Goal: Task Accomplishment & Management: Manage account settings

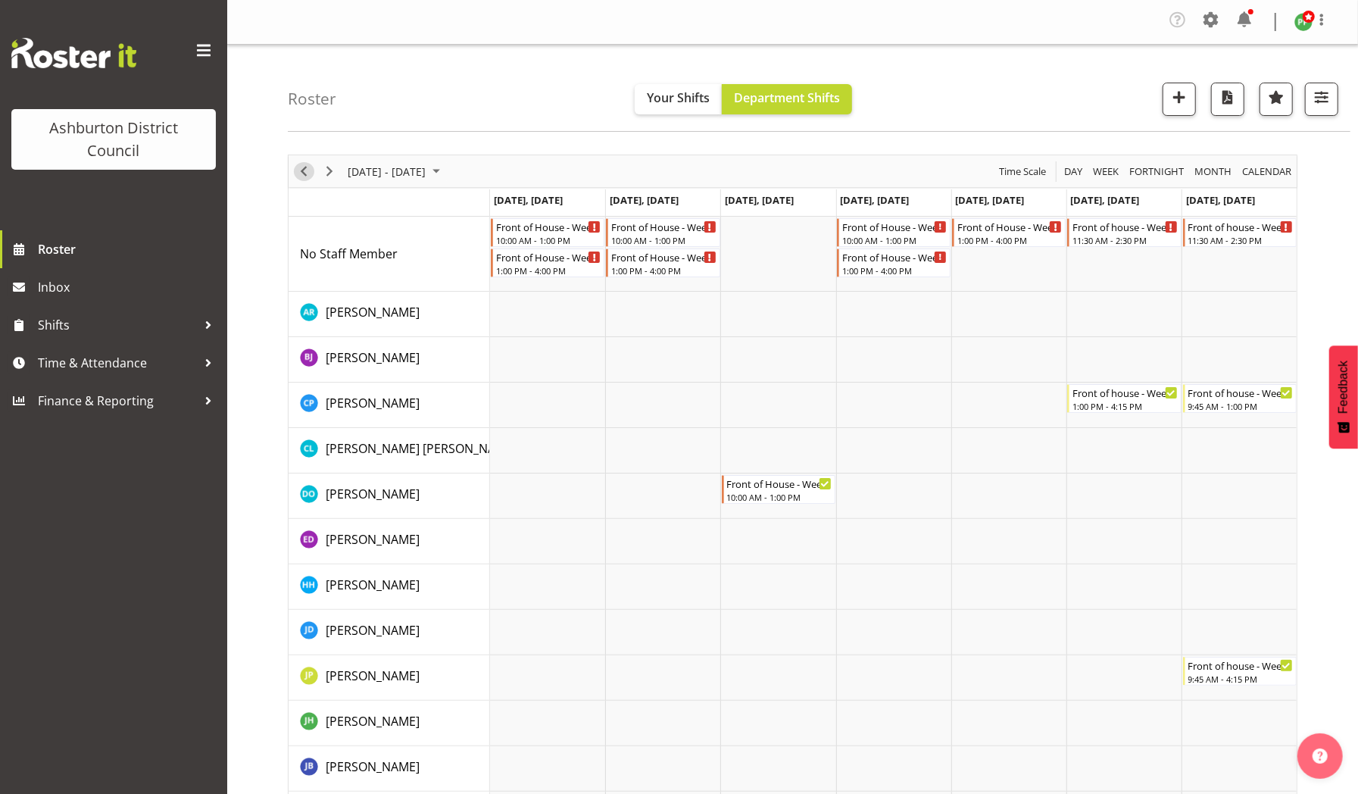
click at [305, 170] on span "Previous" at bounding box center [304, 171] width 18 height 19
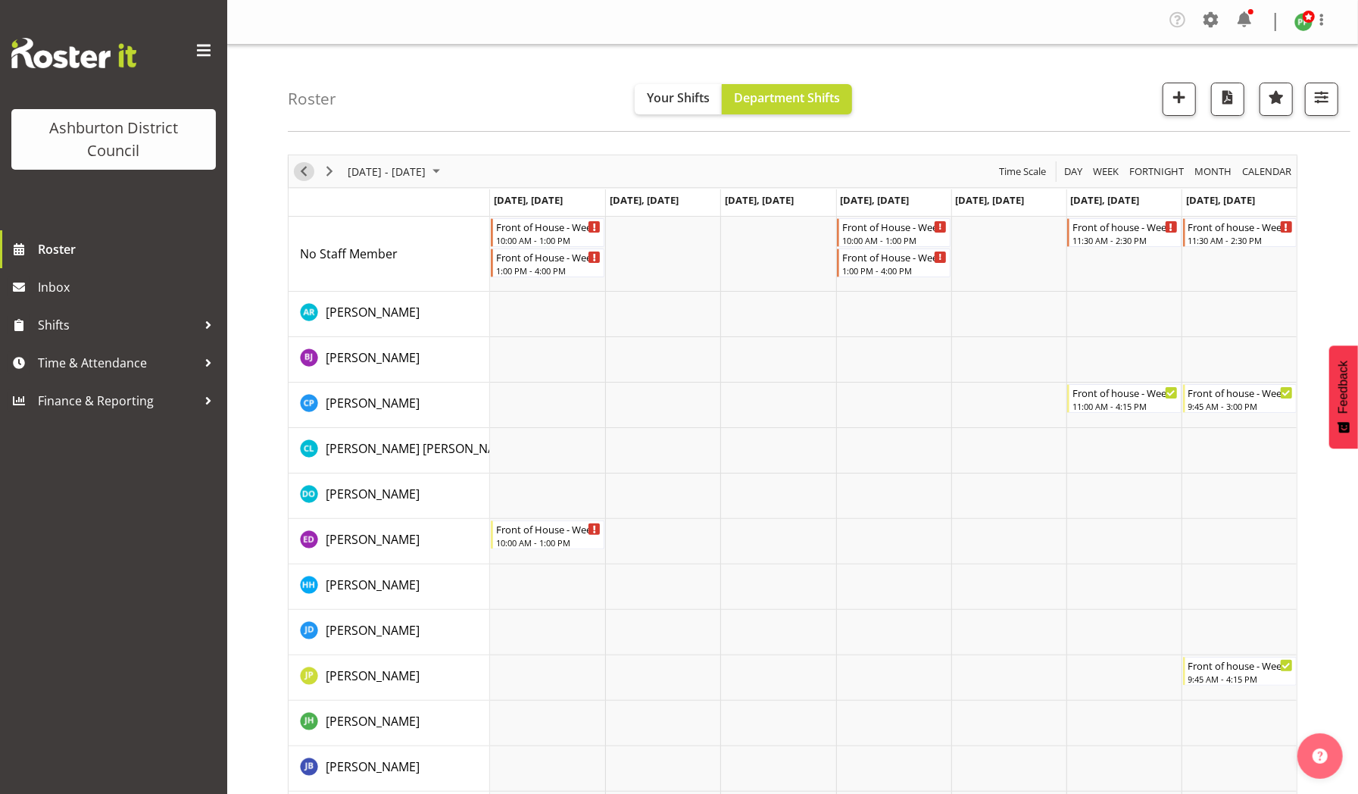
click at [305, 170] on span "Previous" at bounding box center [304, 171] width 18 height 19
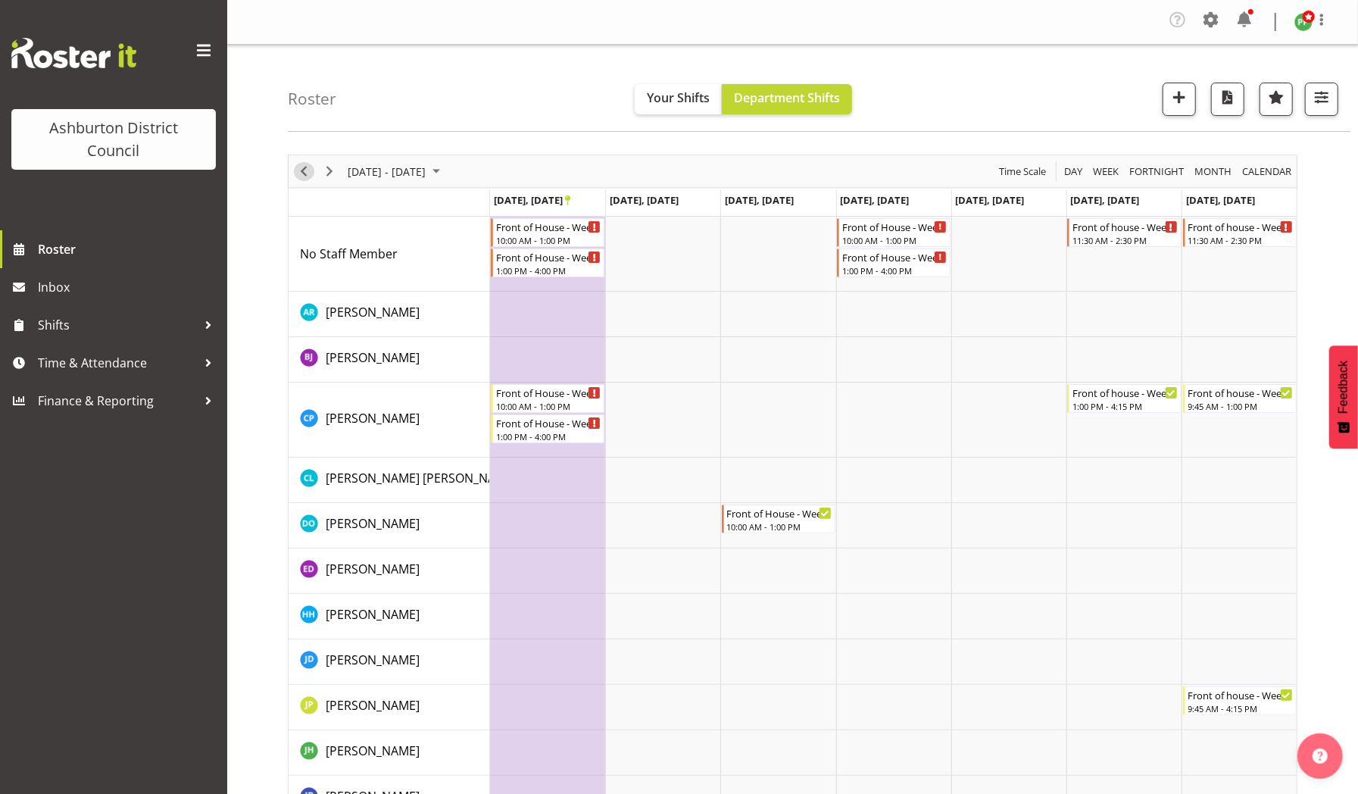
click at [305, 170] on span "Previous" at bounding box center [304, 171] width 18 height 19
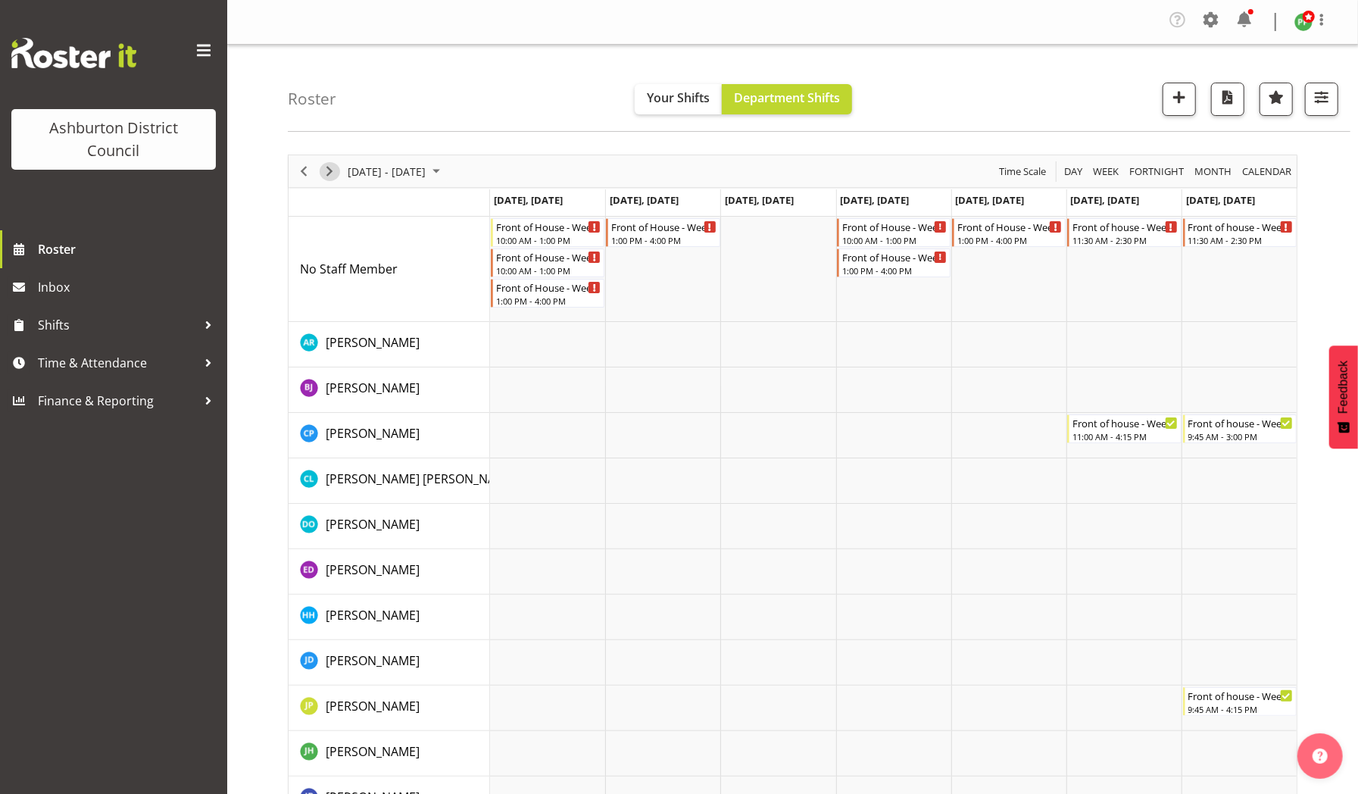
click at [332, 170] on span "Next" at bounding box center [329, 171] width 18 height 19
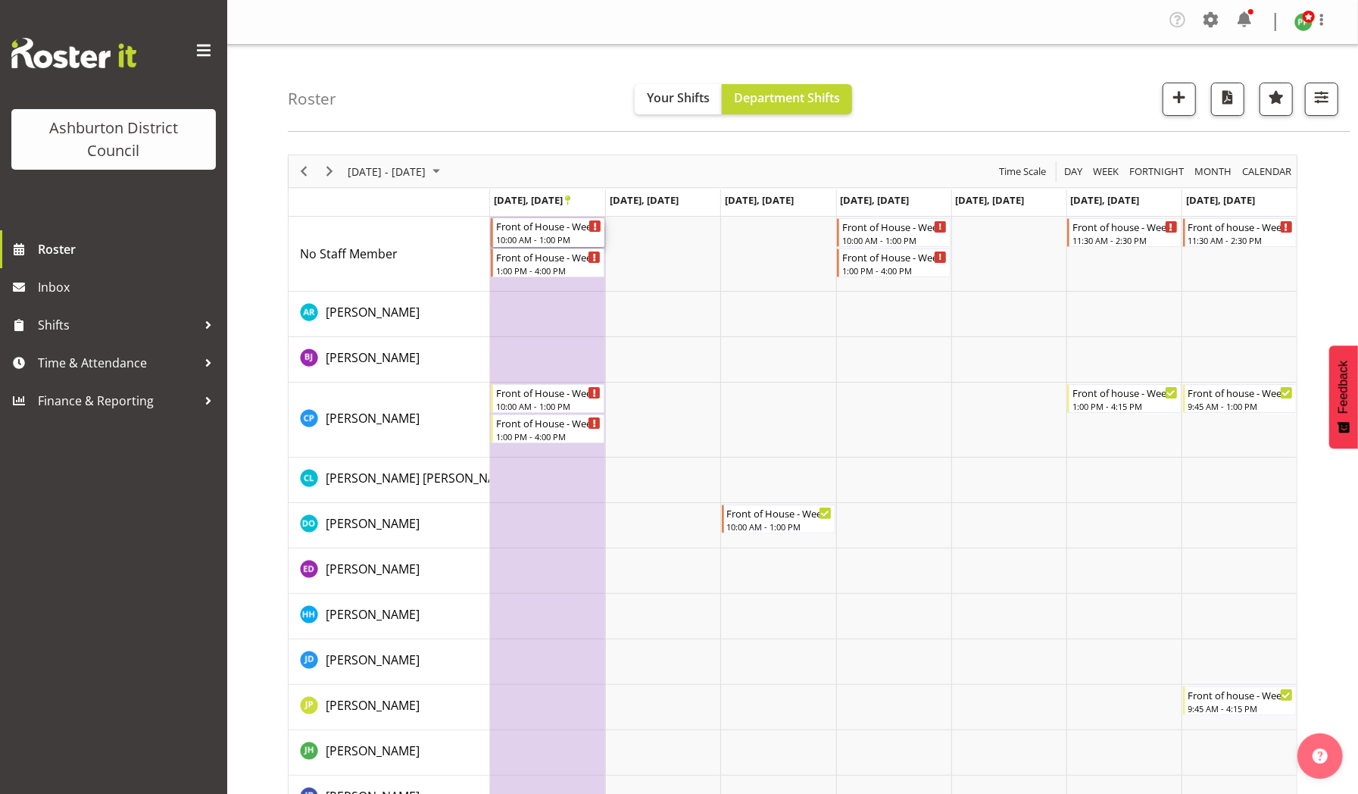
click at [512, 229] on div "Front of House - Weekday" at bounding box center [548, 225] width 105 height 15
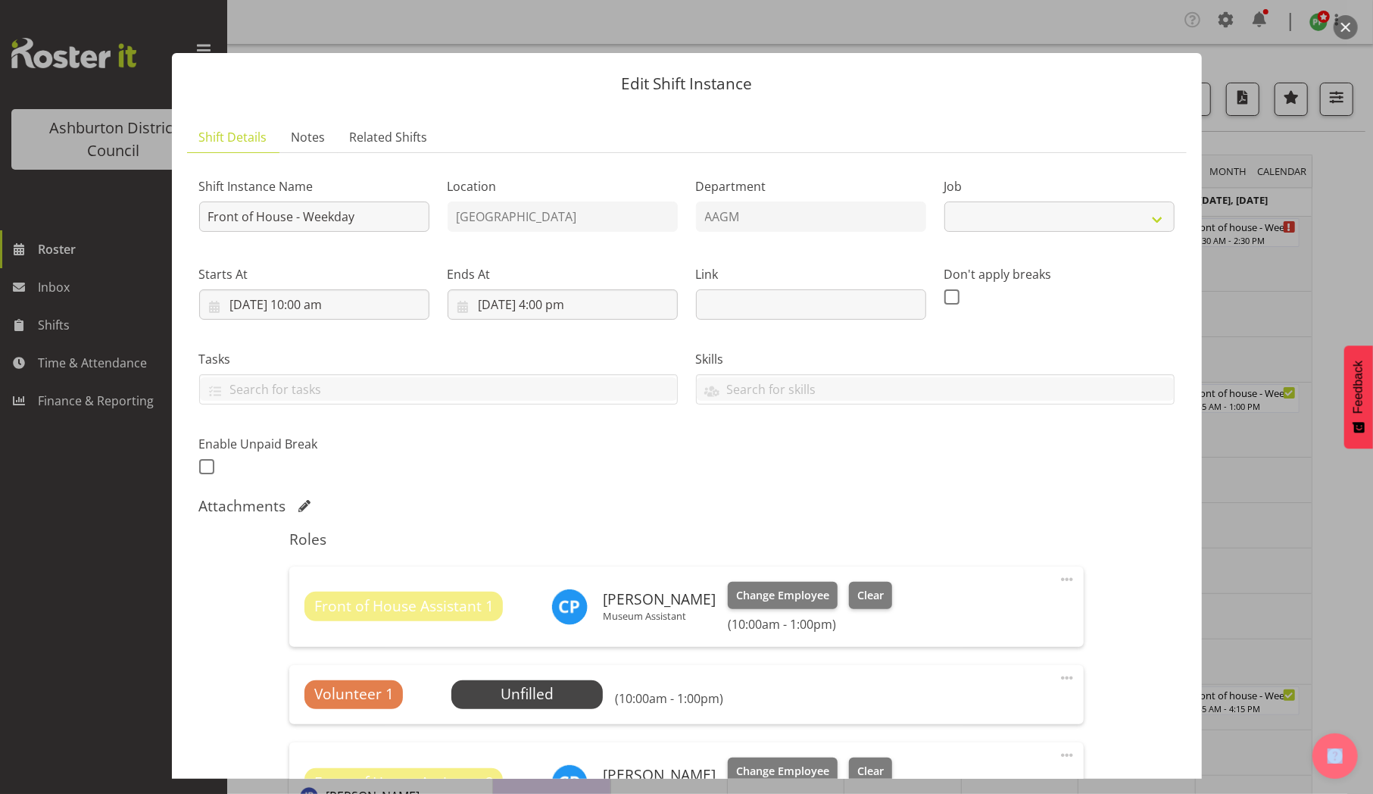
select select "10103"
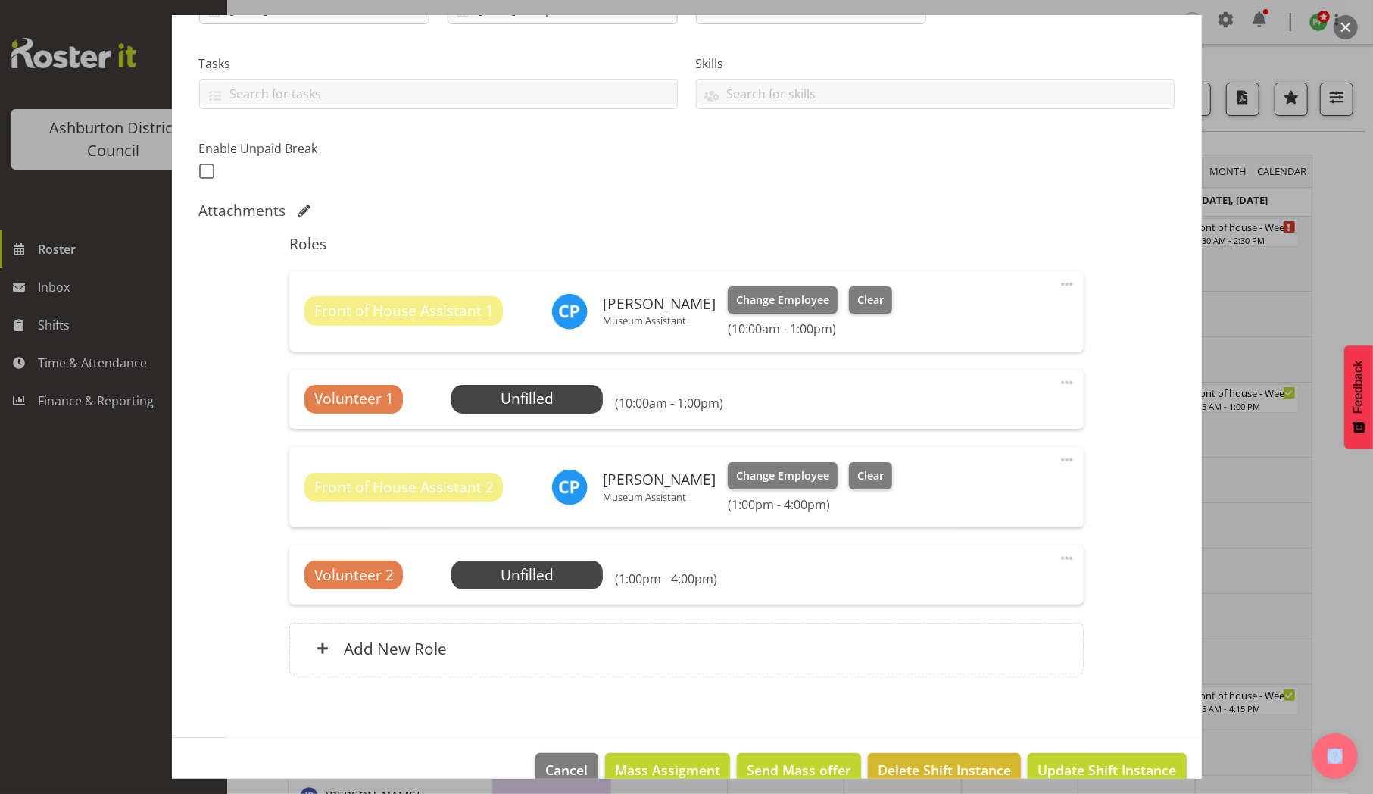
scroll to position [306, 0]
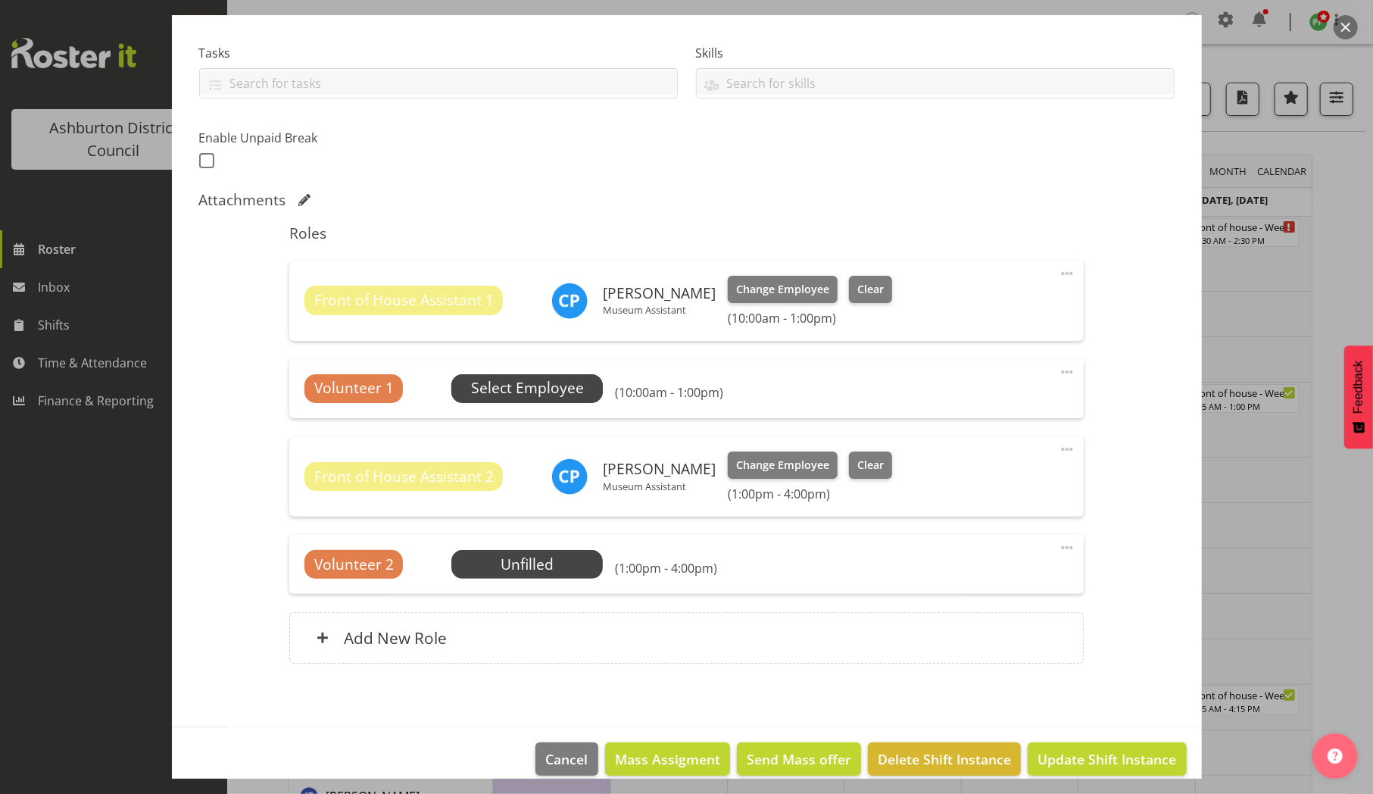
click at [544, 383] on span "Select Employee" at bounding box center [527, 388] width 113 height 22
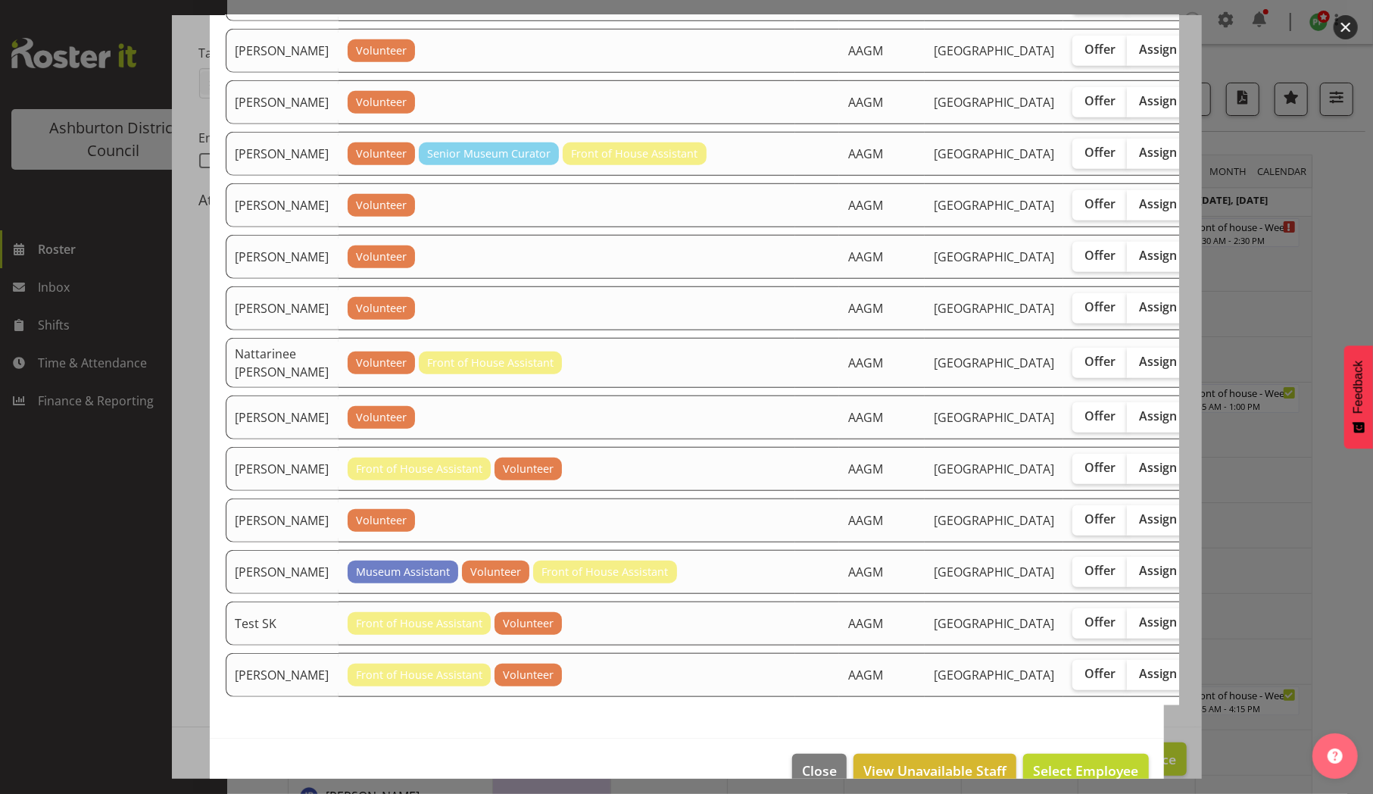
scroll to position [769, 0]
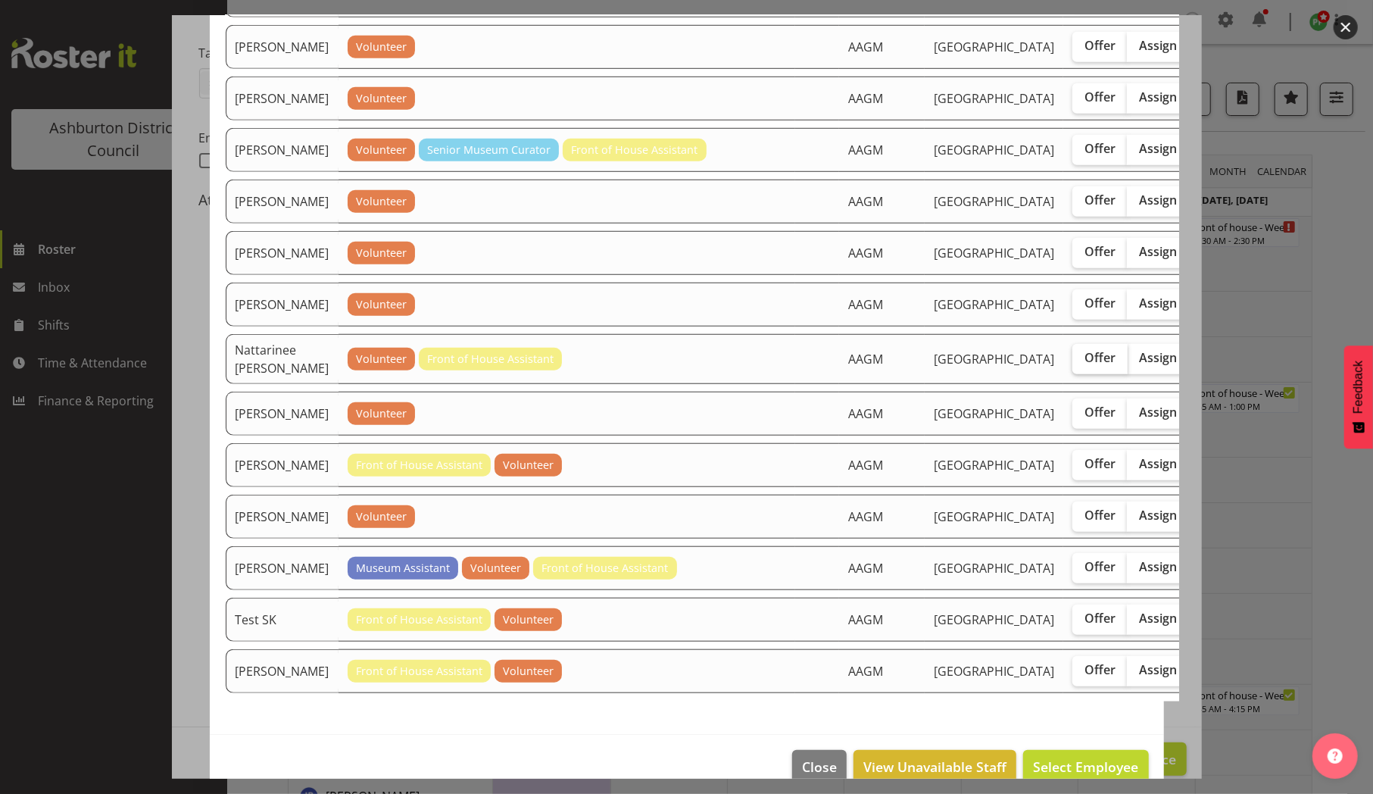
click at [1084, 365] on span "Offer" at bounding box center [1099, 357] width 31 height 15
click at [1072, 363] on input "Offer" at bounding box center [1077, 358] width 10 height 10
checkbox input "true"
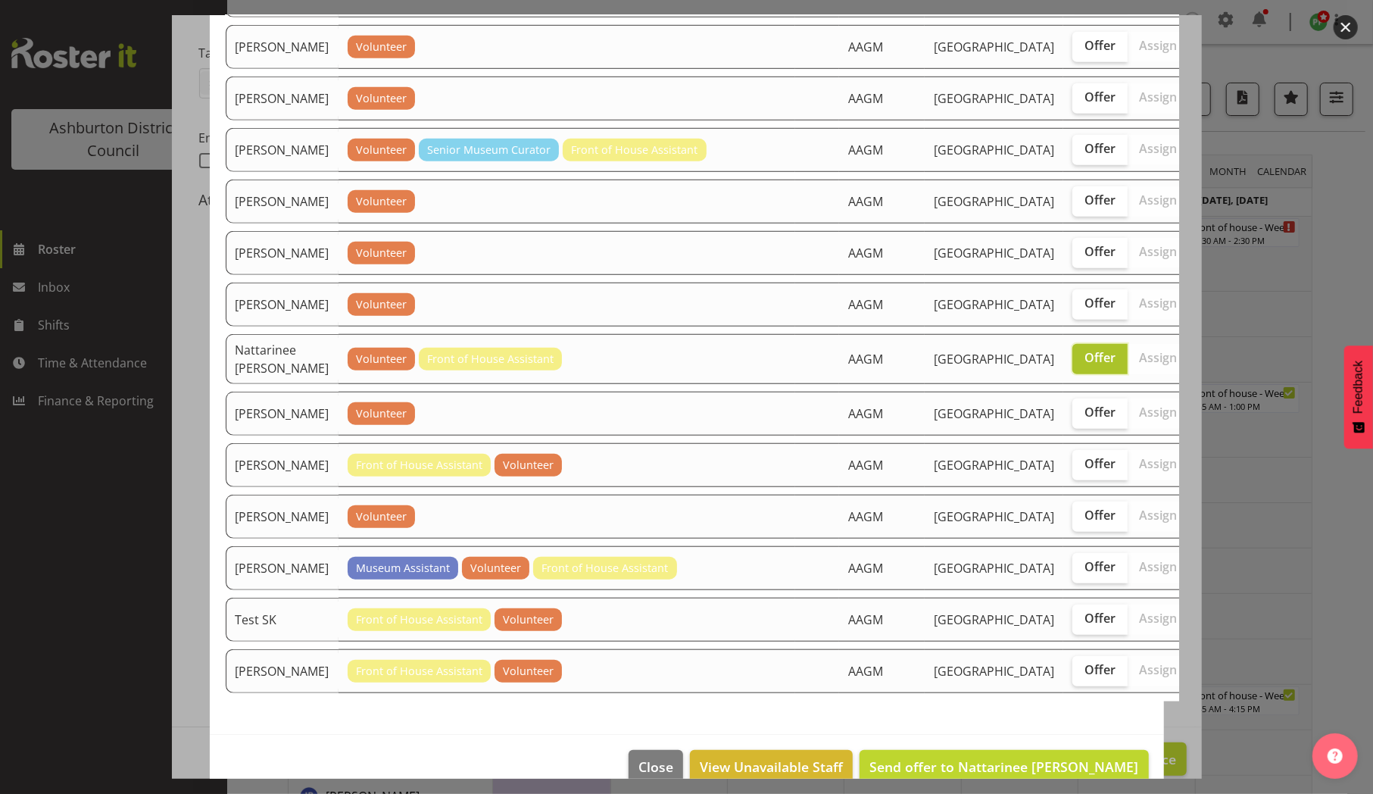
scroll to position [975, 0]
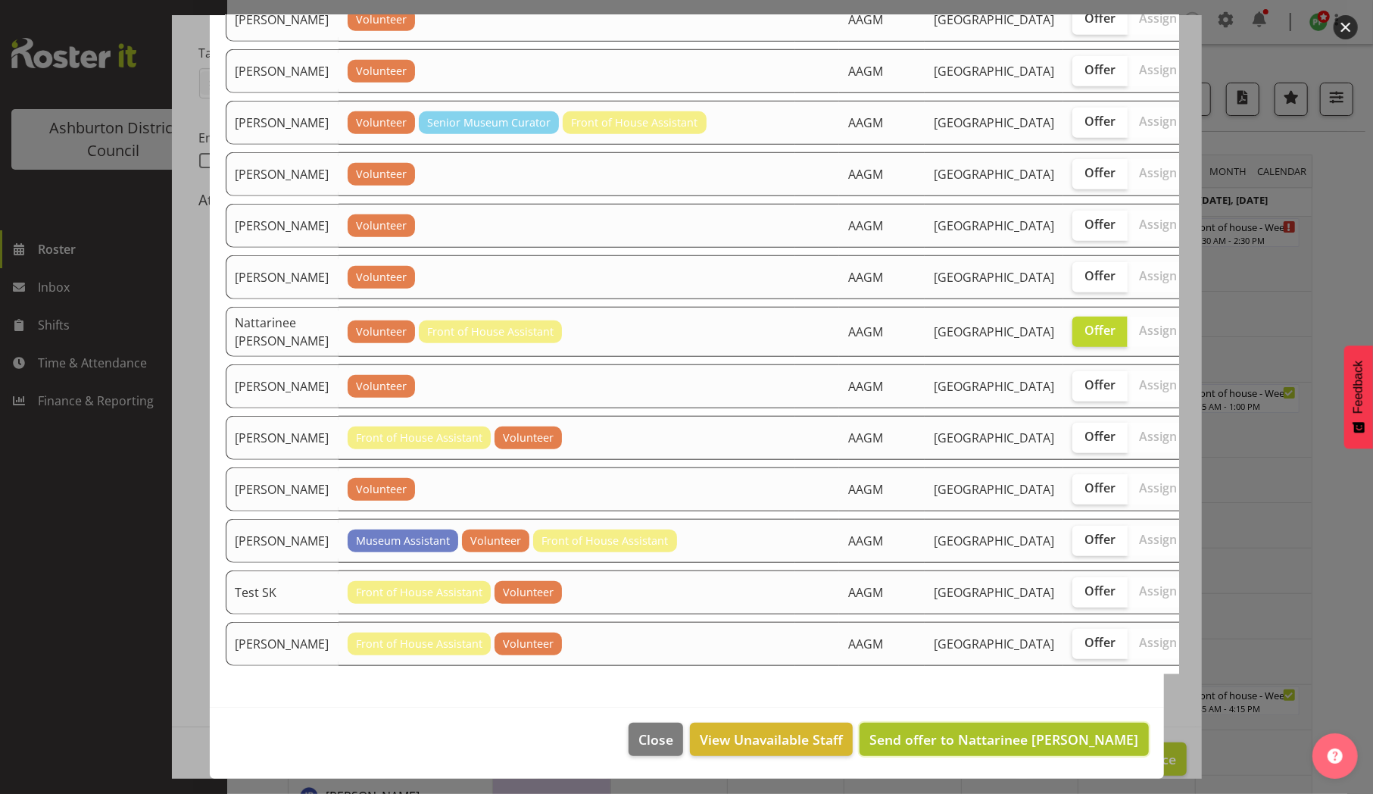
click at [941, 741] on span "Send offer to Nattarinee NAT Kliopchael" at bounding box center [1003, 739] width 269 height 18
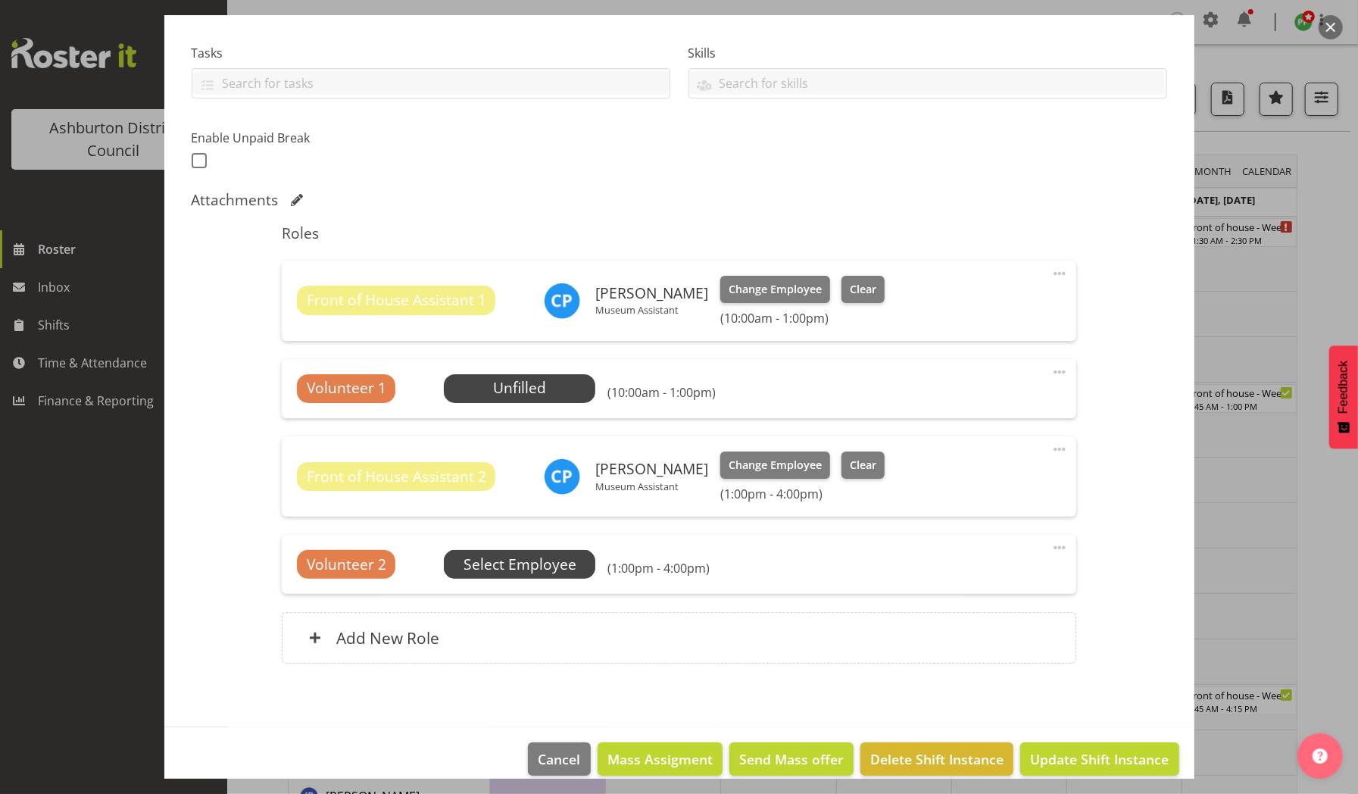
click at [0, 0] on span "Select Employee" at bounding box center [0, 0] width 0 height 0
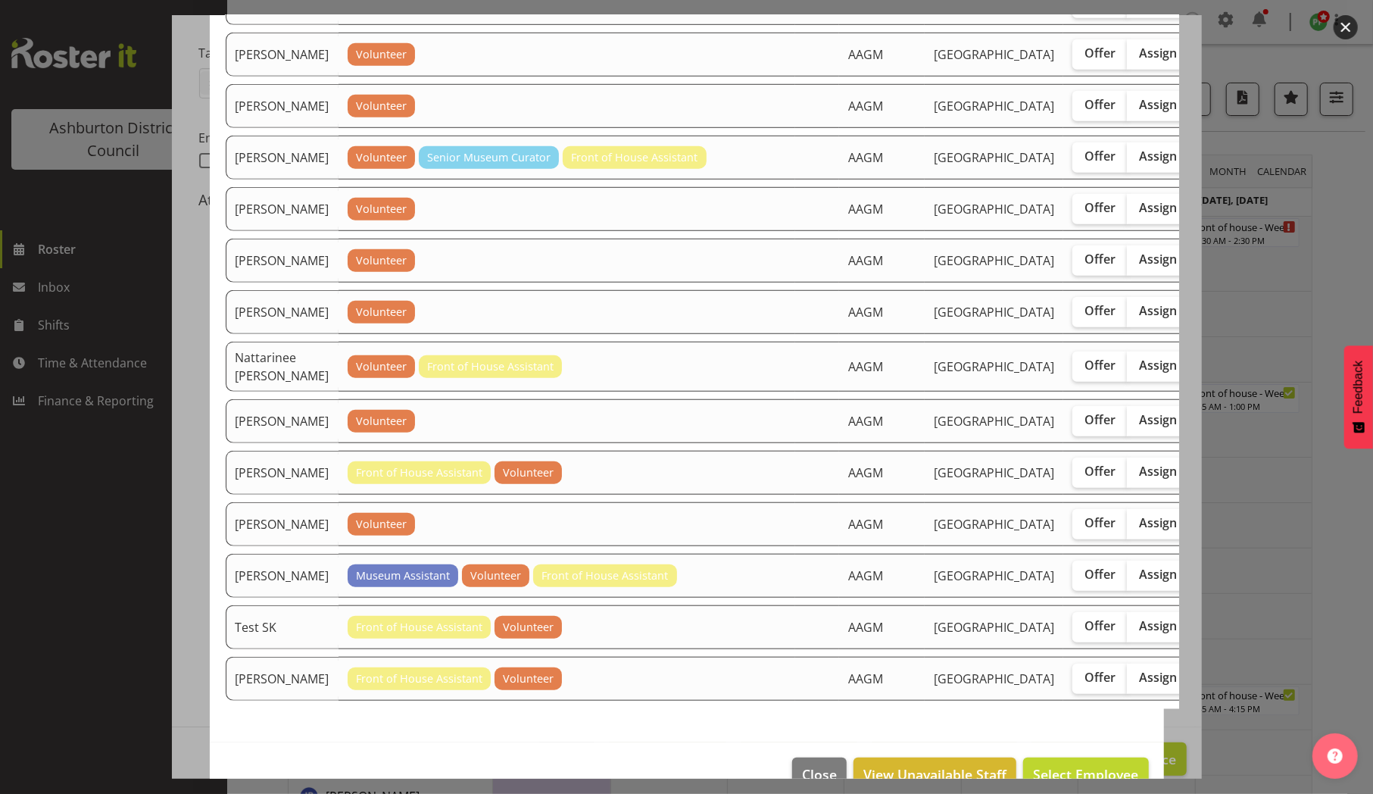
scroll to position [763, 0]
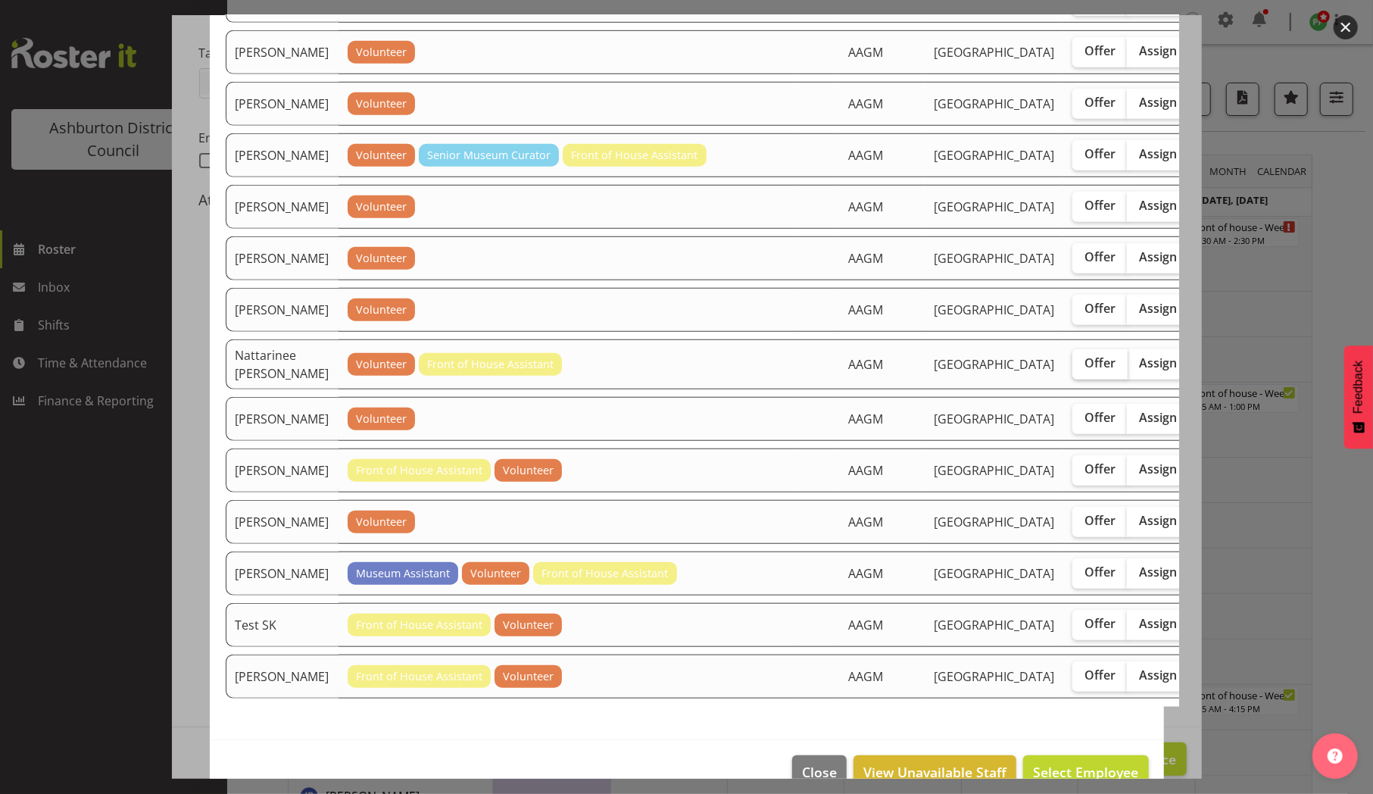
click at [1084, 370] on span "Offer" at bounding box center [1099, 362] width 31 height 15
click at [1072, 368] on input "Offer" at bounding box center [1077, 363] width 10 height 10
checkbox input "true"
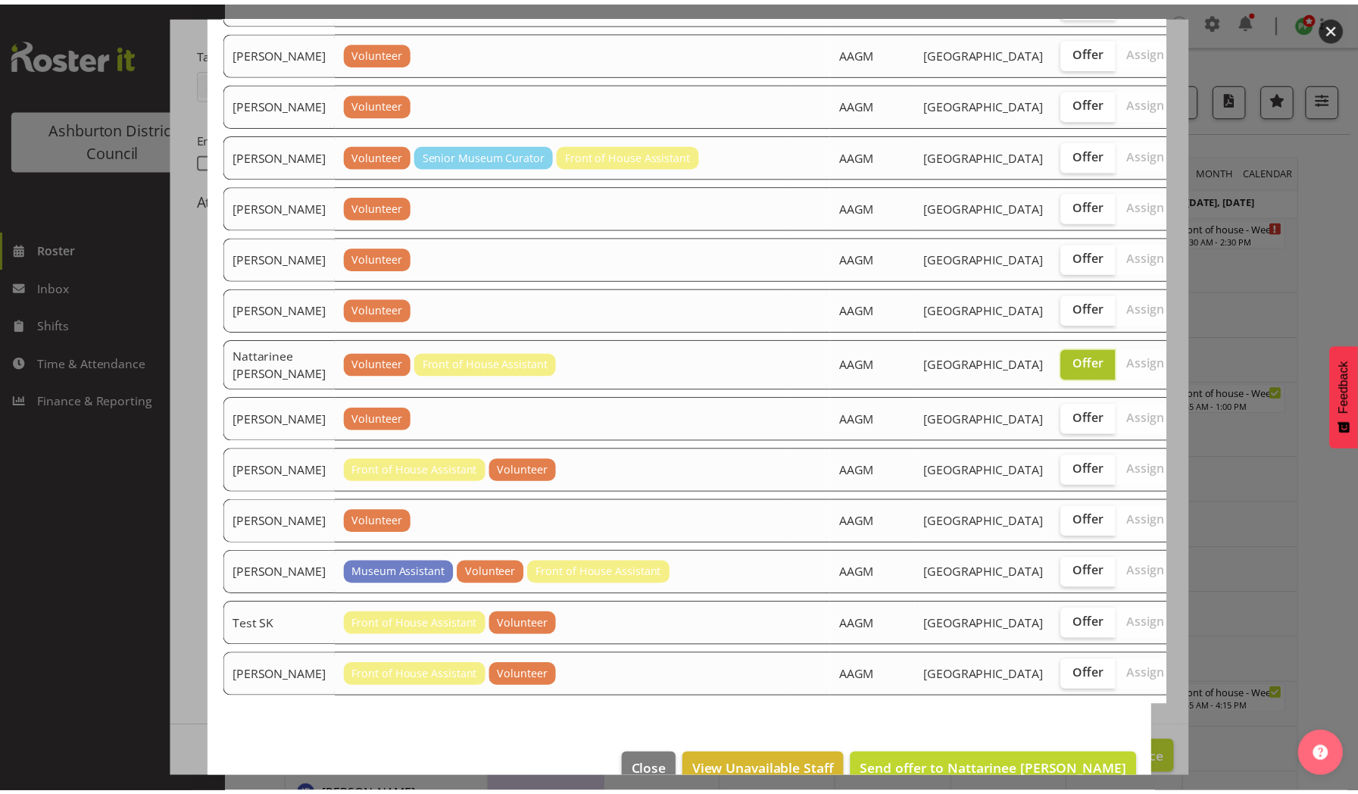
scroll to position [975, 0]
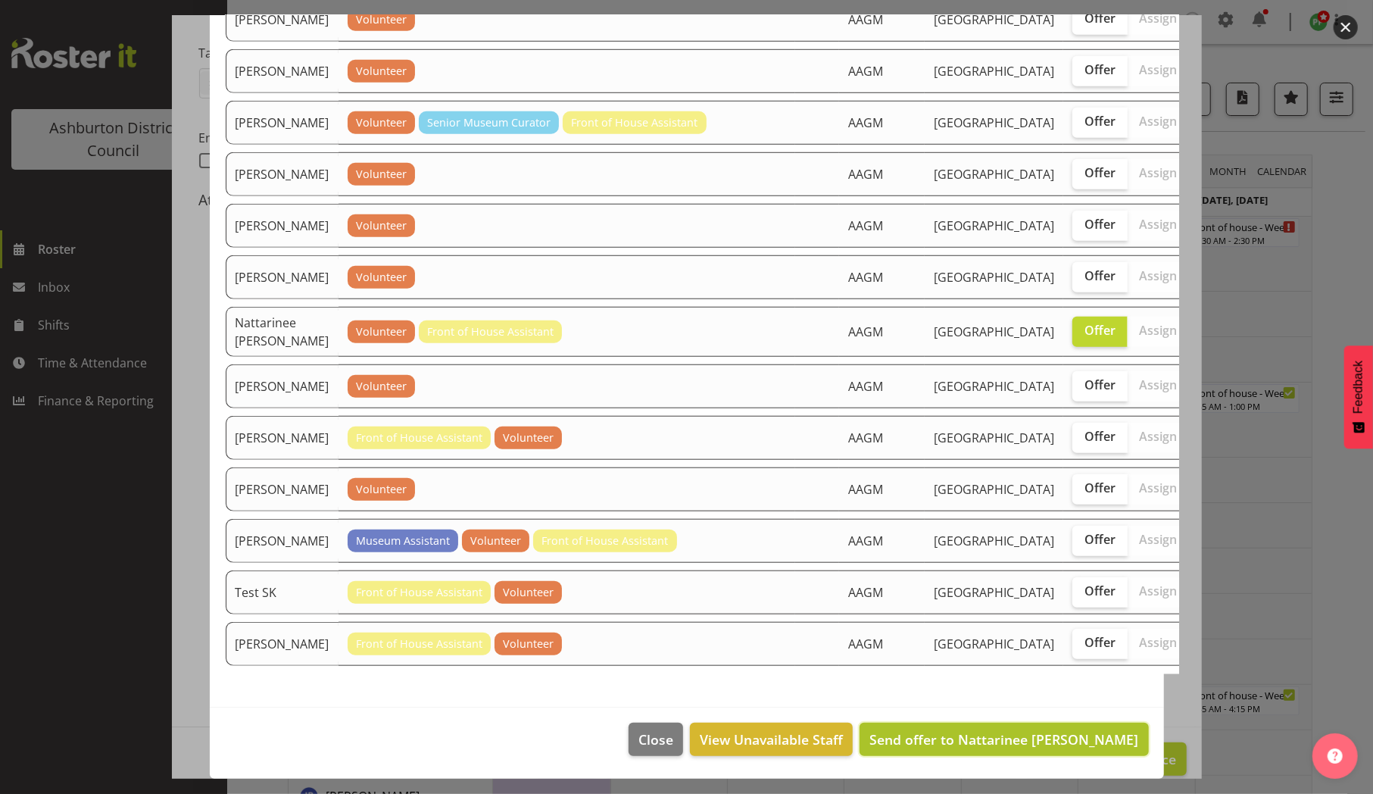
click at [990, 730] on span "Send offer to Nattarinee NAT Kliopchael" at bounding box center [1003, 739] width 269 height 18
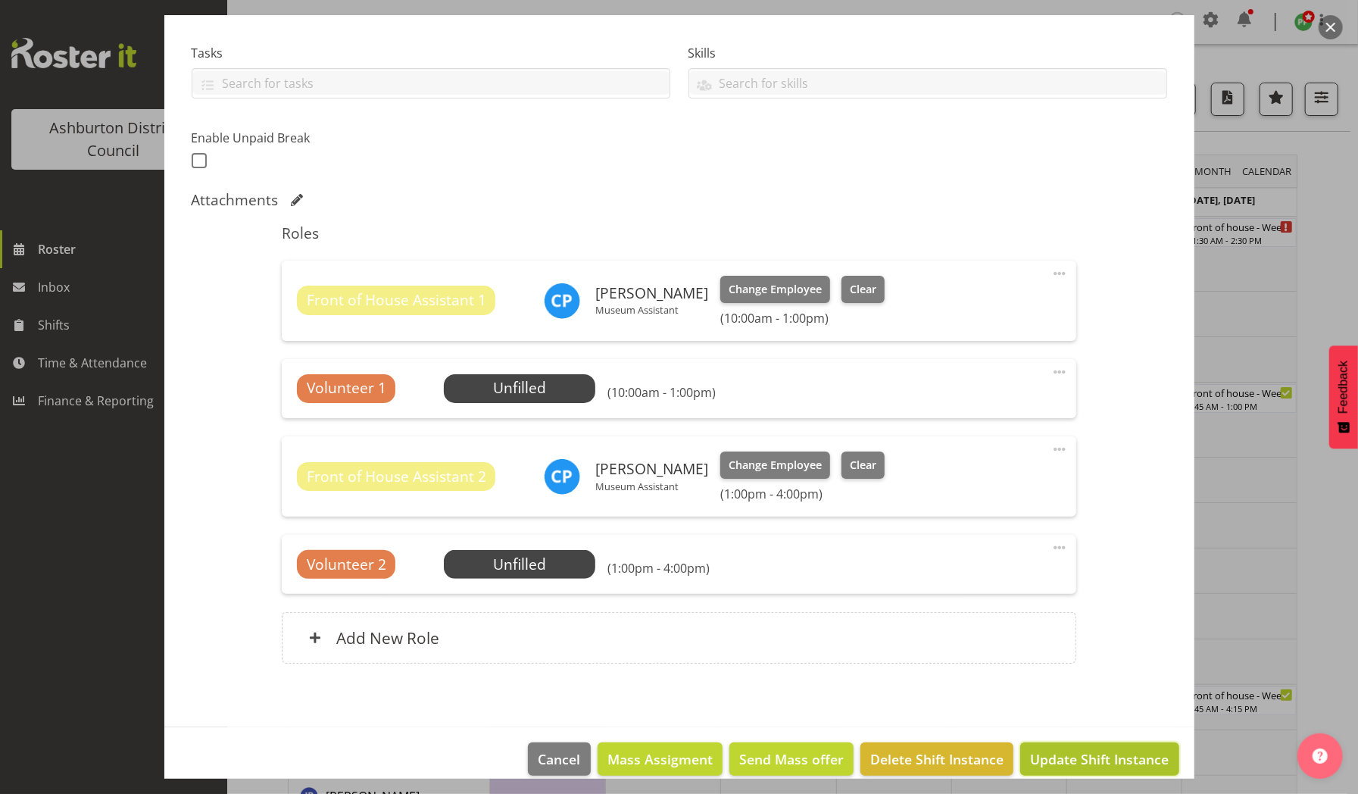
click at [1068, 751] on span "Update Shift Instance" at bounding box center [1099, 759] width 139 height 20
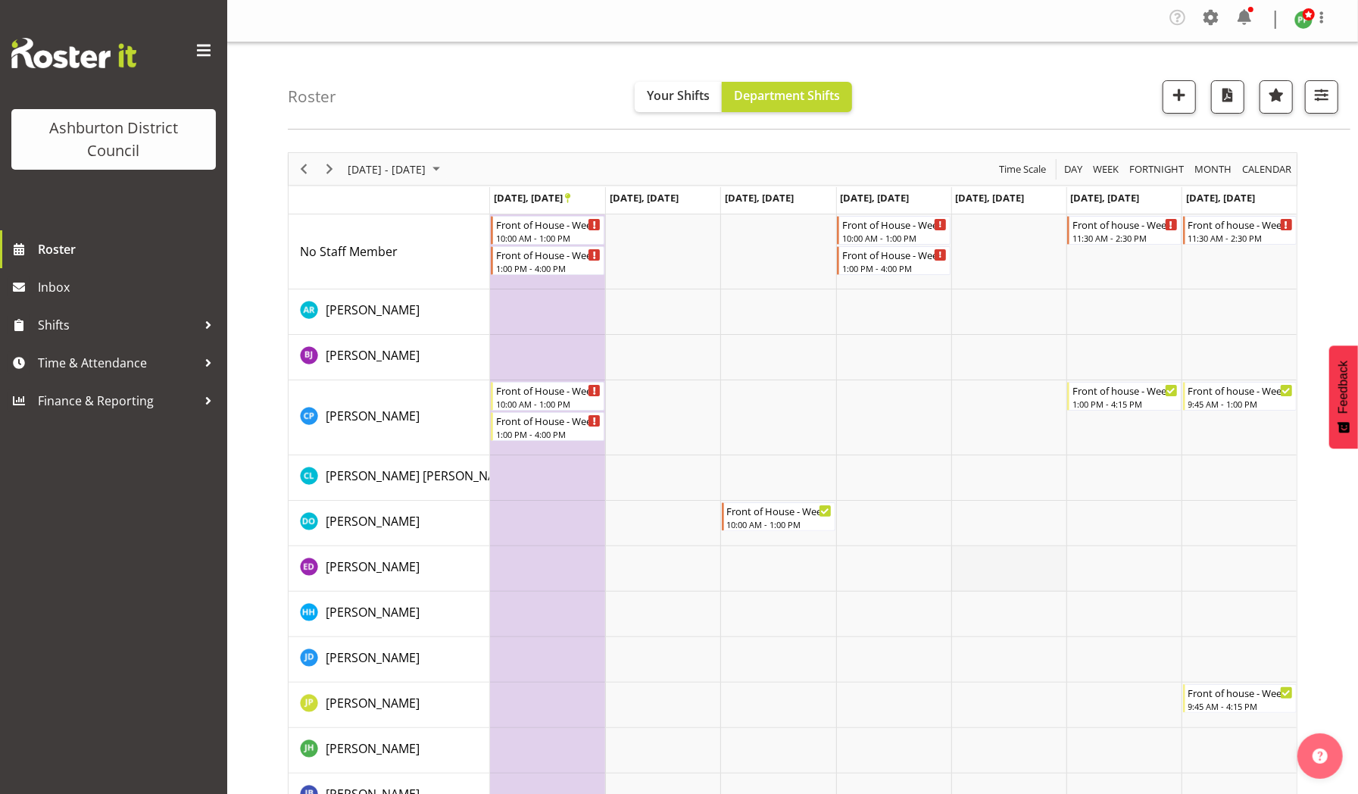
scroll to position [0, 0]
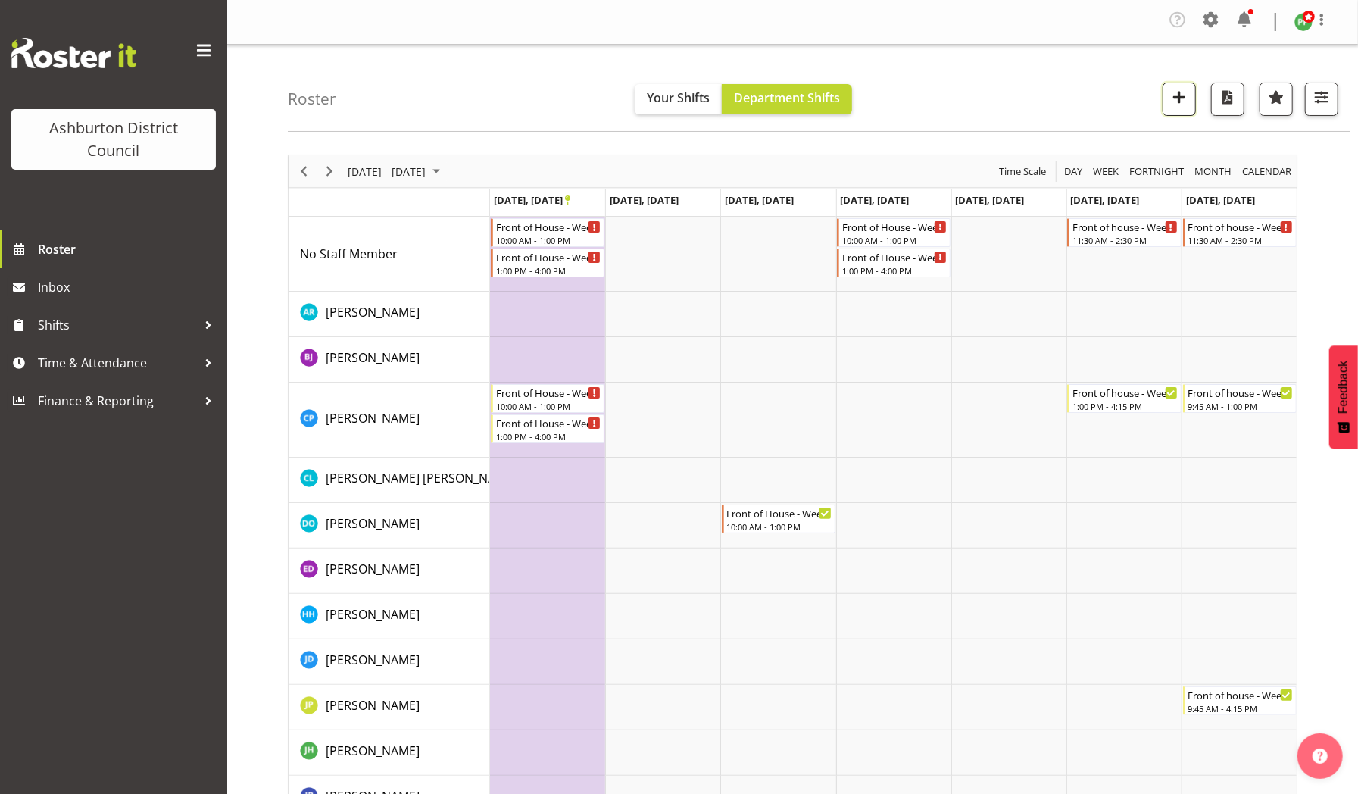
click at [1177, 103] on span "button" at bounding box center [1179, 97] width 20 height 20
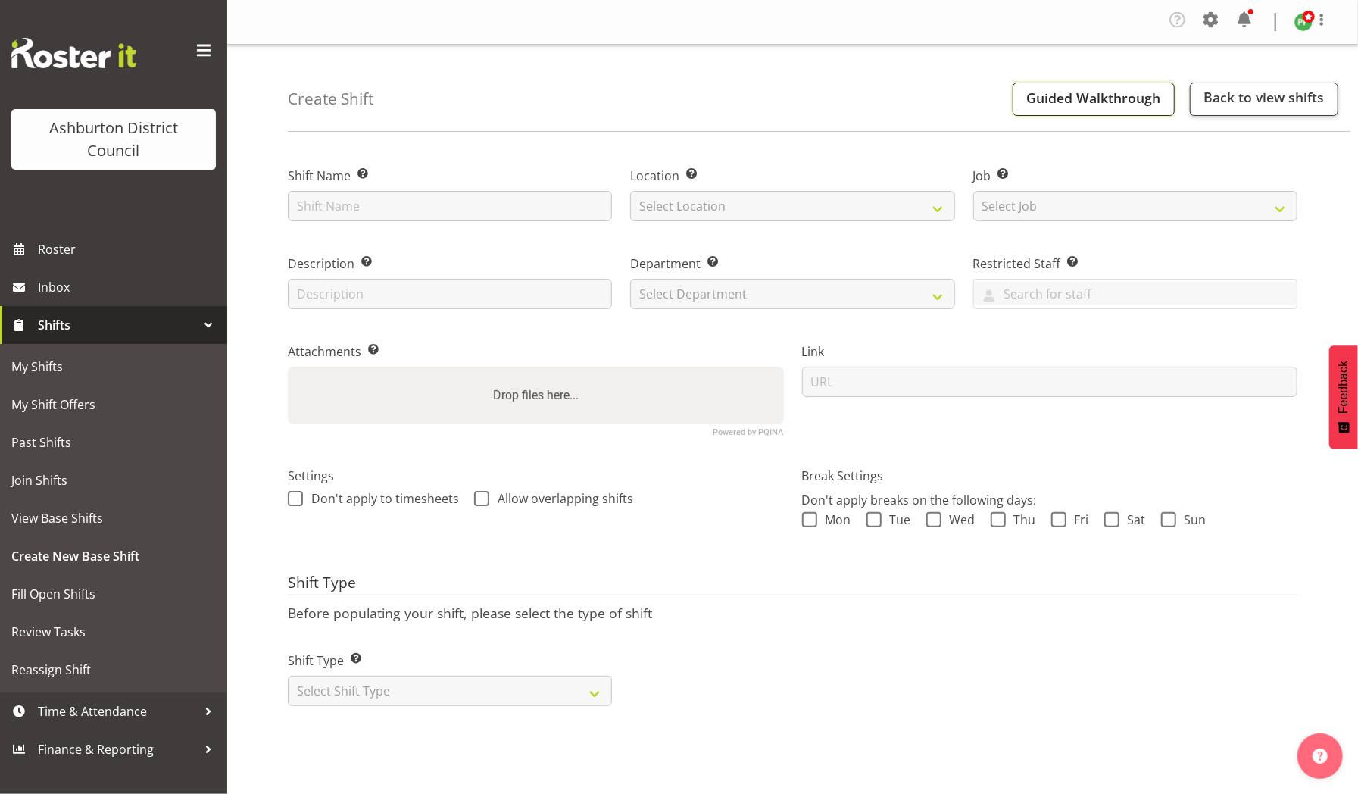
click at [1138, 109] on button "Guided Walkthrough" at bounding box center [1093, 99] width 162 height 33
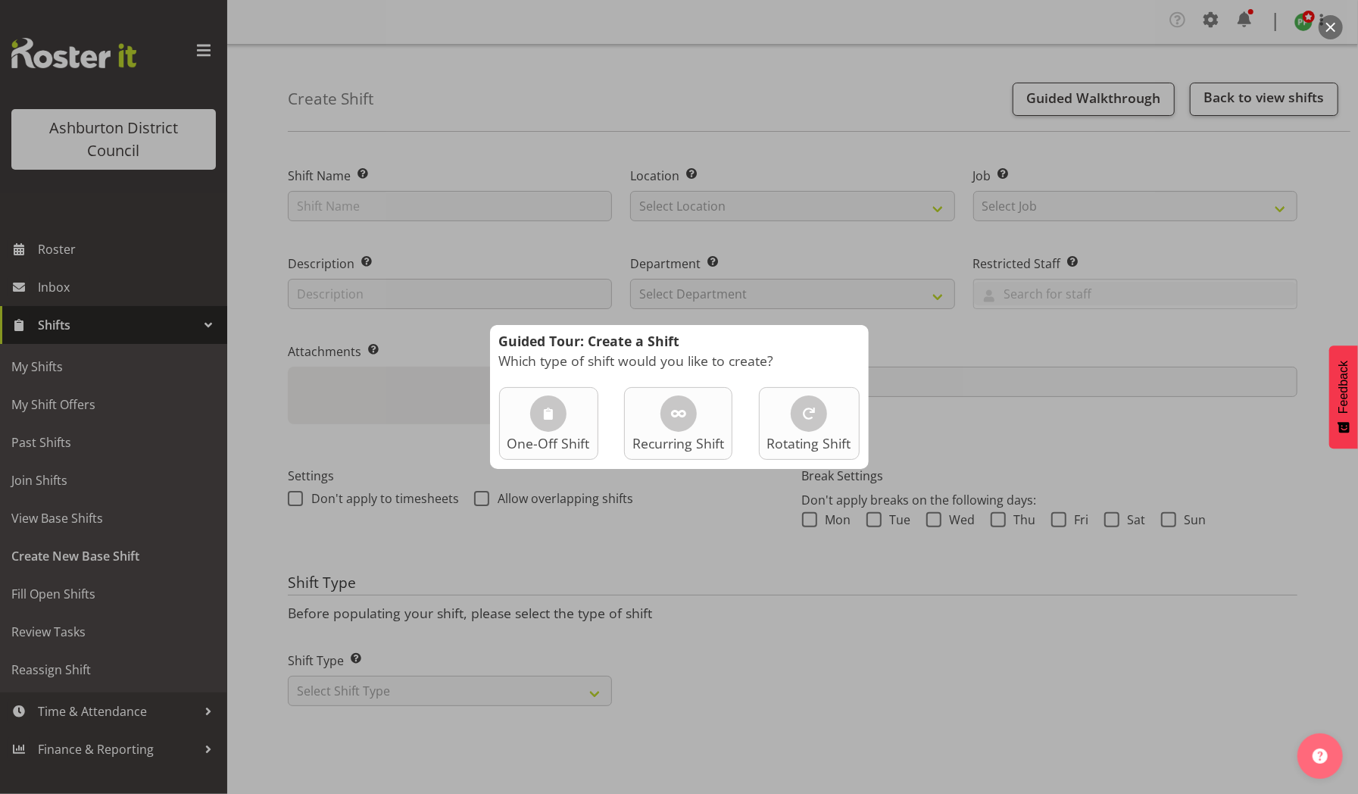
click at [889, 239] on div at bounding box center [679, 397] width 1358 height 794
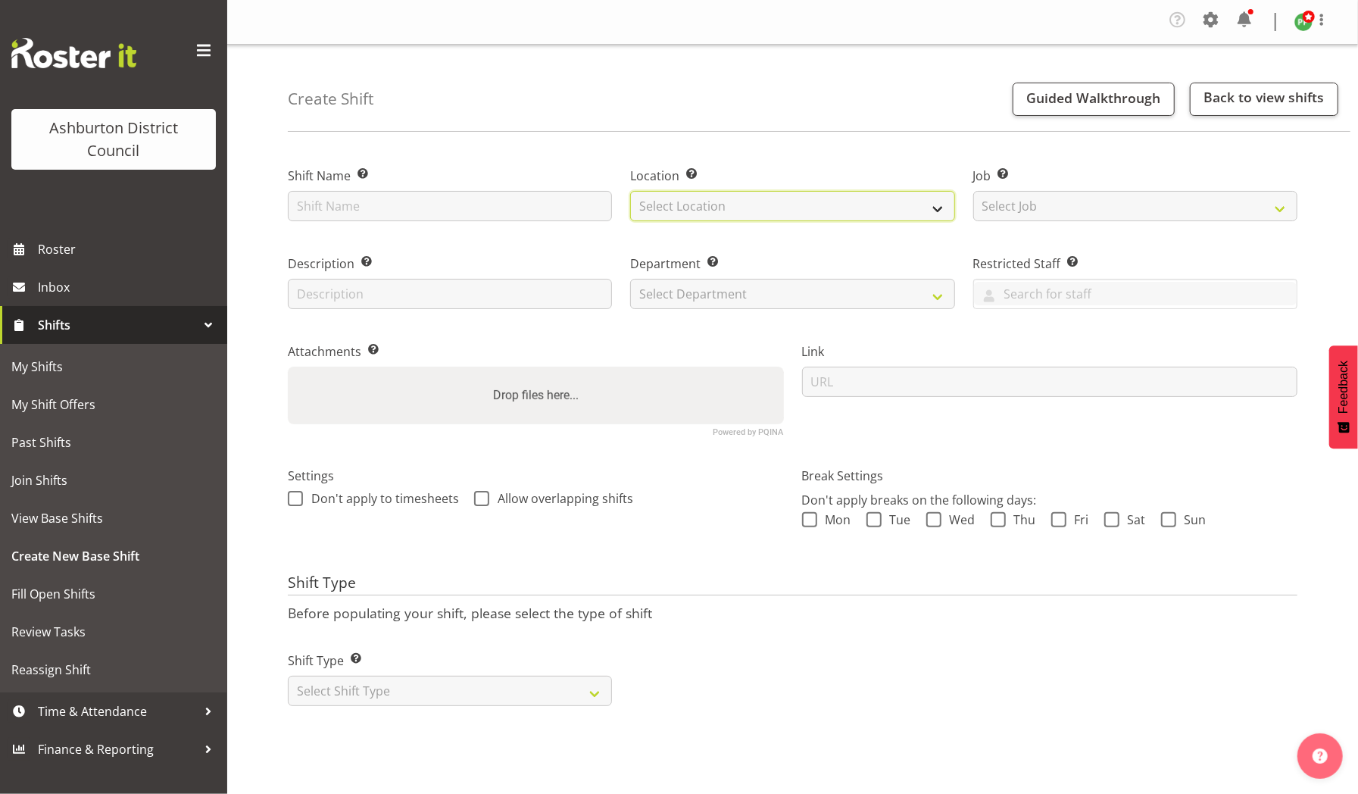
click at [940, 209] on select "Select Location Art Gallery & Museum EA Networks Centre Library" at bounding box center [792, 206] width 324 height 30
select select "1241"
click at [630, 191] on select "Select Location Art Gallery & Museum EA Networks Centre Library" at bounding box center [792, 206] width 324 height 30
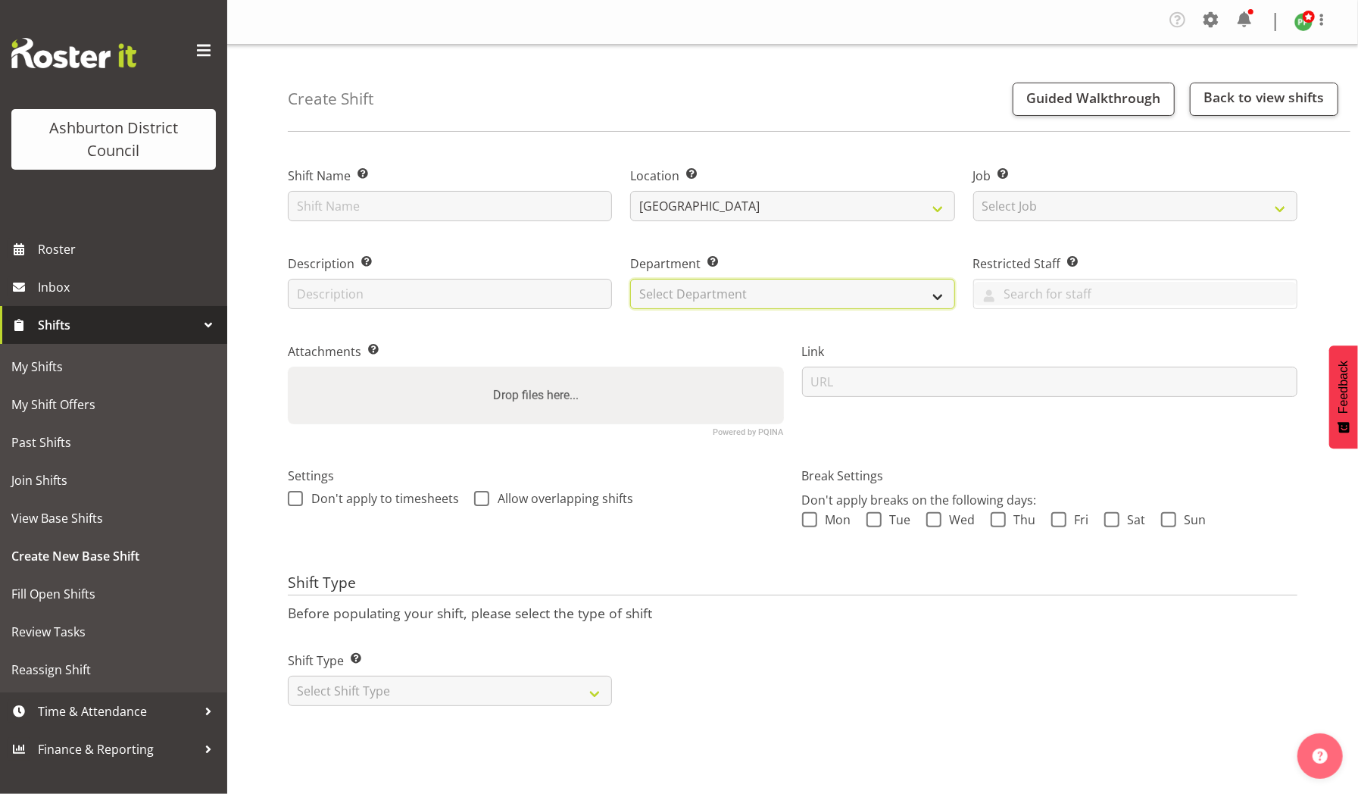
click at [939, 289] on select "Select Department AAGM Cleaning Customer Services Library Lifeguards Recreation…" at bounding box center [792, 294] width 324 height 30
select select "882"
click at [630, 279] on select "Select Department AAGM Cleaning Customer Services Library Lifeguards Recreation…" at bounding box center [792, 294] width 324 height 30
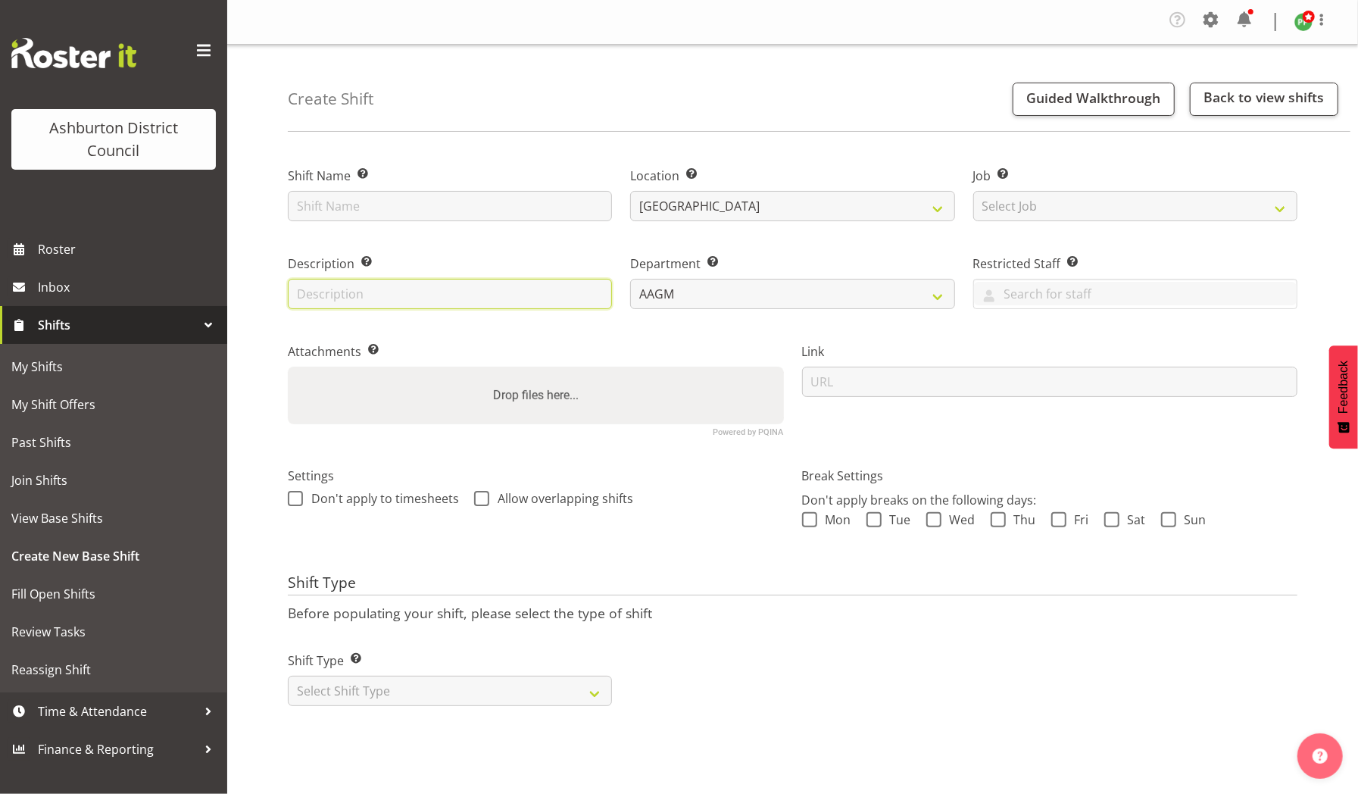
click at [515, 294] on input "text" at bounding box center [450, 294] width 324 height 30
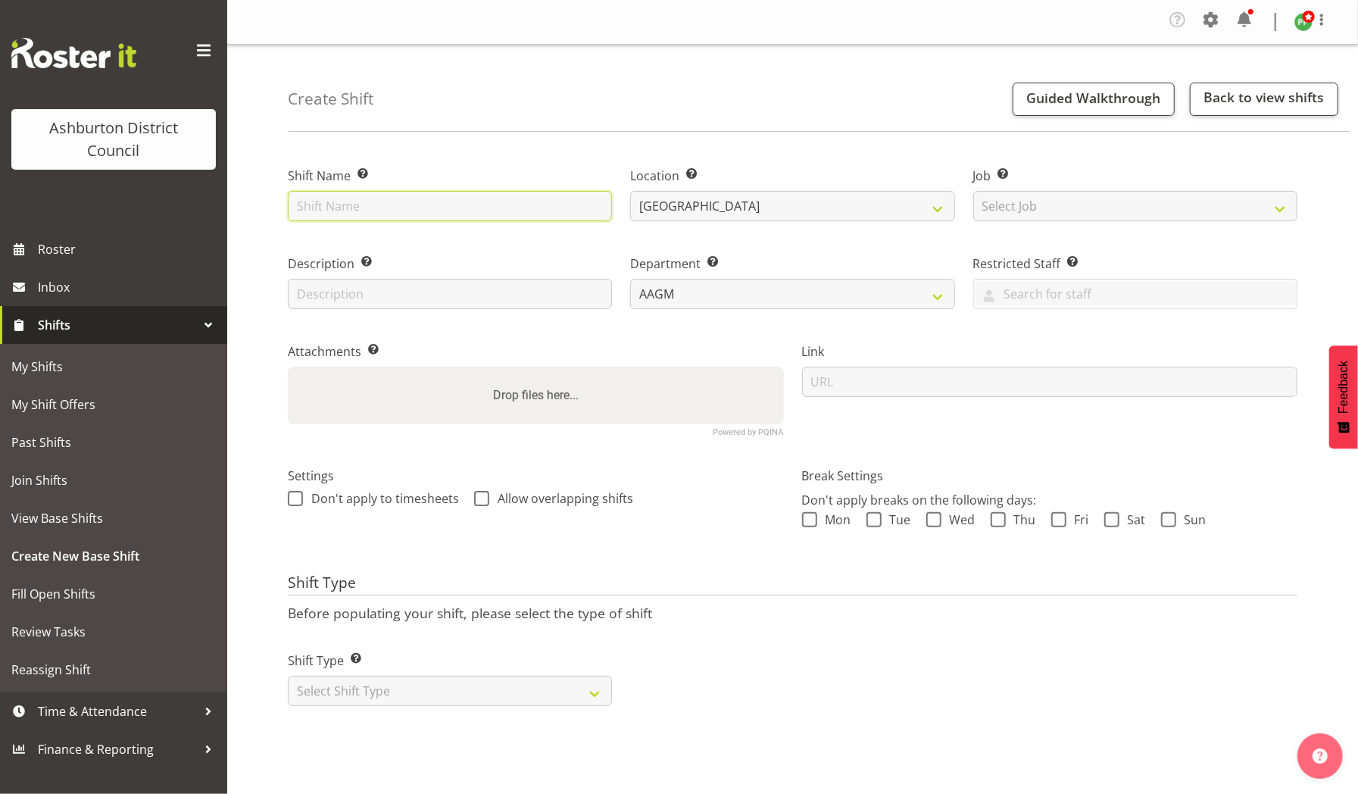
click at [534, 201] on input "text" at bounding box center [450, 206] width 324 height 30
type input "Holiday Support"
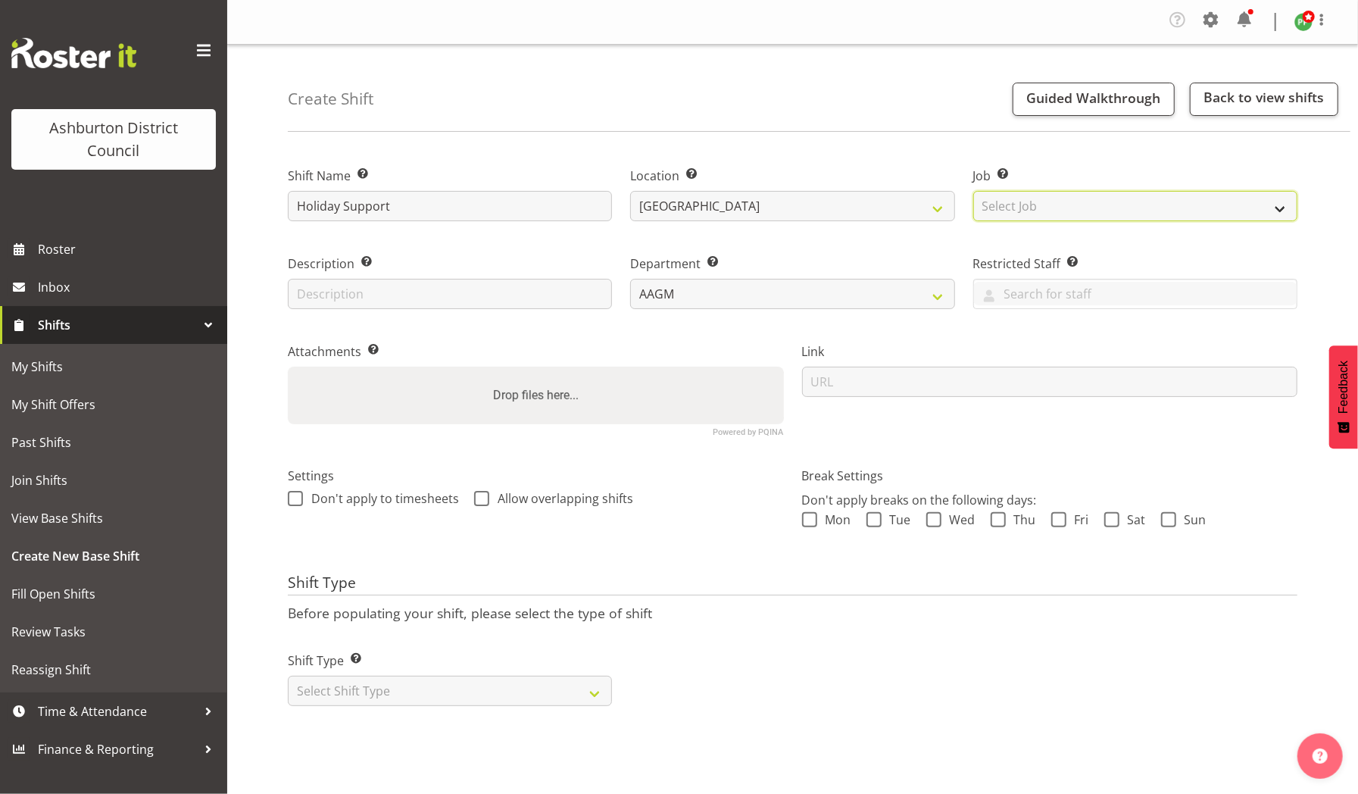
click at [1284, 206] on select "Select Job Create new job Casual HDA - CSR HDA - EA Lifeguarding LTS- Alt Dutie…" at bounding box center [1135, 206] width 324 height 30
click at [1080, 98] on span "Guided Walkthrough" at bounding box center [1093, 98] width 134 height 18
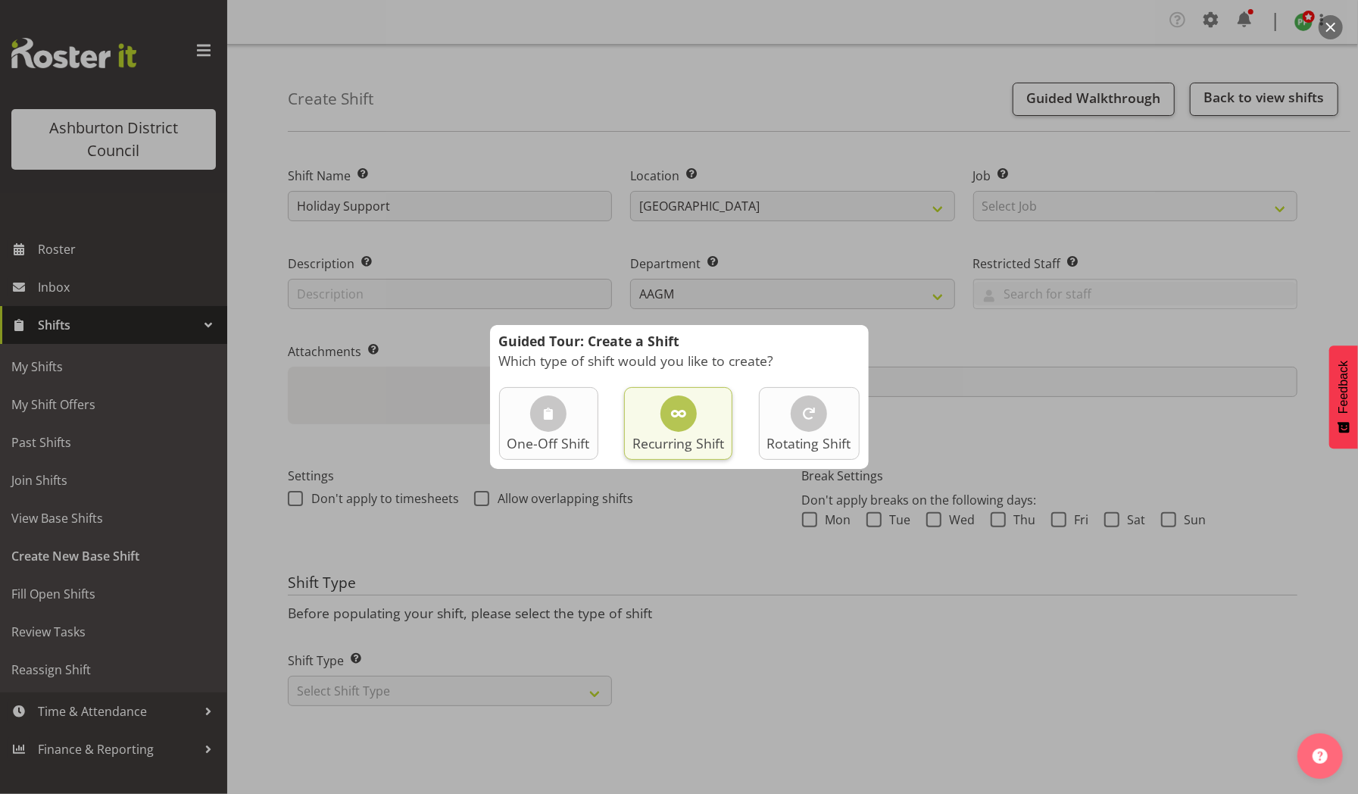
click at [680, 411] on span at bounding box center [678, 413] width 18 height 18
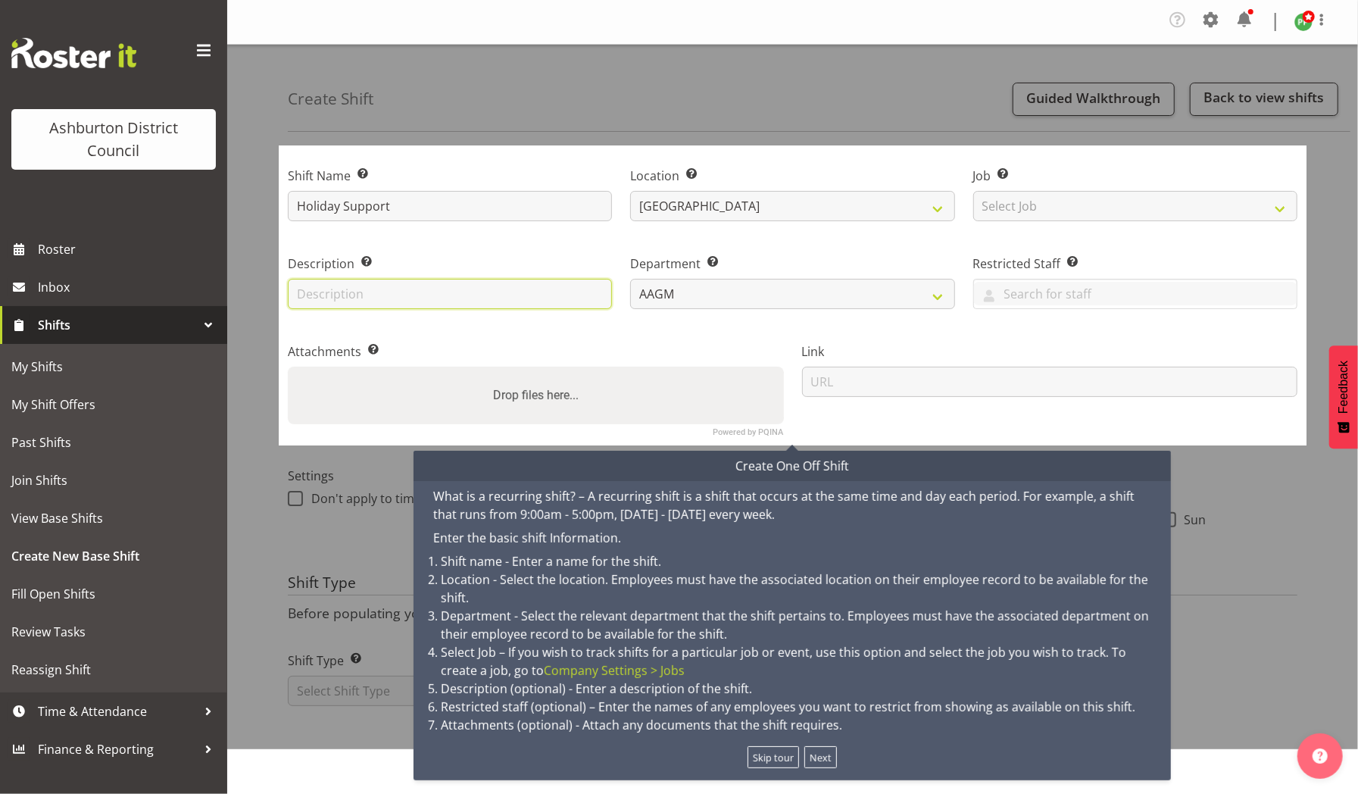
click at [581, 292] on input "text" at bounding box center [450, 294] width 324 height 30
click at [725, 388] on div "Drop files here..." at bounding box center [536, 395] width 496 height 58
click at [288, 366] on input "Drop files here..." at bounding box center [536, 368] width 496 height 5
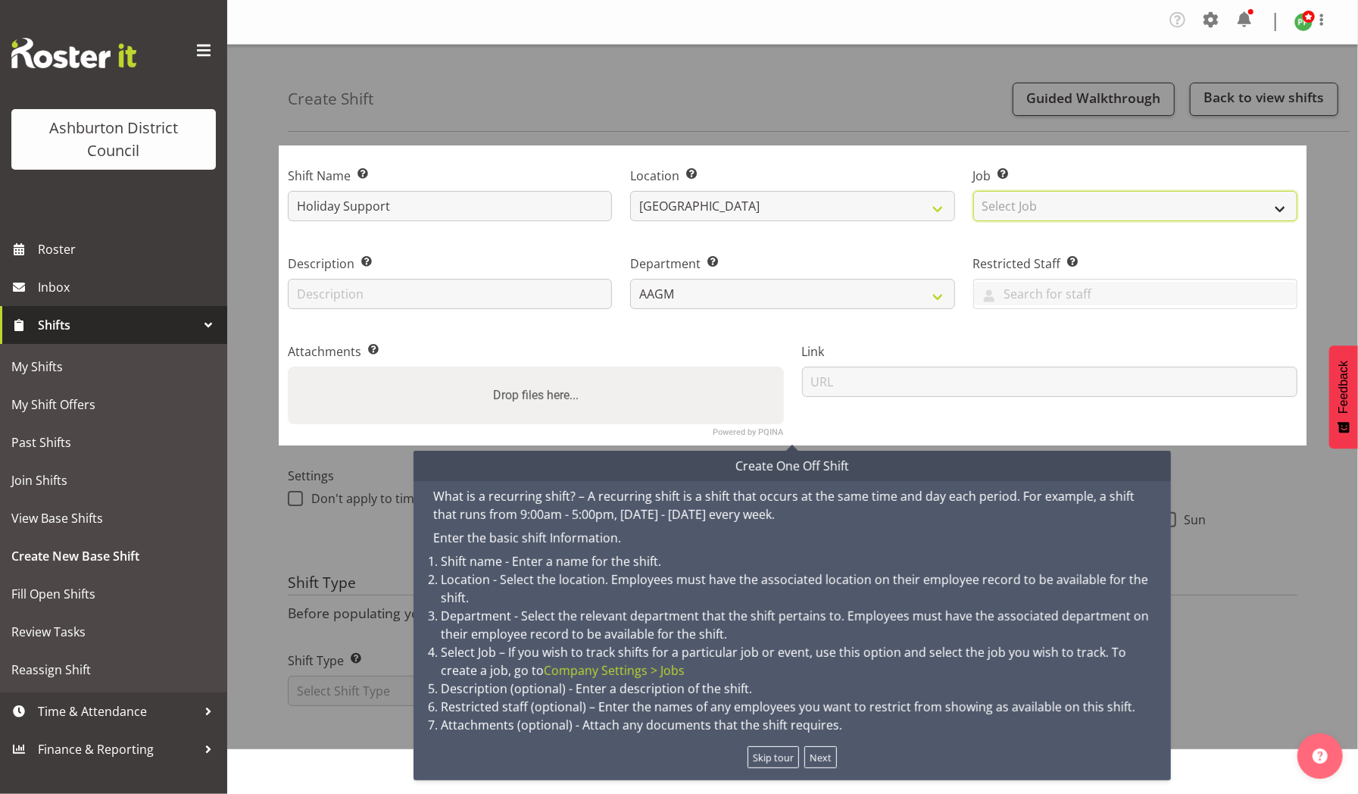
click at [1094, 198] on select "Select Job Create new job Casual HDA - CSR HDA - EA Lifeguarding LTS- Alt Dutie…" at bounding box center [1135, 206] width 324 height 30
select select "10392"
click at [973, 191] on select "Select Job Create new job Casual HDA - CSR HDA - EA Lifeguarding LTS- Alt Dutie…" at bounding box center [1135, 206] width 324 height 30
click at [824, 759] on button "Next" at bounding box center [820, 757] width 33 height 22
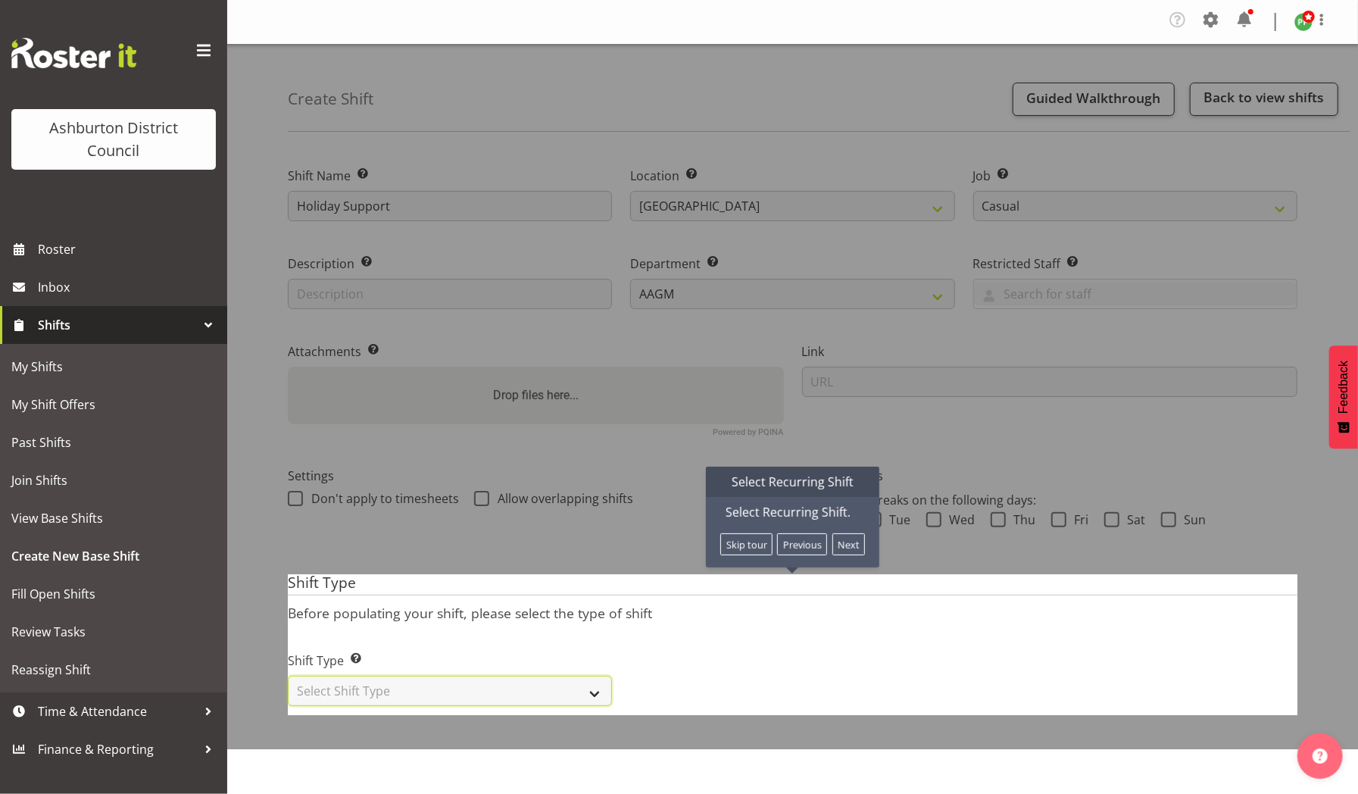
click at [596, 698] on select "Select Shift Type One Off Shift Recurring Shift Rotating Shift" at bounding box center [450, 690] width 324 height 30
select select "recurring"
click at [288, 675] on select "Select Shift Type One Off Shift Recurring Shift Rotating Shift" at bounding box center [450, 690] width 324 height 30
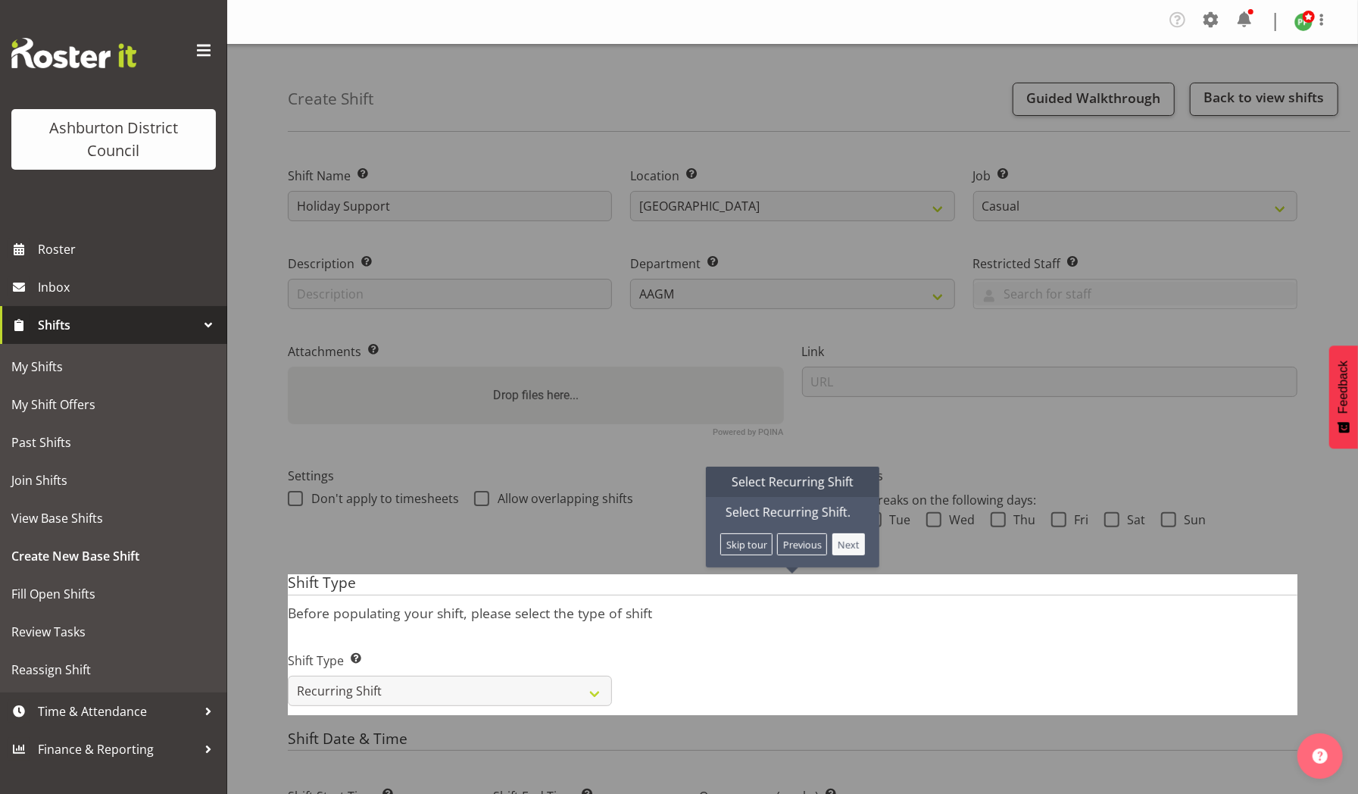
click at [845, 544] on button "Next" at bounding box center [848, 544] width 33 height 22
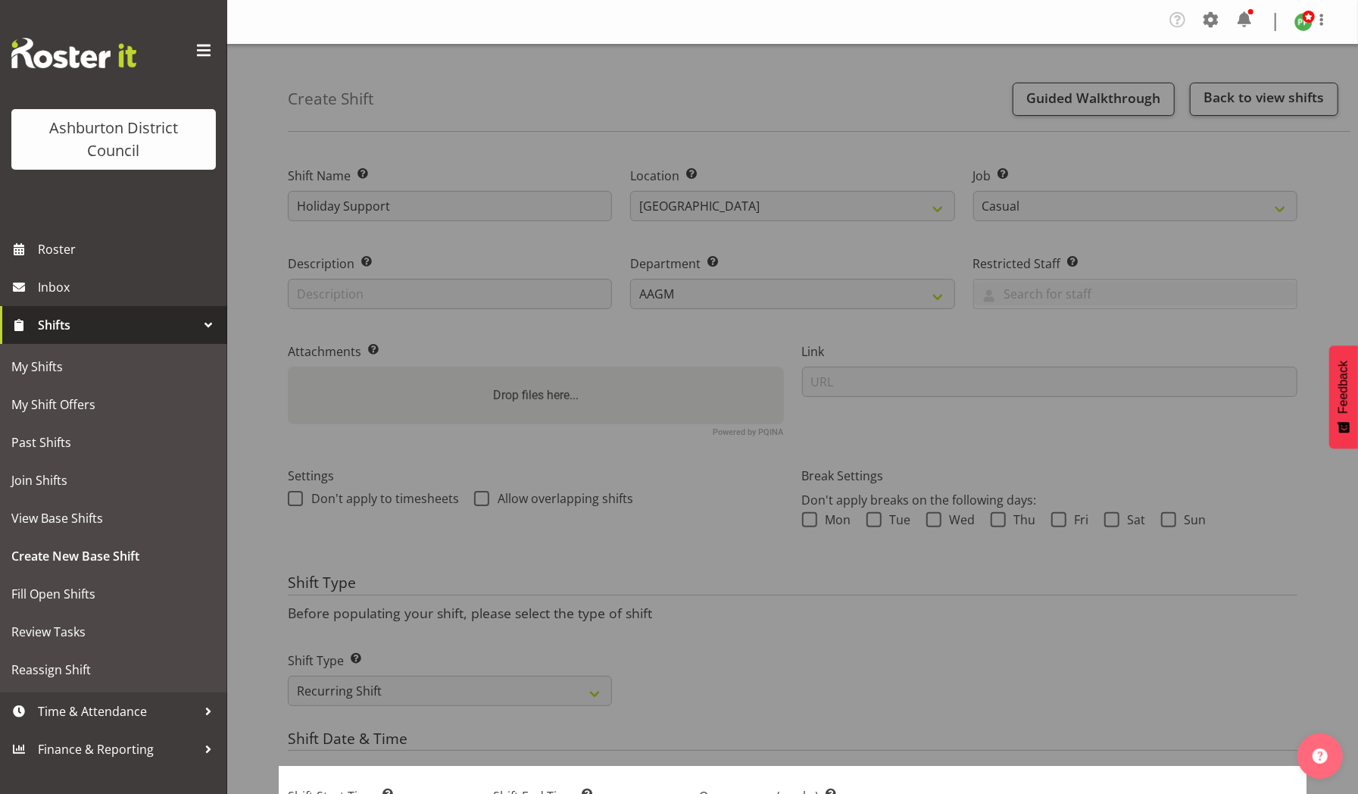
scroll to position [572, 0]
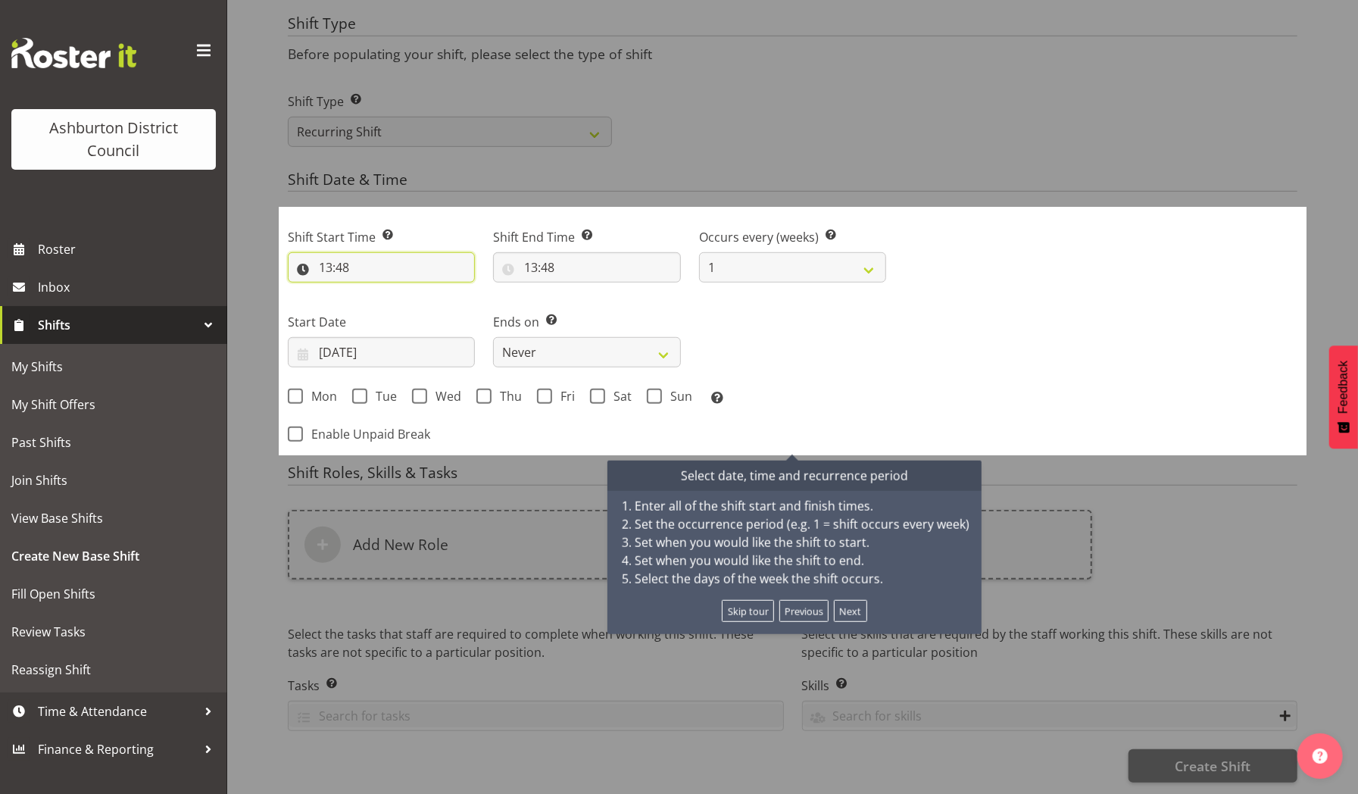
click at [380, 252] on input "13:48" at bounding box center [381, 267] width 187 height 30
click at [388, 292] on select "00 01 02 03 04 05 06 07 08 09 10 11 12 13 14 15 16 17 18 19 20 21 22 23" at bounding box center [391, 307] width 34 height 30
select select "9"
click at [374, 292] on select "00 01 02 03 04 05 06 07 08 09 10 11 12 13 14 15 16 17 18 19 20 21 22 23" at bounding box center [391, 307] width 34 height 30
type input "09:48"
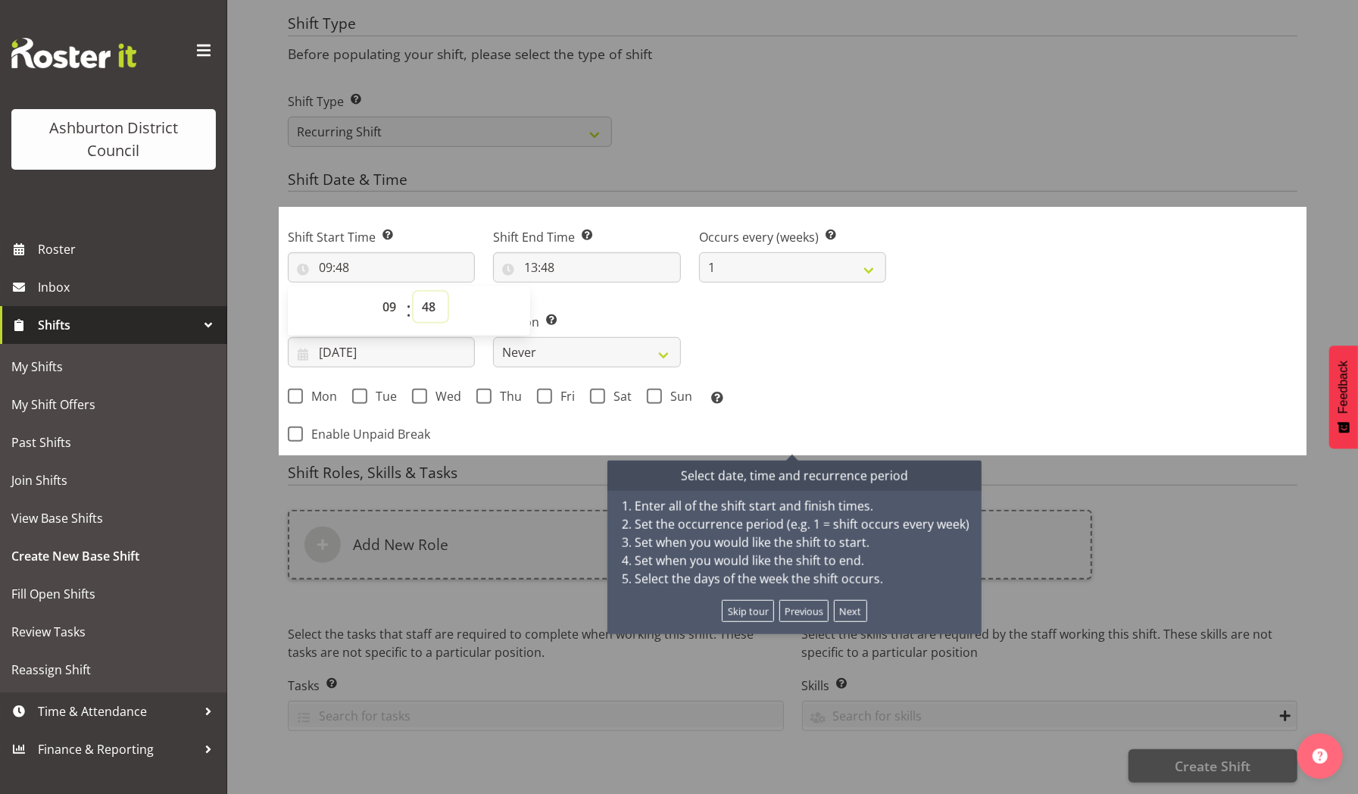
click at [433, 292] on select "00 01 02 03 04 05 06 07 08 09 10 11 12 13 14 15 16 17 18 19 20 21 22 23 24 25 2…" at bounding box center [430, 307] width 34 height 30
select select "45"
click at [413, 292] on select "00 01 02 03 04 05 06 07 08 09 10 11 12 13 14 15 16 17 18 19 20 21 22 23 24 25 2…" at bounding box center [430, 307] width 34 height 30
type input "09:45"
click at [612, 252] on input "13:48" at bounding box center [586, 267] width 187 height 30
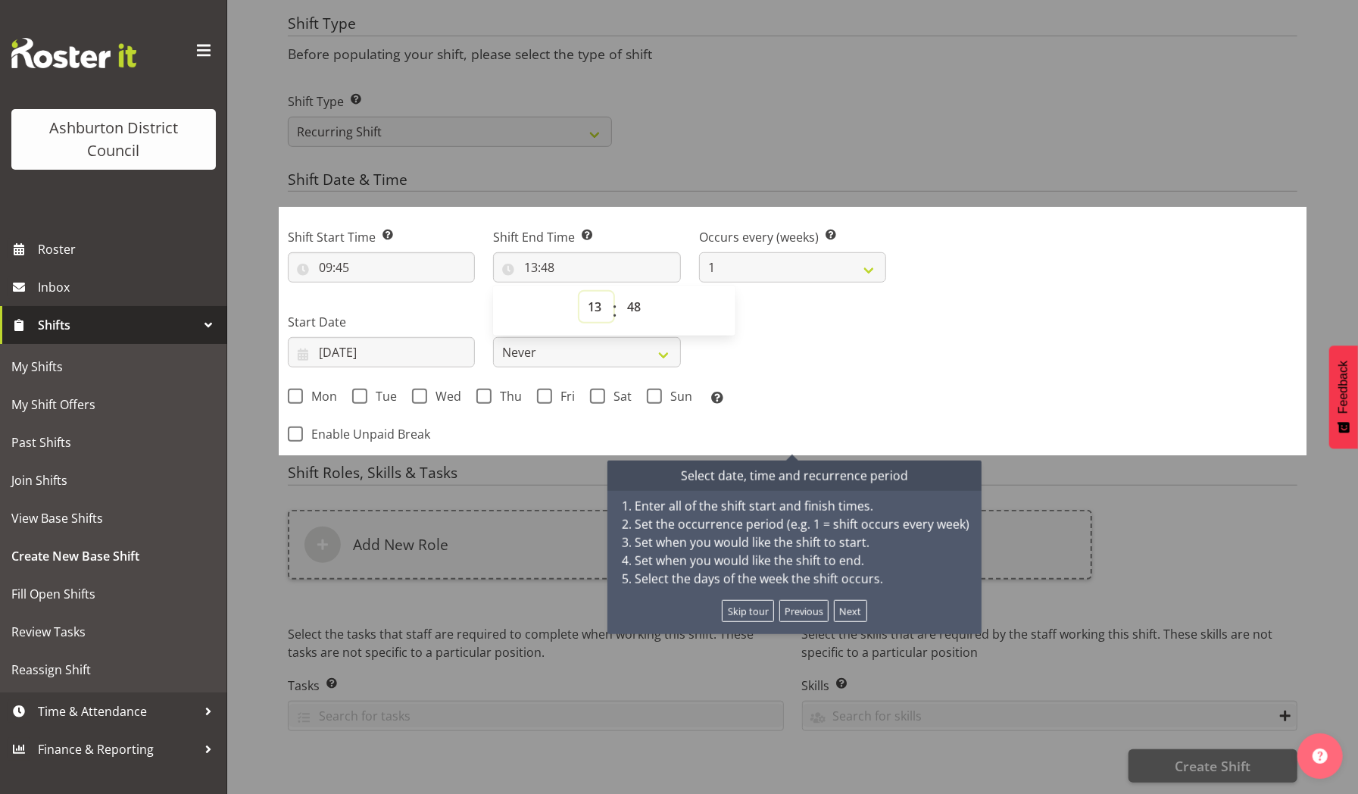
click at [591, 294] on select "00 01 02 03 04 05 06 07 08 09 10 11 12 13 14 15 16 17 18 19 20 21 22 23" at bounding box center [596, 307] width 34 height 30
select select "16"
click at [579, 292] on select "00 01 02 03 04 05 06 07 08 09 10 11 12 13 14 15 16 17 18 19 20 21 22 23" at bounding box center [596, 307] width 34 height 30
type input "16:48"
click at [642, 298] on select "00 01 02 03 04 05 06 07 08 09 10 11 12 13 14 15 16 17 18 19 20 21 22 23 24 25 2…" at bounding box center [636, 307] width 34 height 30
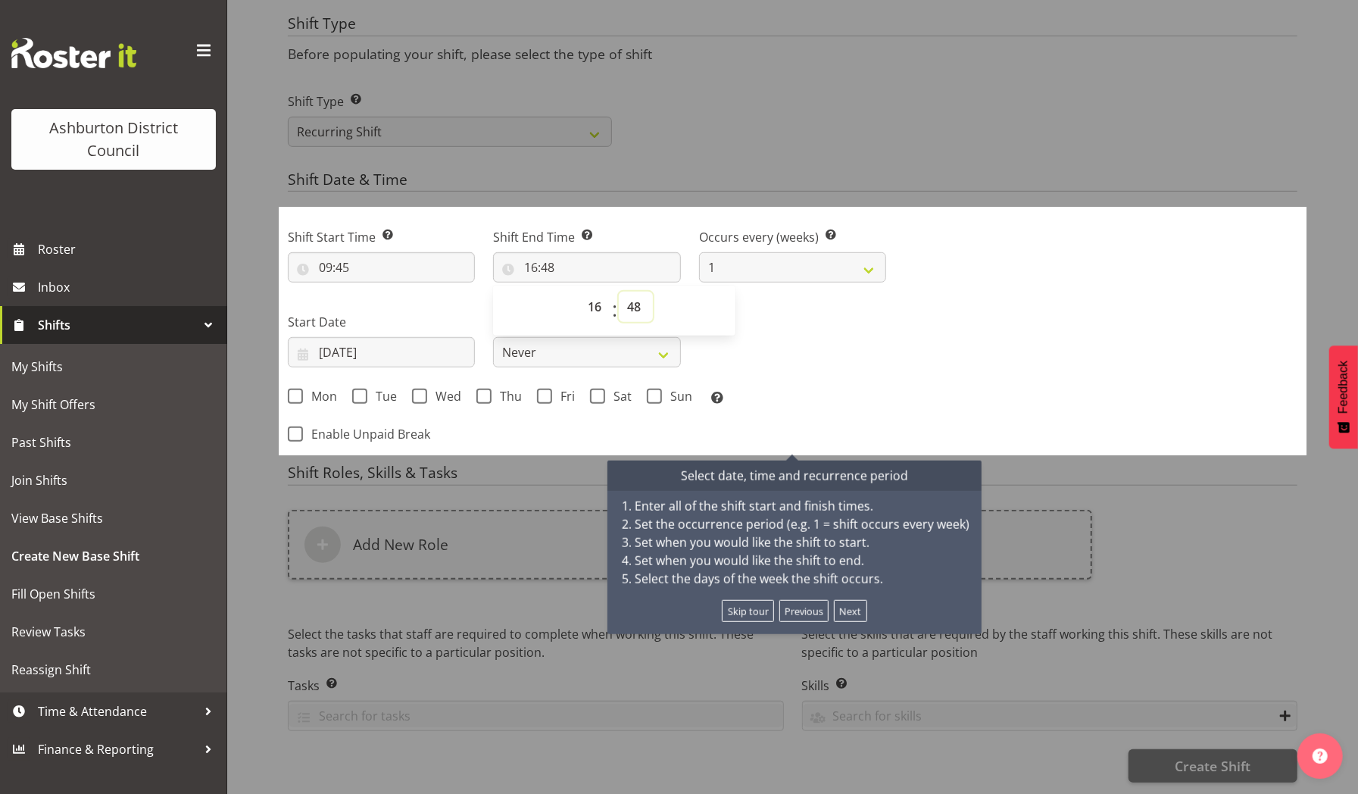
select select "15"
click at [619, 292] on select "00 01 02 03 04 05 06 07 08 09 10 11 12 13 14 15 16 17 18 19 20 21 22 23 24 25 2…" at bounding box center [636, 307] width 34 height 30
type input "16:15"
click at [296, 388] on span at bounding box center [295, 395] width 15 height 15
click at [296, 391] on input "Mon" at bounding box center [293, 396] width 10 height 10
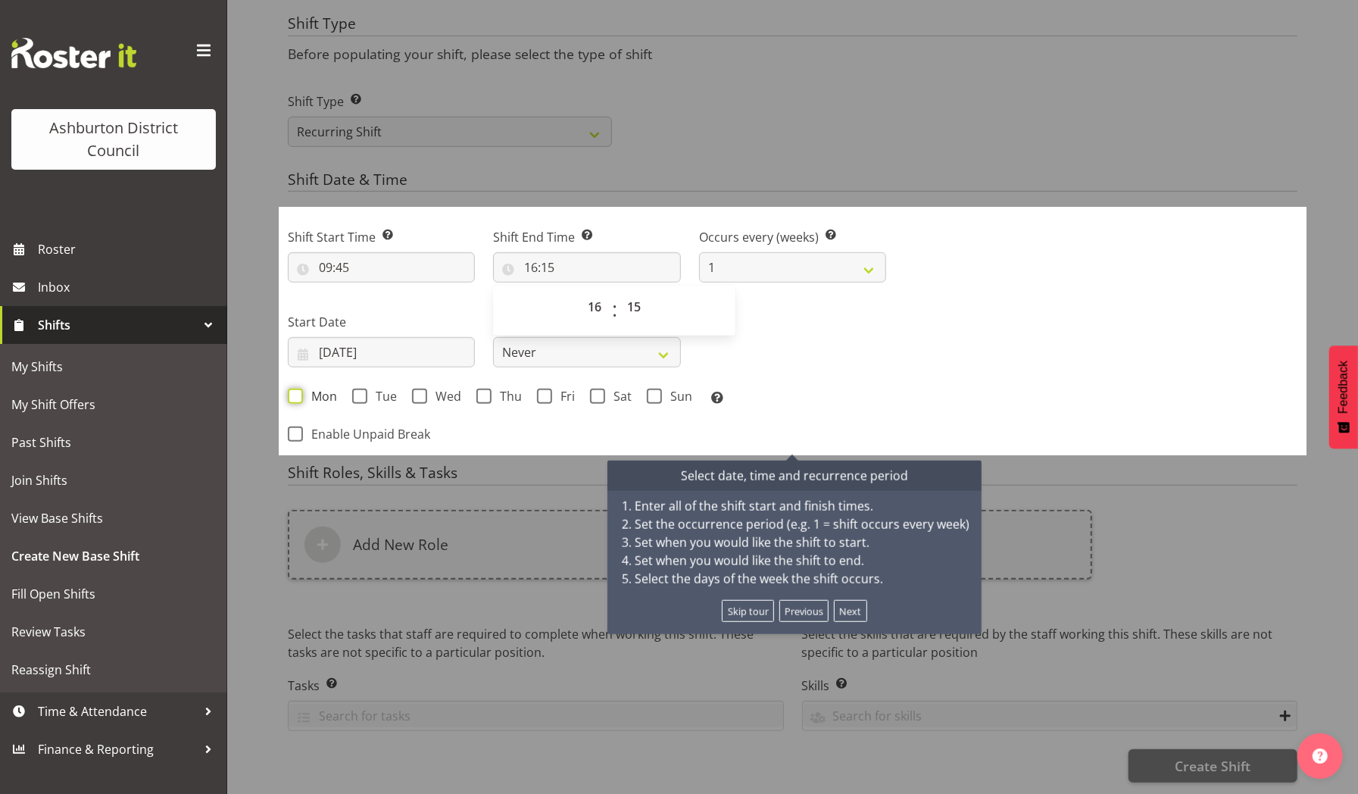
checkbox input "true"
click at [357, 388] on span at bounding box center [359, 395] width 15 height 15
click at [357, 391] on input "Tue" at bounding box center [357, 396] width 10 height 10
checkbox input "true"
click at [423, 388] on span at bounding box center [419, 395] width 15 height 15
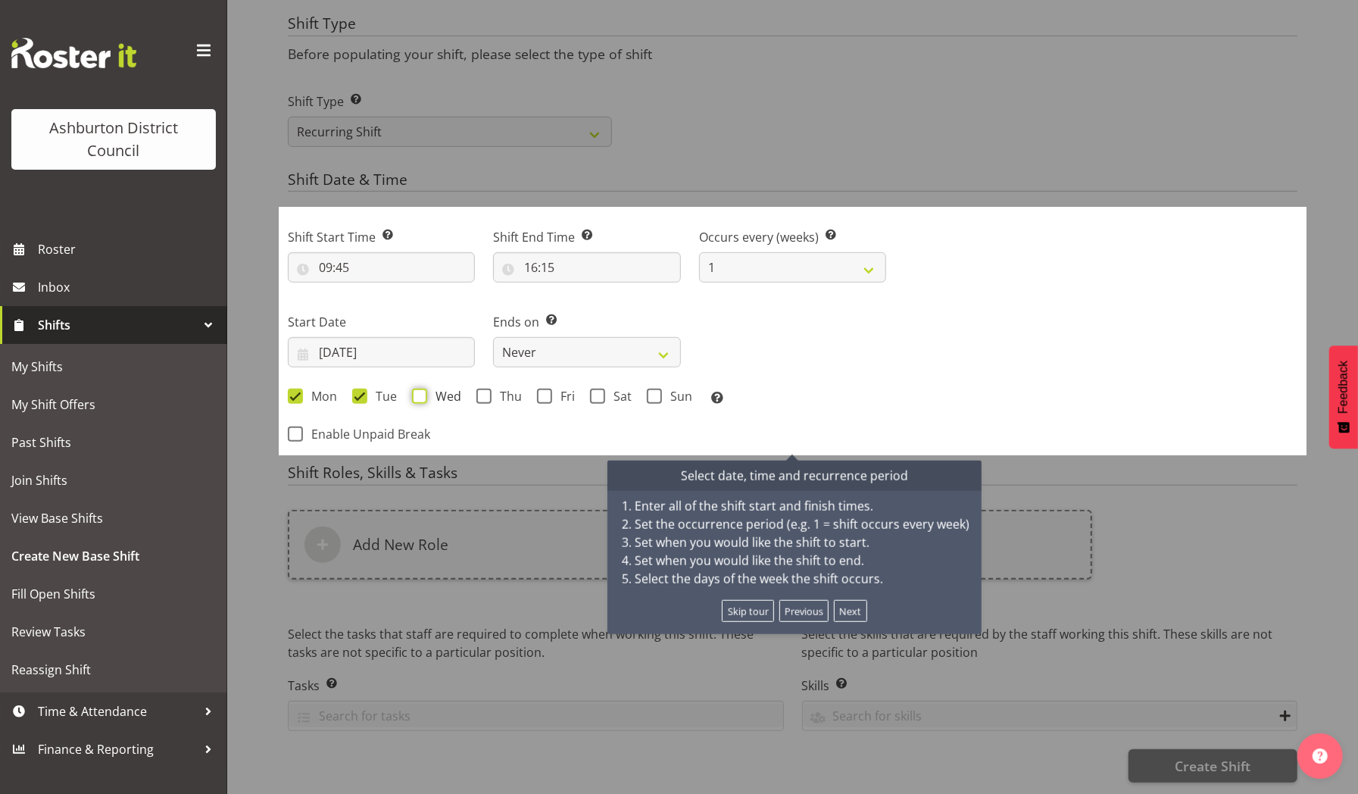
click at [422, 391] on input "Wed" at bounding box center [417, 396] width 10 height 10
checkbox input "true"
click at [486, 388] on span at bounding box center [483, 395] width 15 height 15
click at [486, 391] on input "Thu" at bounding box center [481, 396] width 10 height 10
checkbox input "true"
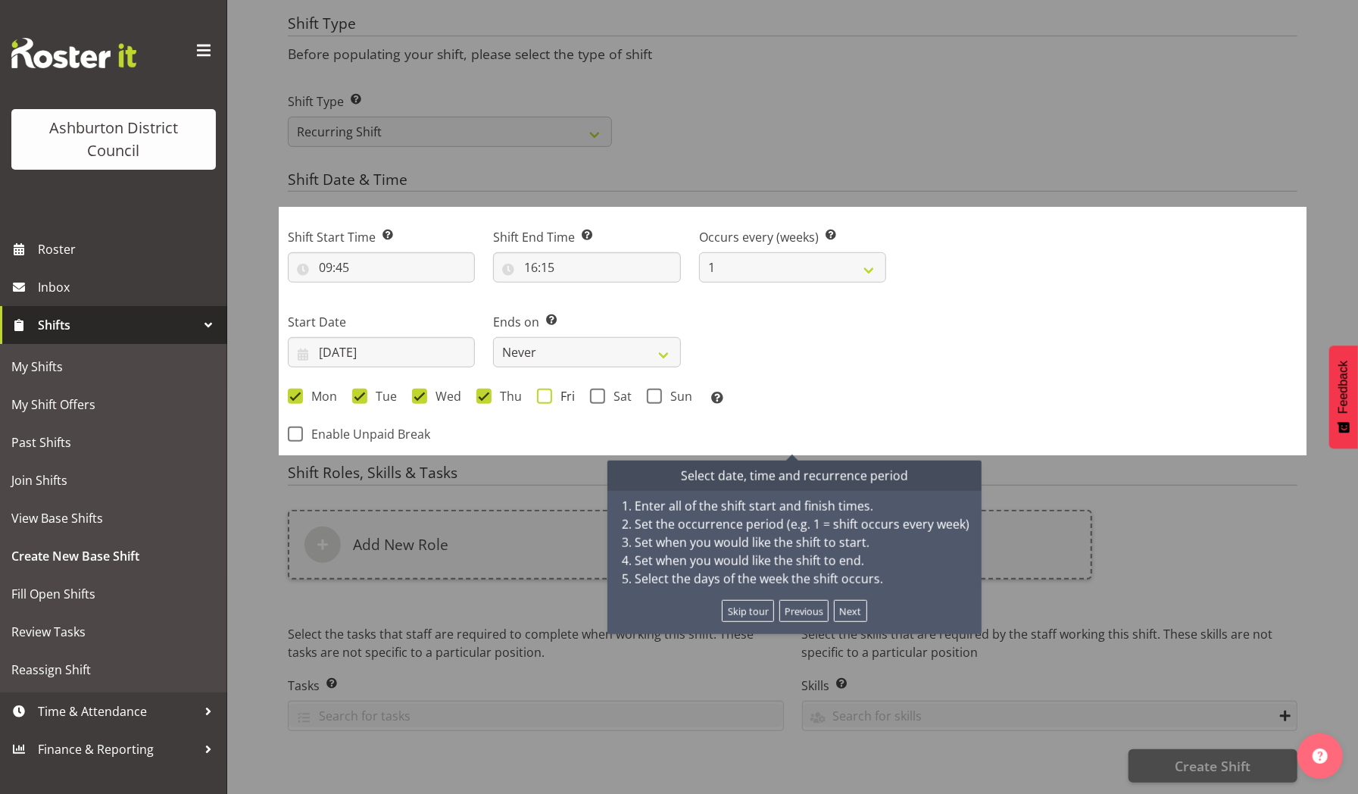
click at [546, 388] on span at bounding box center [544, 395] width 15 height 15
click at [546, 391] on input "Fri" at bounding box center [542, 396] width 10 height 10
checkbox input "true"
click at [859, 600] on button "Next" at bounding box center [850, 611] width 33 height 22
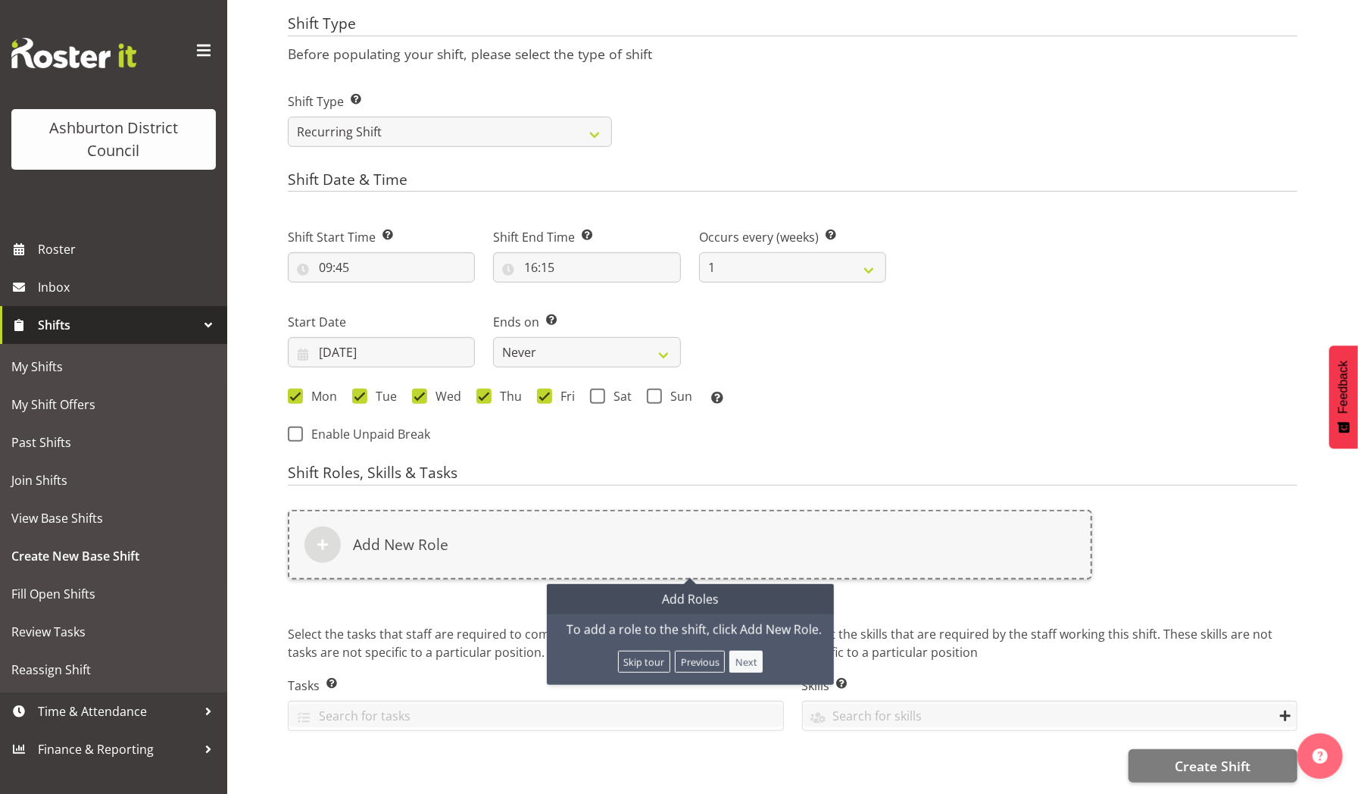
click at [741, 650] on button "Next" at bounding box center [745, 661] width 33 height 22
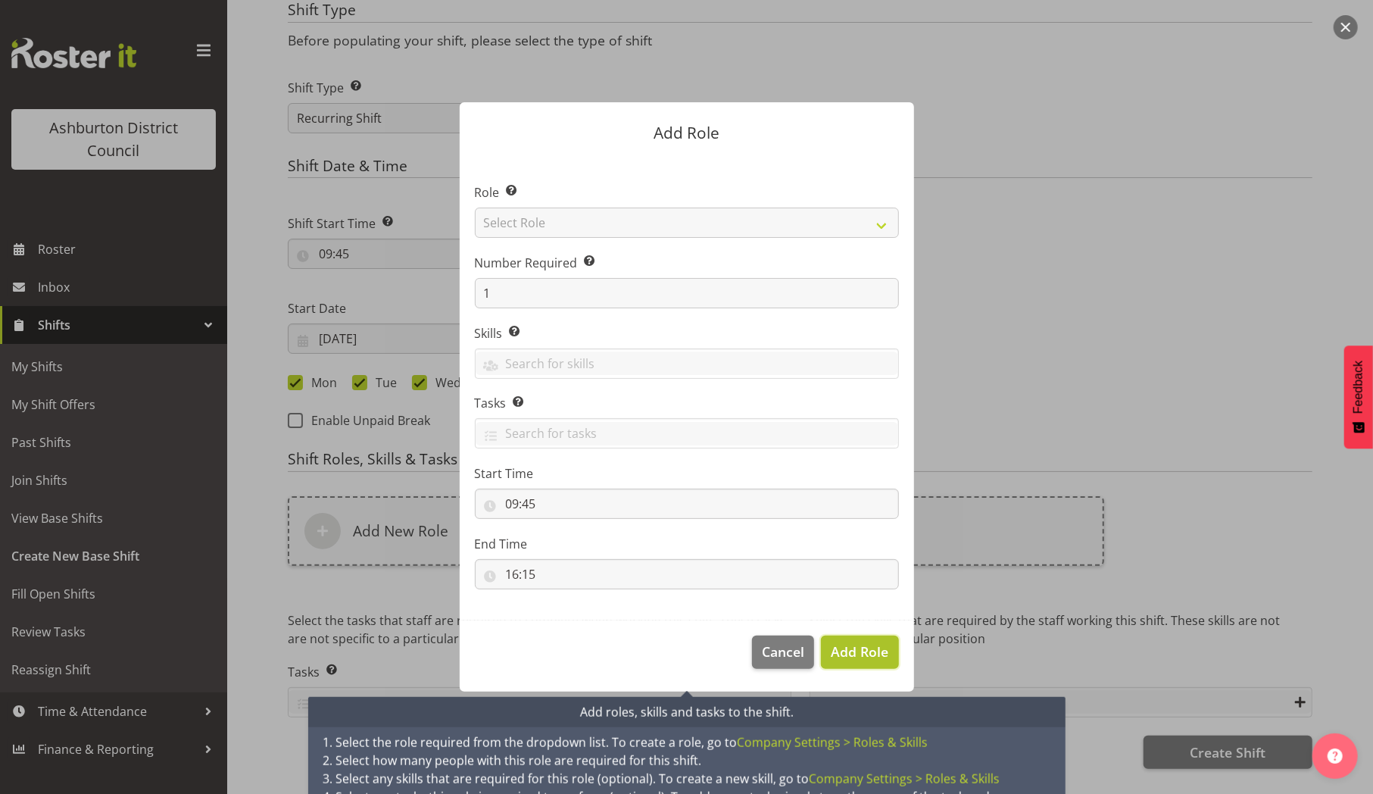
click at [837, 650] on span "Add Role" at bounding box center [860, 651] width 58 height 18
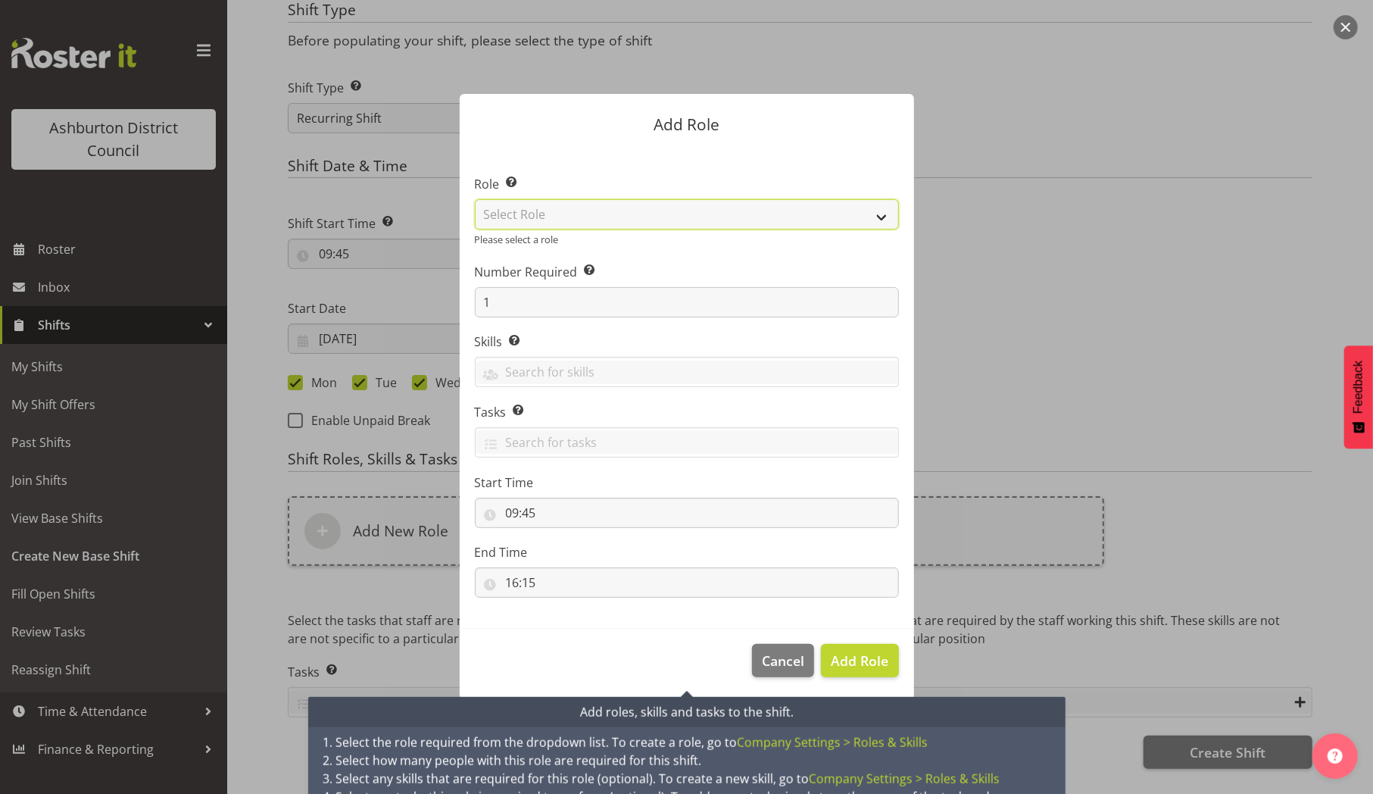
click at [878, 215] on select "Select Role AAGM Deputy Director AAGM Director Archivist Childrens Librarian Co…" at bounding box center [687, 214] width 424 height 30
select select "1433"
click at [475, 207] on select "Select Role AAGM Deputy Director AAGM Director Archivist Childrens Librarian Co…" at bounding box center [687, 214] width 424 height 30
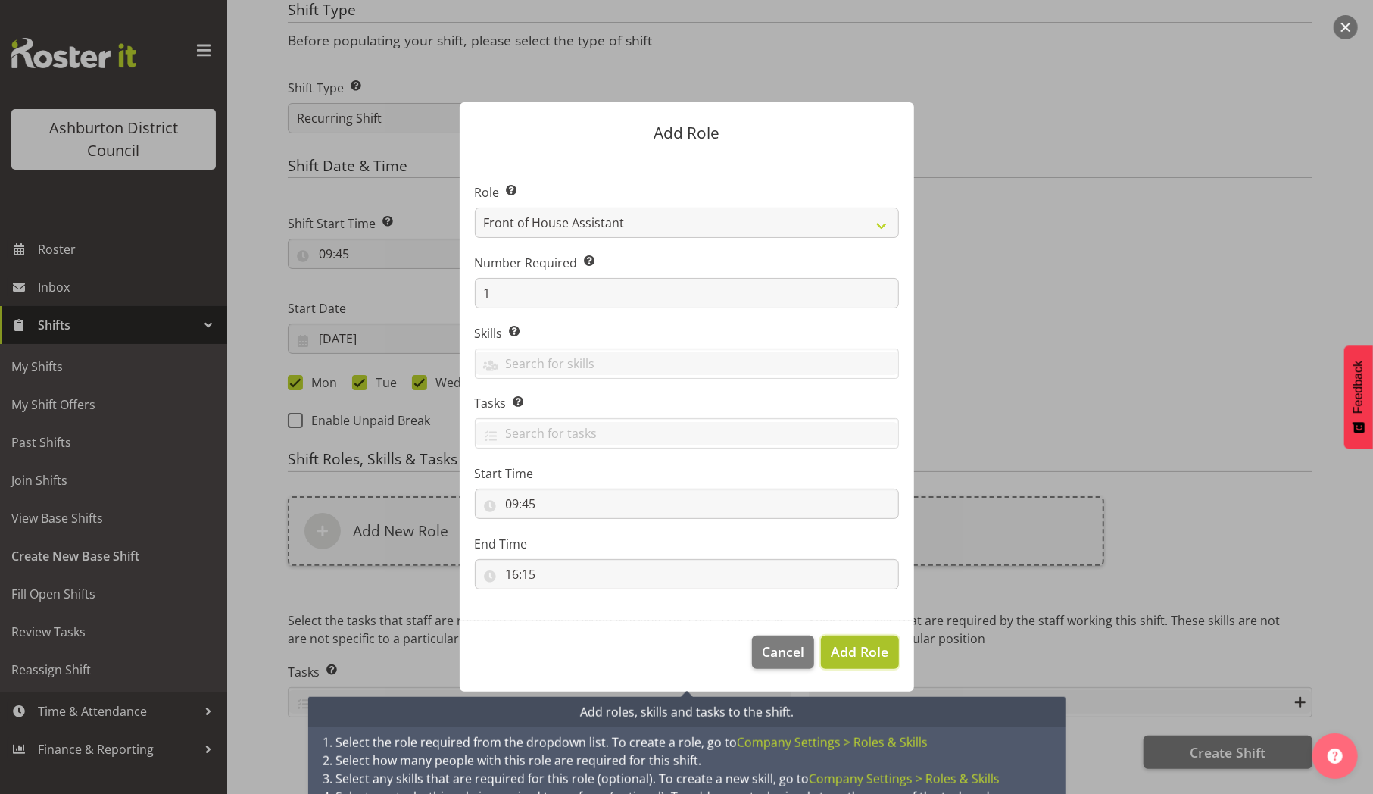
click at [869, 650] on span "Add Role" at bounding box center [860, 651] width 58 height 18
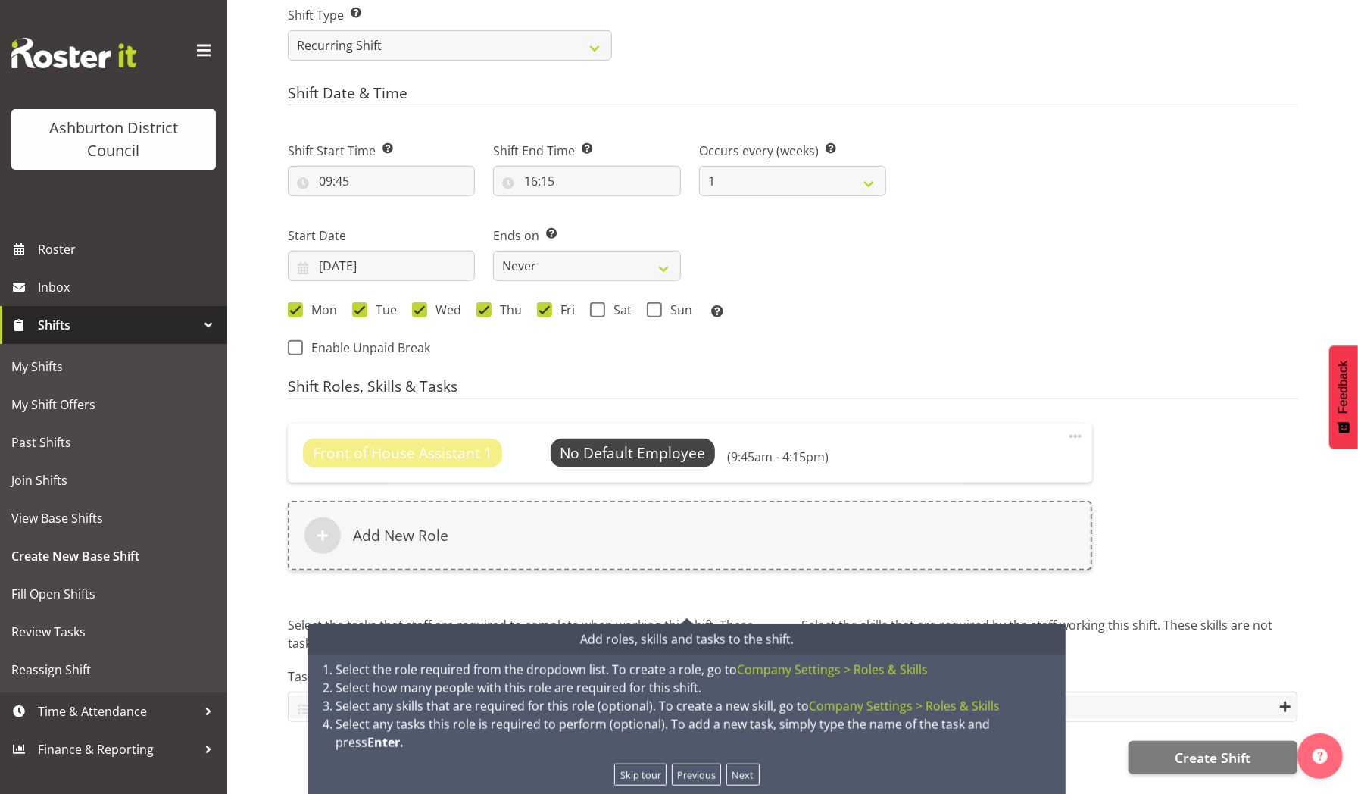
scroll to position [650, 0]
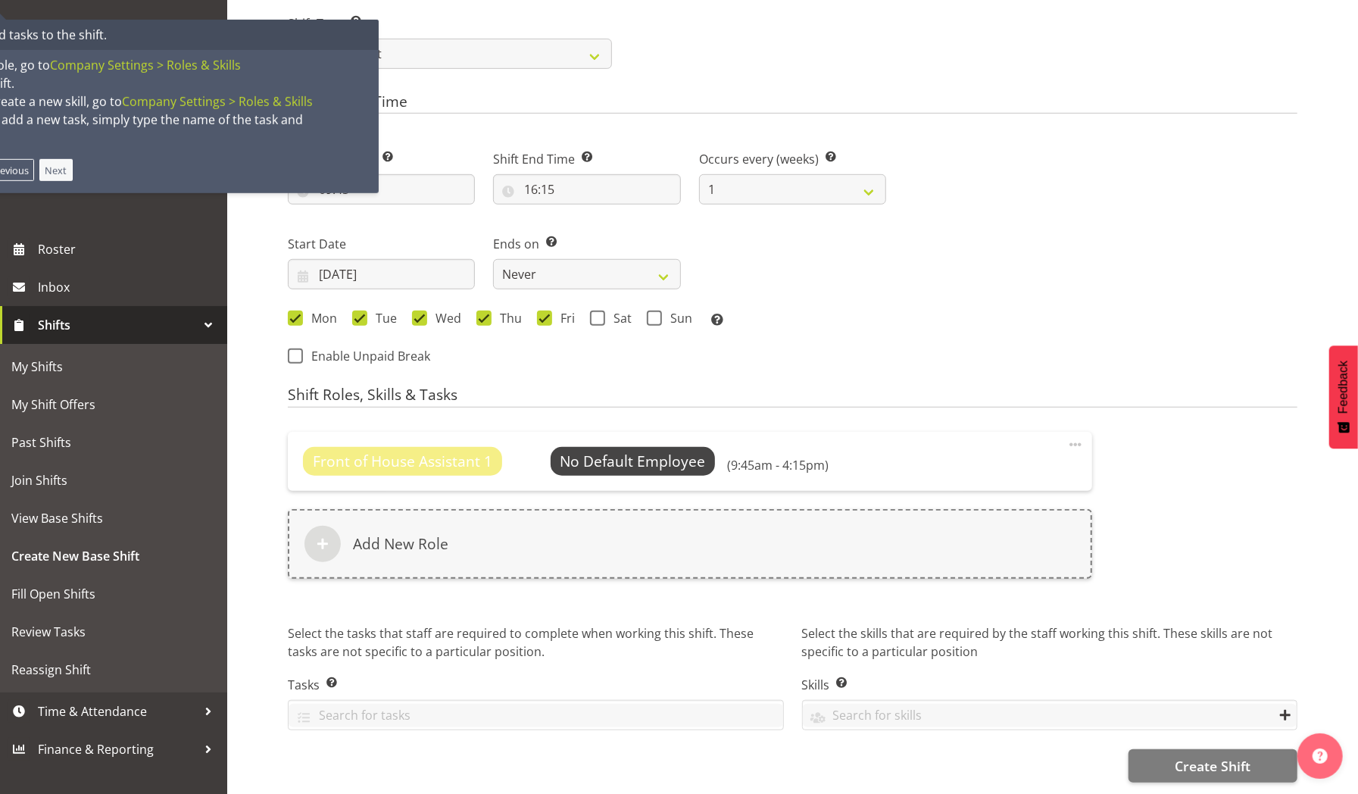
click at [64, 162] on button "Next" at bounding box center [55, 170] width 33 height 22
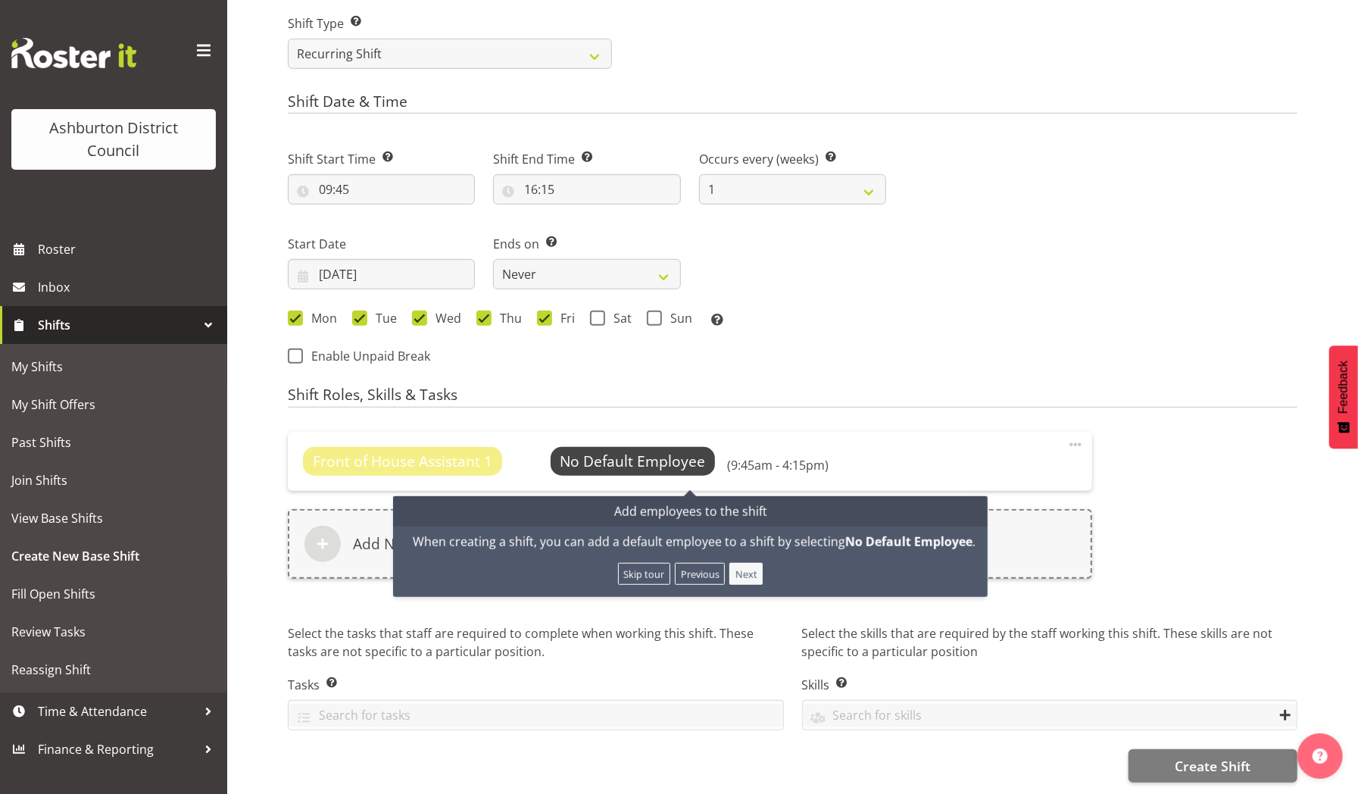
click at [740, 563] on button "Next" at bounding box center [745, 574] width 33 height 22
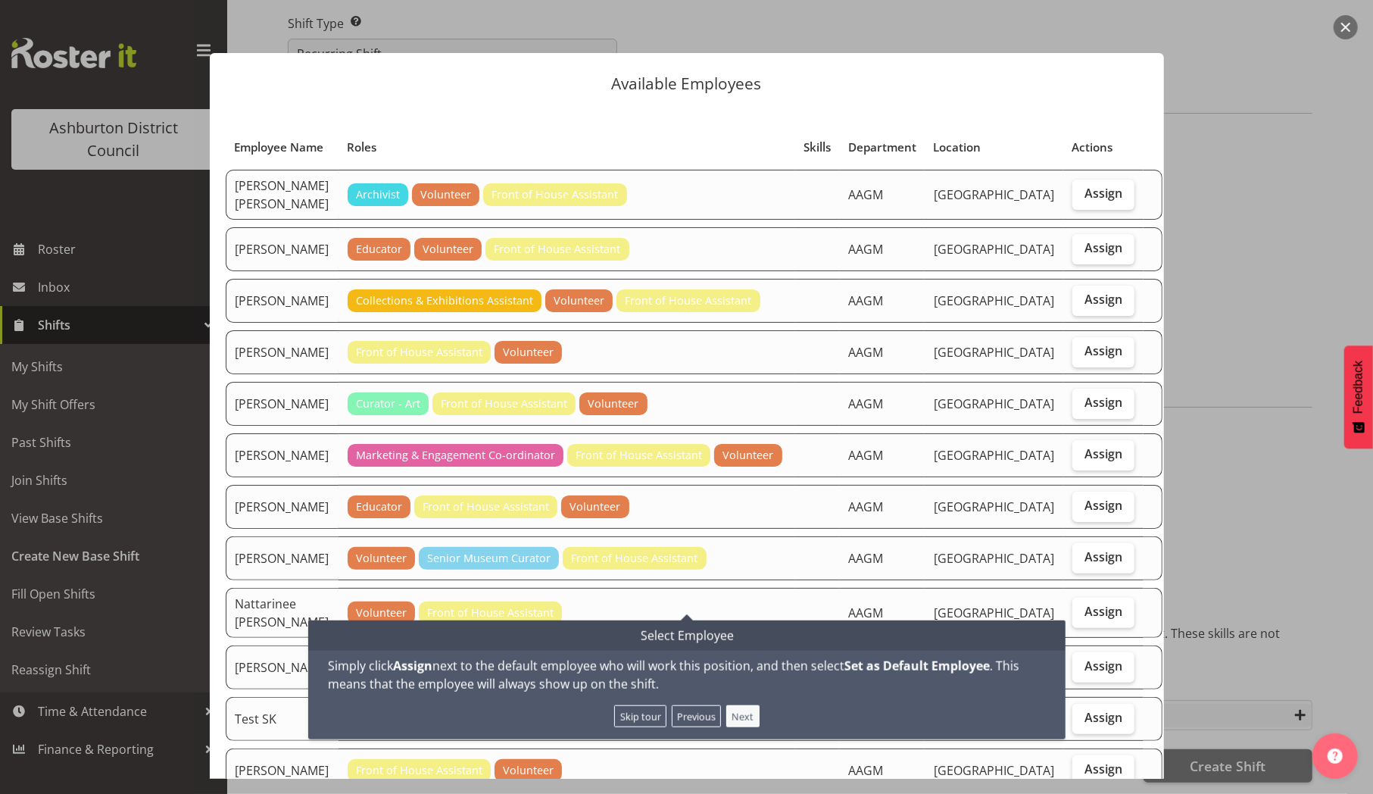
click at [750, 707] on button "Next" at bounding box center [742, 716] width 33 height 22
checkbox input "true"
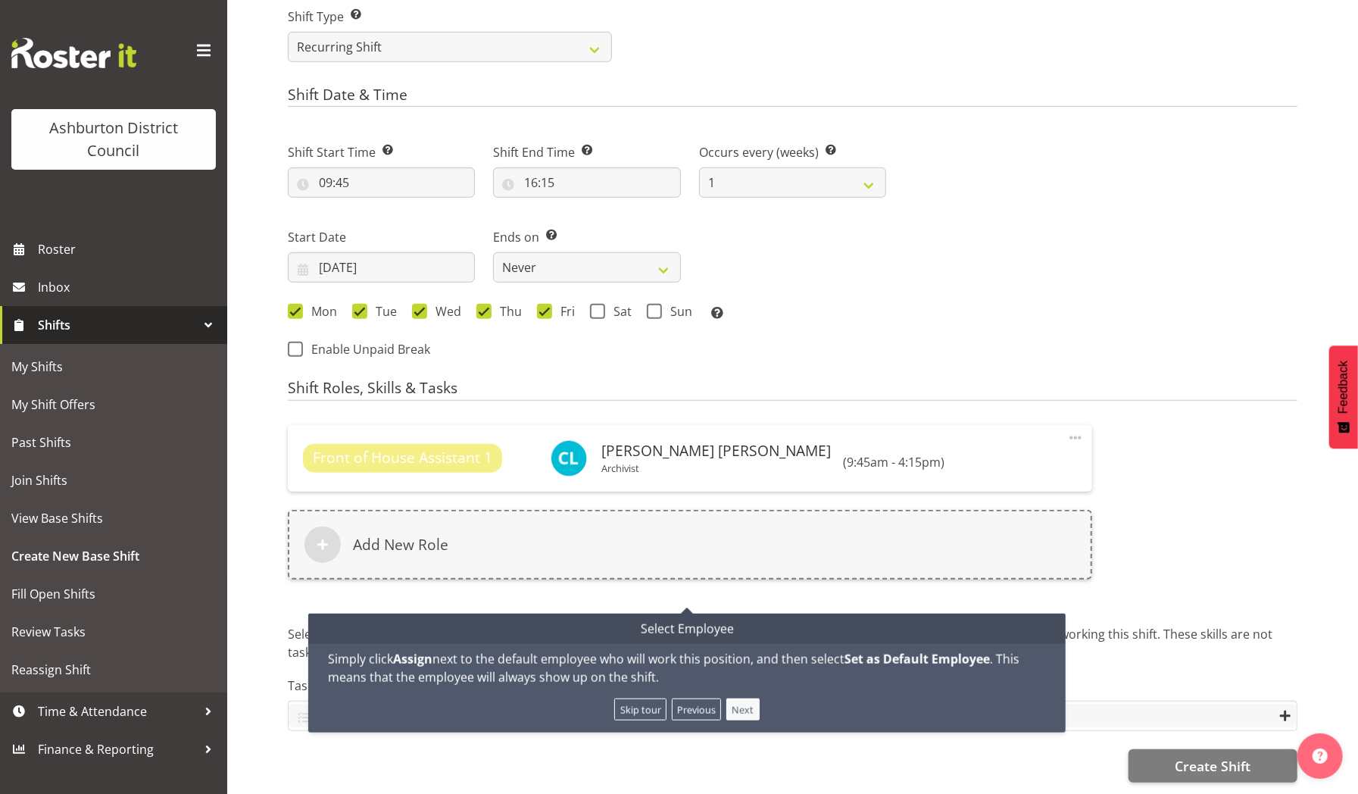
scroll to position [657, 0]
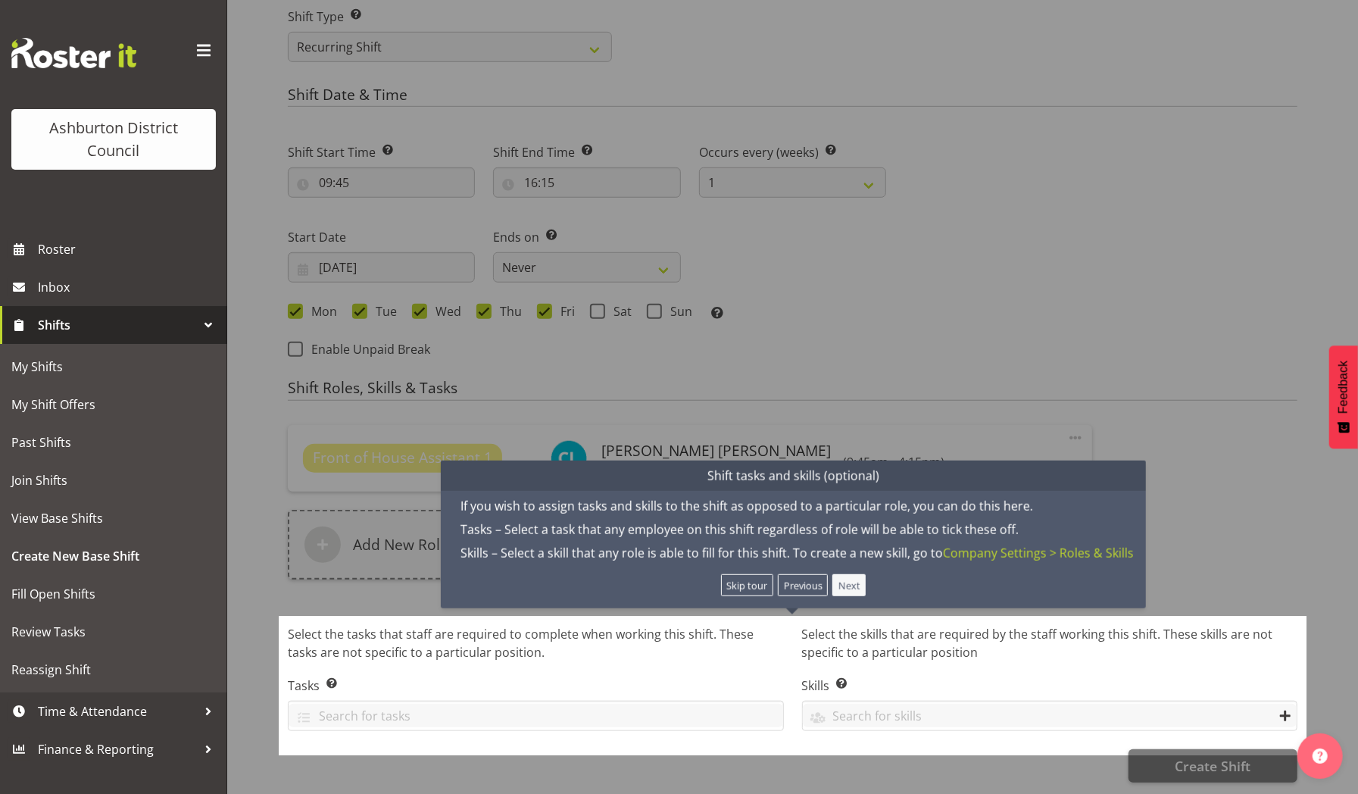
click at [847, 574] on button "Next" at bounding box center [848, 585] width 33 height 22
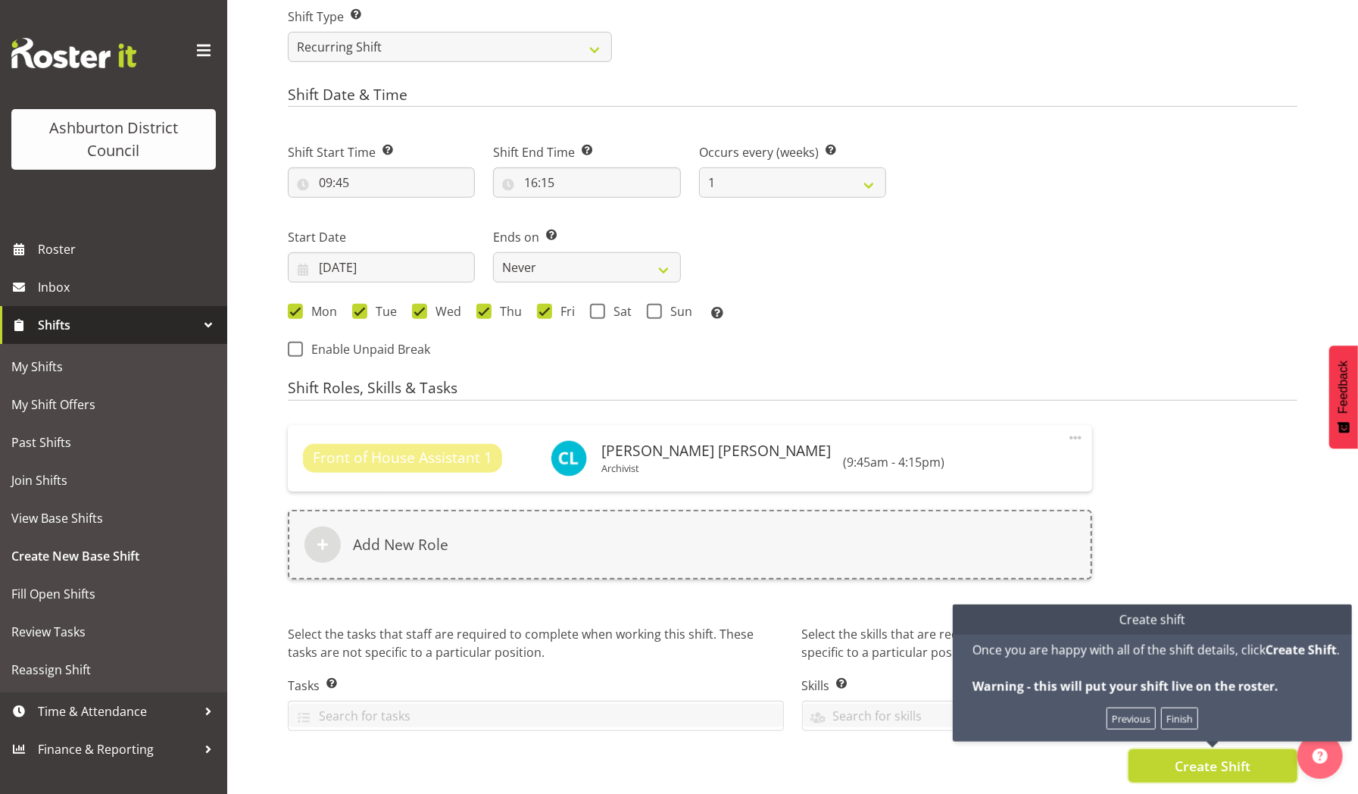
click at [1197, 756] on span "Create Shift" at bounding box center [1212, 766] width 76 height 20
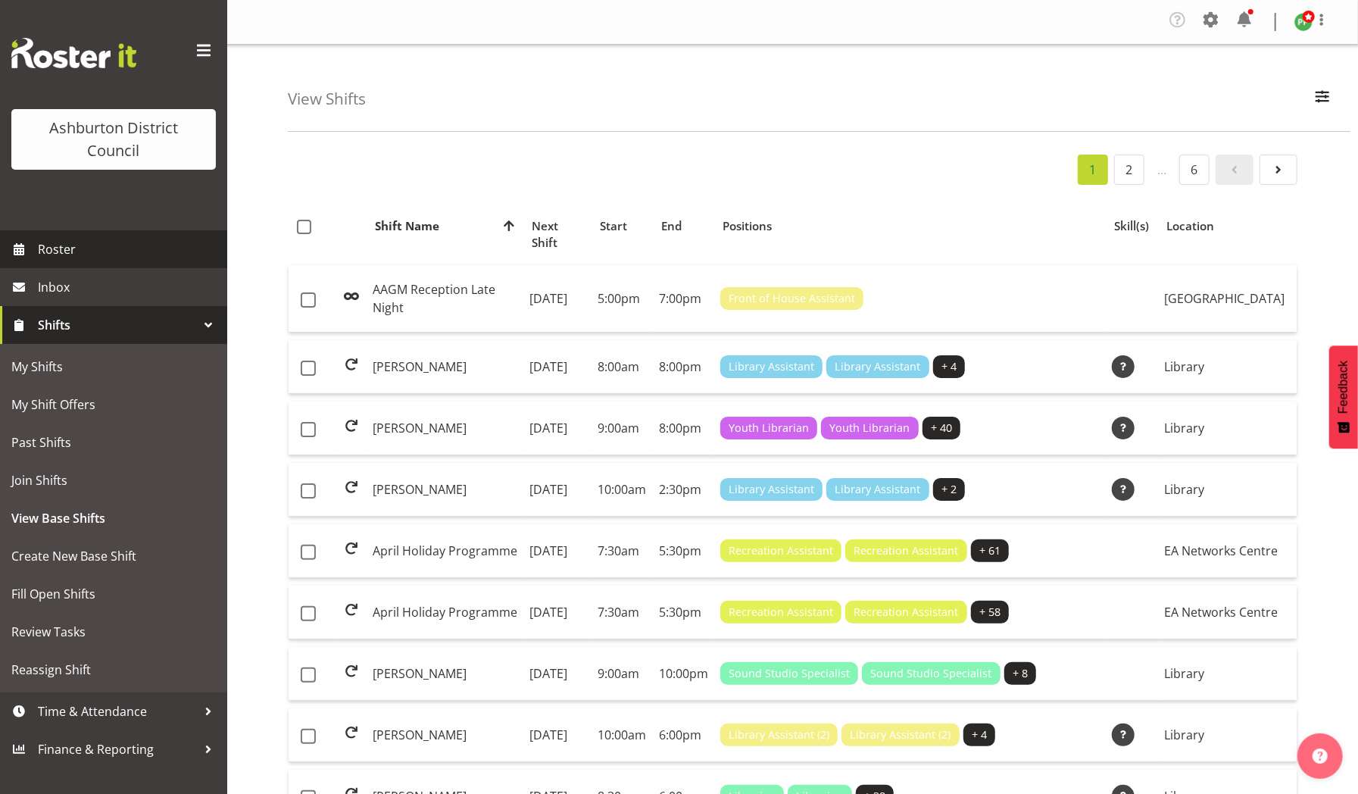
click at [51, 250] on span "Roster" at bounding box center [129, 249] width 182 height 23
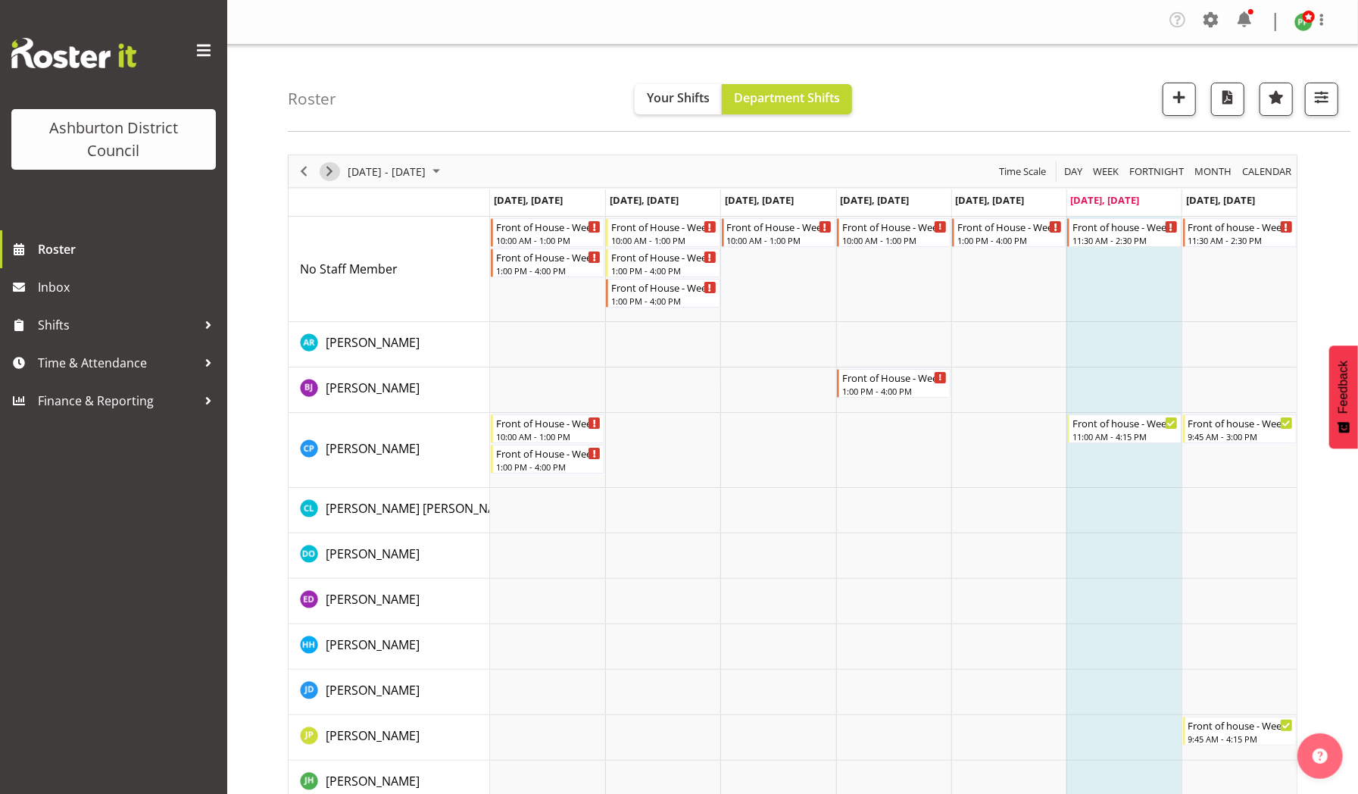
click at [330, 170] on span "Next" at bounding box center [329, 171] width 18 height 19
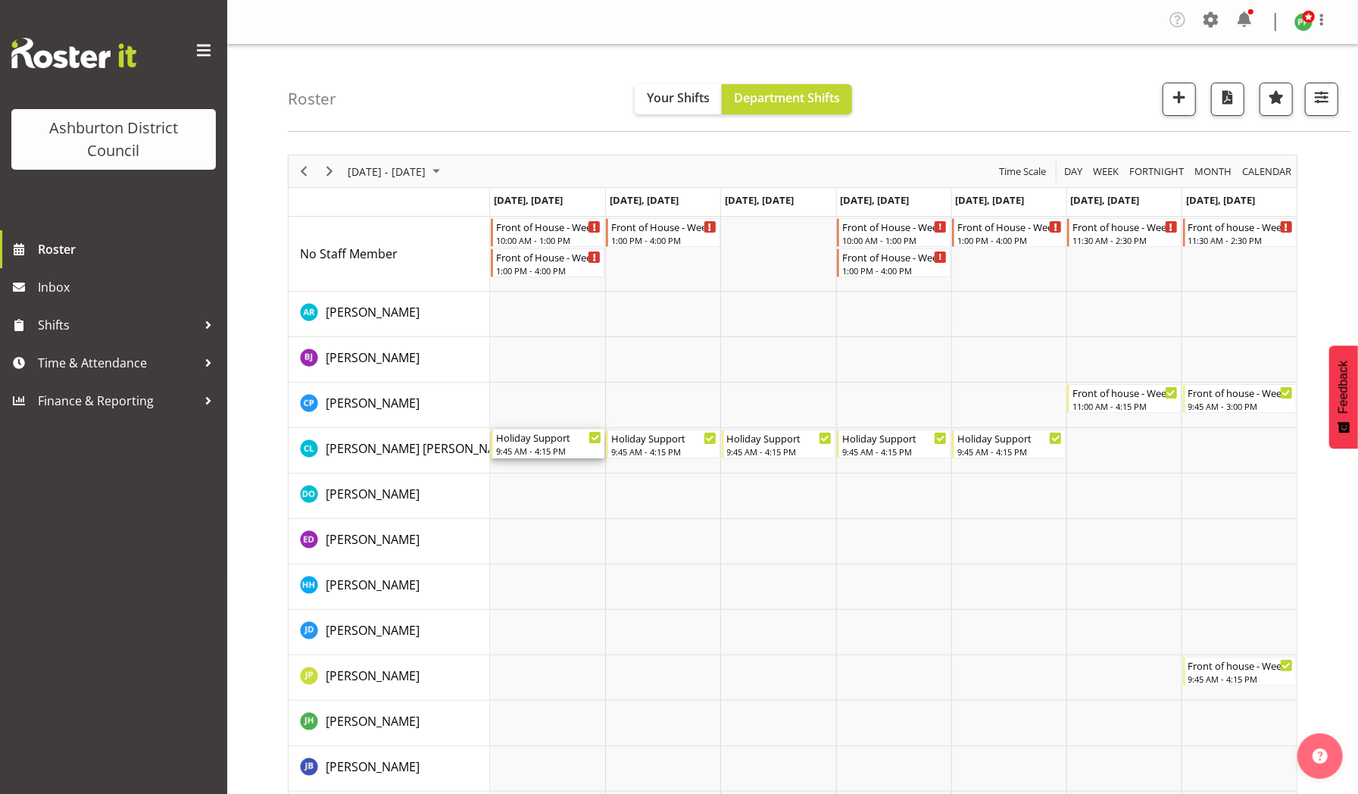
click at [537, 441] on div "Holiday Support" at bounding box center [548, 436] width 105 height 15
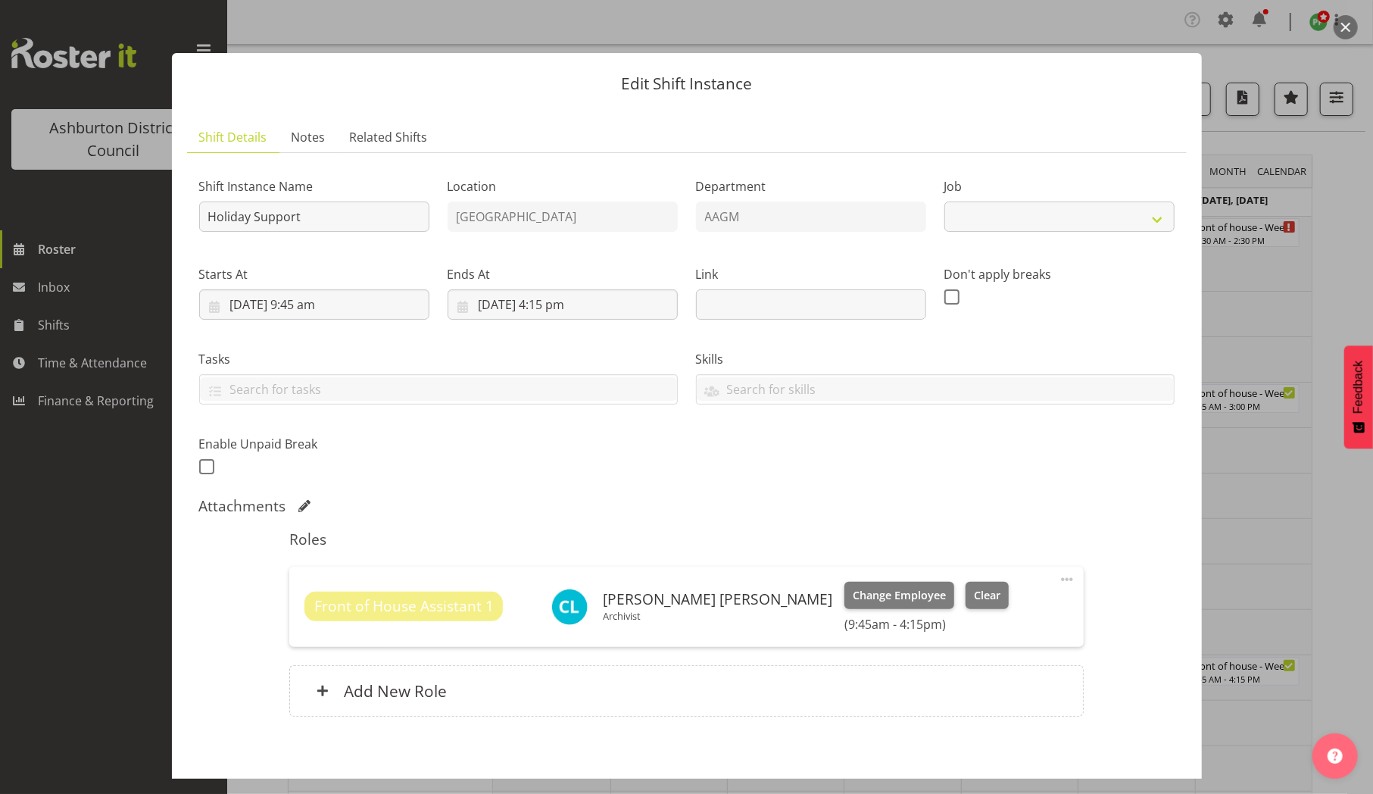
select select "10392"
click at [965, 585] on button "Clear" at bounding box center [986, 595] width 43 height 27
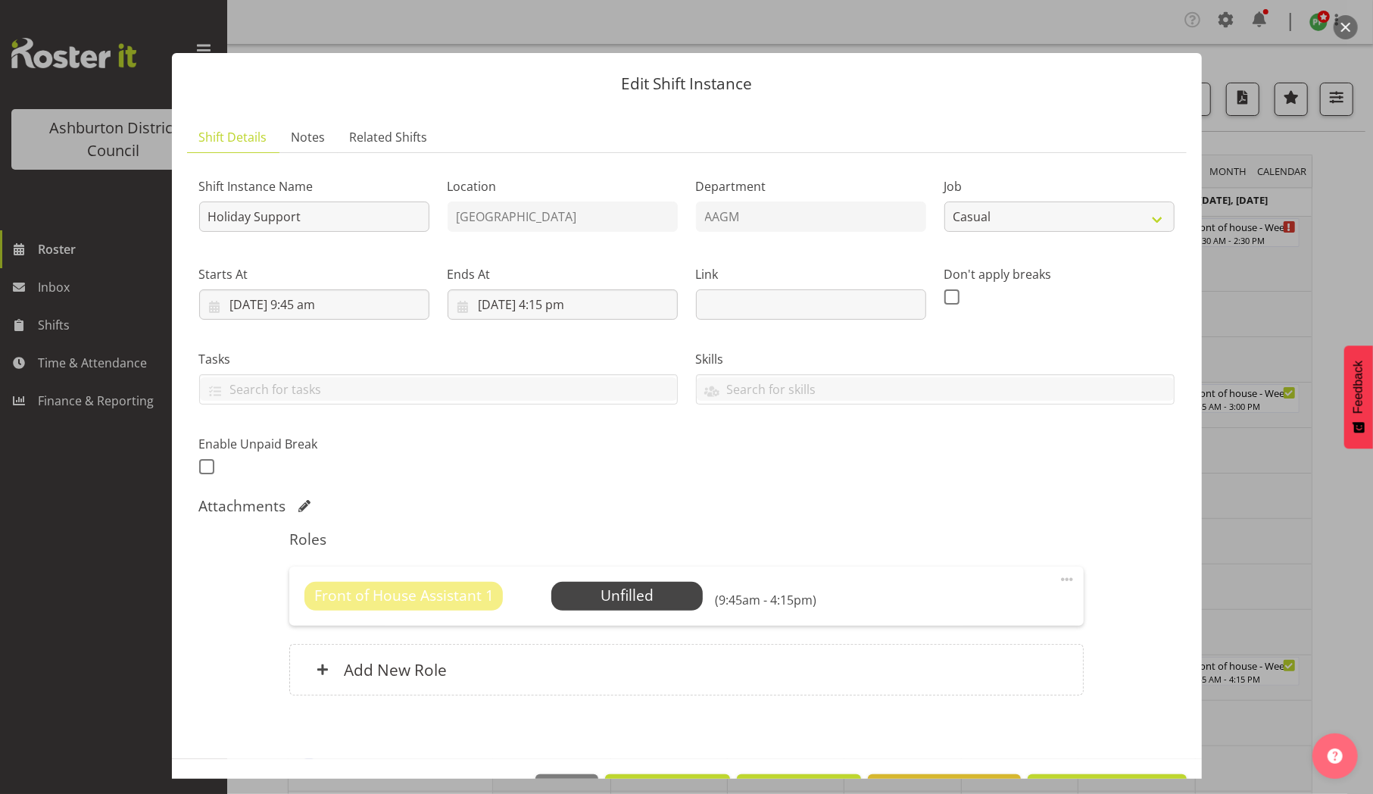
scroll to position [50, 0]
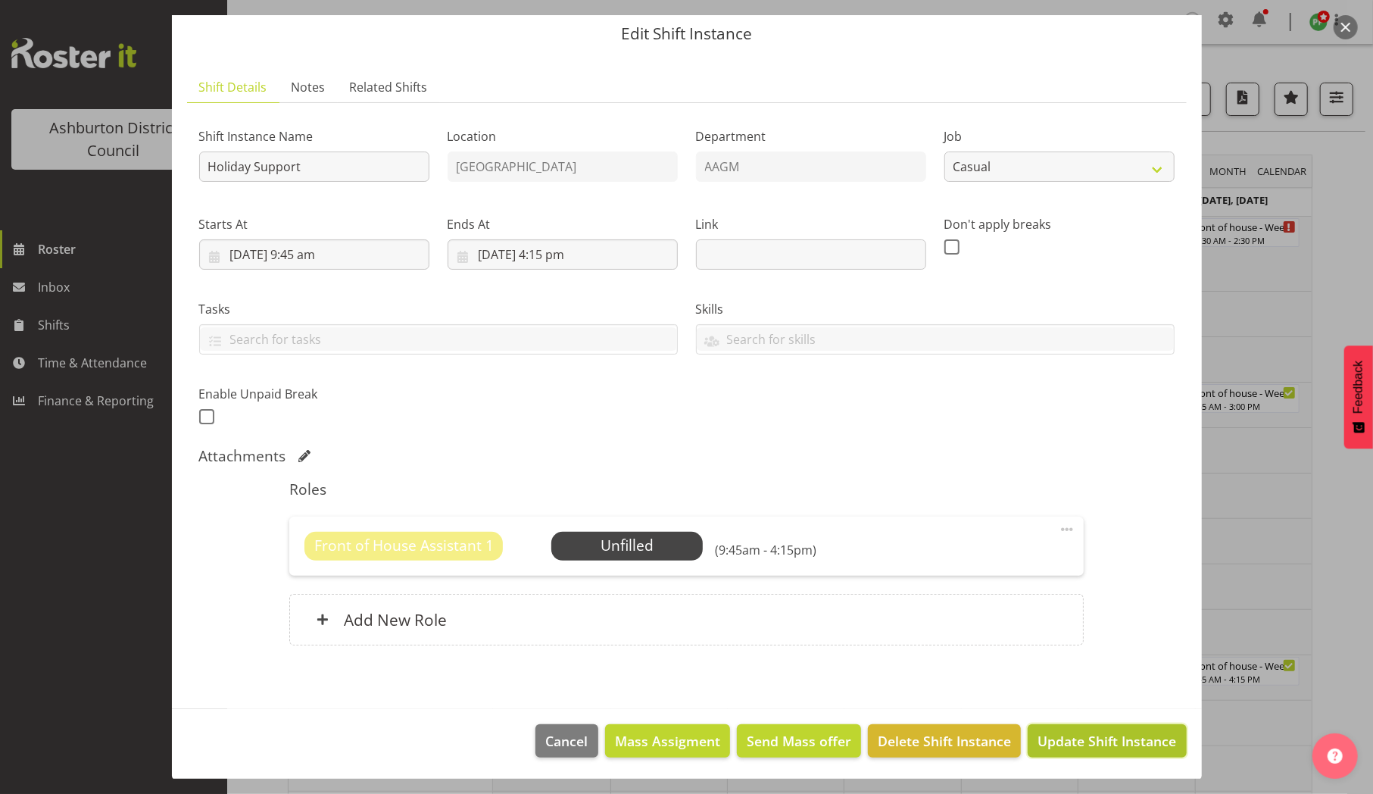
click at [1045, 733] on span "Update Shift Instance" at bounding box center [1106, 741] width 139 height 20
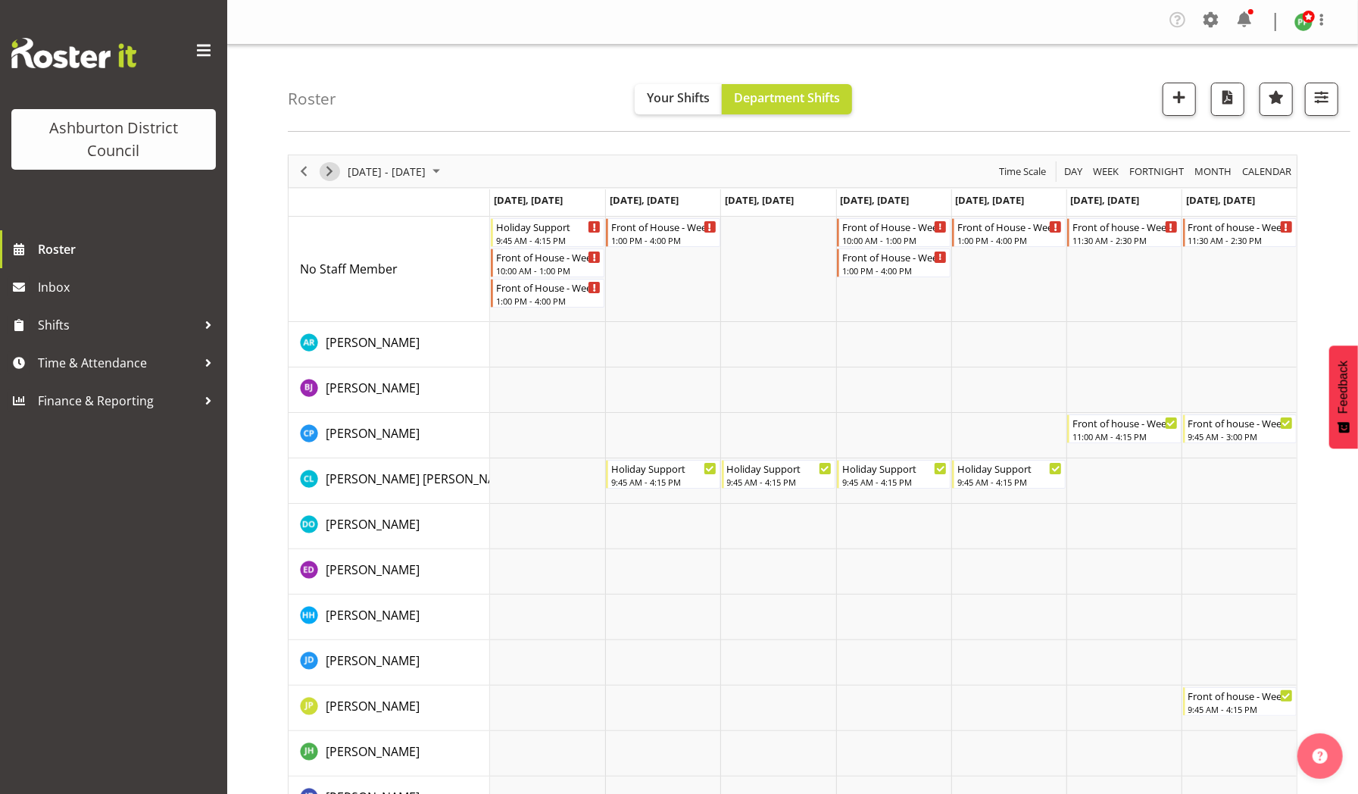
click at [330, 170] on span "Next" at bounding box center [329, 171] width 18 height 19
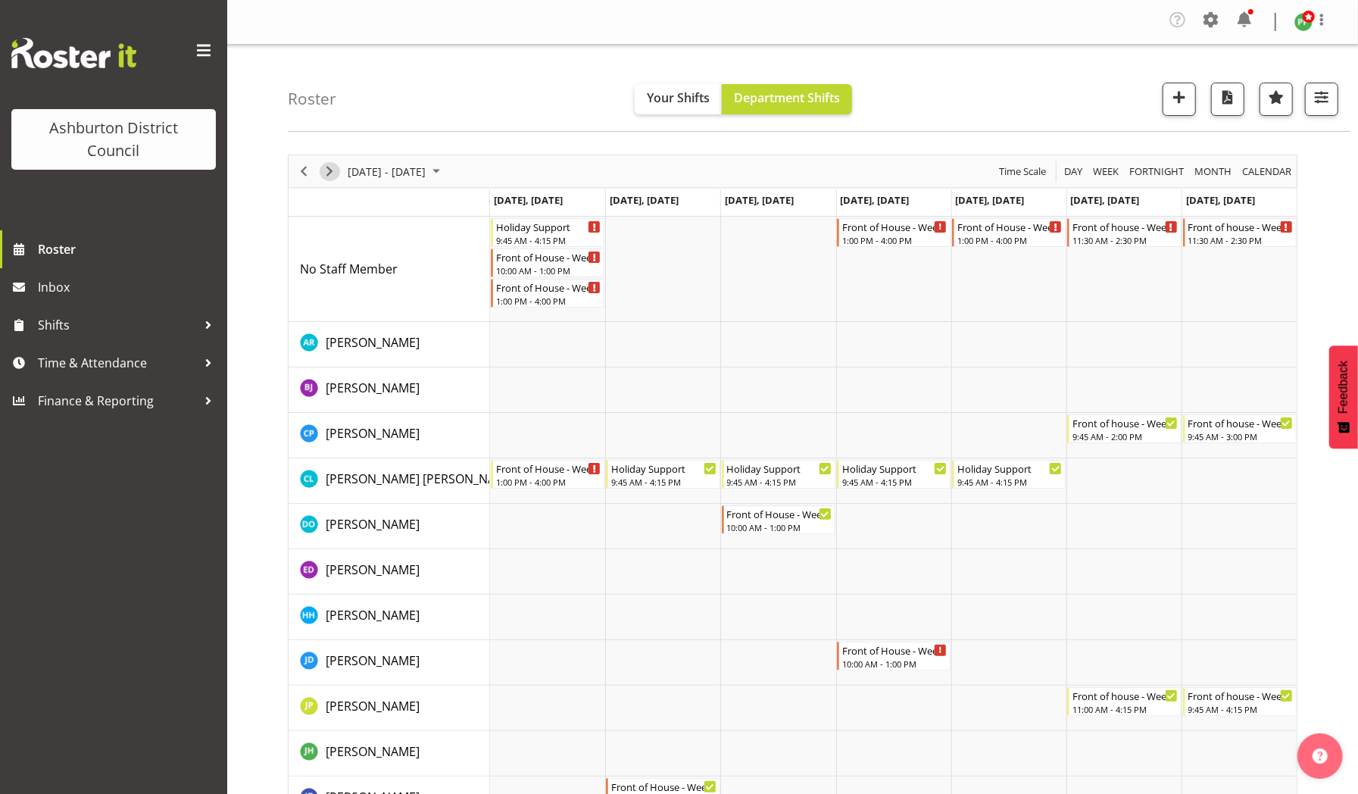
click at [330, 170] on span "Next" at bounding box center [329, 171] width 18 height 19
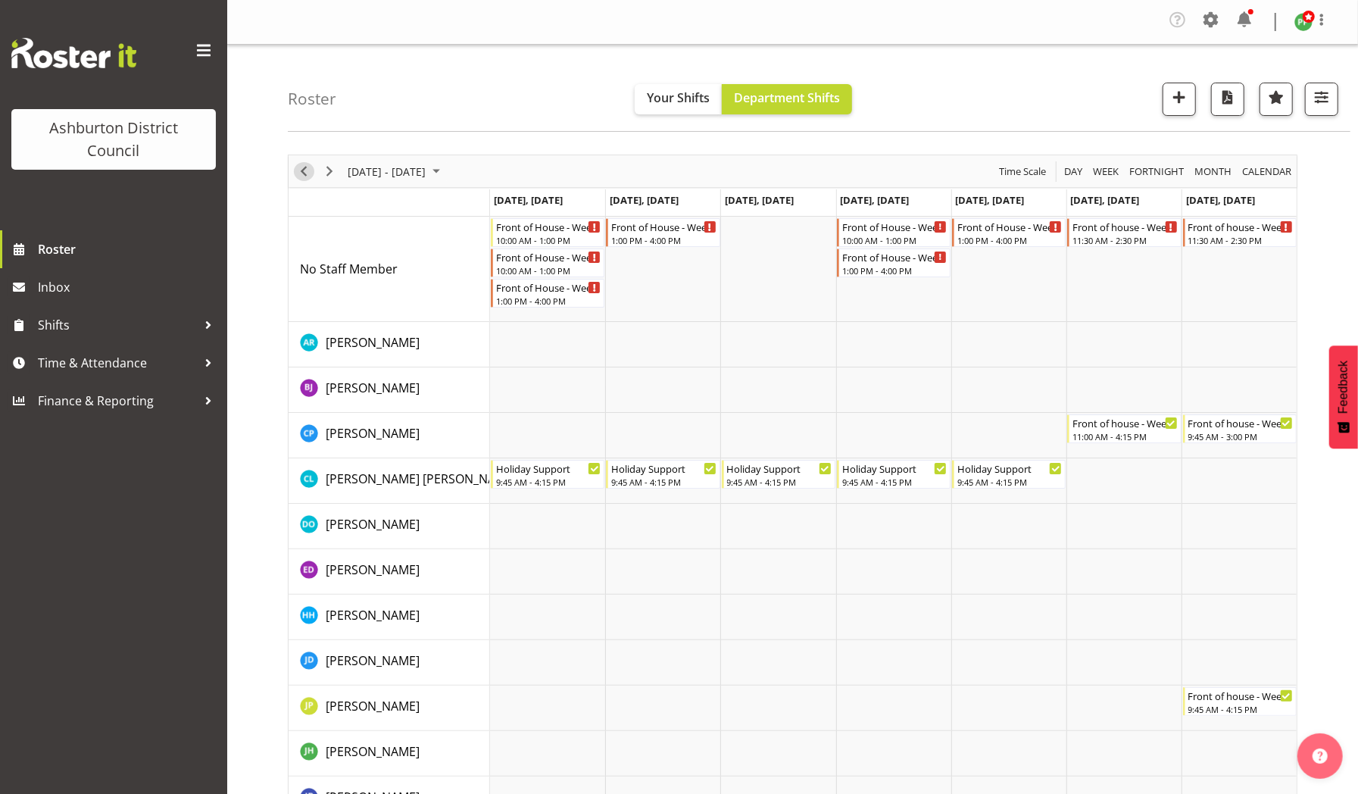
click at [306, 170] on span "Previous" at bounding box center [304, 171] width 18 height 19
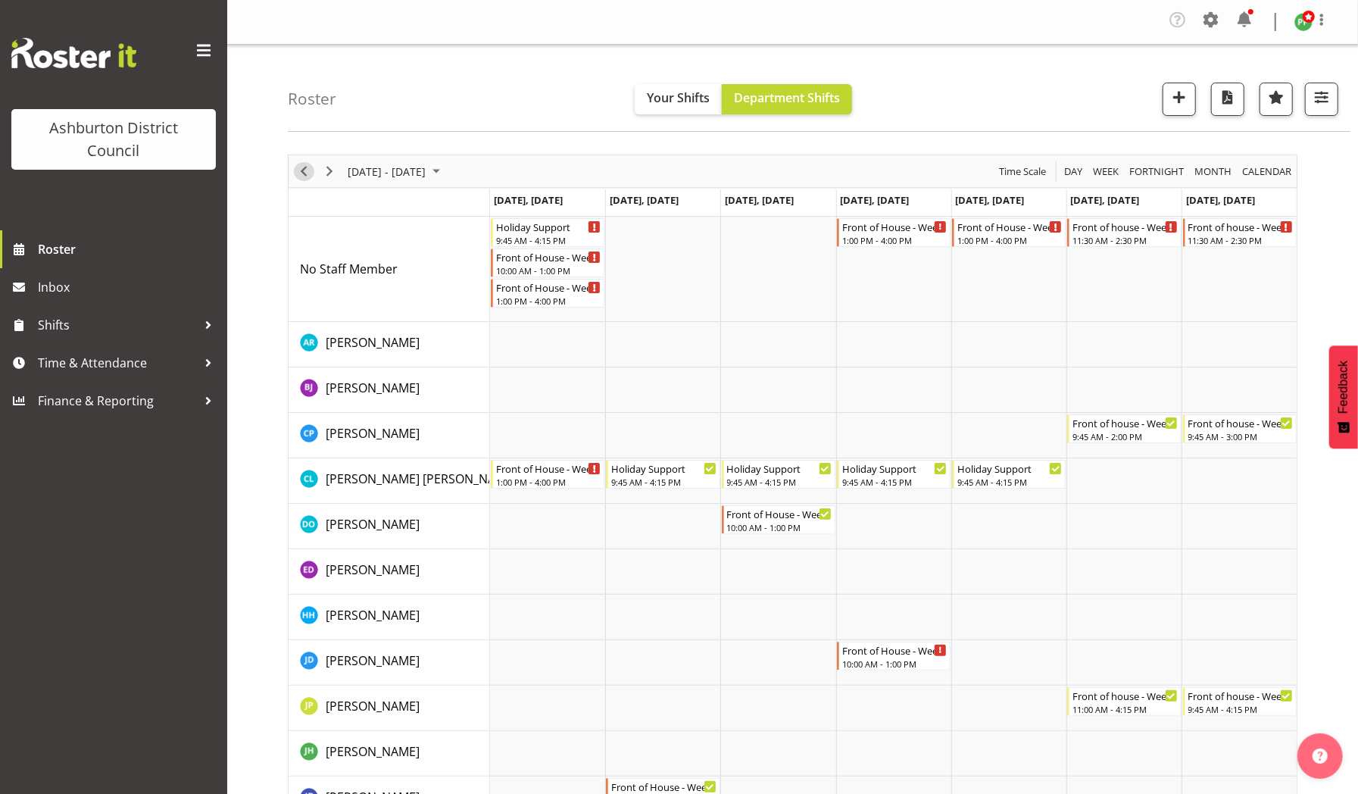
click at [306, 170] on span "Previous" at bounding box center [304, 171] width 18 height 19
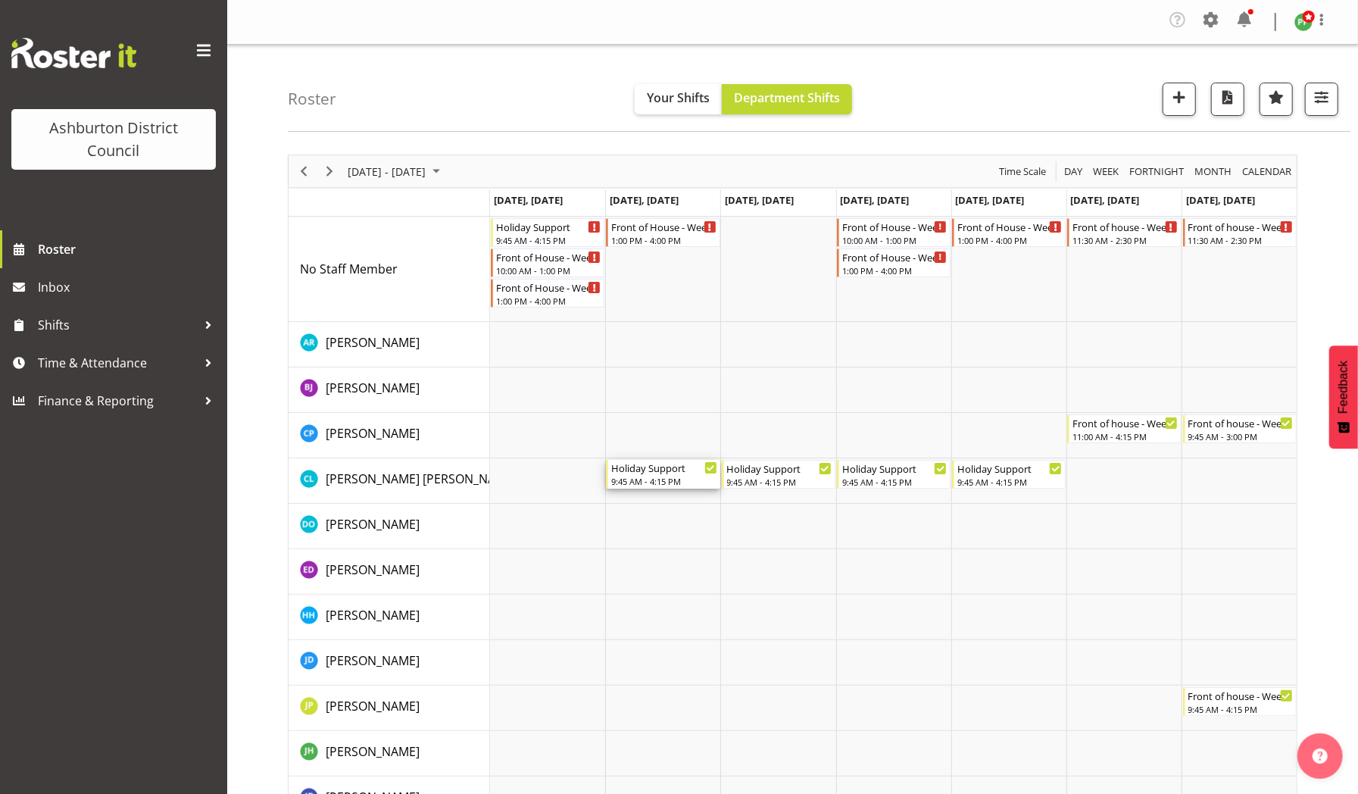
click at [659, 482] on div "9:45 AM - 4:15 PM" at bounding box center [663, 481] width 105 height 12
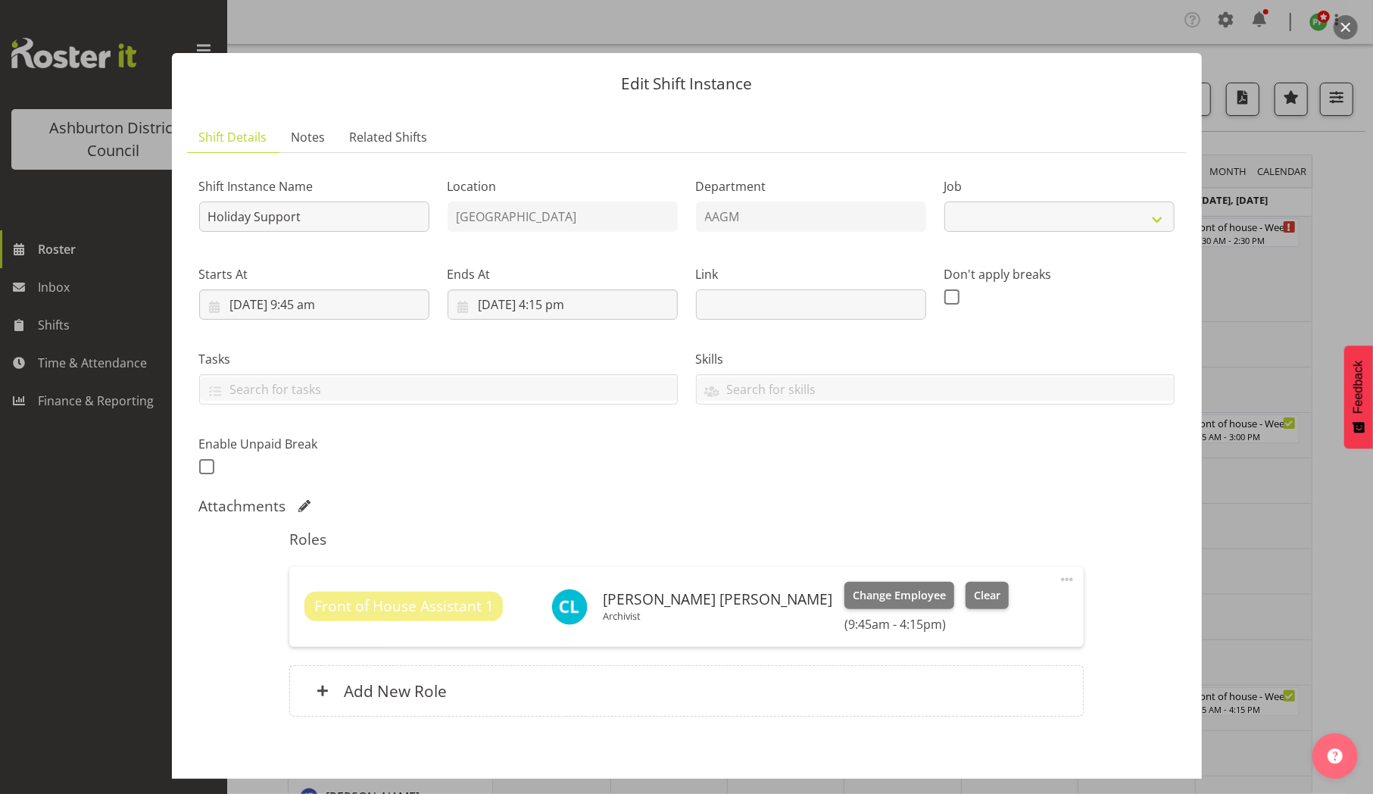
select select "10392"
click at [974, 594] on span "Clear" at bounding box center [987, 595] width 27 height 17
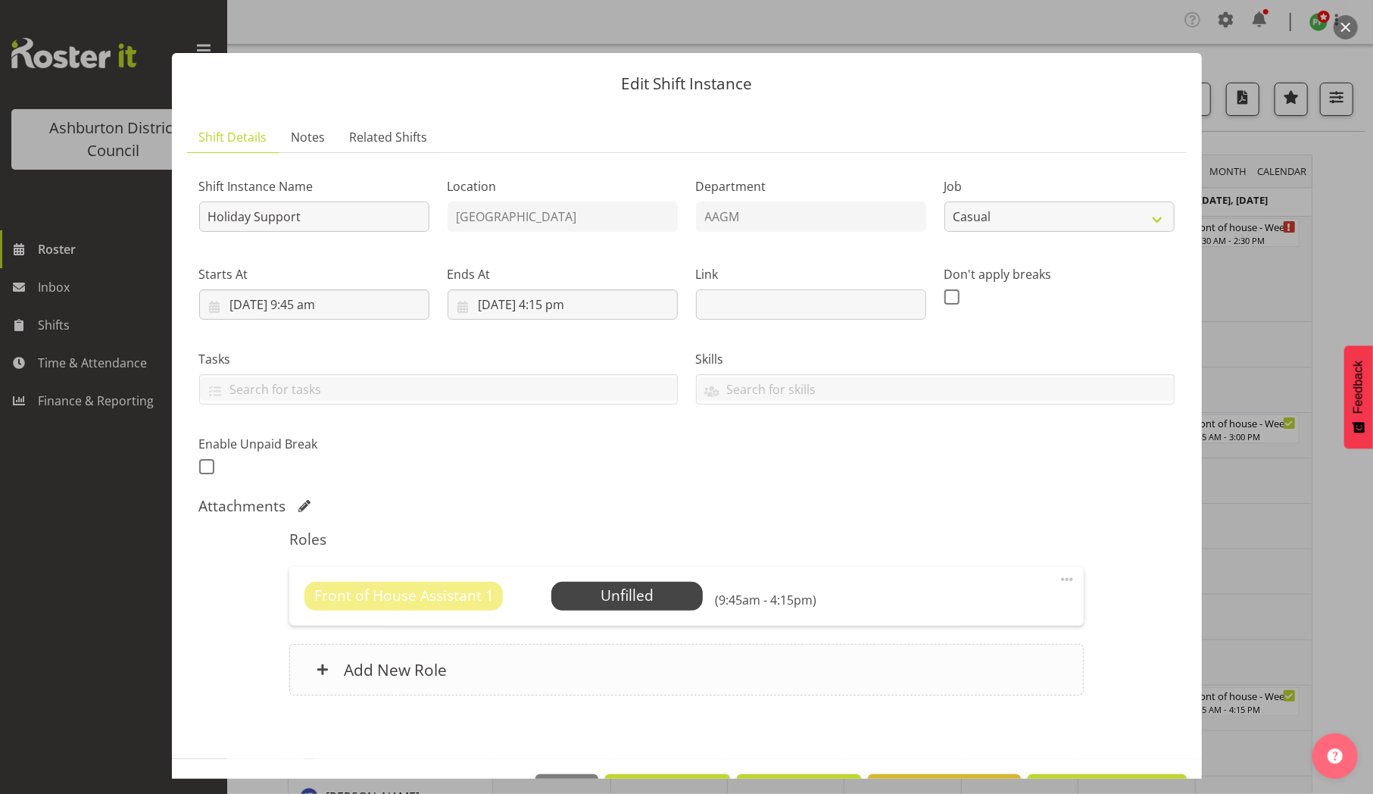
scroll to position [50, 0]
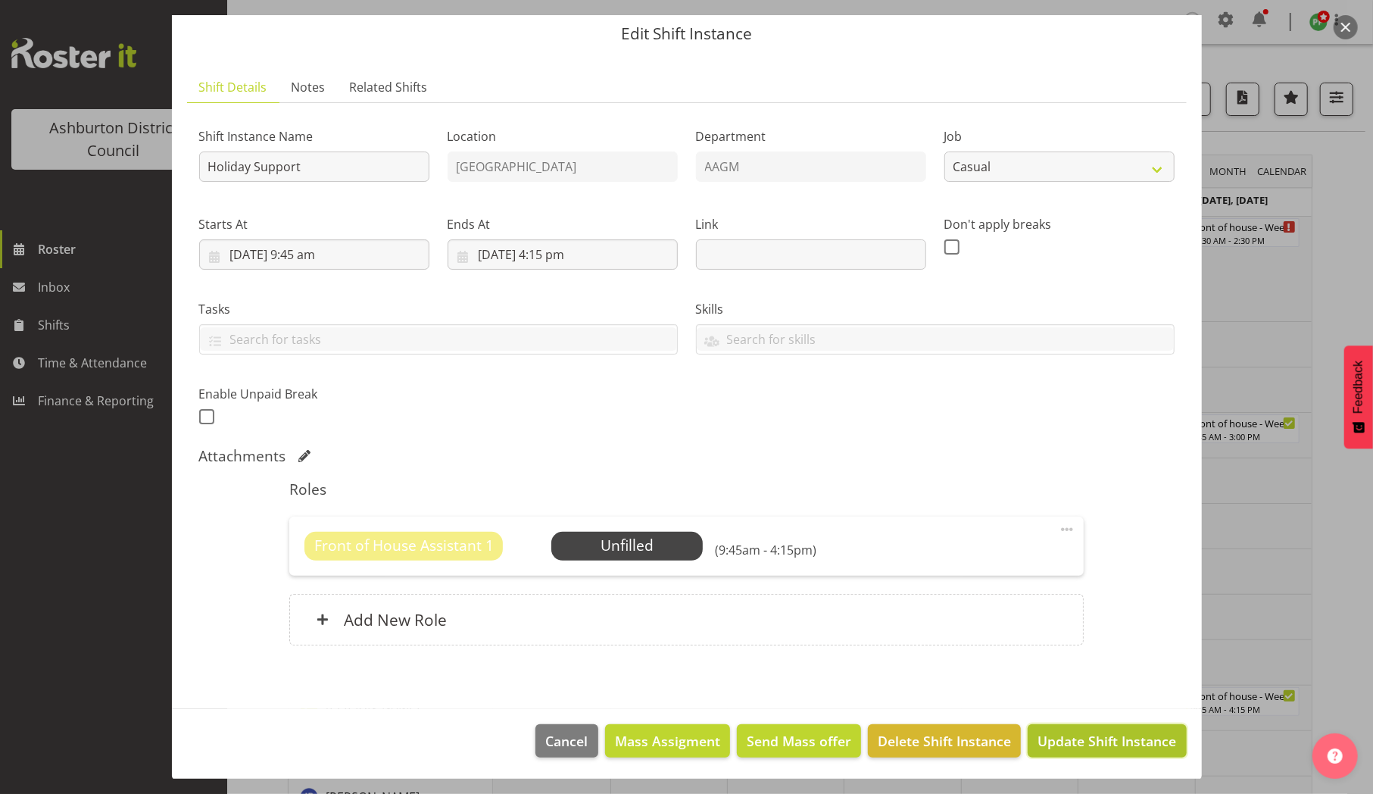
click at [1089, 739] on span "Update Shift Instance" at bounding box center [1106, 741] width 139 height 20
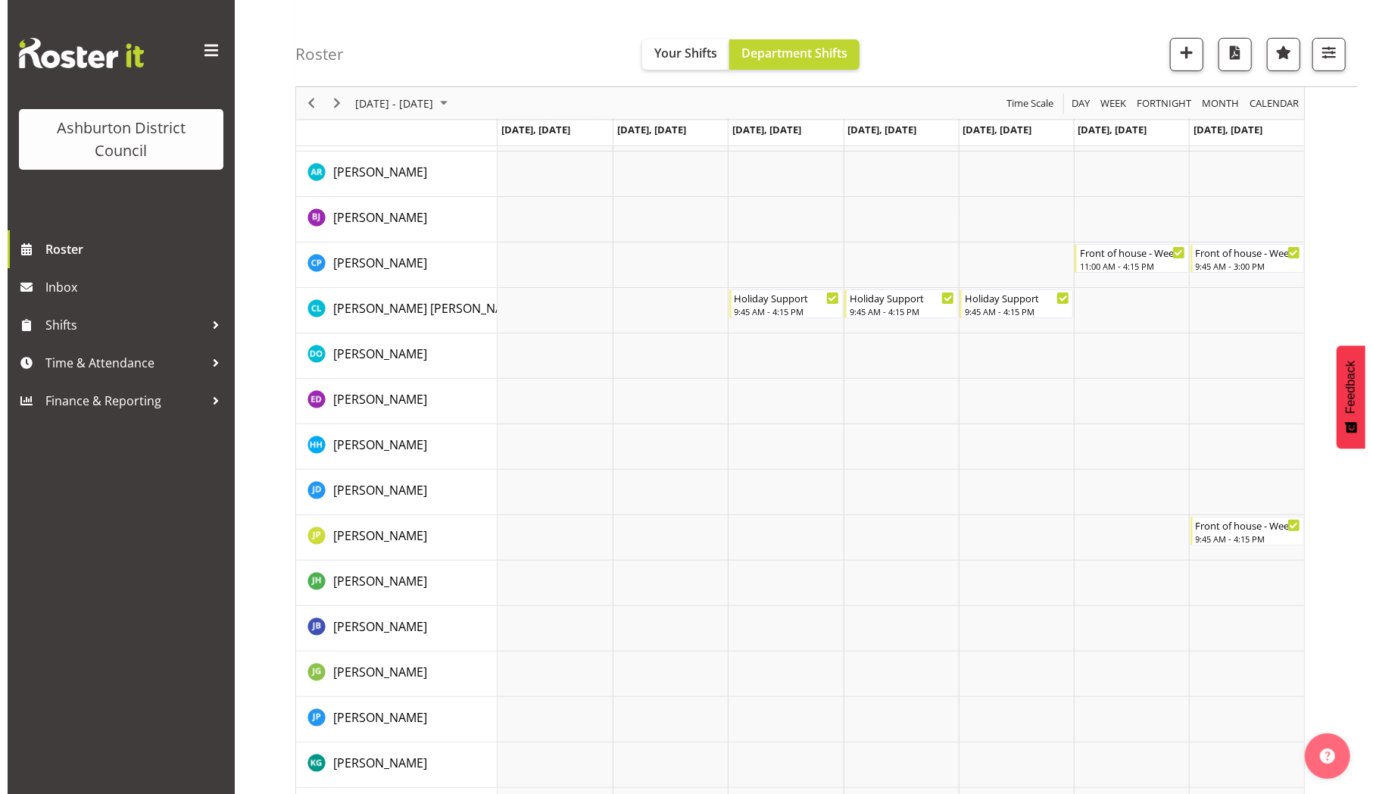
scroll to position [110, 0]
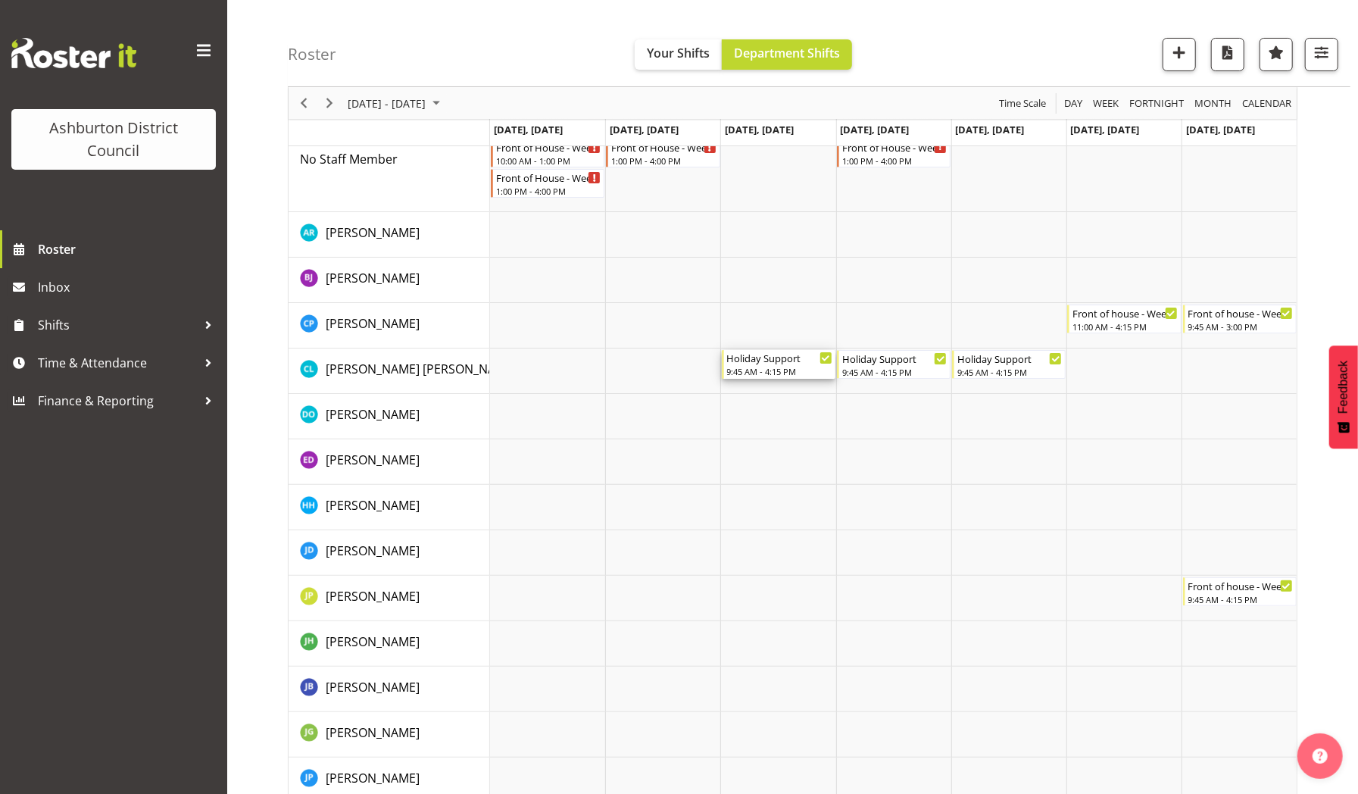
click at [799, 366] on div "9:45 AM - 4:15 PM" at bounding box center [779, 371] width 105 height 12
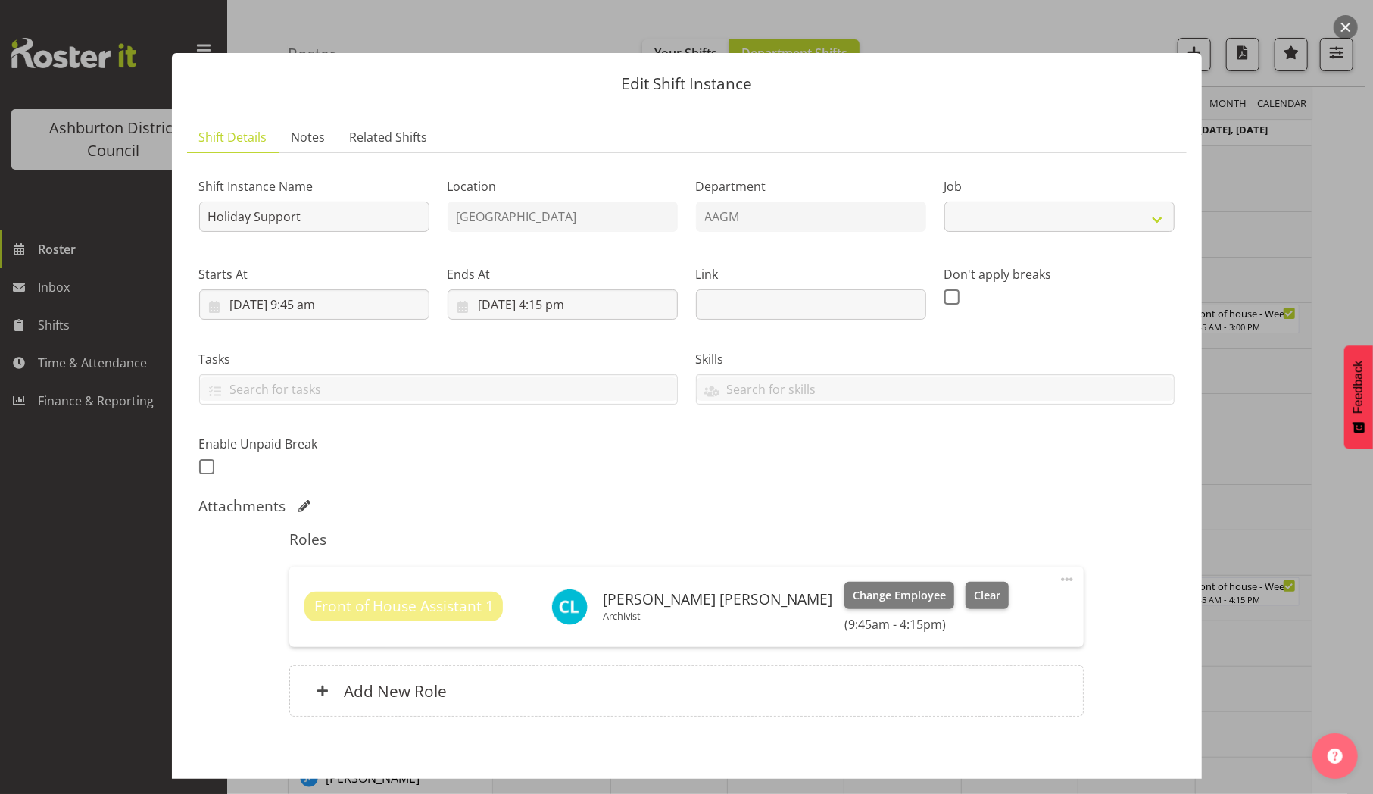
select select "10392"
click at [974, 597] on span "Clear" at bounding box center [987, 595] width 27 height 17
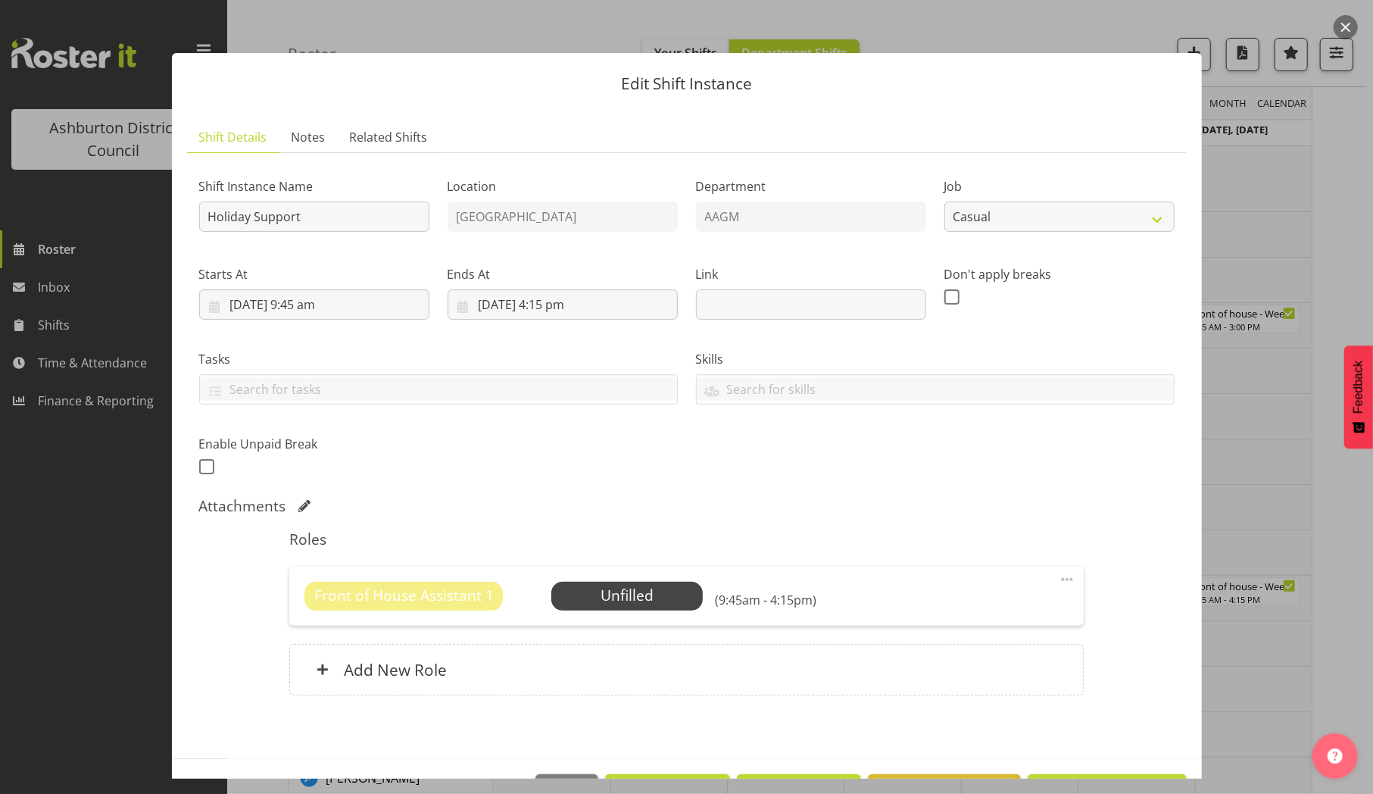
scroll to position [50, 0]
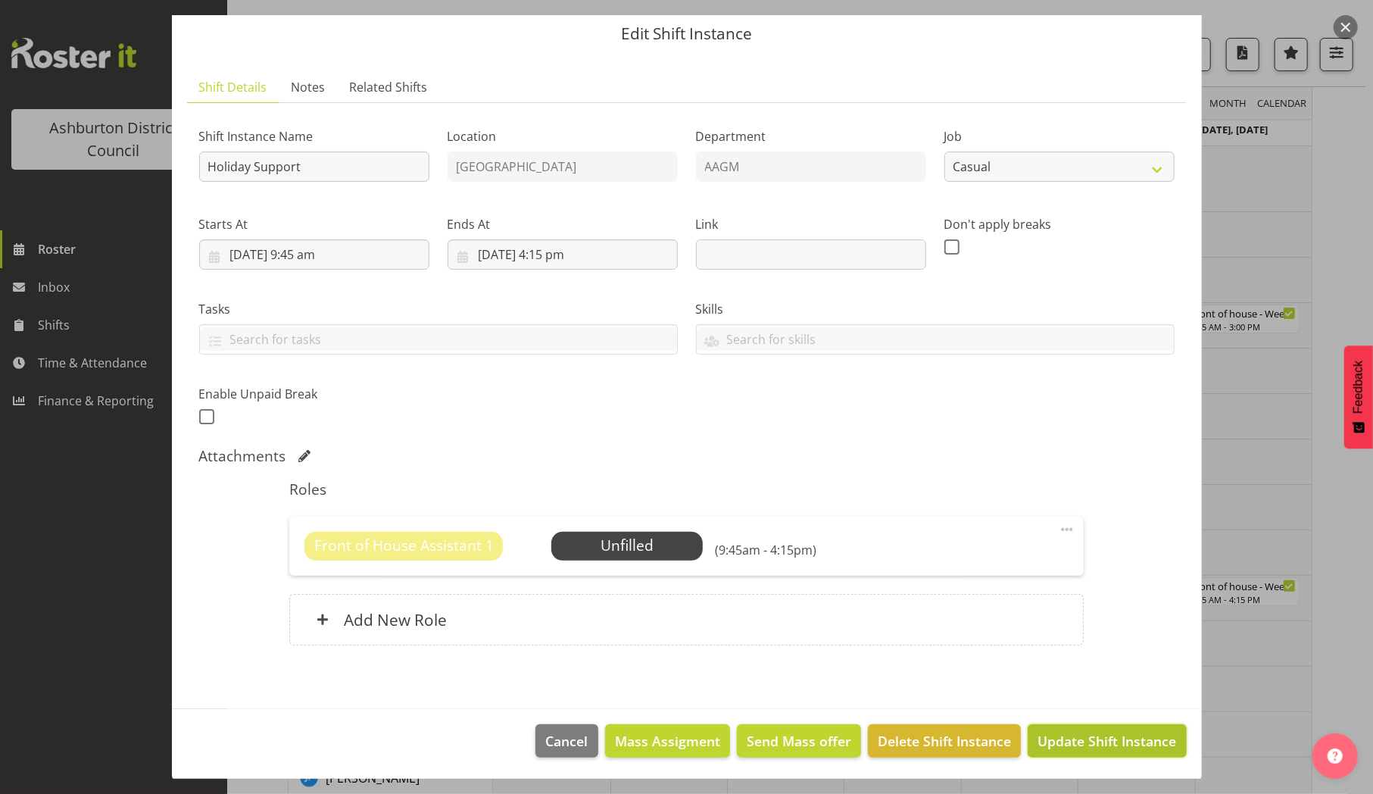
click at [1081, 734] on span "Update Shift Instance" at bounding box center [1106, 741] width 139 height 20
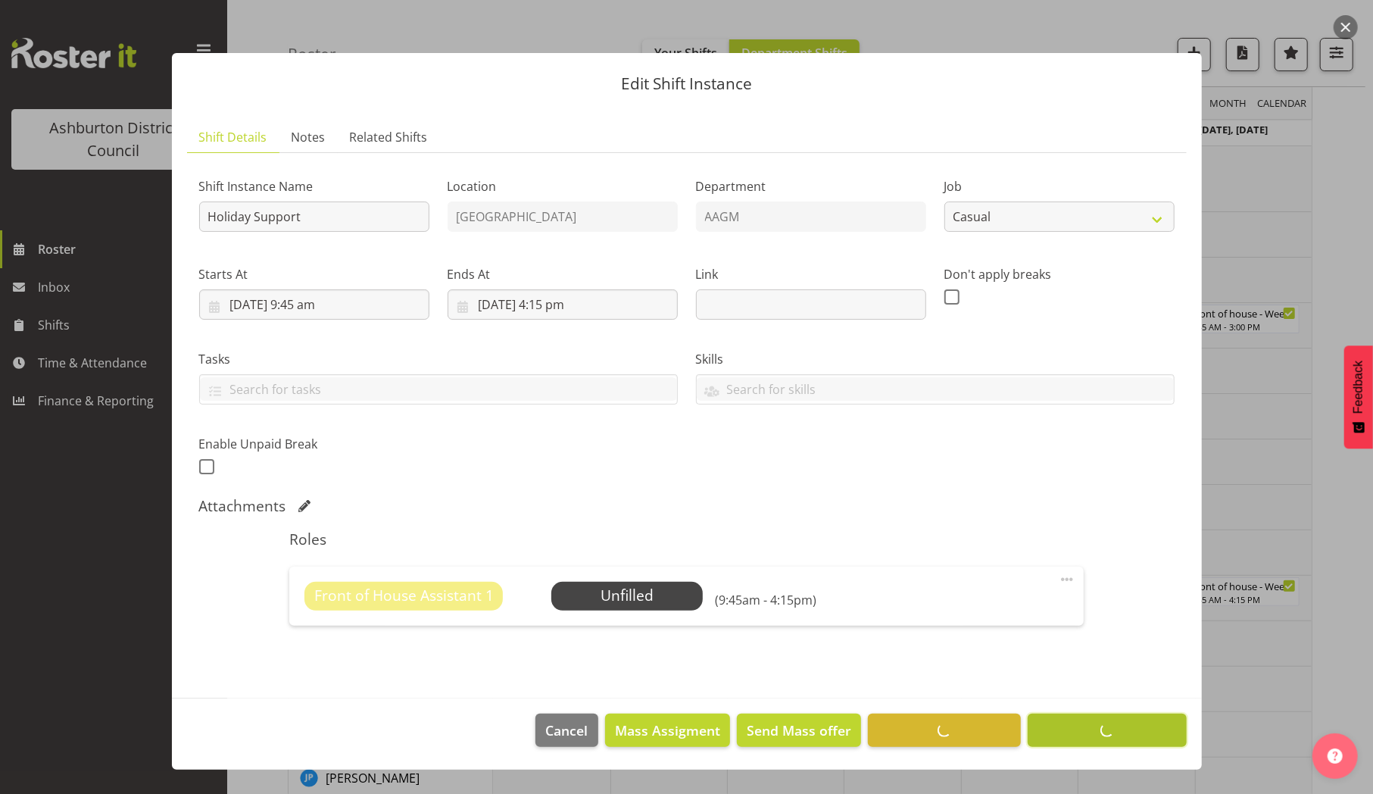
scroll to position [0, 0]
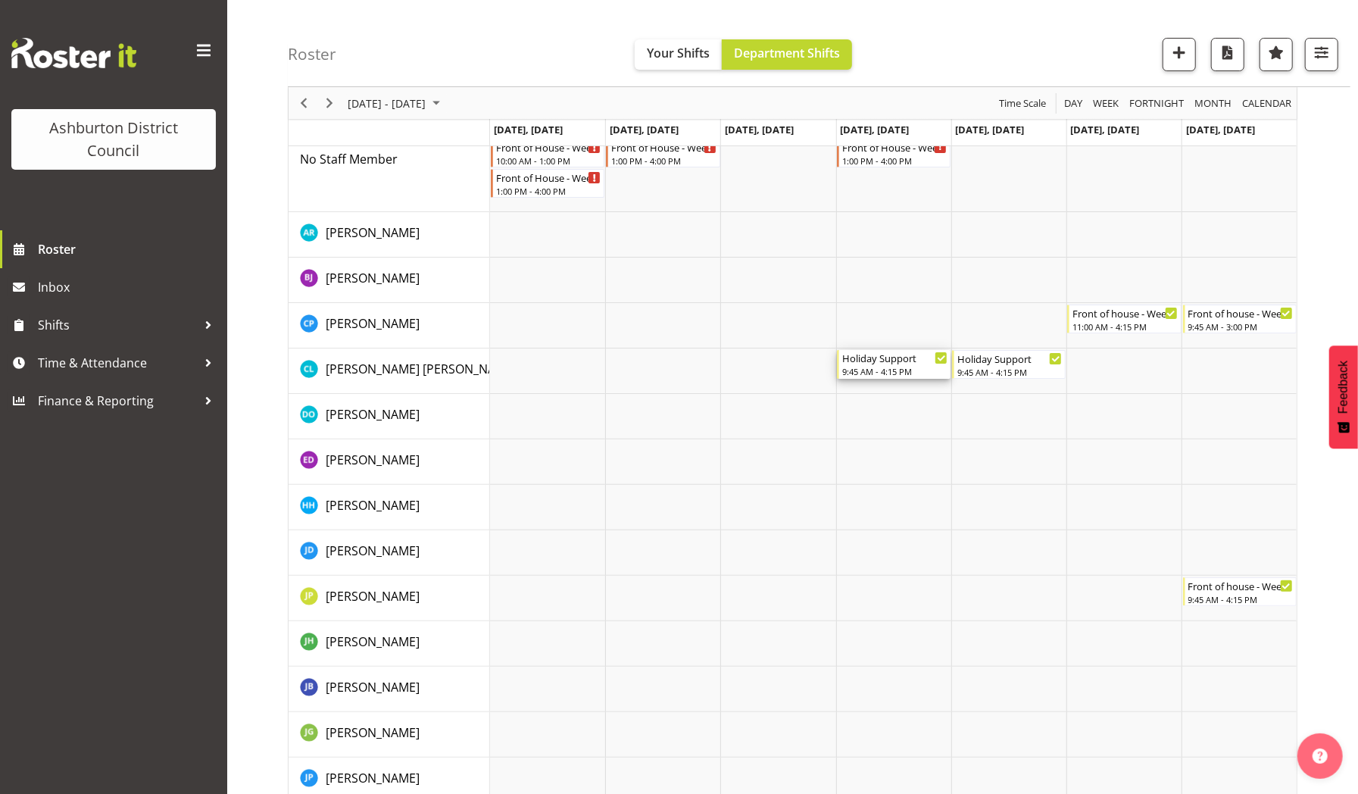
click at [871, 368] on div "9:45 AM - 4:15 PM" at bounding box center [894, 371] width 105 height 12
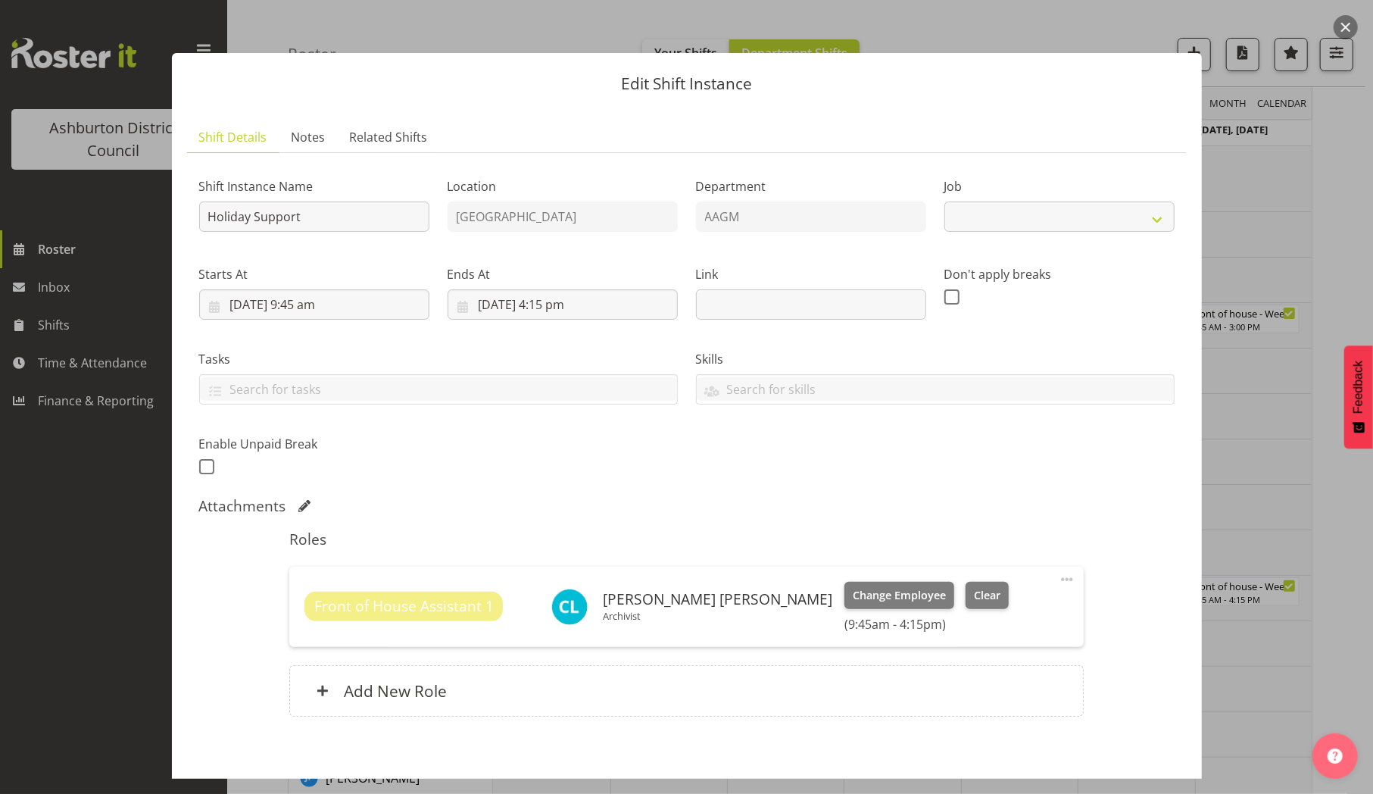
select select "10392"
click at [974, 594] on span "Clear" at bounding box center [987, 595] width 27 height 17
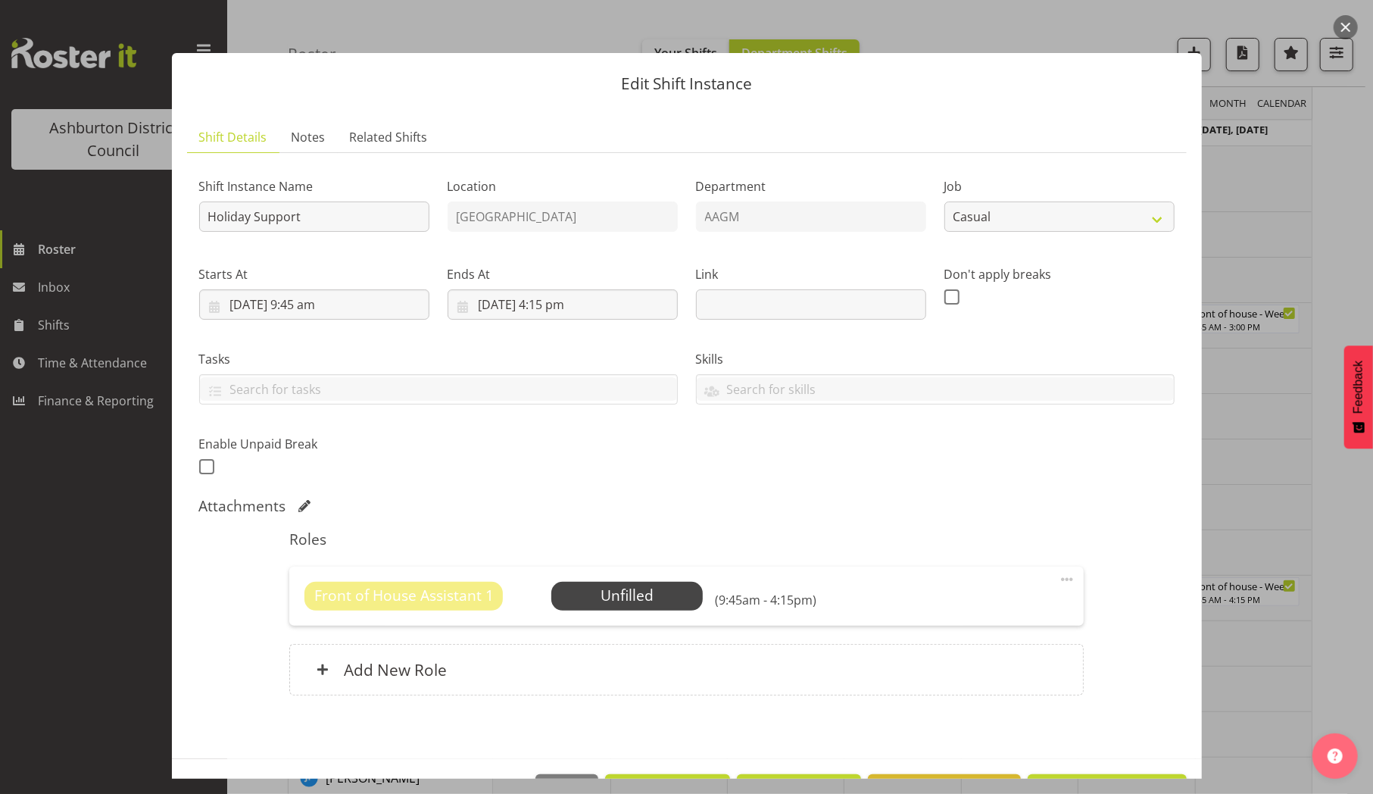
scroll to position [50, 0]
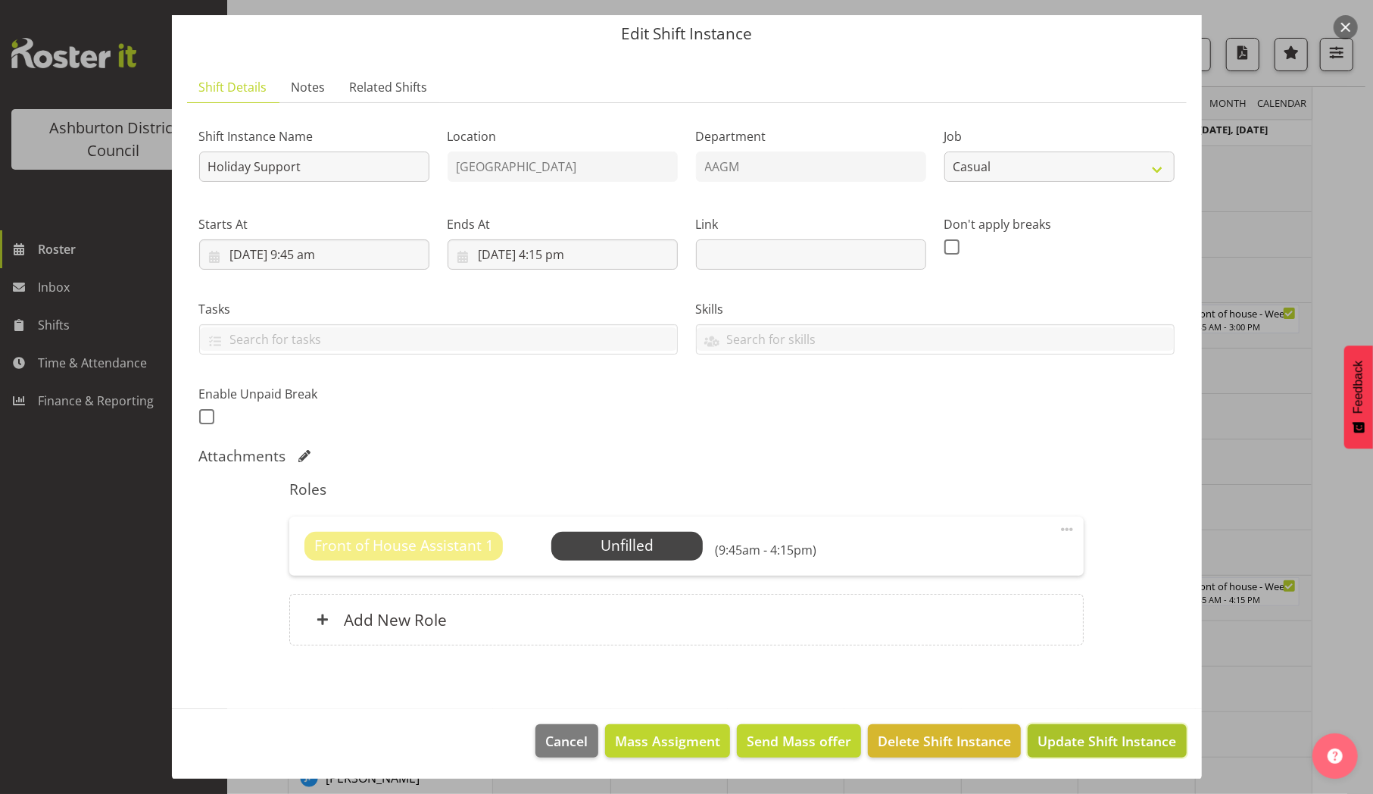
click at [1078, 734] on span "Update Shift Instance" at bounding box center [1106, 741] width 139 height 20
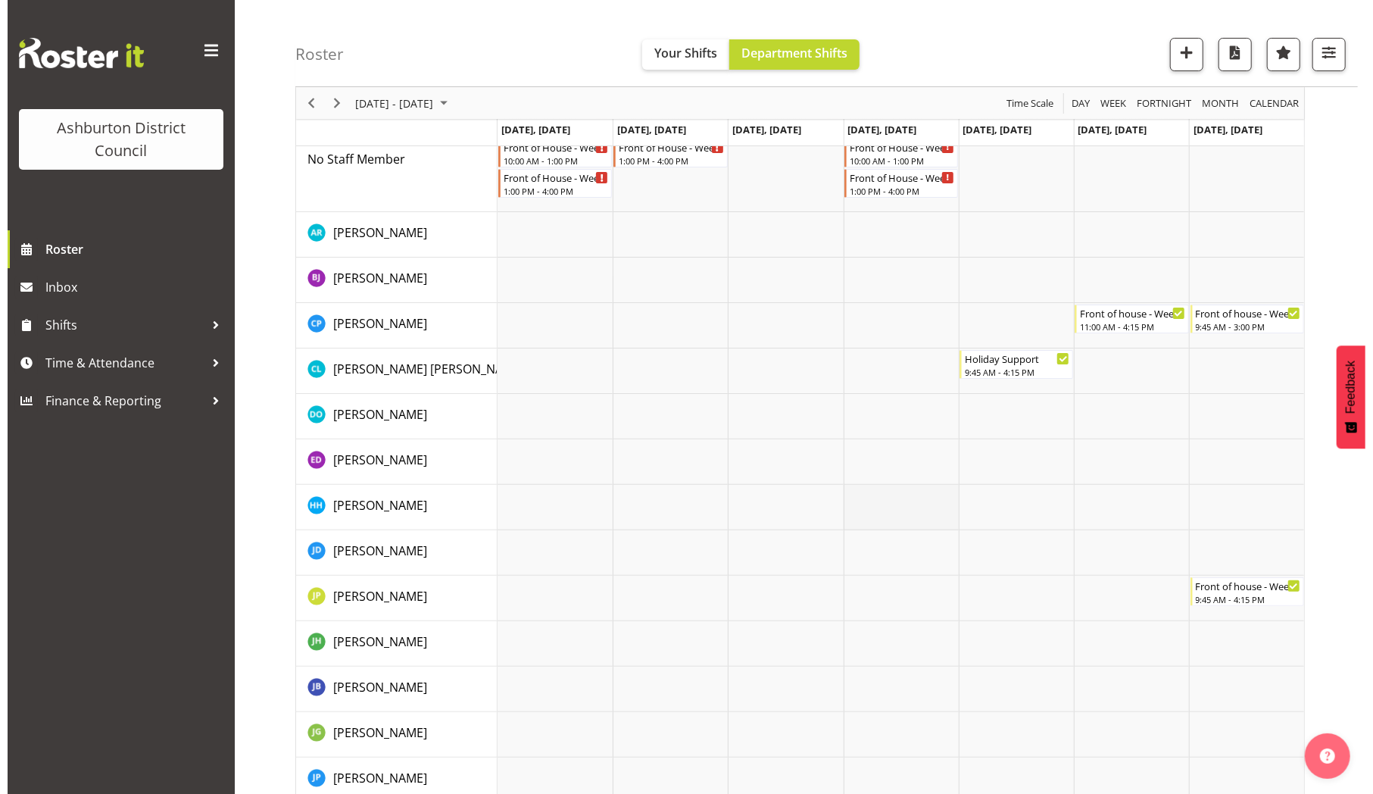
scroll to position [0, 0]
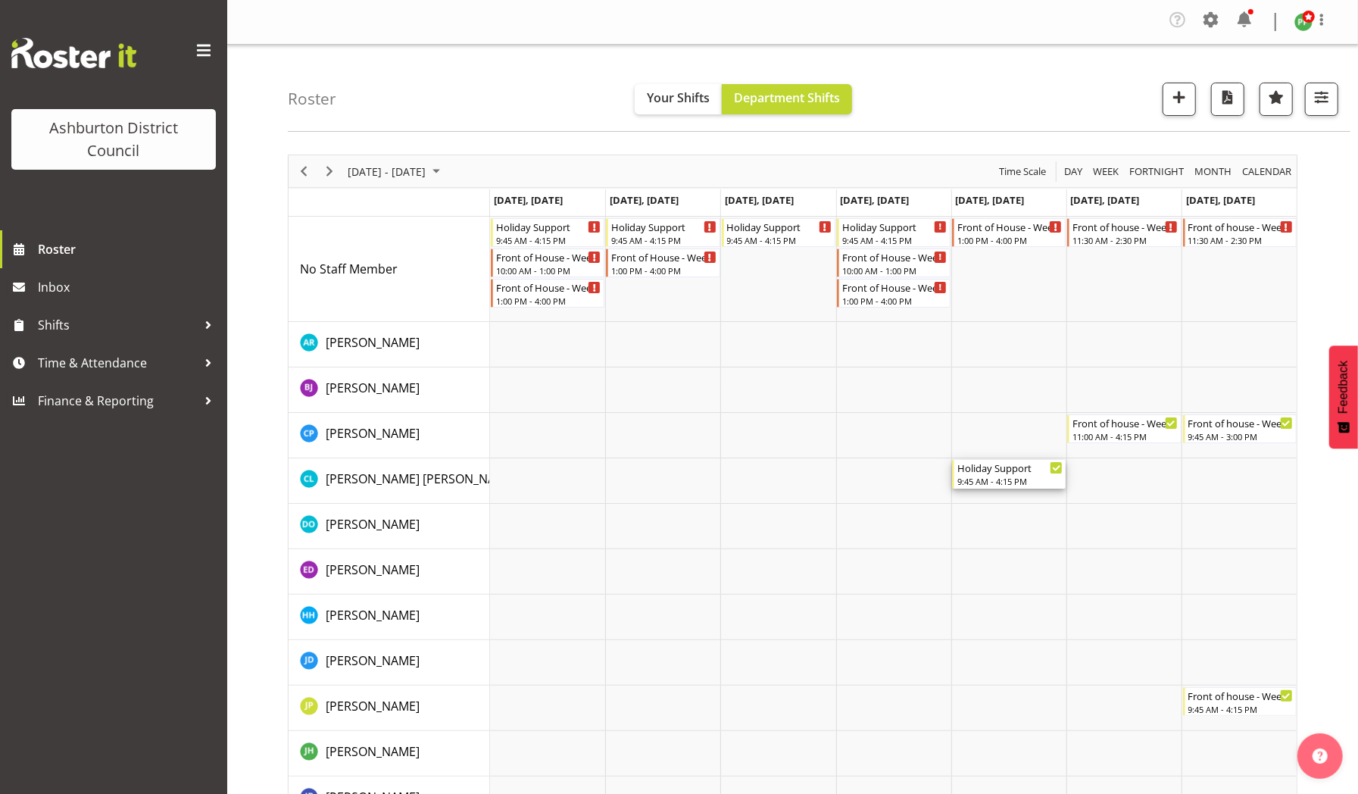
click at [978, 479] on div "9:45 AM - 4:15 PM" at bounding box center [1009, 481] width 105 height 12
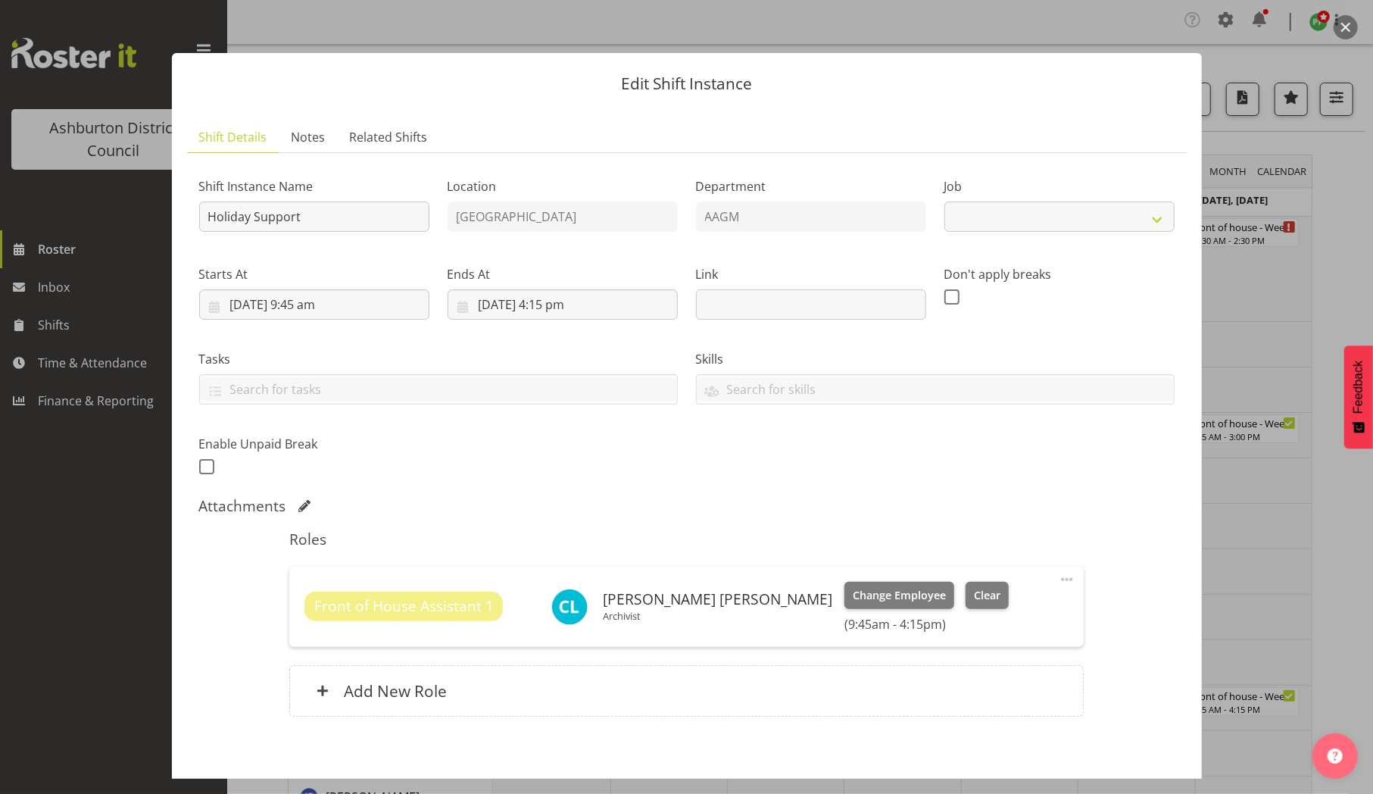
select select "10392"
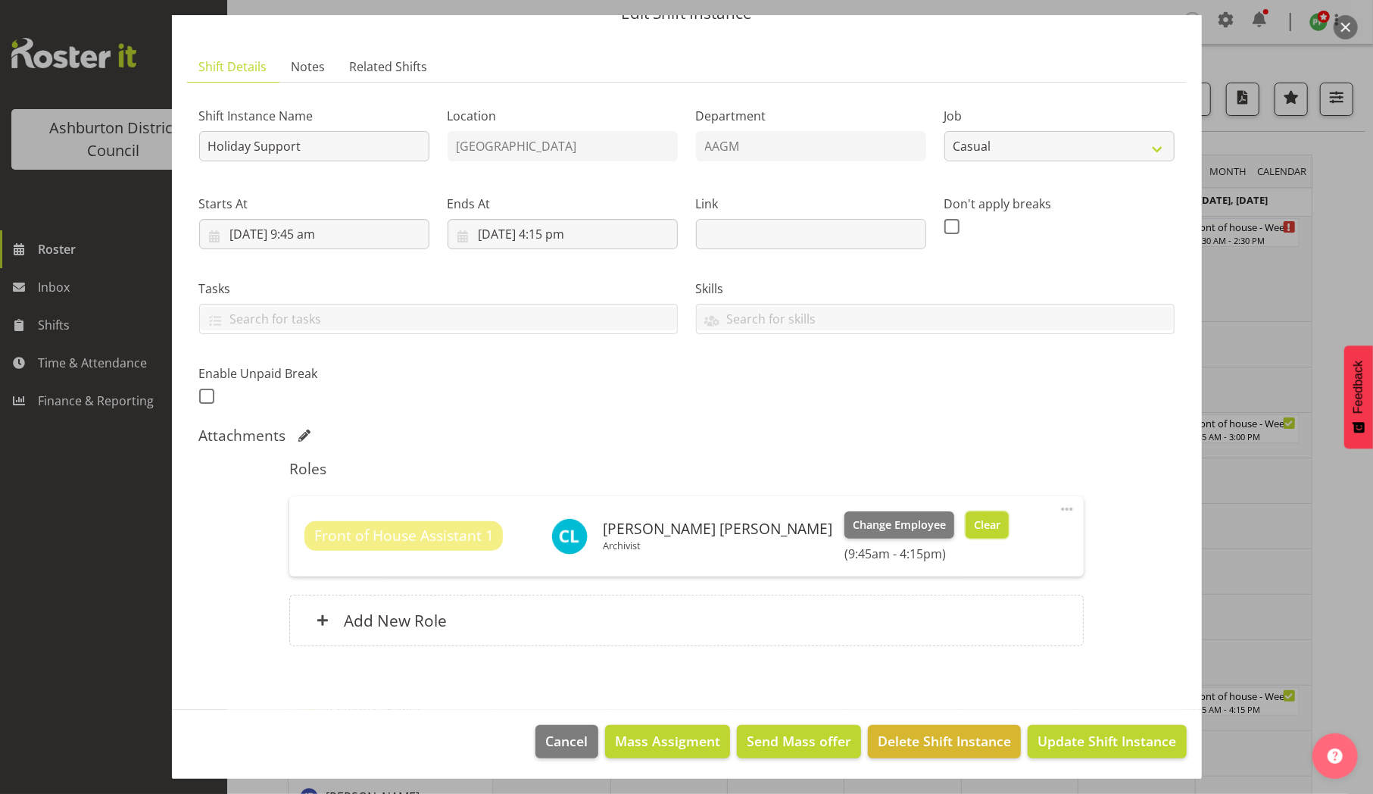
click at [974, 524] on span "Clear" at bounding box center [987, 524] width 27 height 17
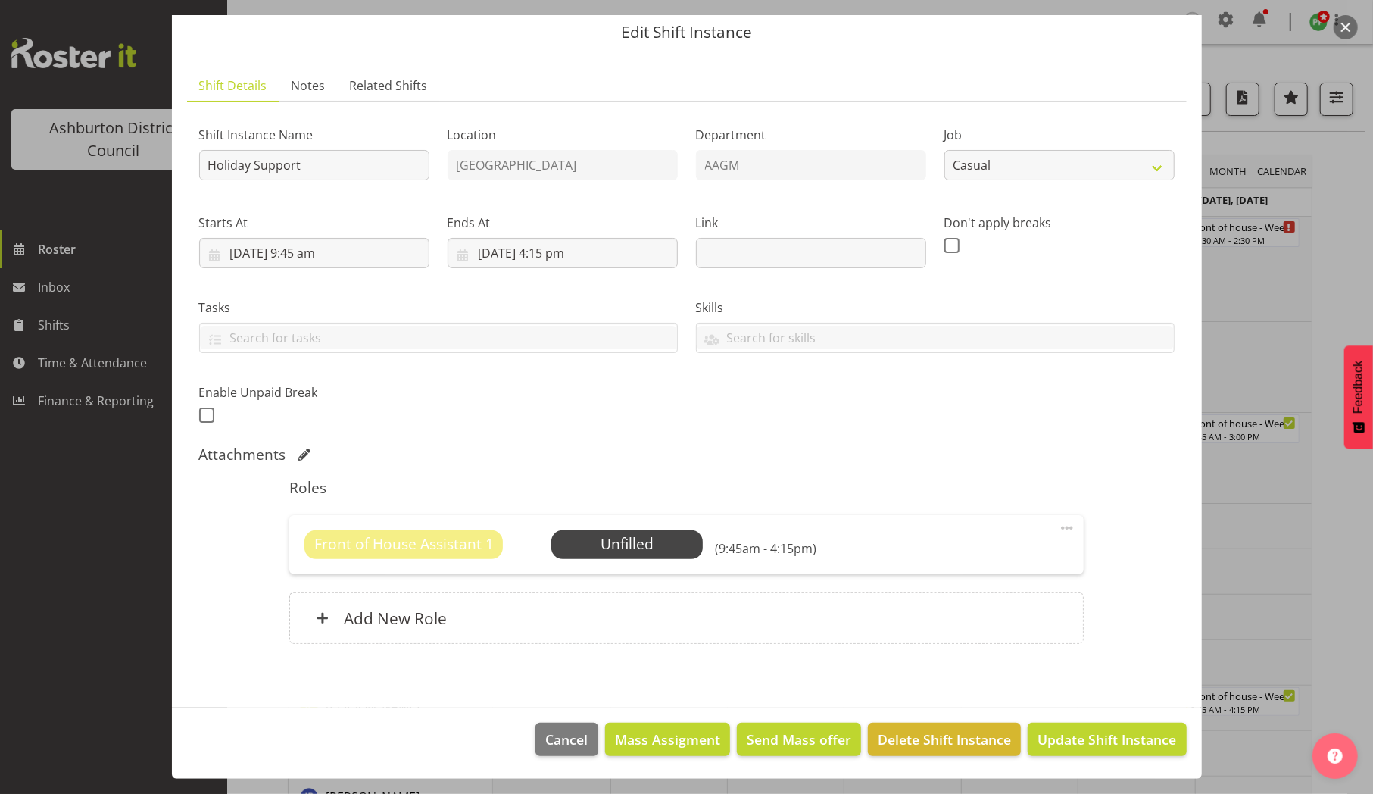
scroll to position [50, 0]
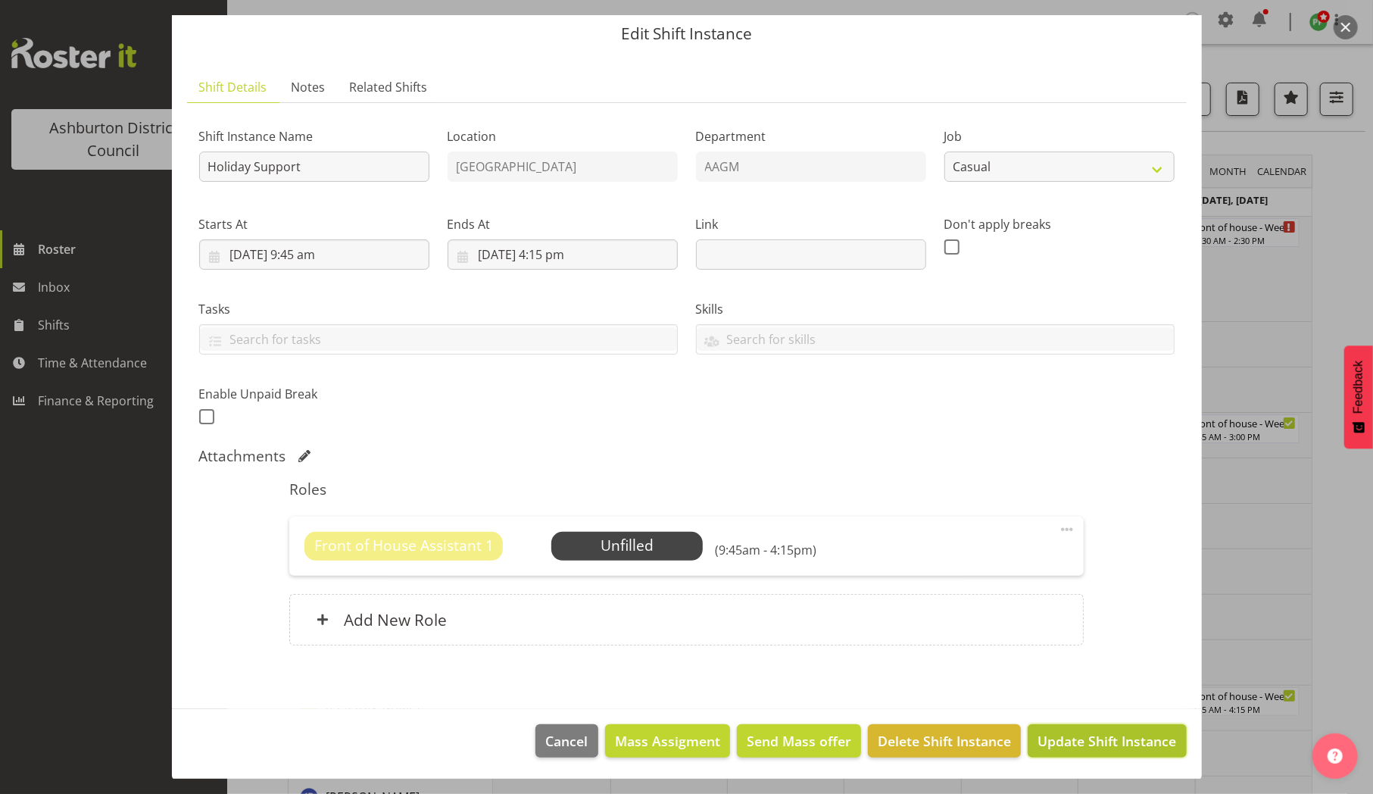
click at [1062, 734] on span "Update Shift Instance" at bounding box center [1106, 741] width 139 height 20
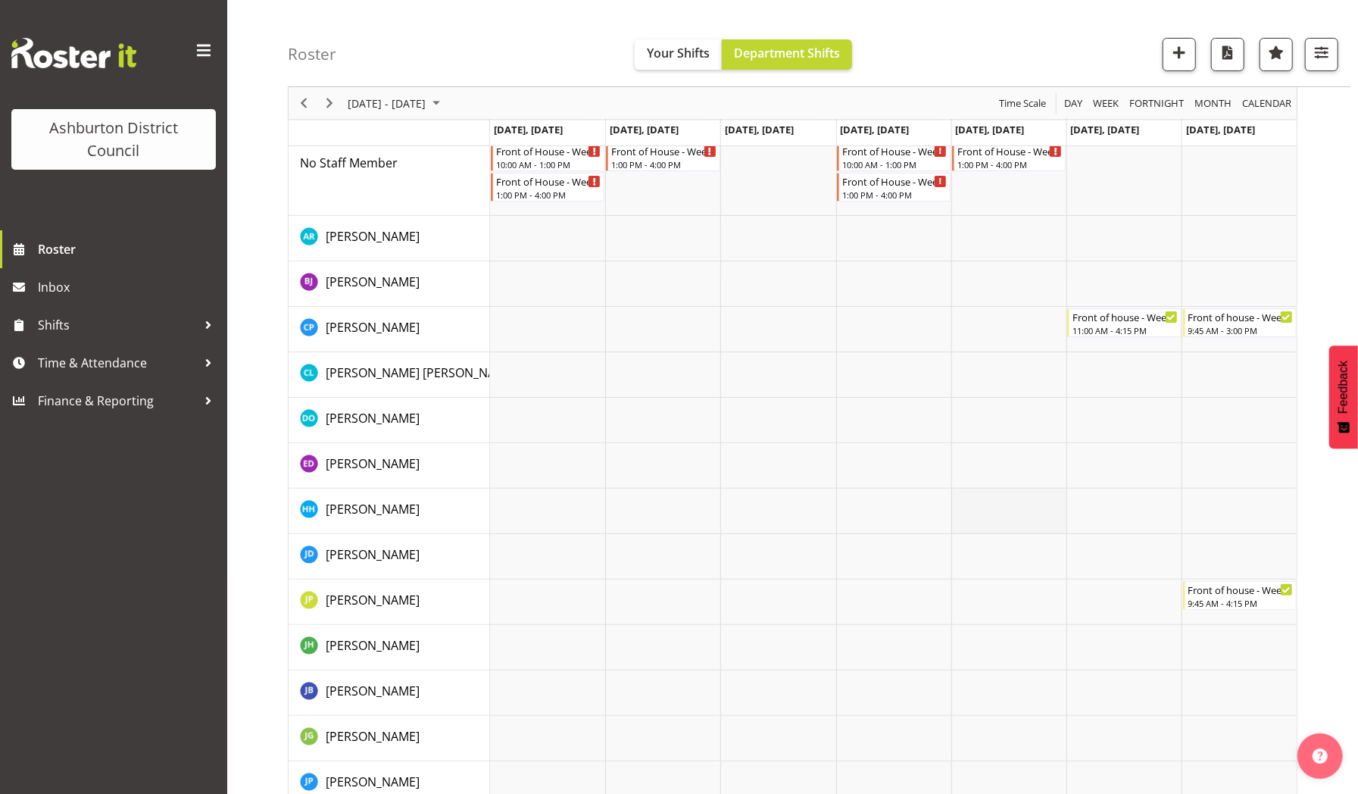
scroll to position [0, 0]
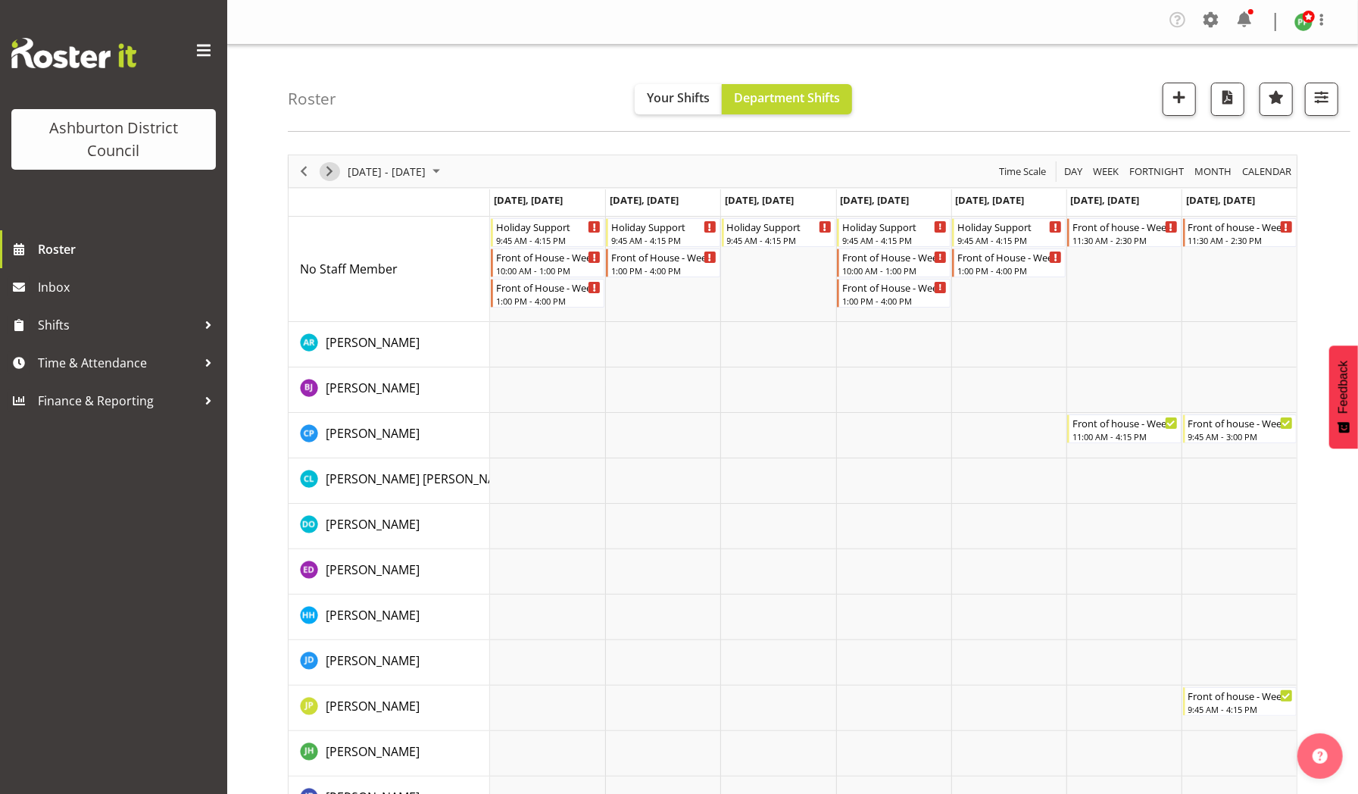
click at [332, 170] on span "Next" at bounding box center [329, 171] width 18 height 19
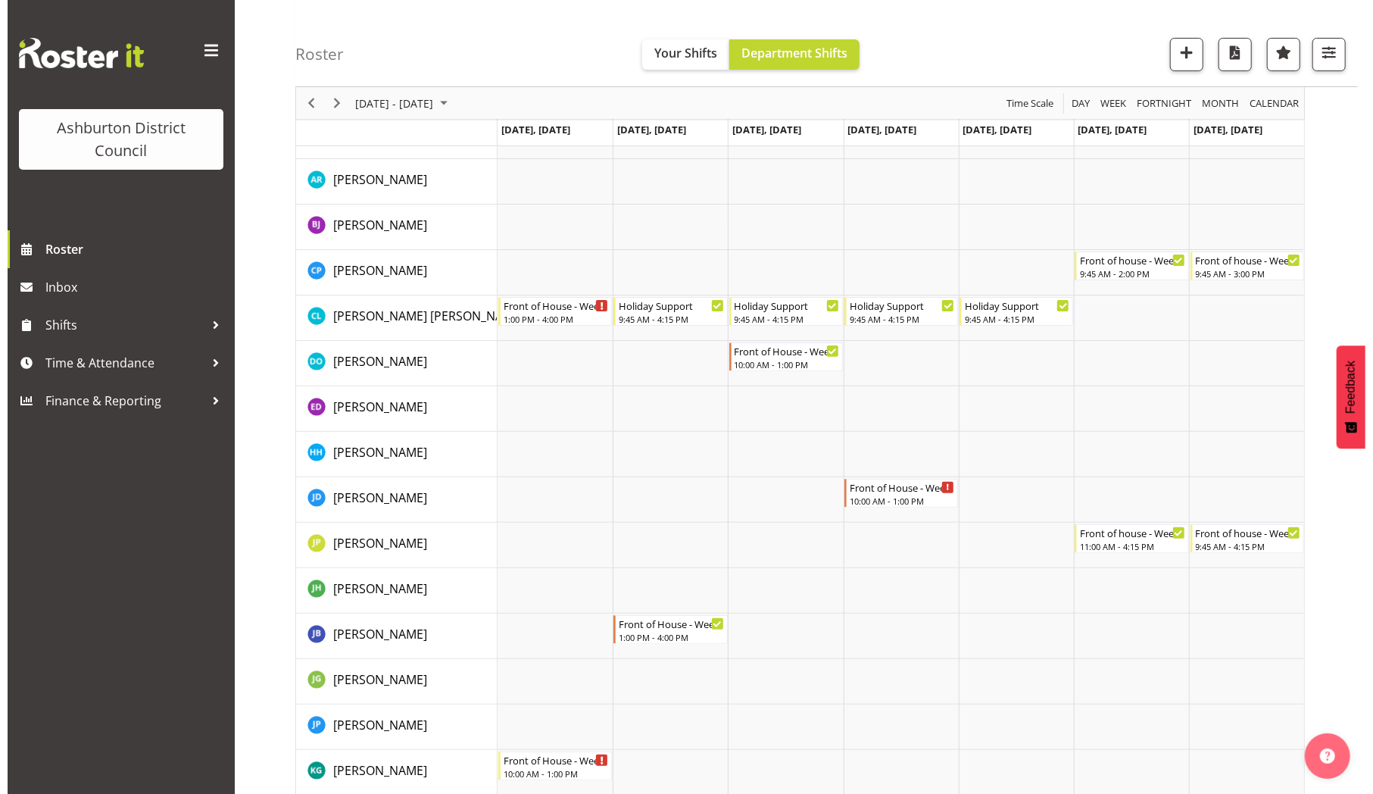
scroll to position [145, 0]
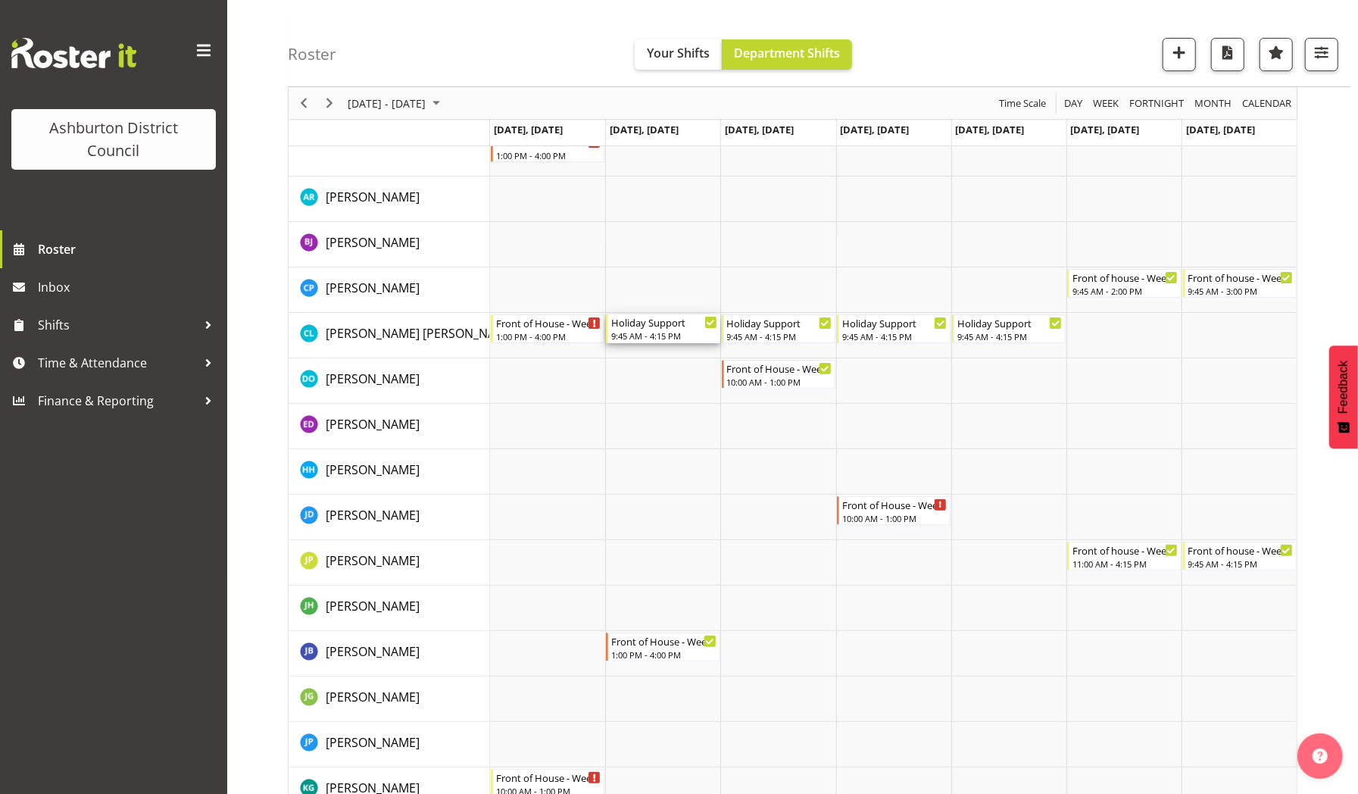
click at [650, 330] on div "9:45 AM - 4:15 PM" at bounding box center [663, 335] width 105 height 12
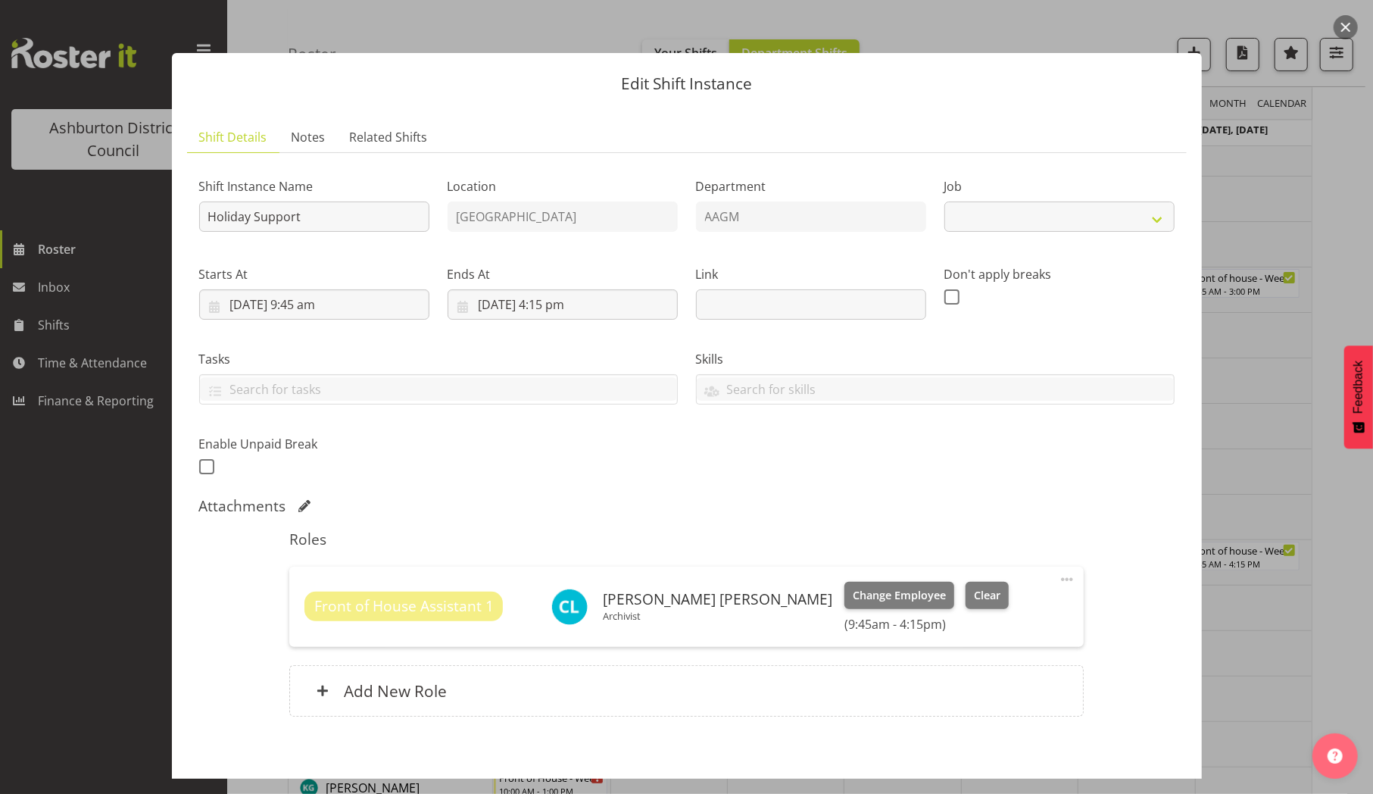
select select "10392"
click at [974, 589] on span "Clear" at bounding box center [987, 595] width 27 height 17
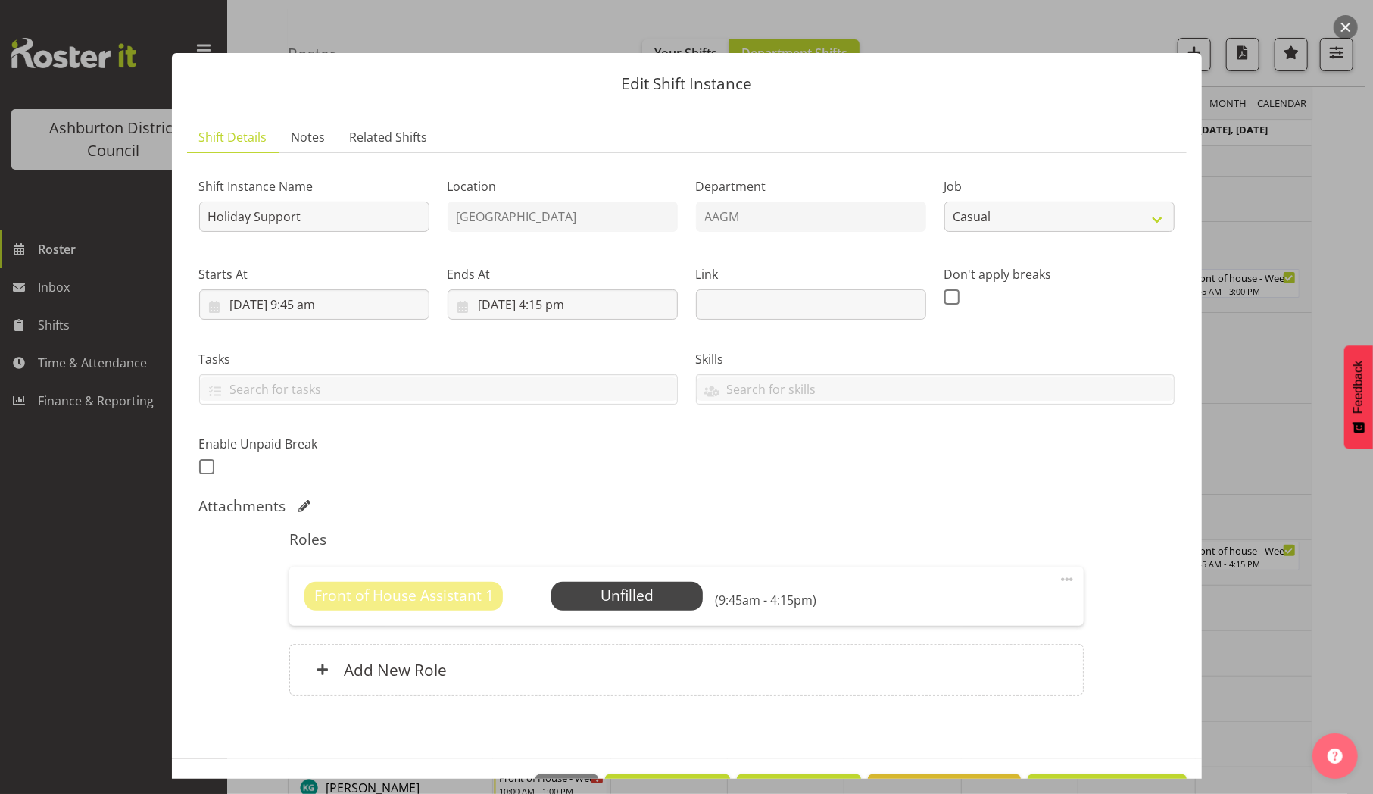
scroll to position [50, 0]
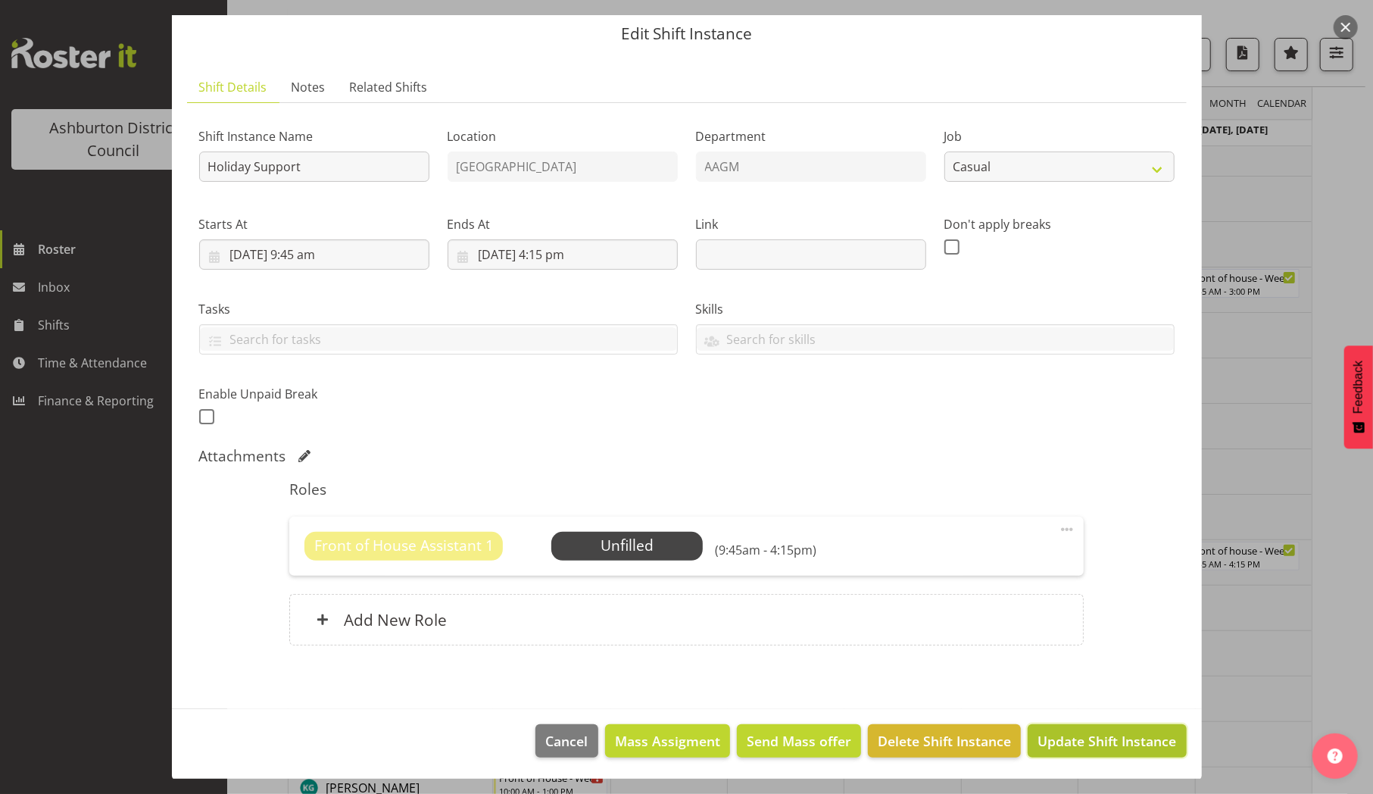
click at [1069, 731] on span "Update Shift Instance" at bounding box center [1106, 741] width 139 height 20
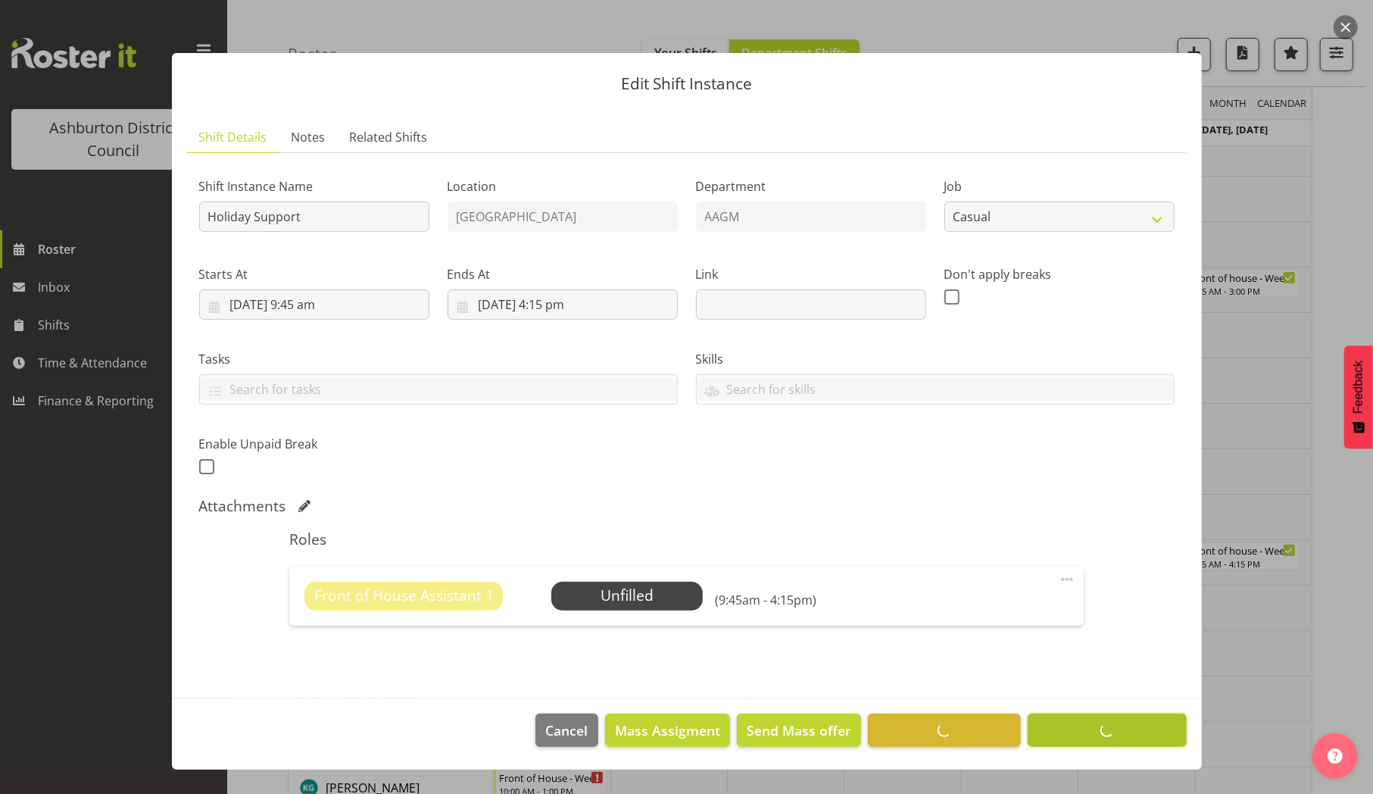
scroll to position [0, 0]
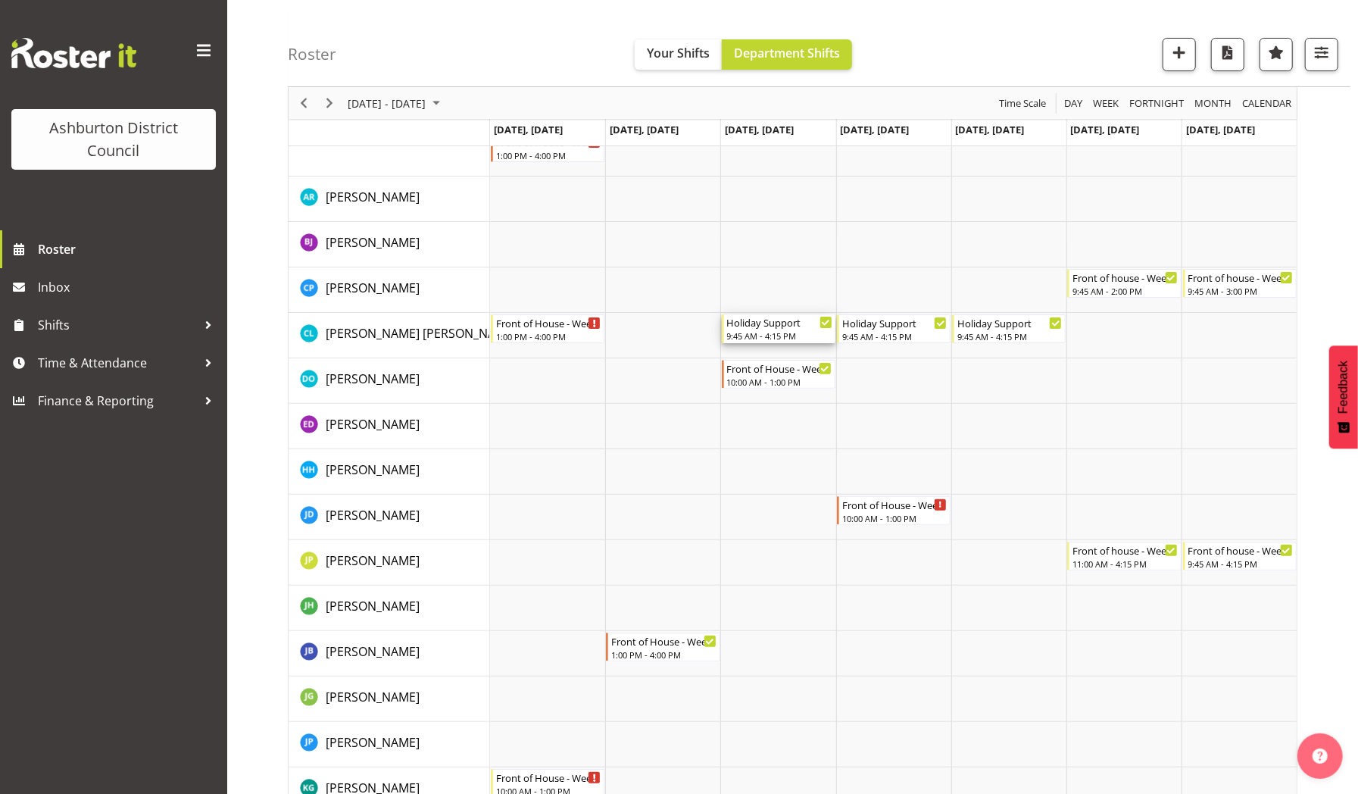
click at [797, 328] on div "Holiday Support" at bounding box center [779, 321] width 105 height 15
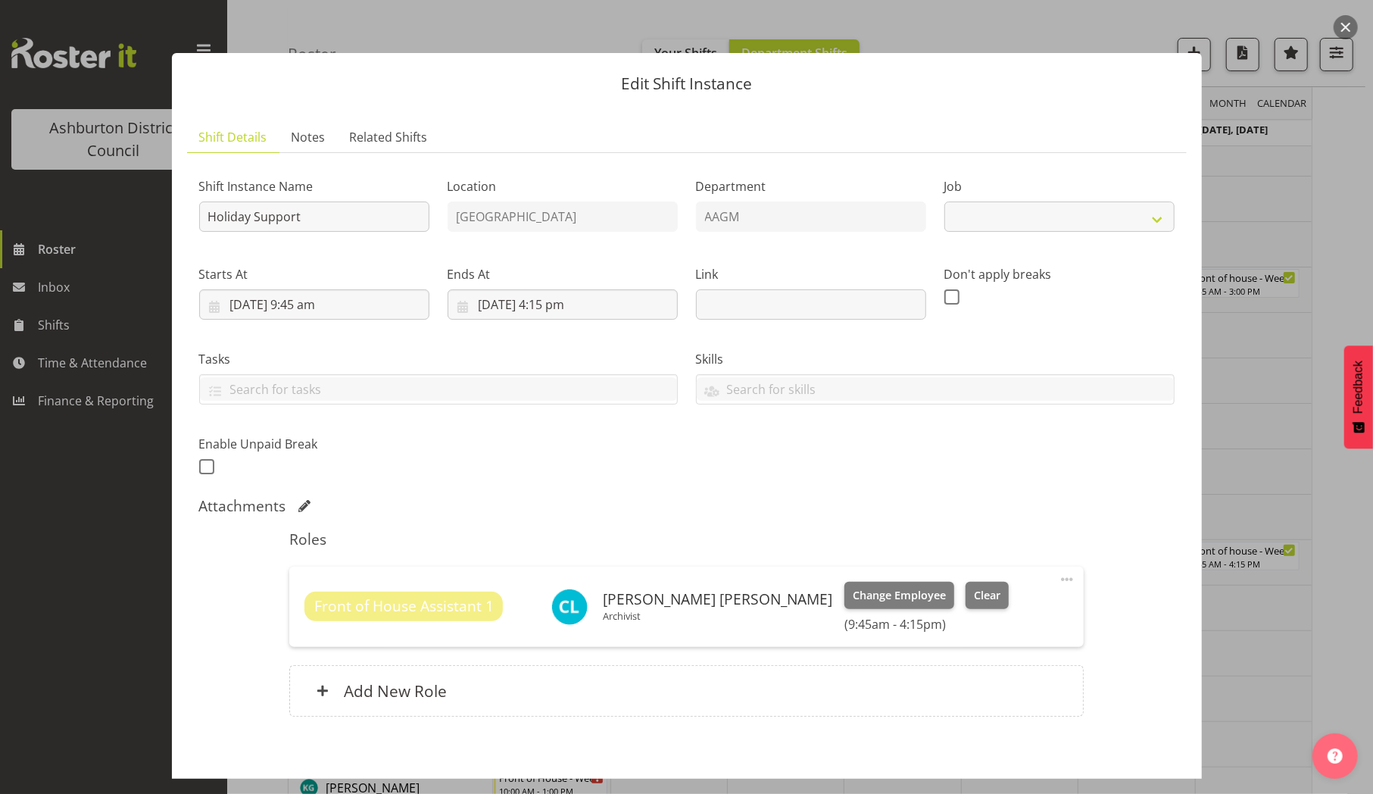
select select "10392"
click at [974, 597] on span "Clear" at bounding box center [987, 595] width 27 height 17
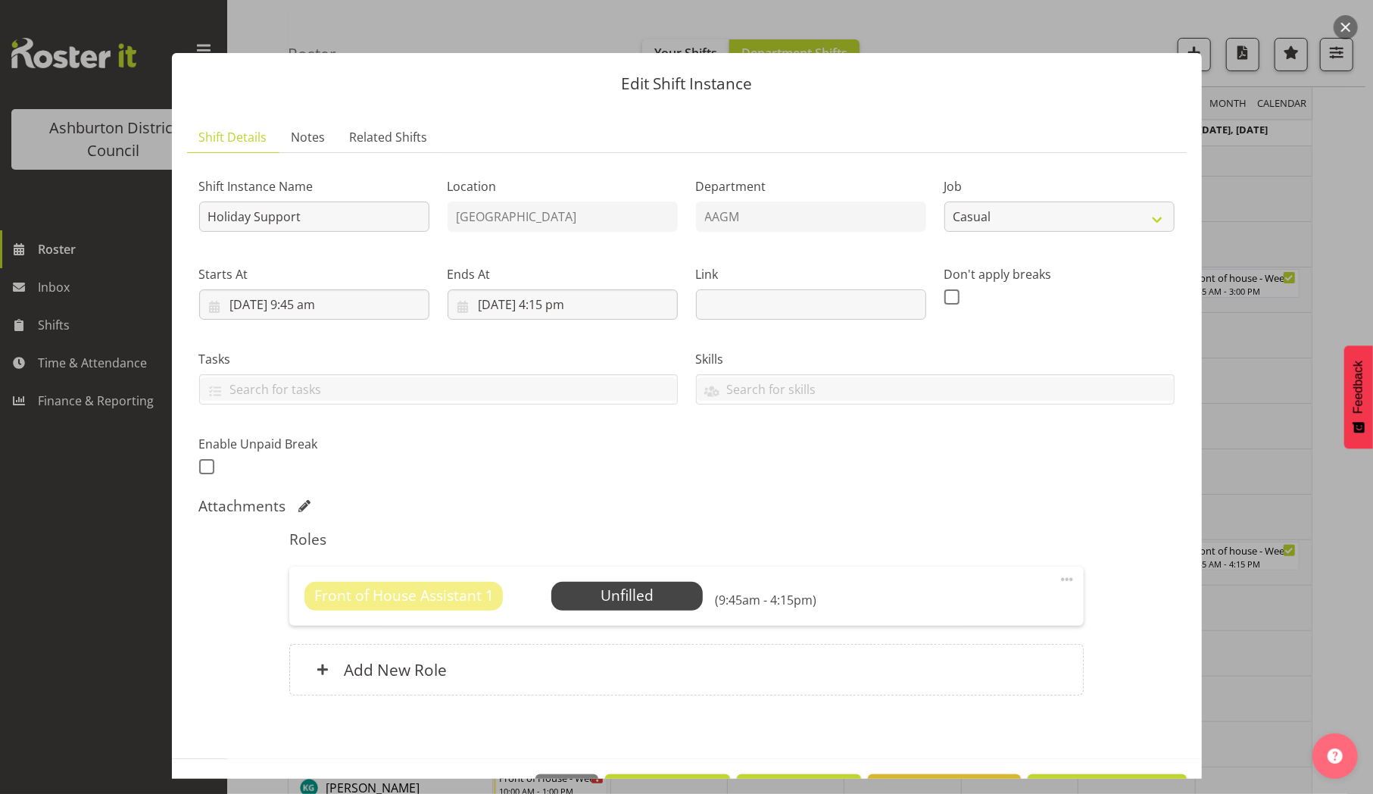
scroll to position [50, 0]
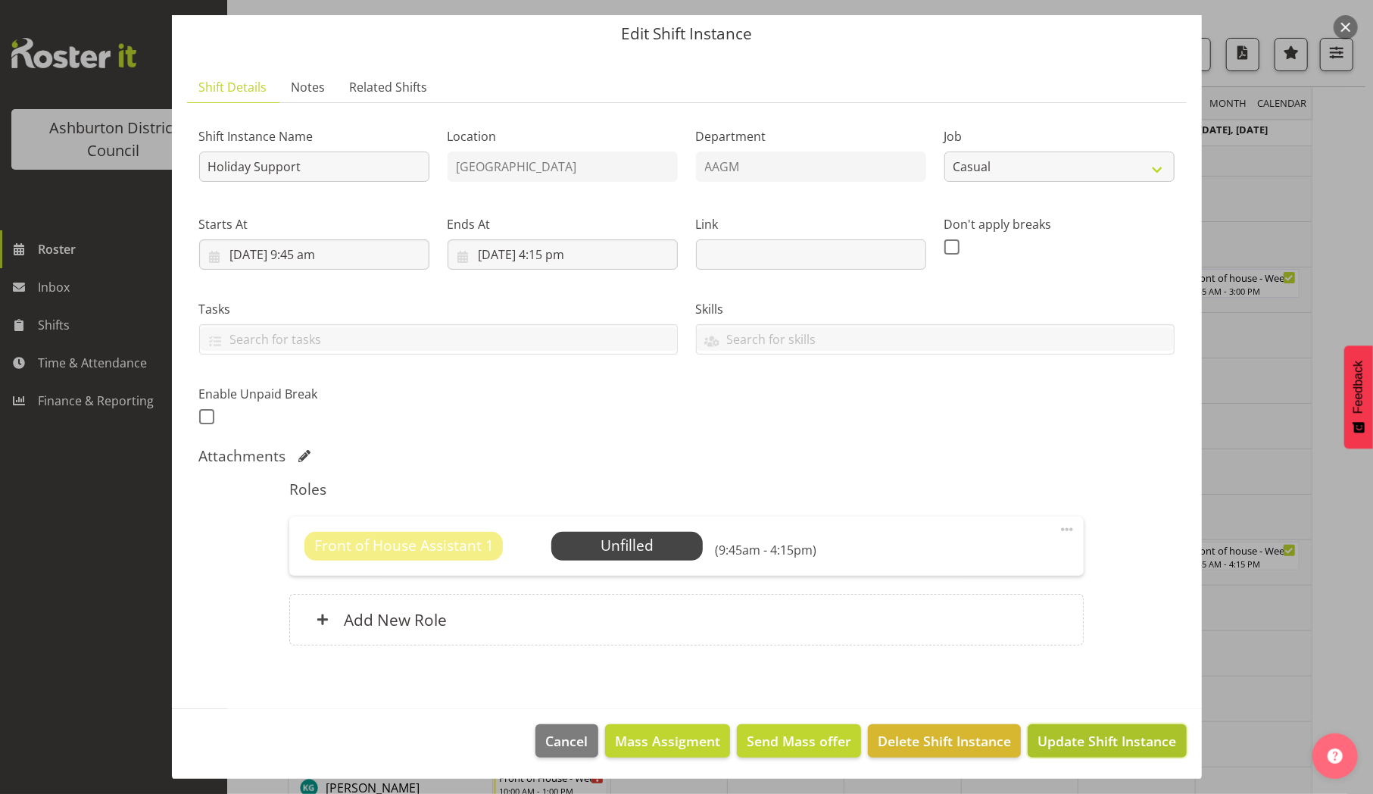
click at [1082, 738] on span "Update Shift Instance" at bounding box center [1106, 741] width 139 height 20
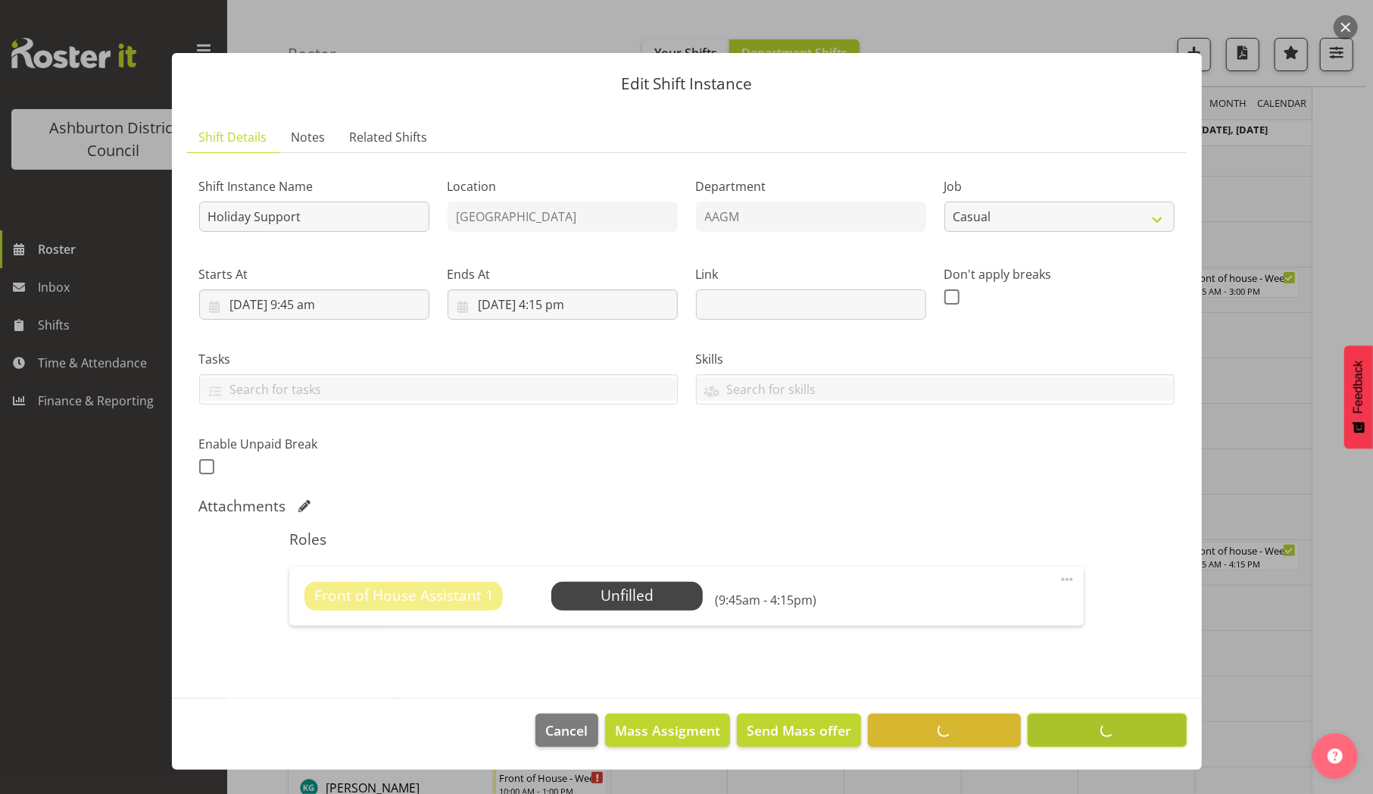
scroll to position [0, 0]
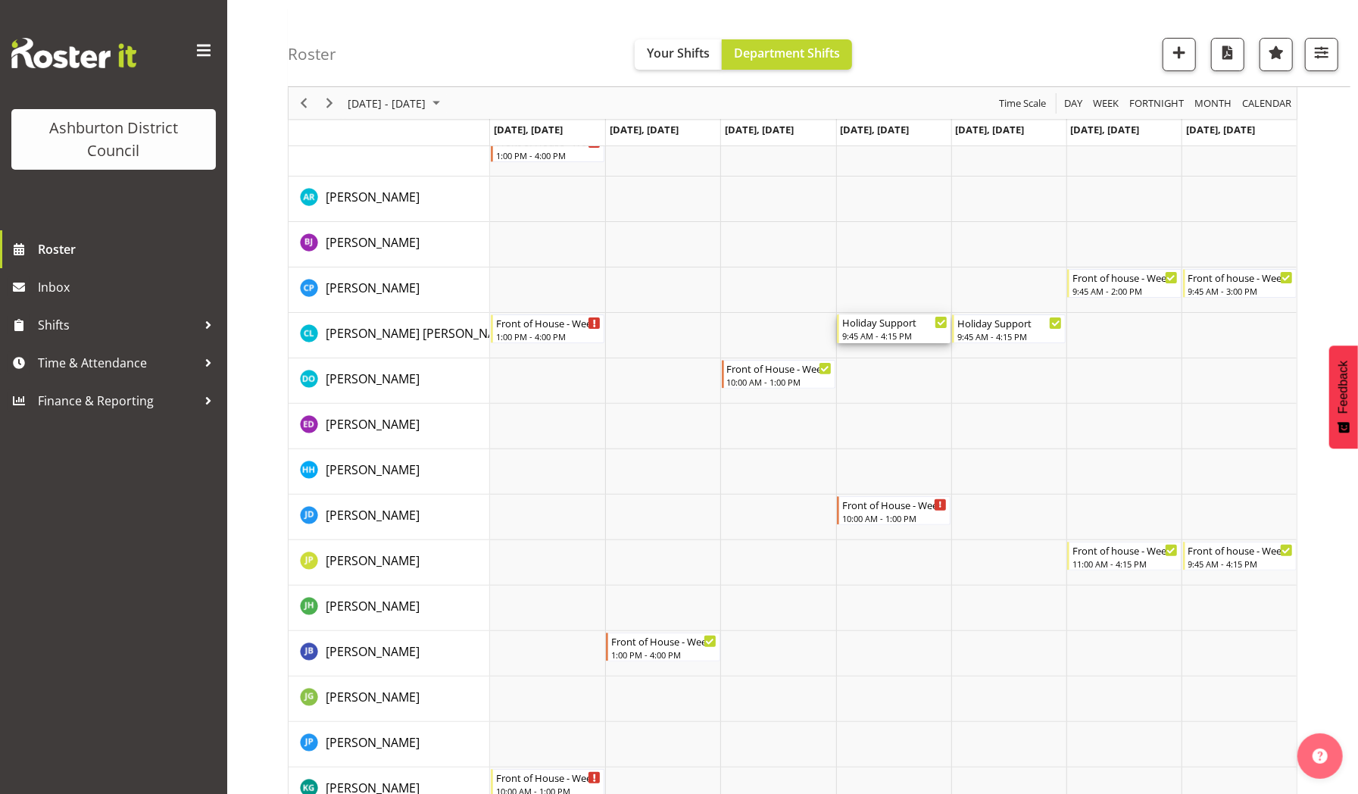
click at [885, 322] on div "Holiday Support" at bounding box center [894, 321] width 105 height 15
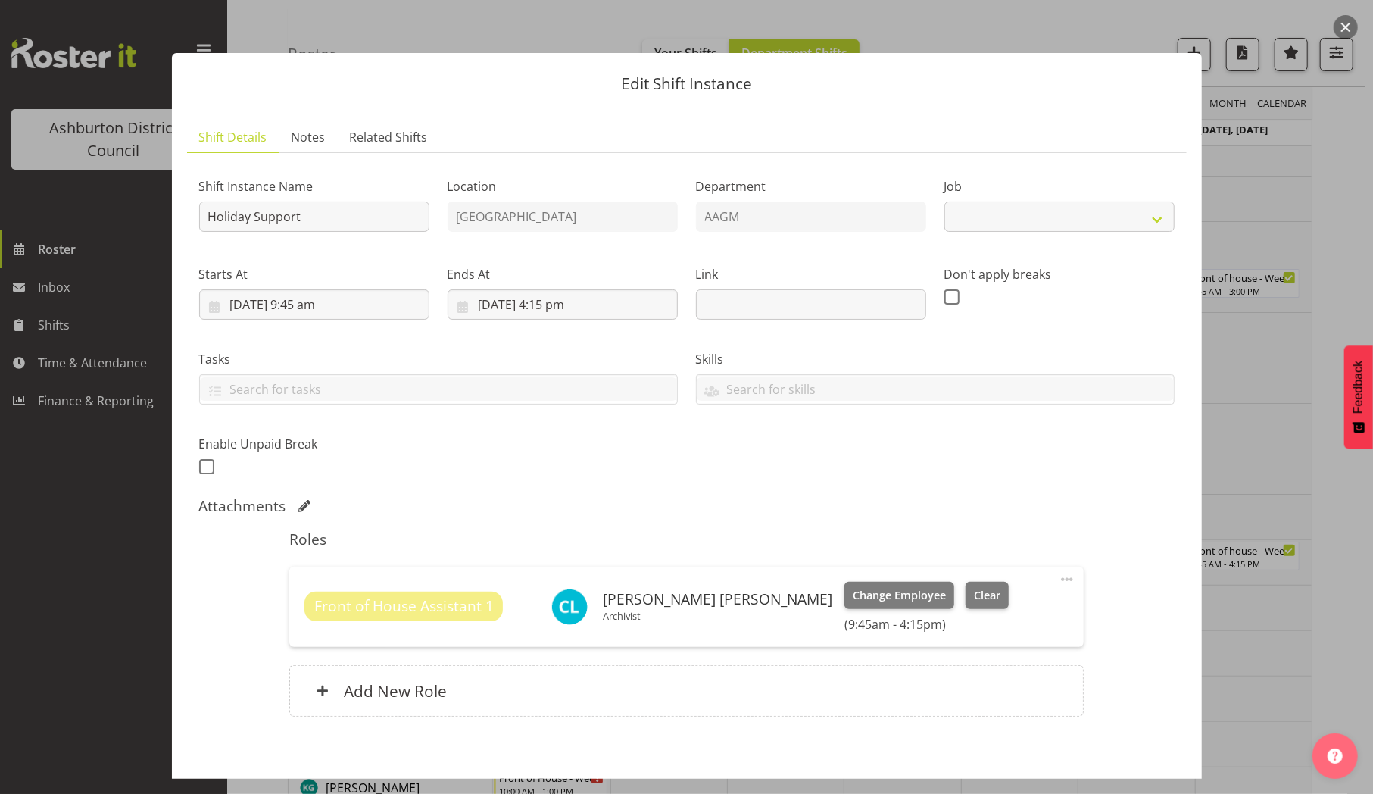
select select "10392"
click at [974, 591] on span "Clear" at bounding box center [987, 595] width 27 height 17
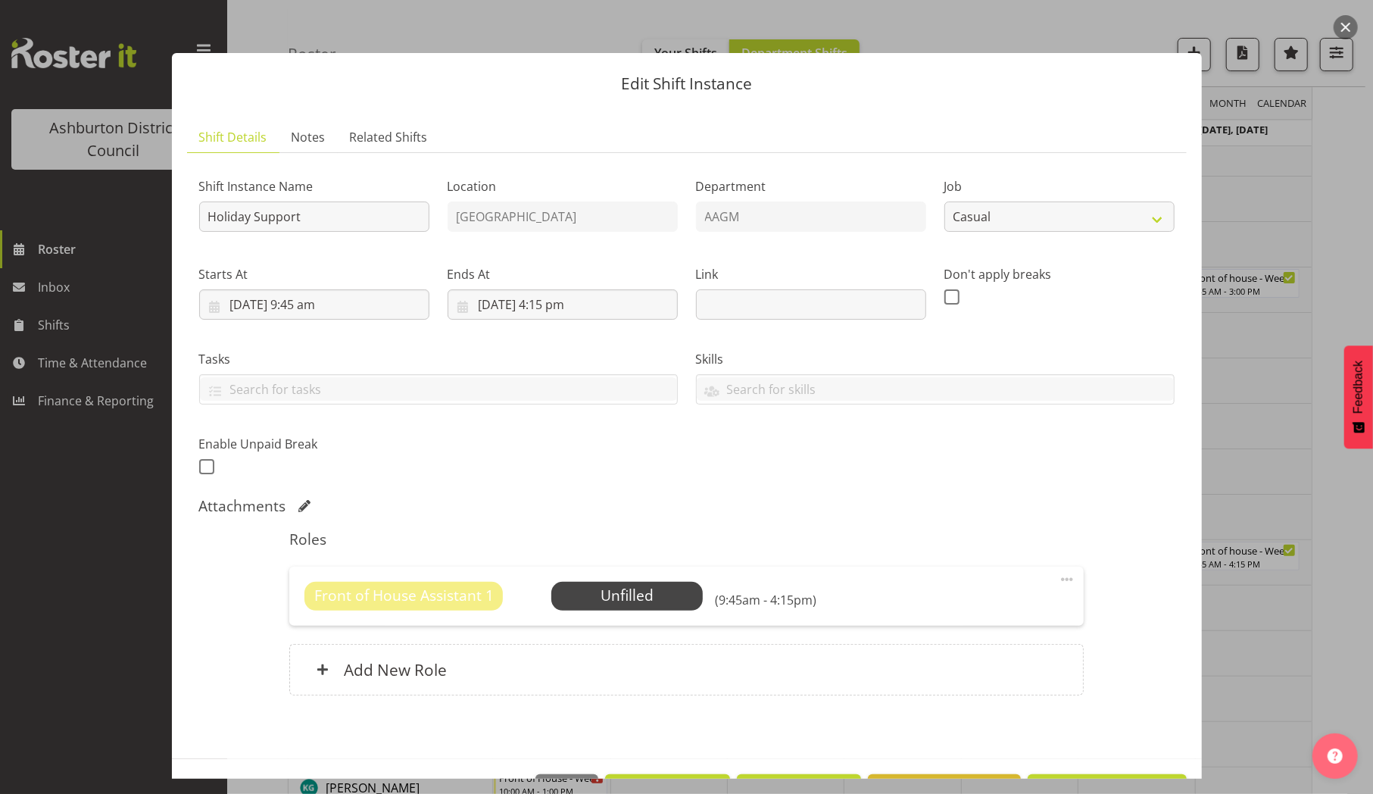
scroll to position [50, 0]
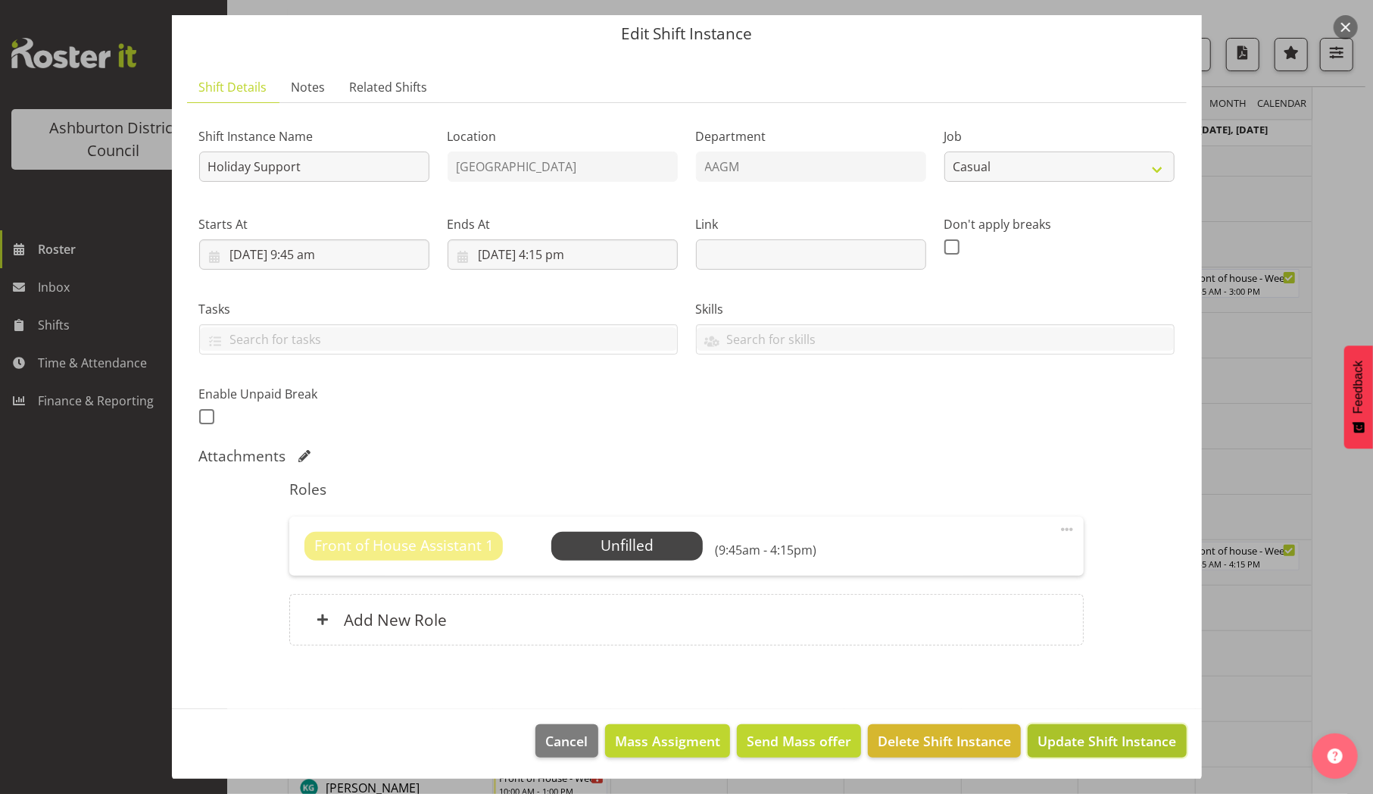
click at [1087, 739] on span "Update Shift Instance" at bounding box center [1106, 741] width 139 height 20
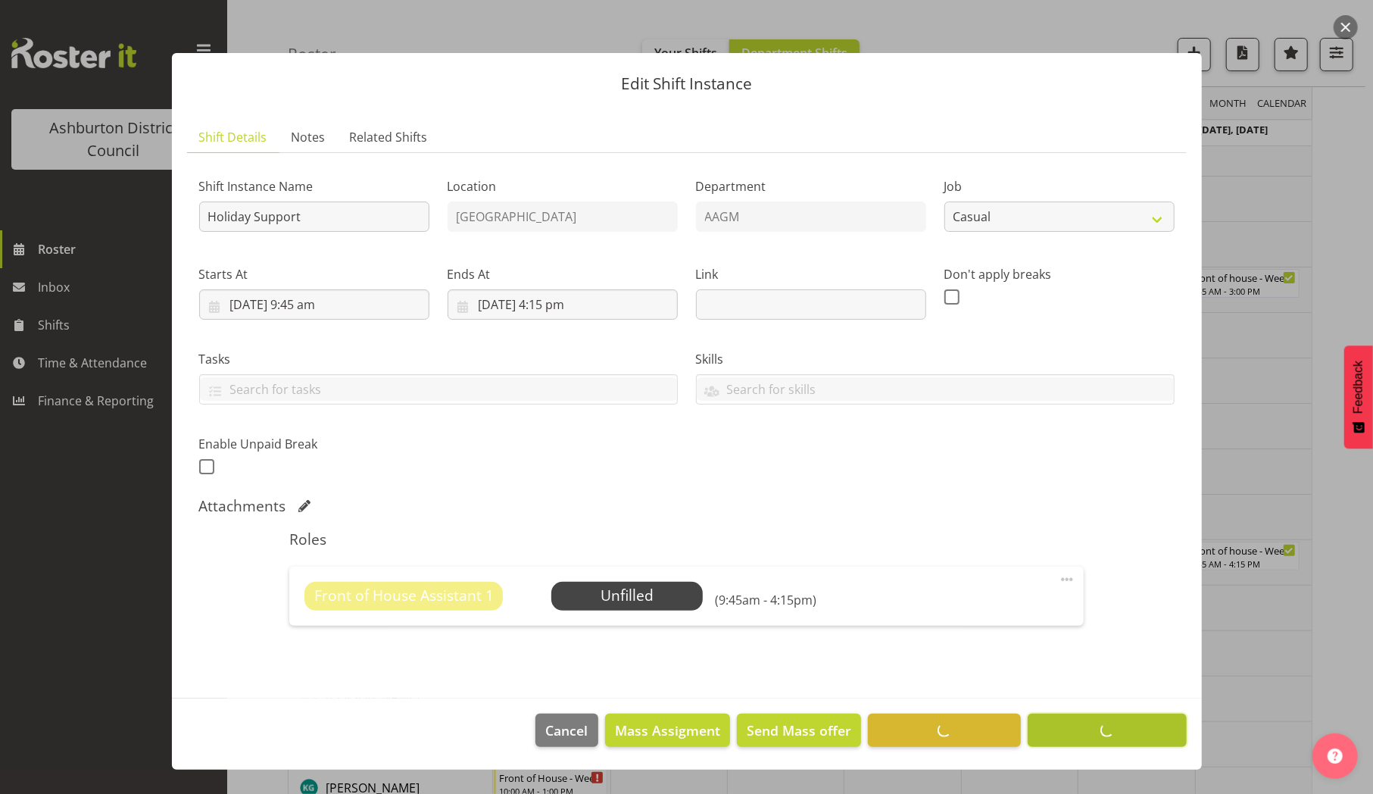
scroll to position [0, 0]
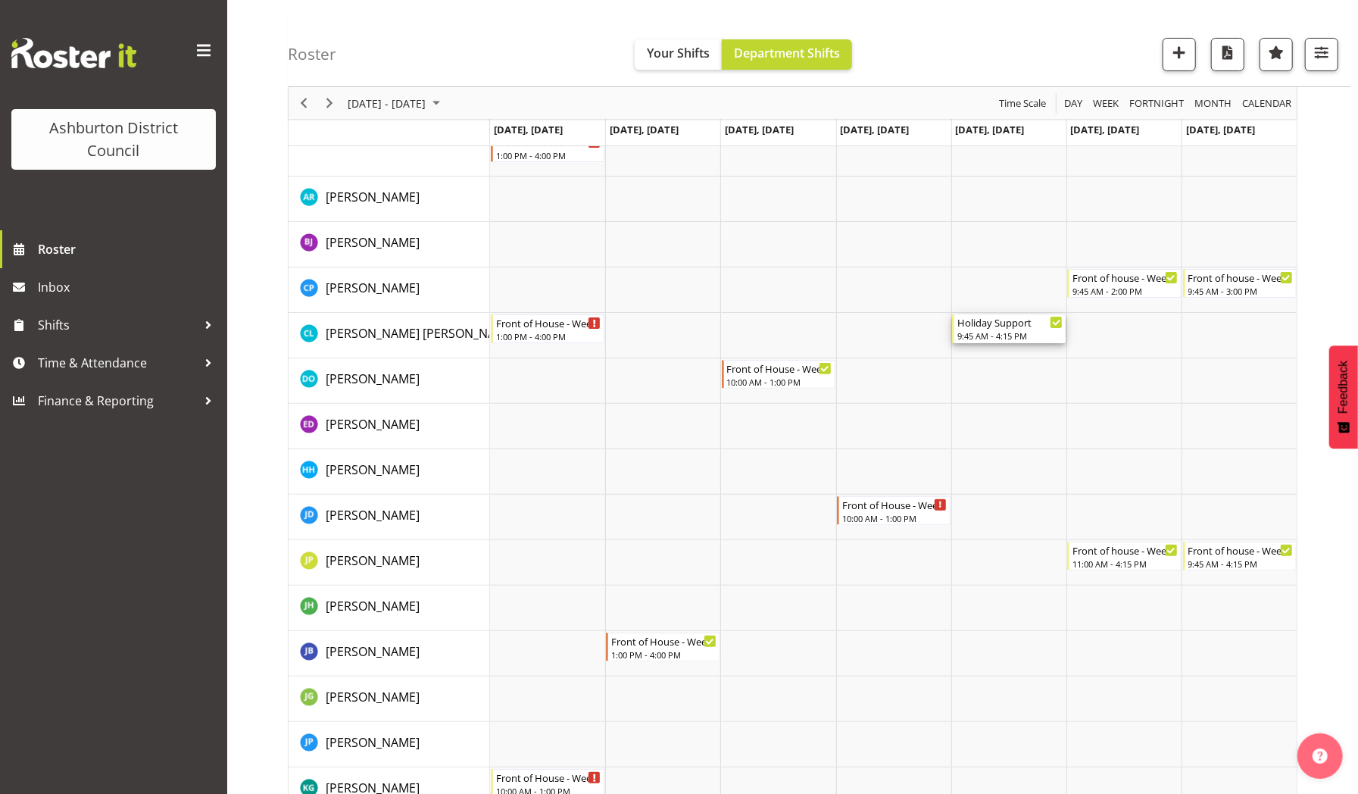
click at [996, 330] on div "9:45 AM - 4:15 PM" at bounding box center [1009, 335] width 105 height 12
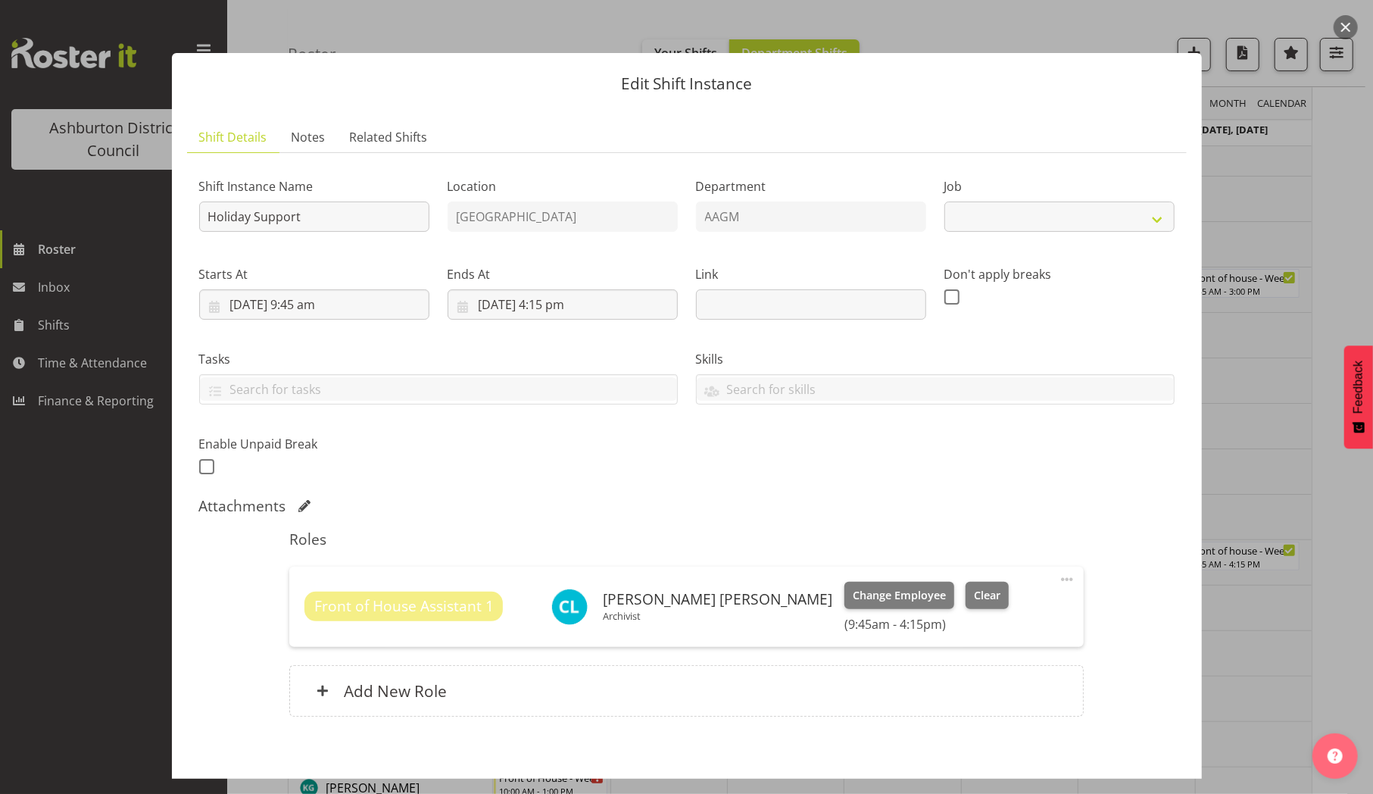
select select "10392"
click at [974, 589] on span "Clear" at bounding box center [987, 595] width 27 height 17
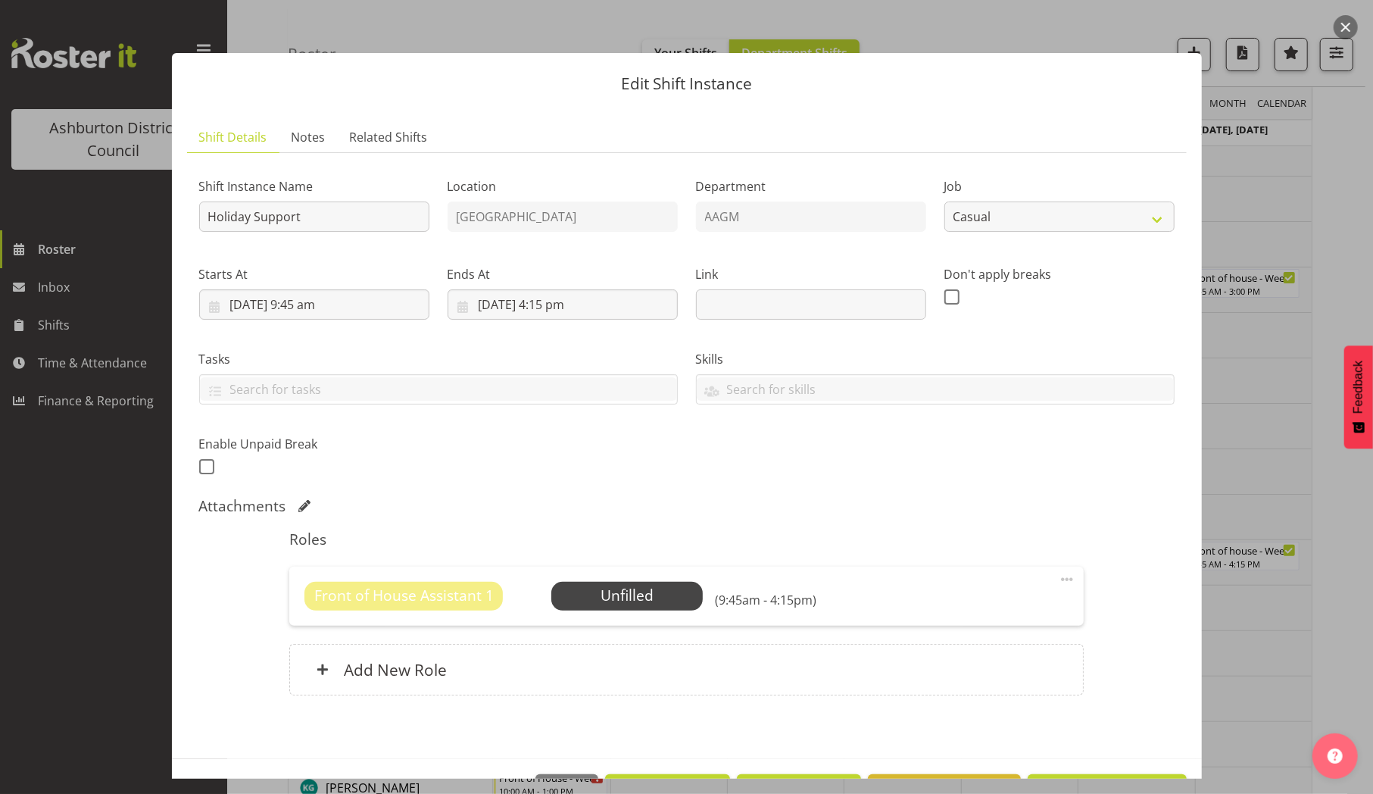
scroll to position [50, 0]
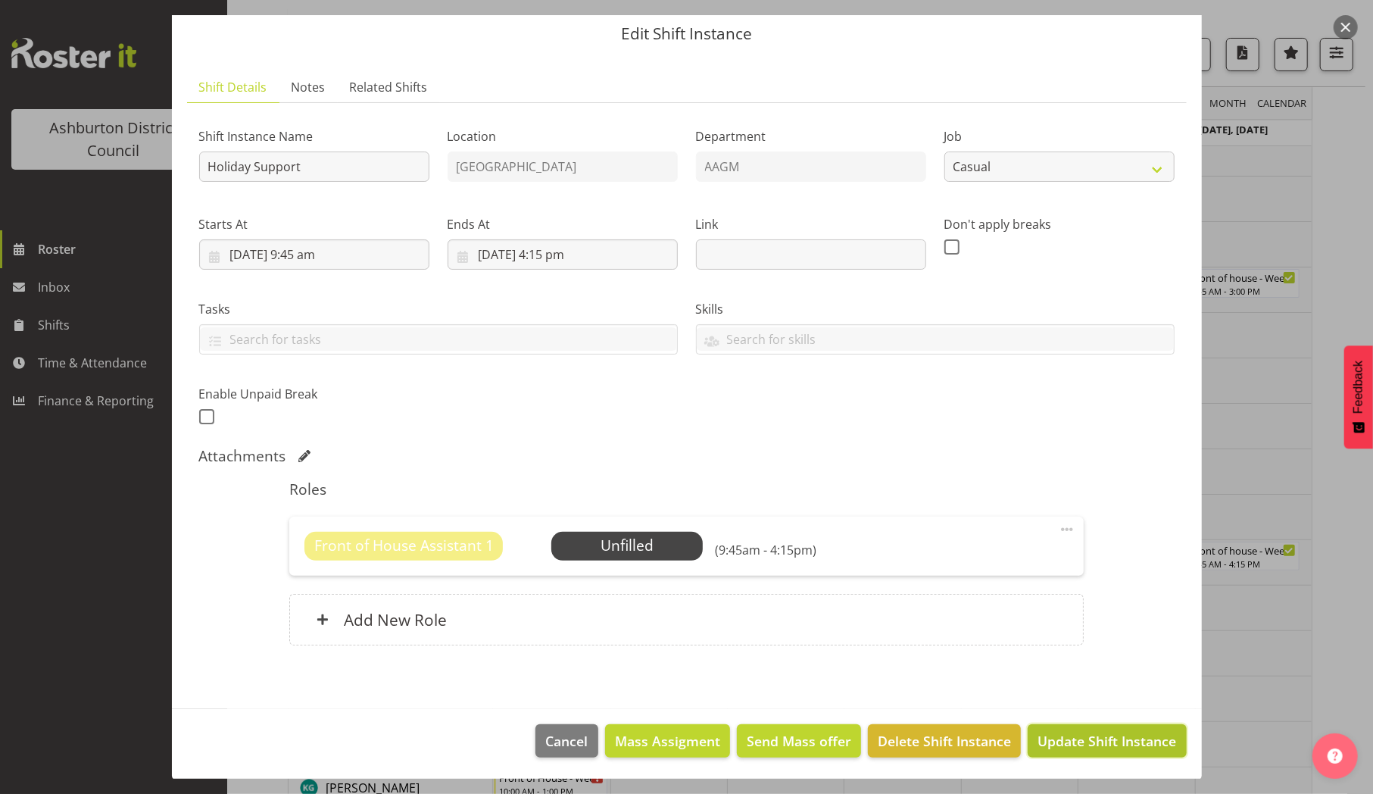
click at [1065, 736] on span "Update Shift Instance" at bounding box center [1106, 741] width 139 height 20
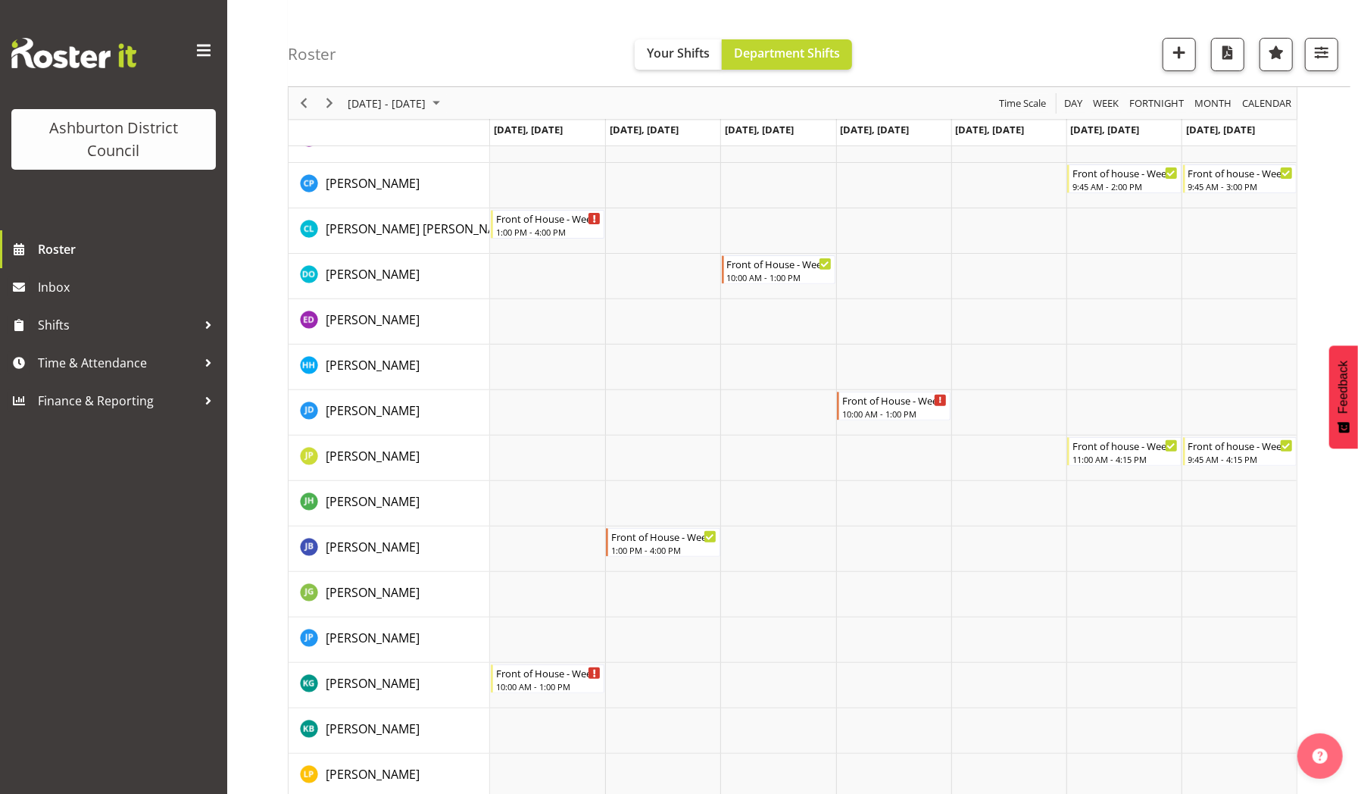
scroll to position [209, 0]
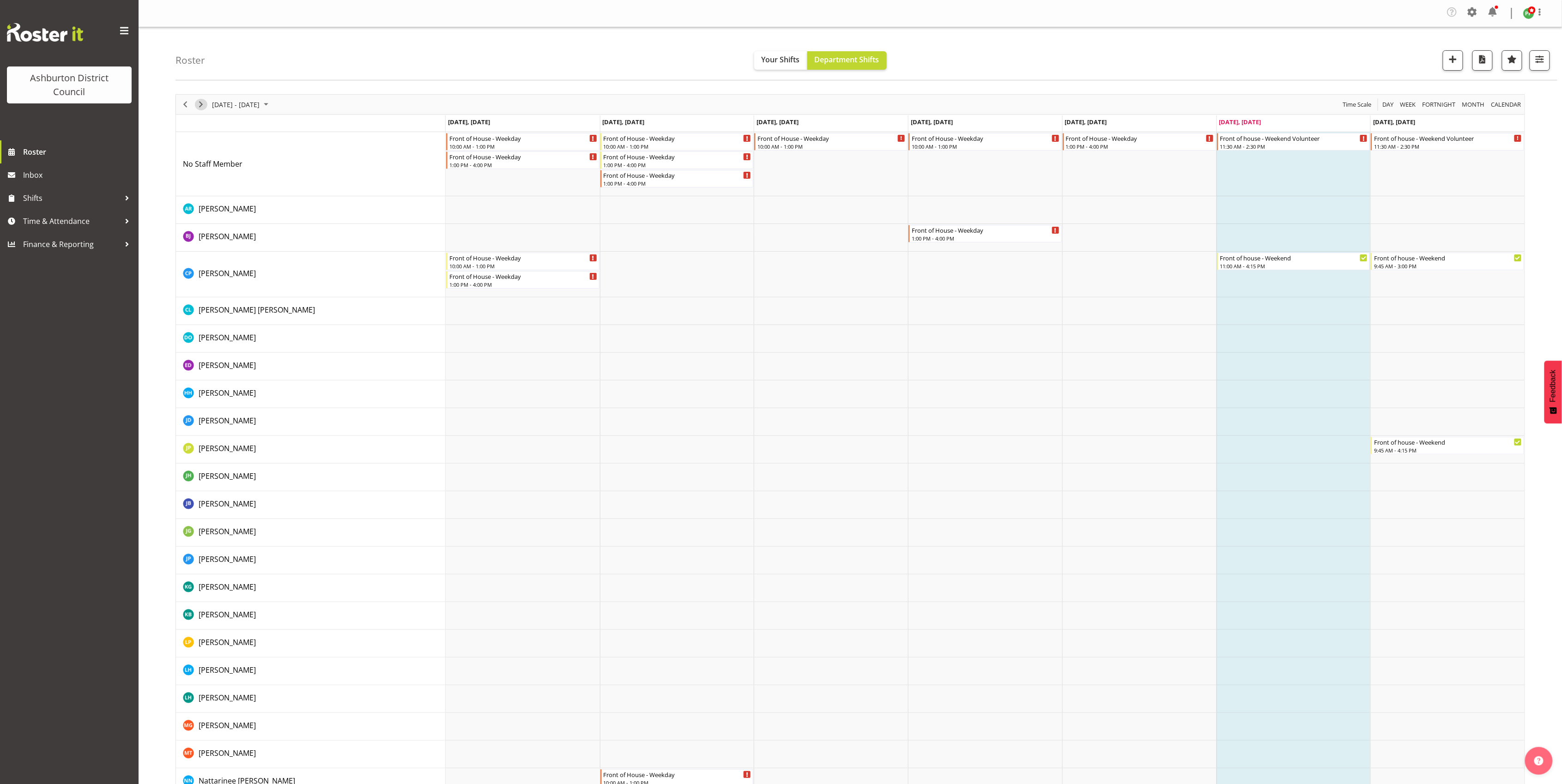
click at [202, 104] on span "Next" at bounding box center [201, 104] width 11 height 12
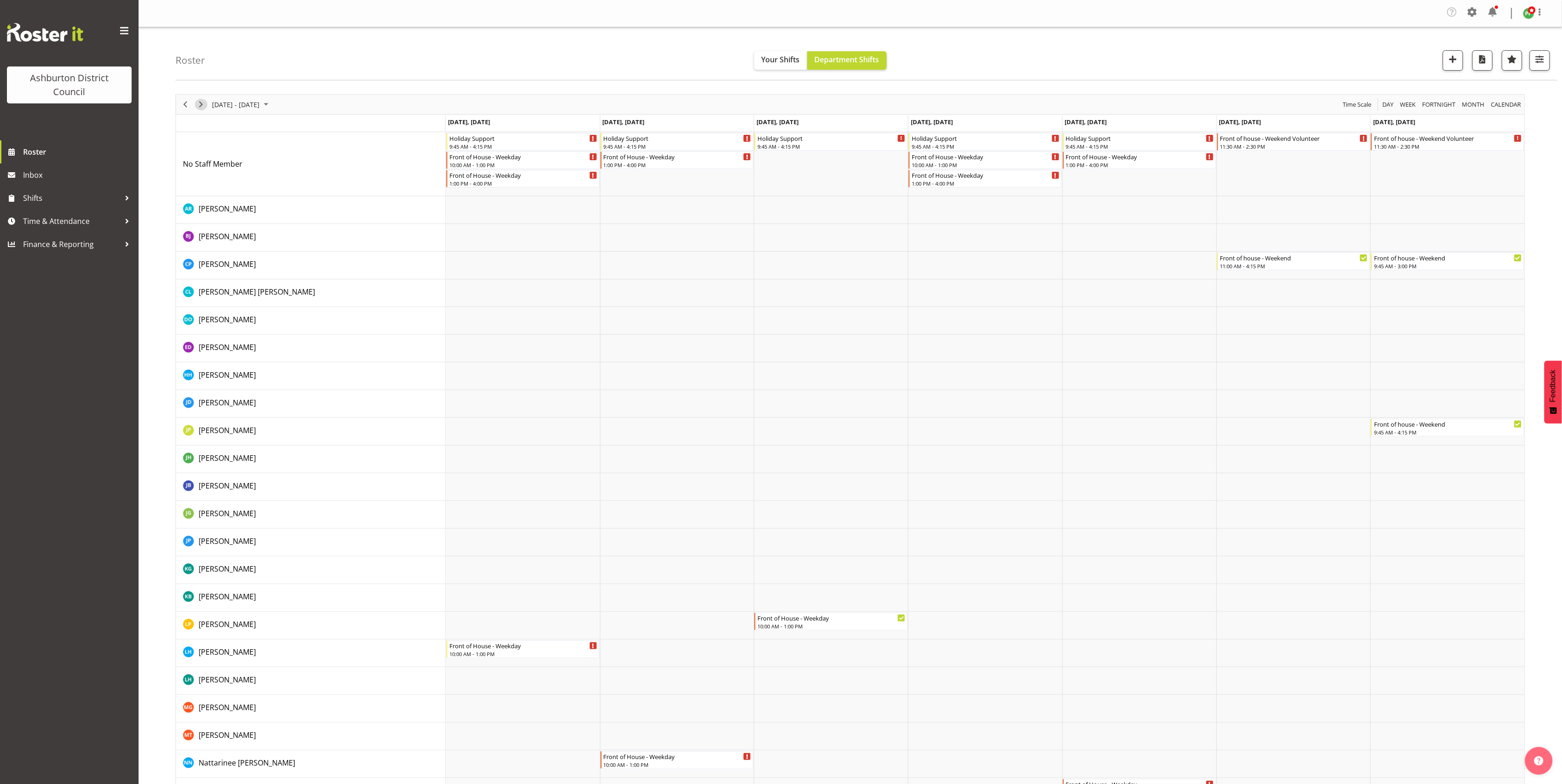
click at [202, 104] on span "Next" at bounding box center [201, 104] width 11 height 12
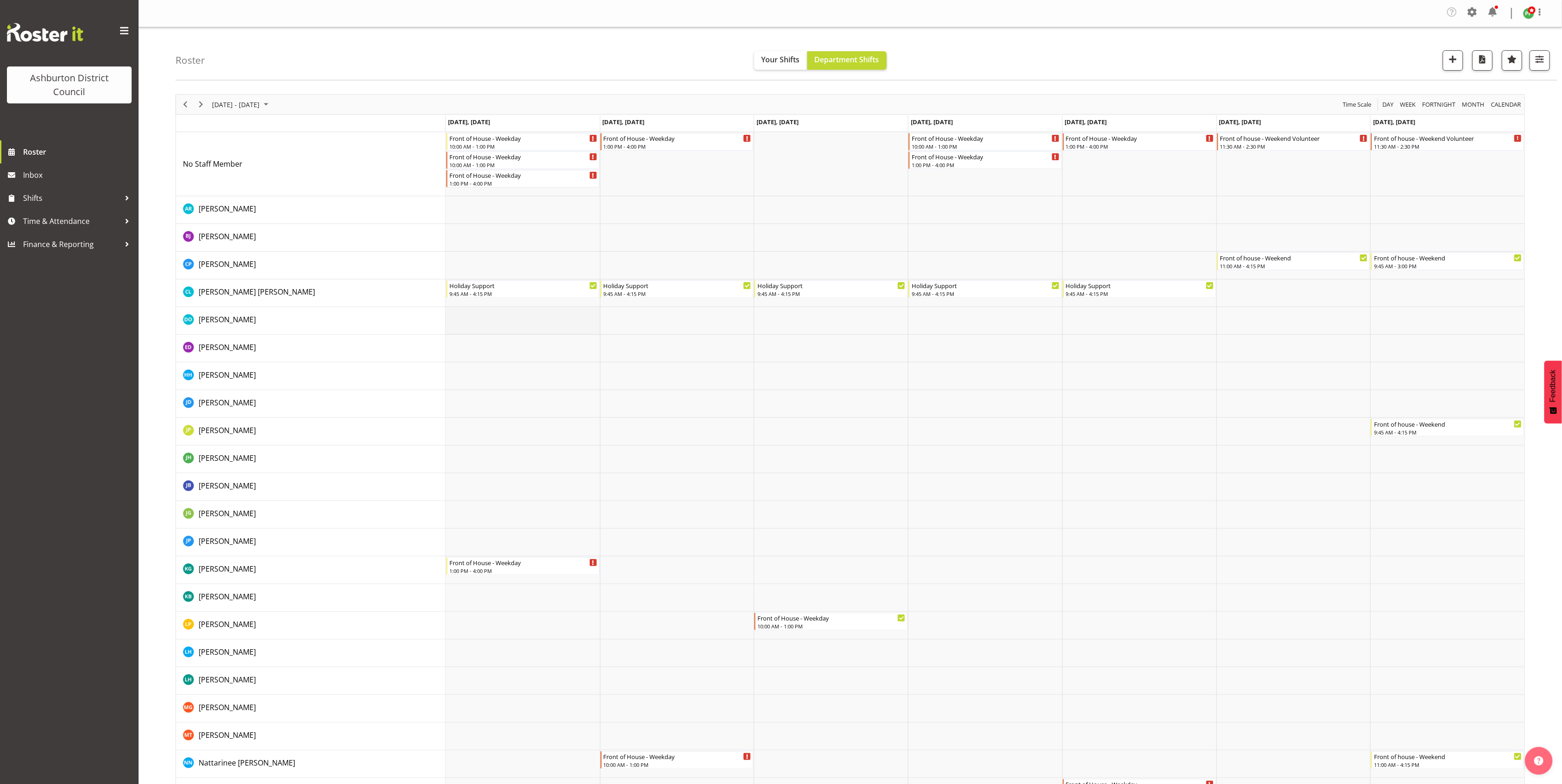
click at [492, 325] on td "Timeline Week of September 20, 2025" at bounding box center [523, 321] width 154 height 27
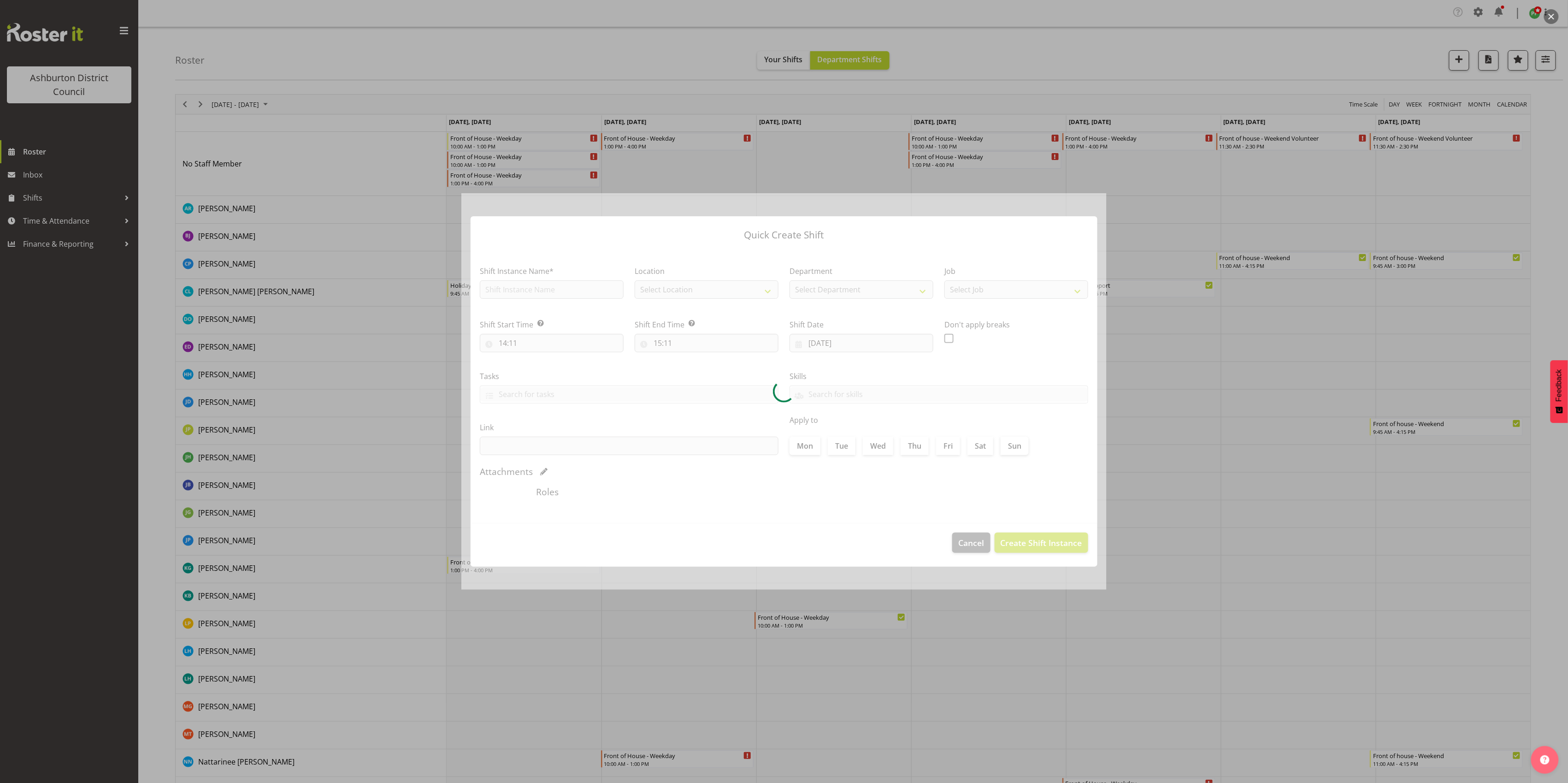
type input "[DATE]"
checkbox input "true"
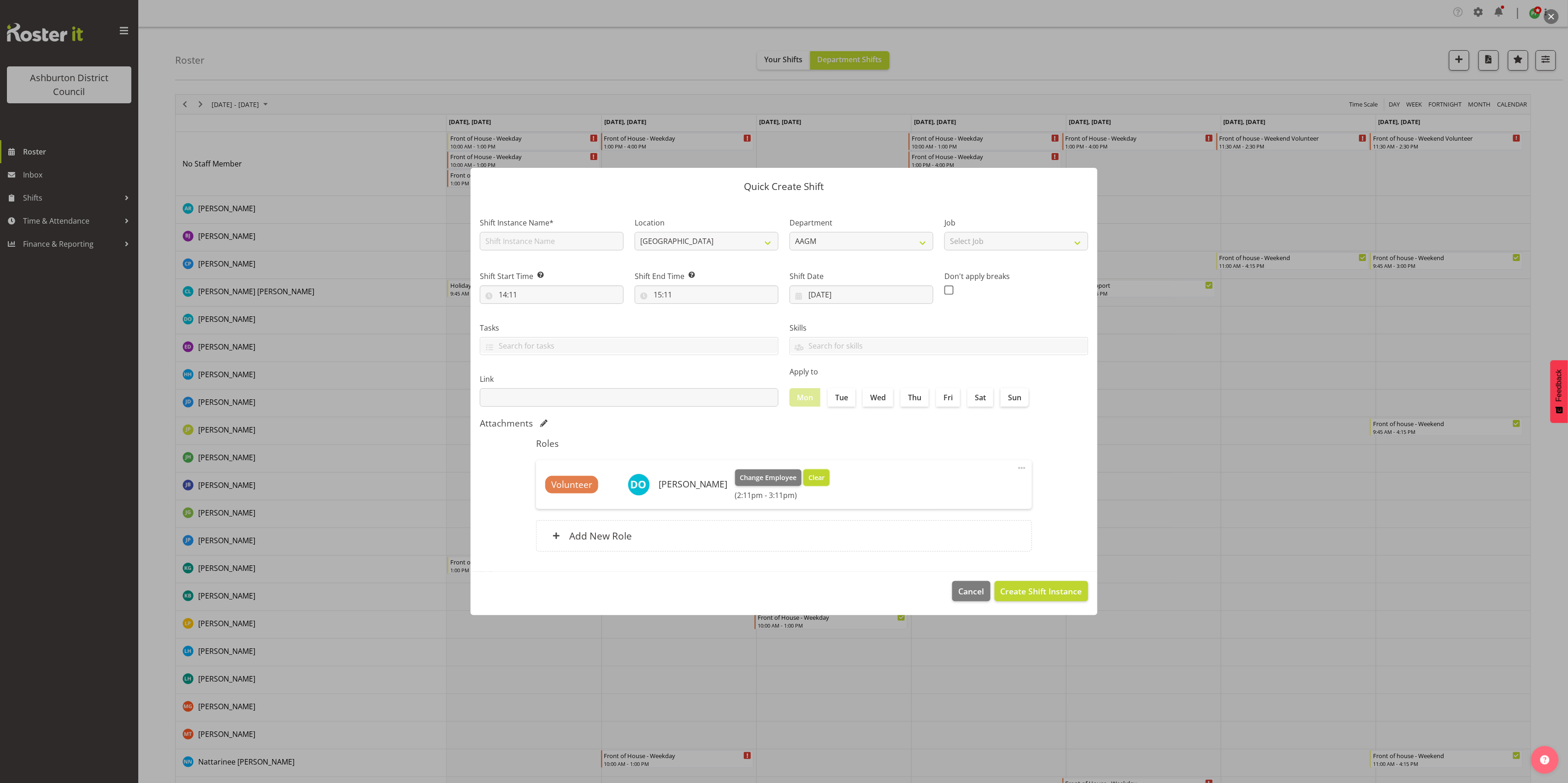
click at [822, 476] on span "Clear" at bounding box center [816, 477] width 16 height 10
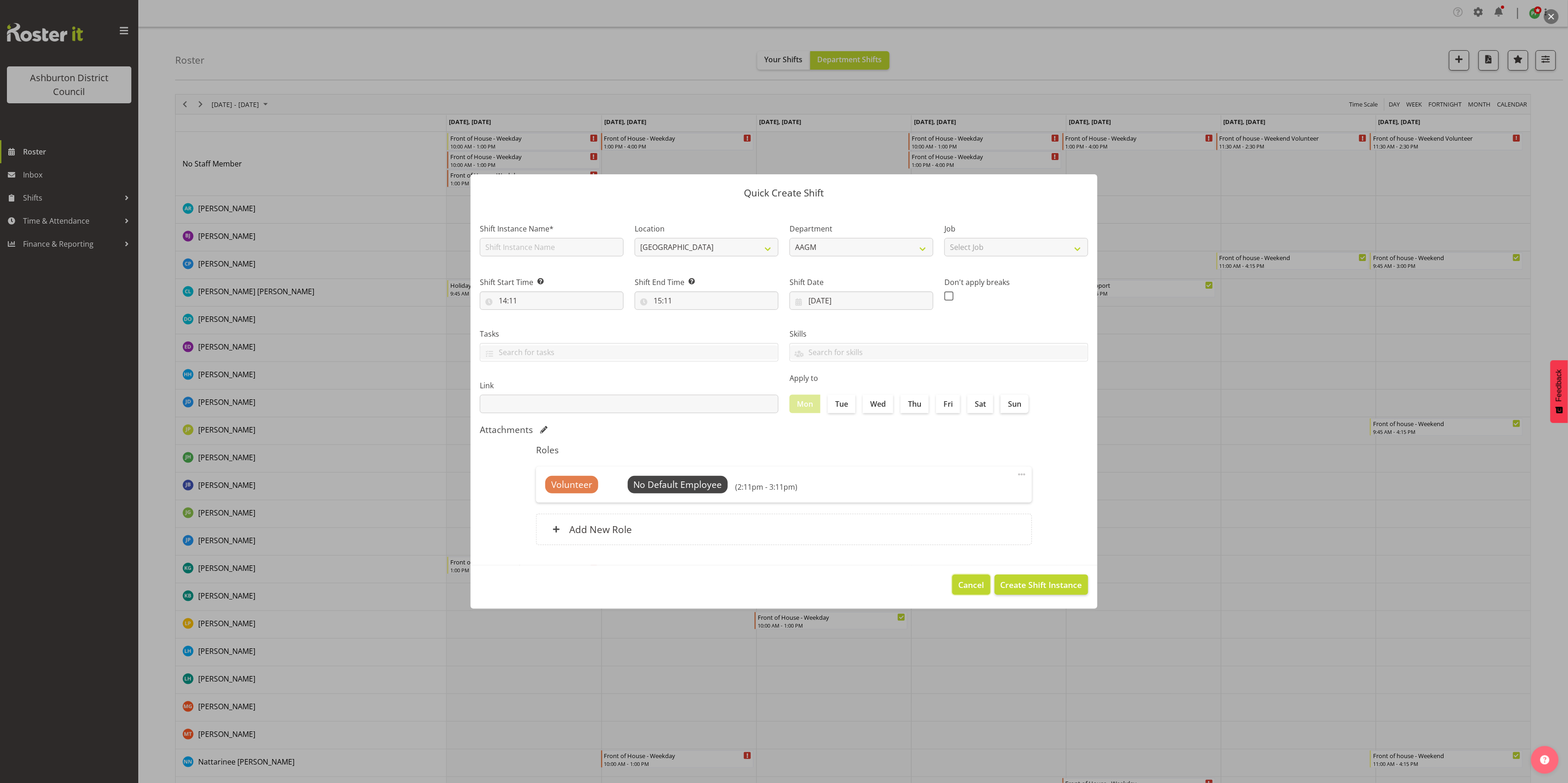
click at [975, 582] on span "Cancel" at bounding box center [971, 585] width 26 height 12
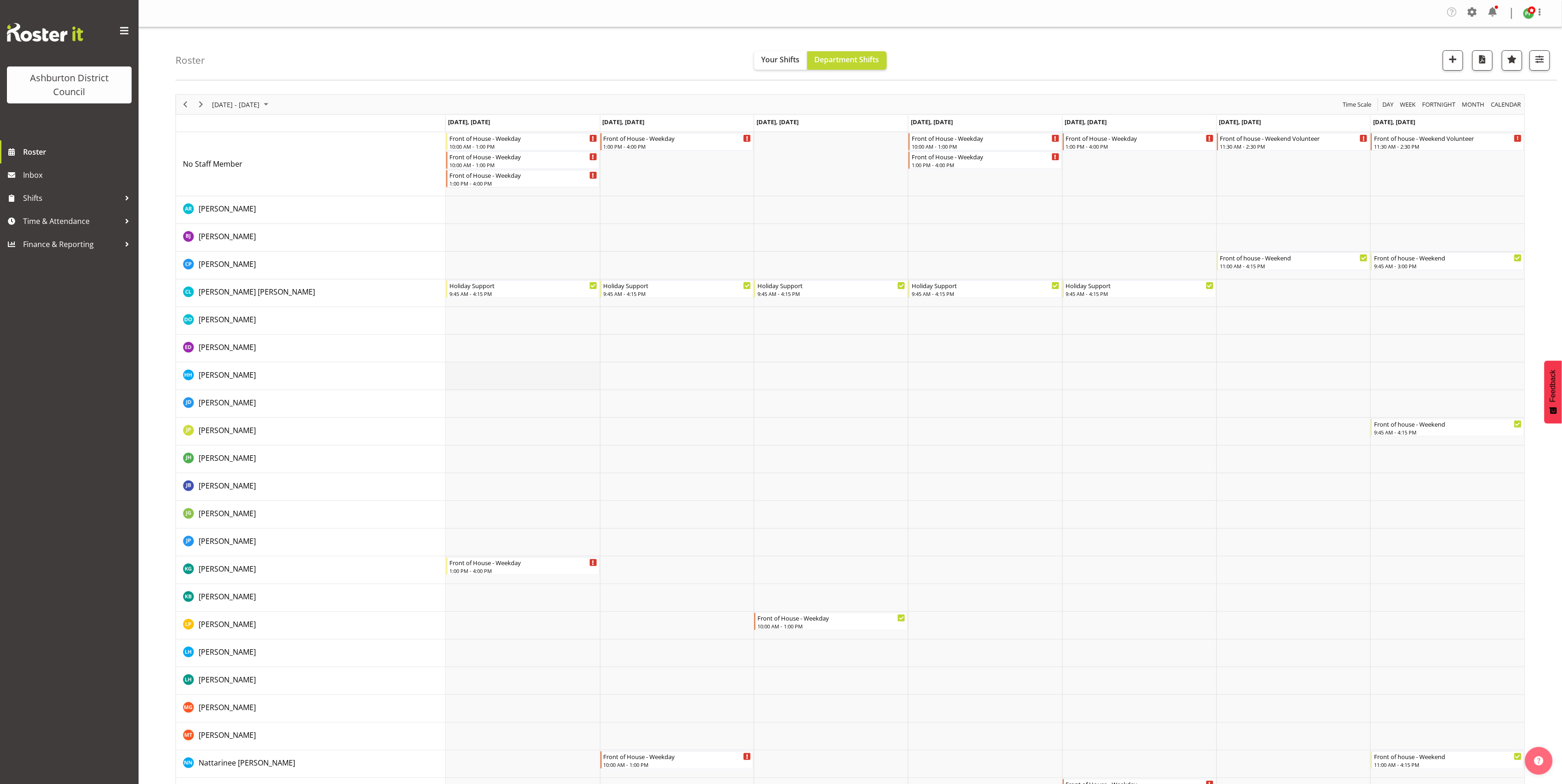
click at [470, 377] on td "Timeline Week of September 20, 2025" at bounding box center [523, 376] width 154 height 27
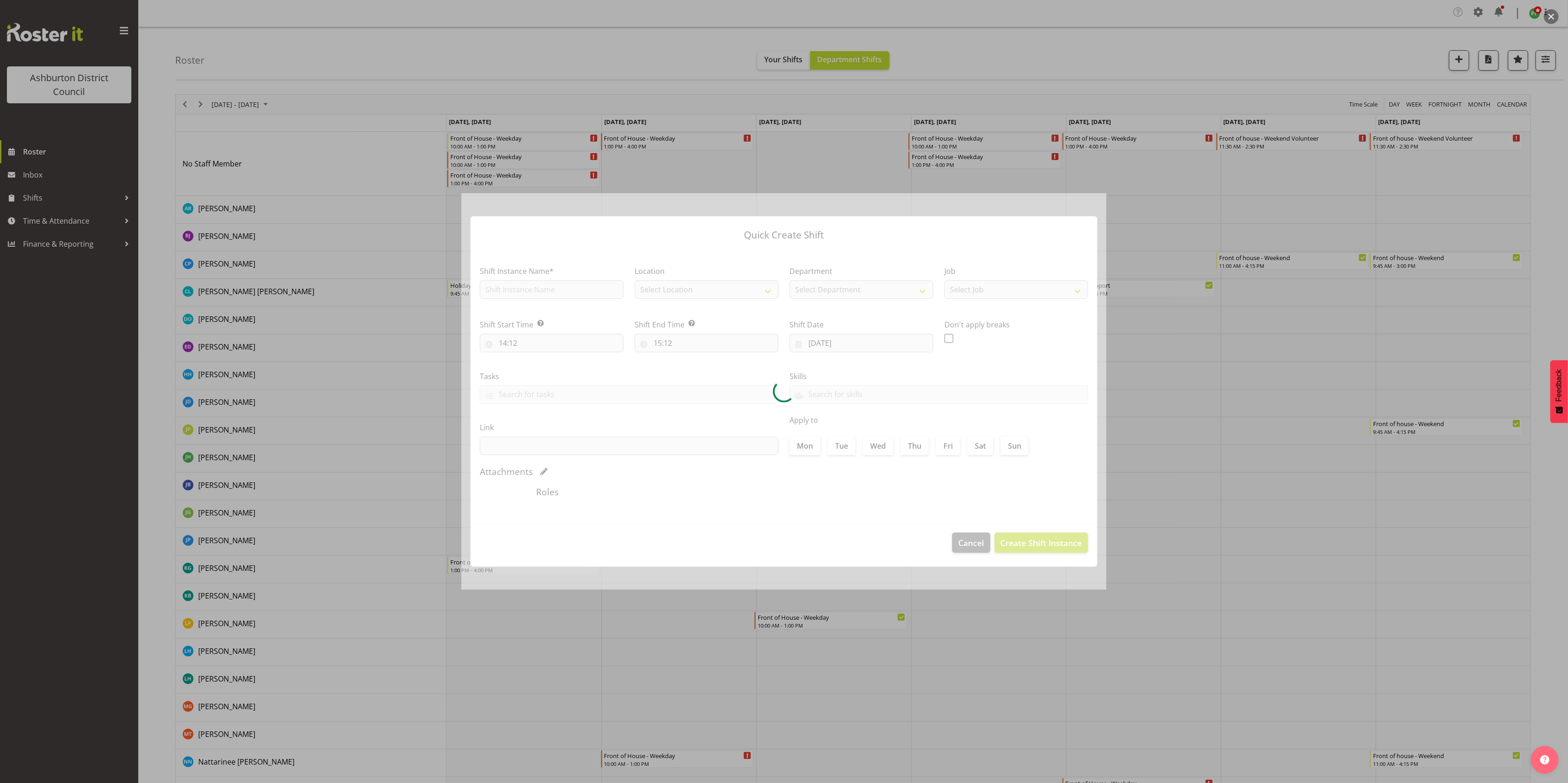
type input "[DATE]"
checkbox input "true"
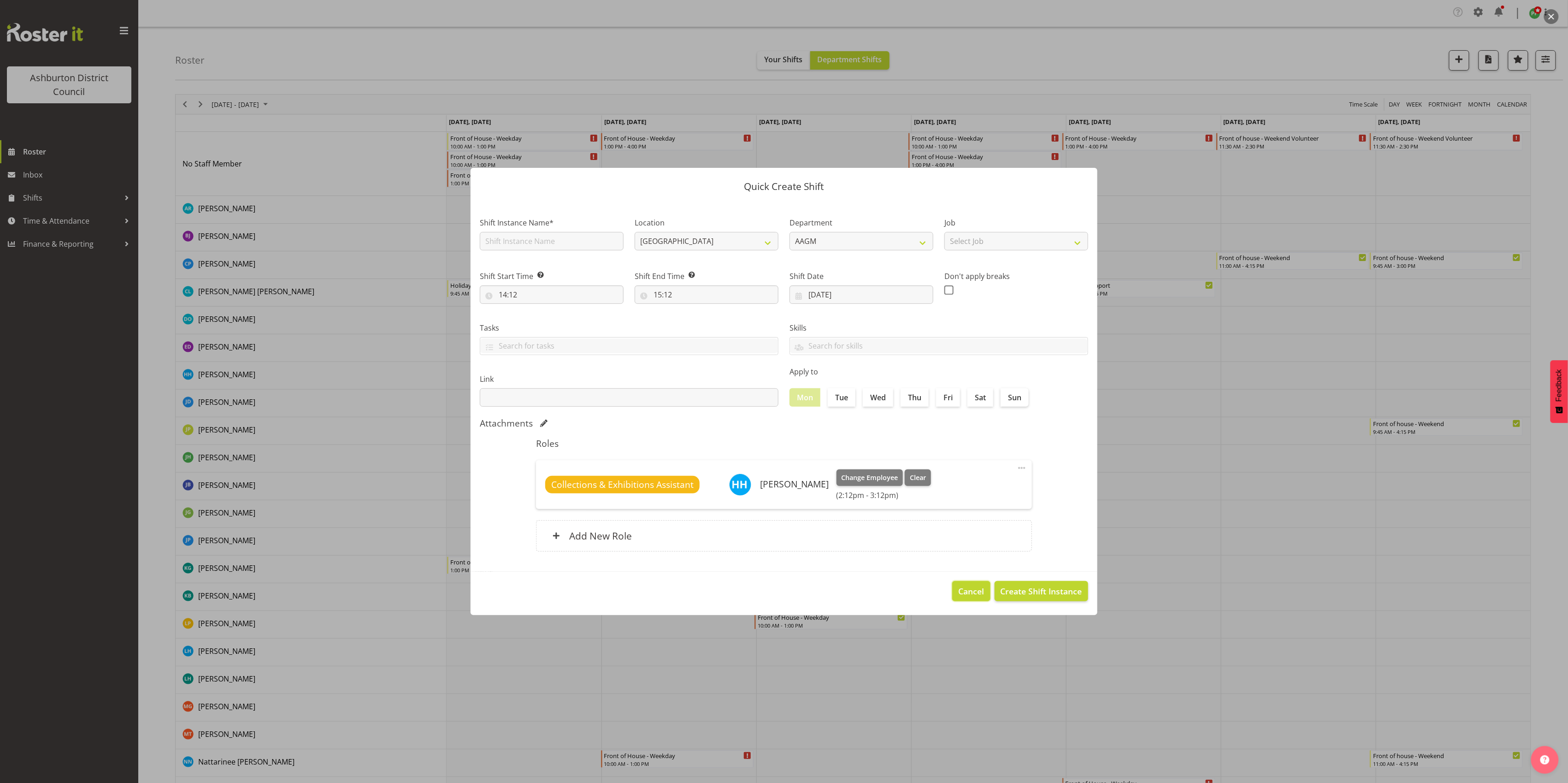
click at [969, 595] on span "Cancel" at bounding box center [971, 591] width 26 height 12
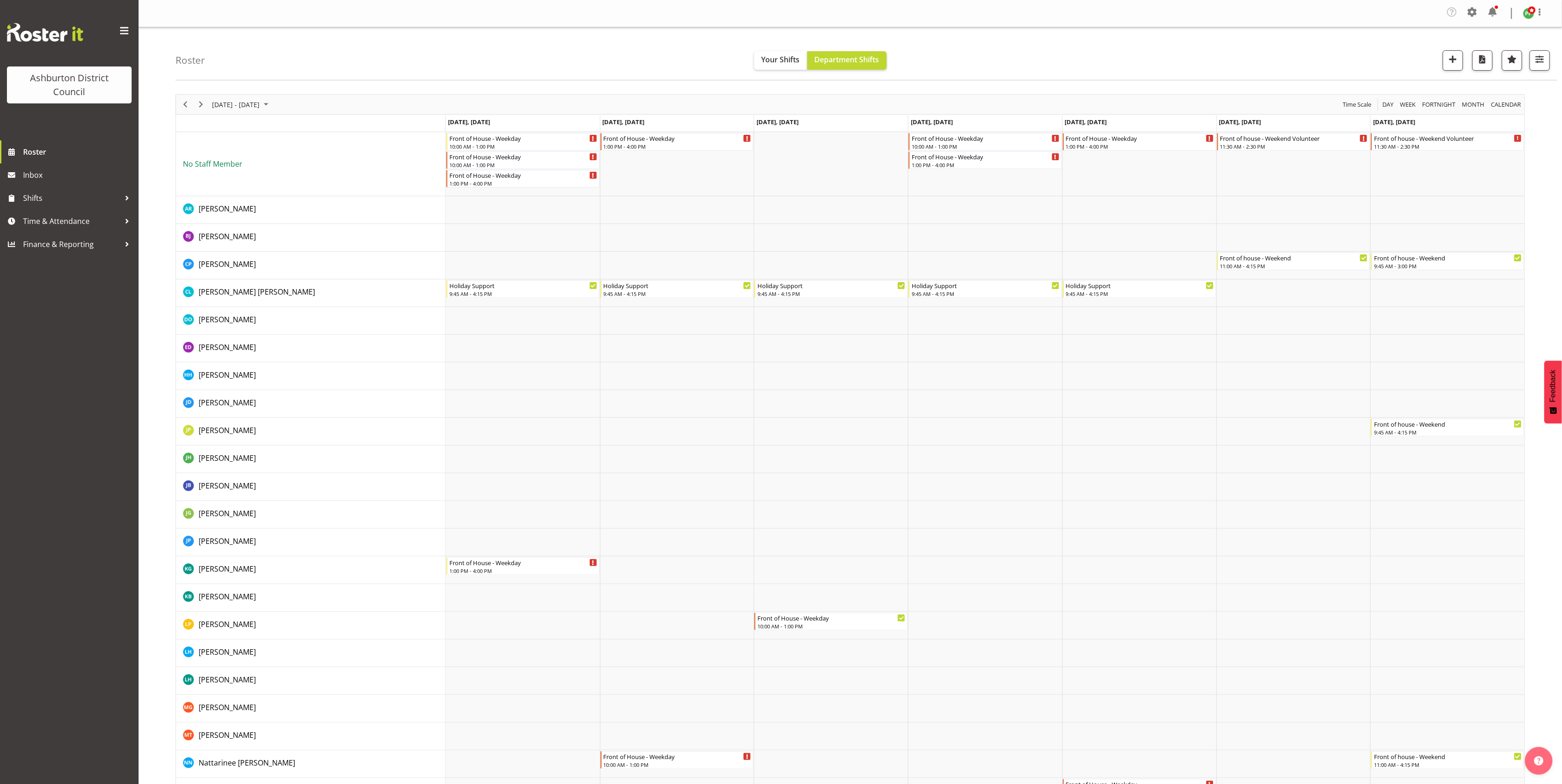
click at [231, 165] on span "No Staff Member" at bounding box center [213, 163] width 60 height 10
click at [1542, 60] on span "button" at bounding box center [1540, 59] width 12 height 12
click at [1513, 62] on span "button" at bounding box center [1512, 59] width 12 height 12
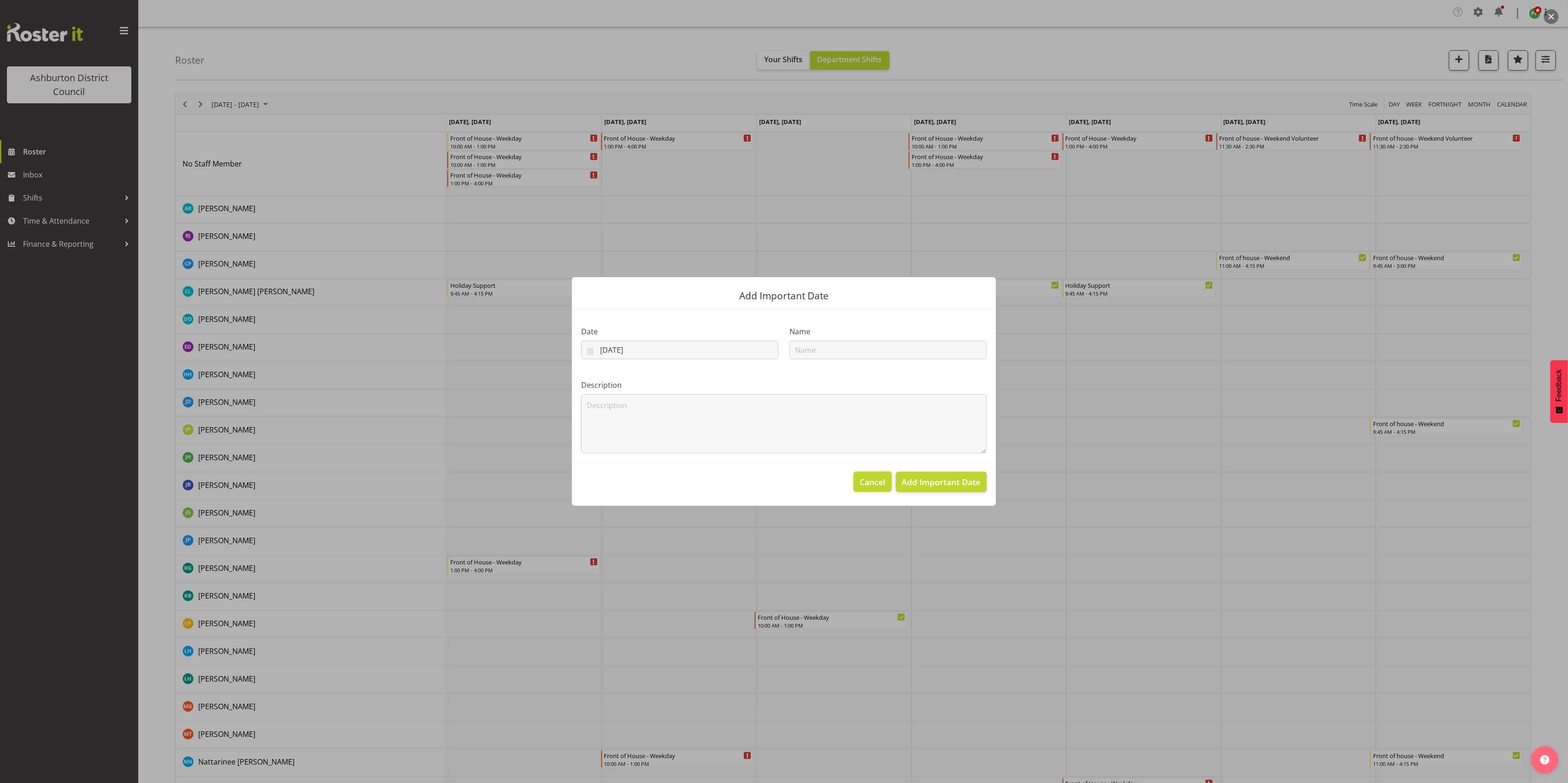
click at [871, 482] on span "Cancel" at bounding box center [873, 482] width 26 height 12
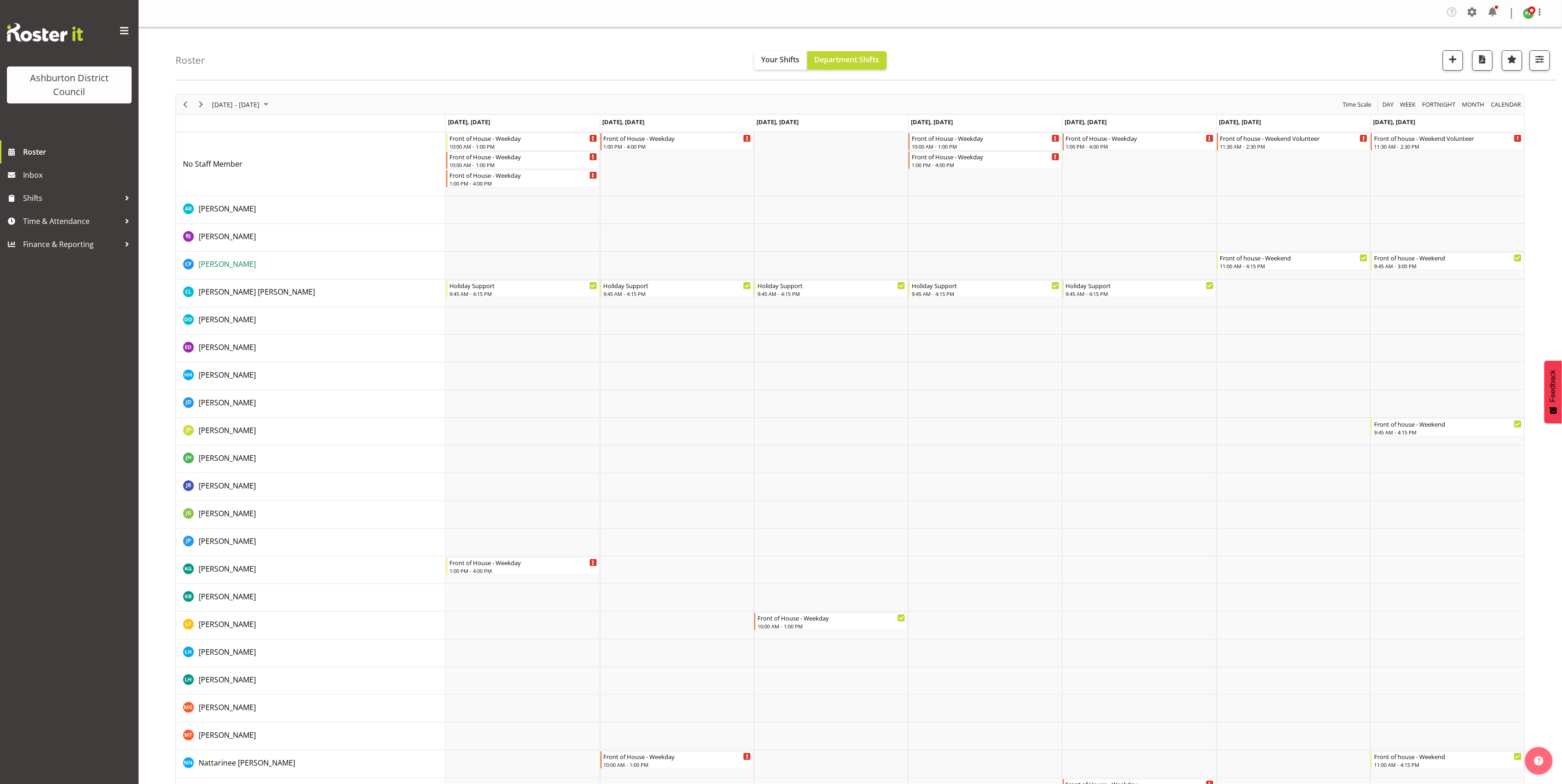
click at [238, 268] on span "[PERSON_NAME]" at bounding box center [227, 264] width 57 height 10
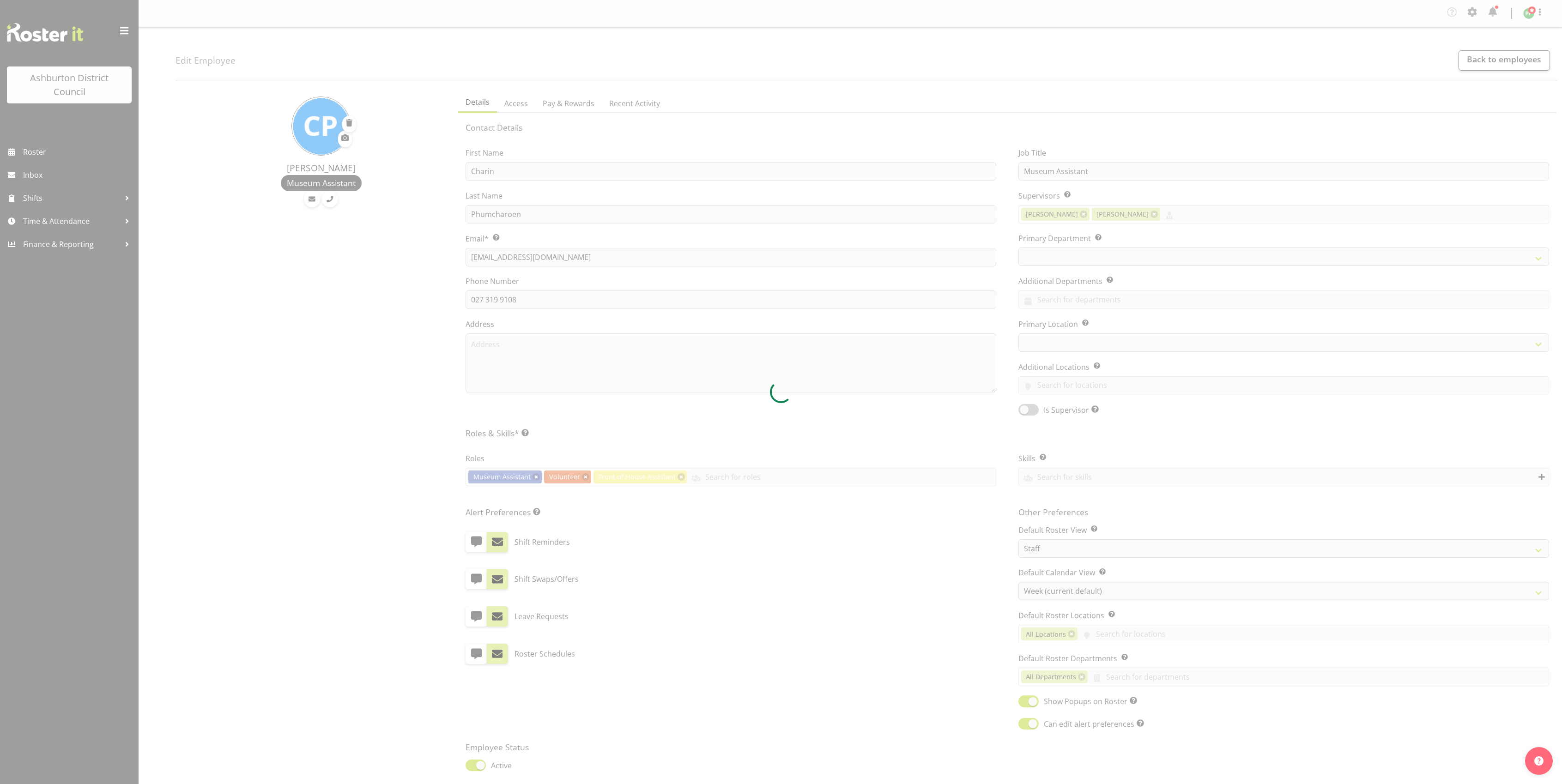
select select "TimelineWeek"
select select
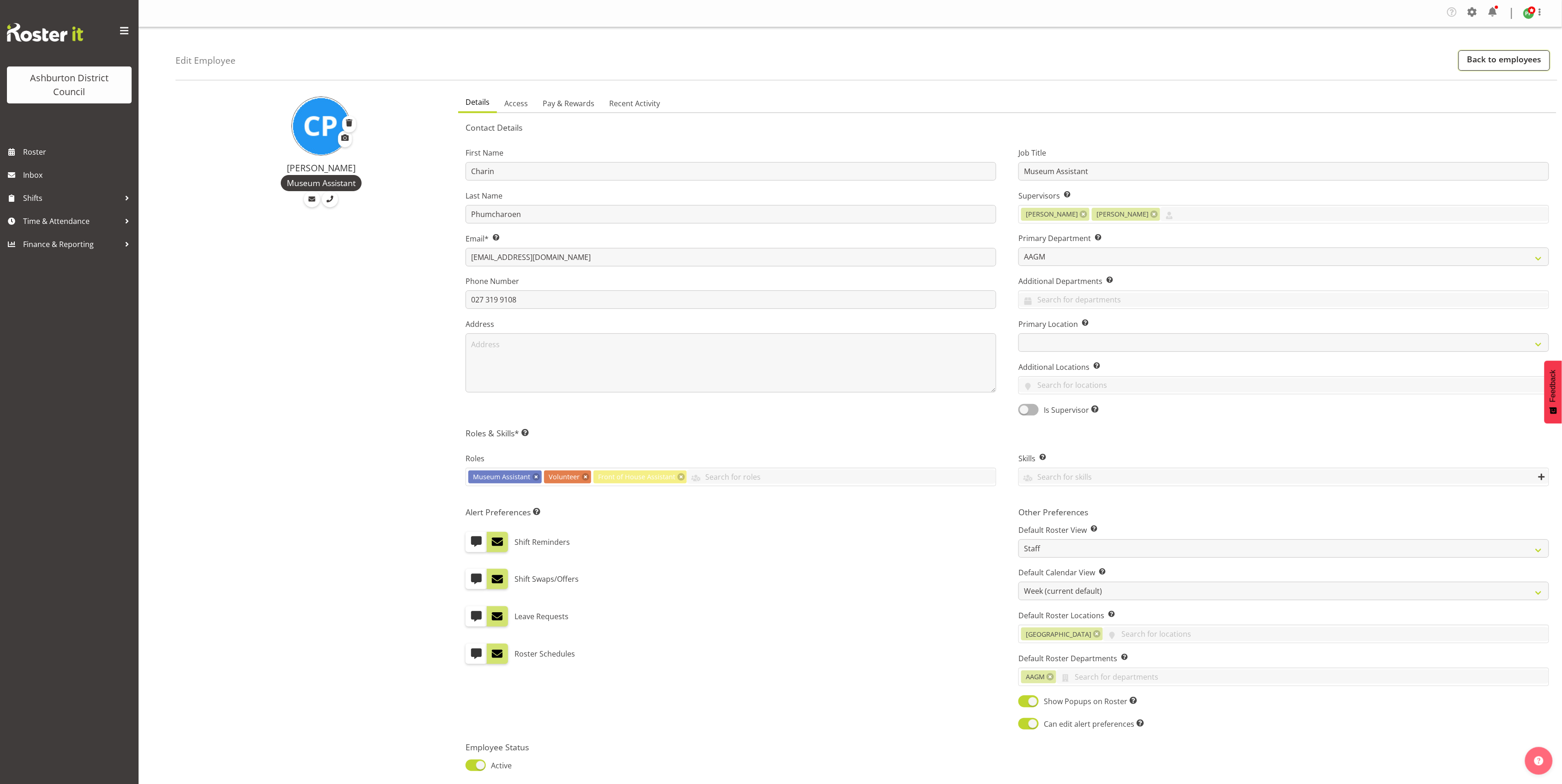
click at [1469, 65] on link "Back to employees" at bounding box center [1504, 60] width 91 height 20
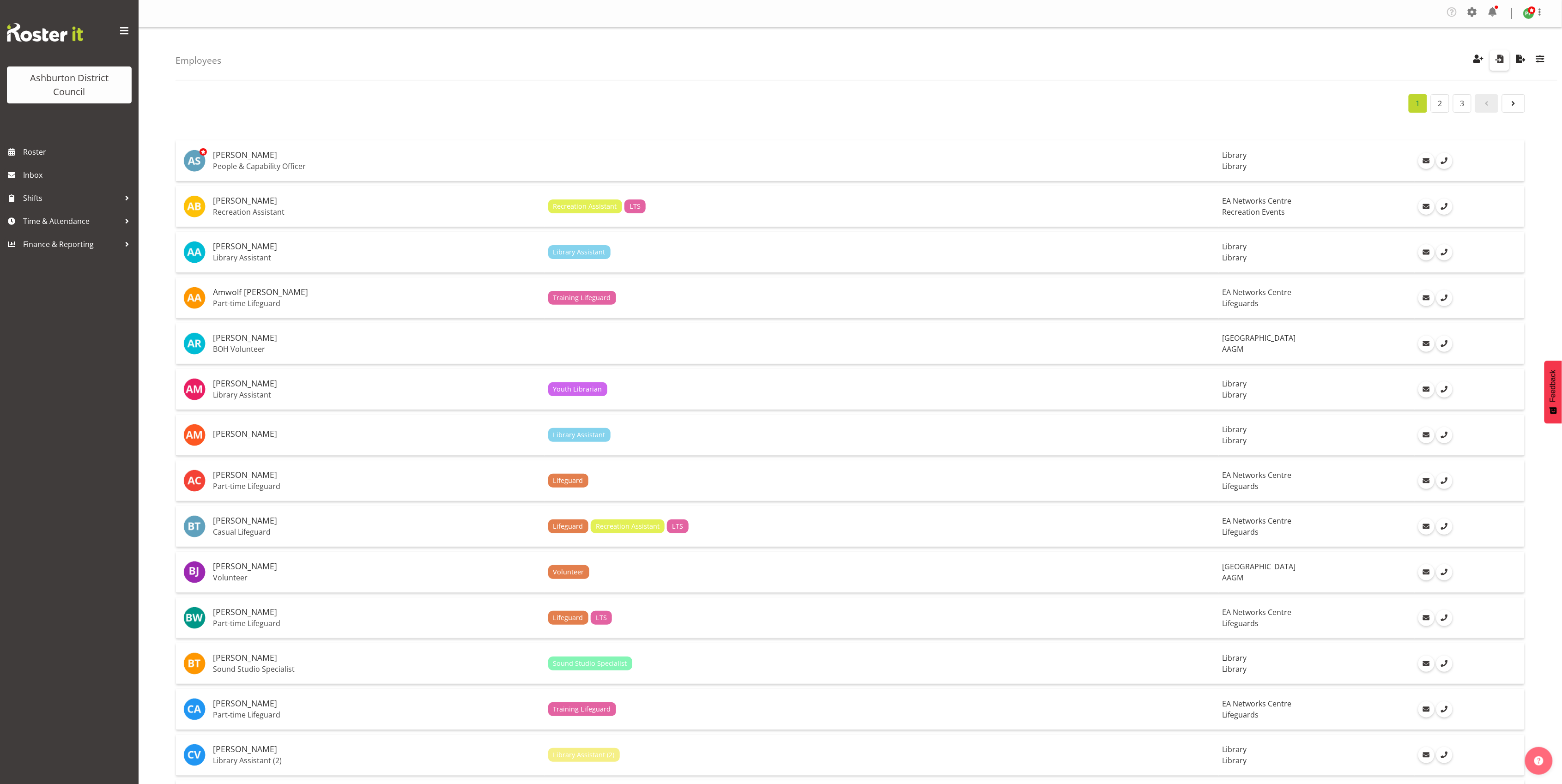
click at [1495, 60] on span "button" at bounding box center [1500, 59] width 12 height 12
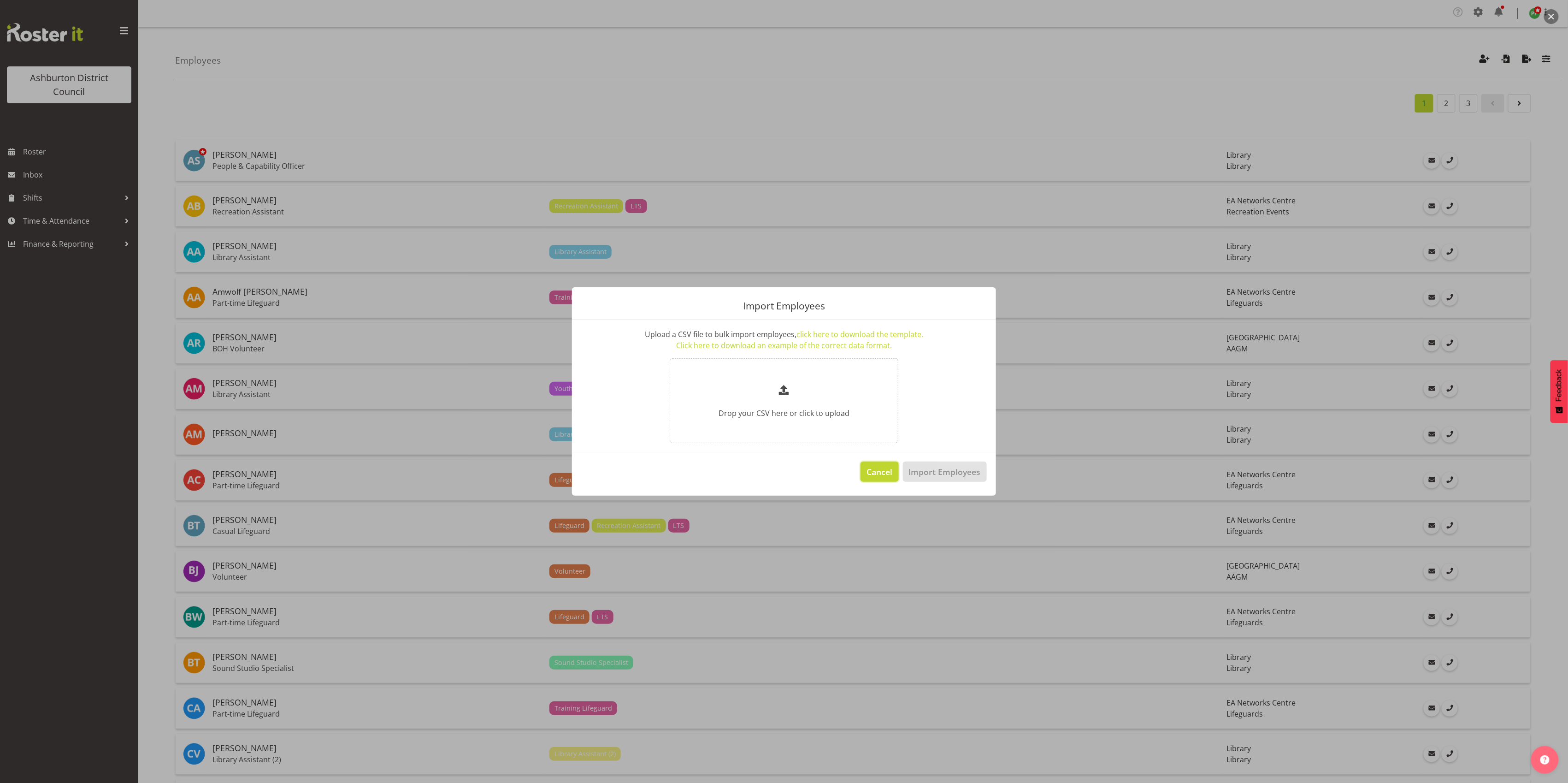
click at [878, 468] on span "Cancel" at bounding box center [880, 472] width 26 height 12
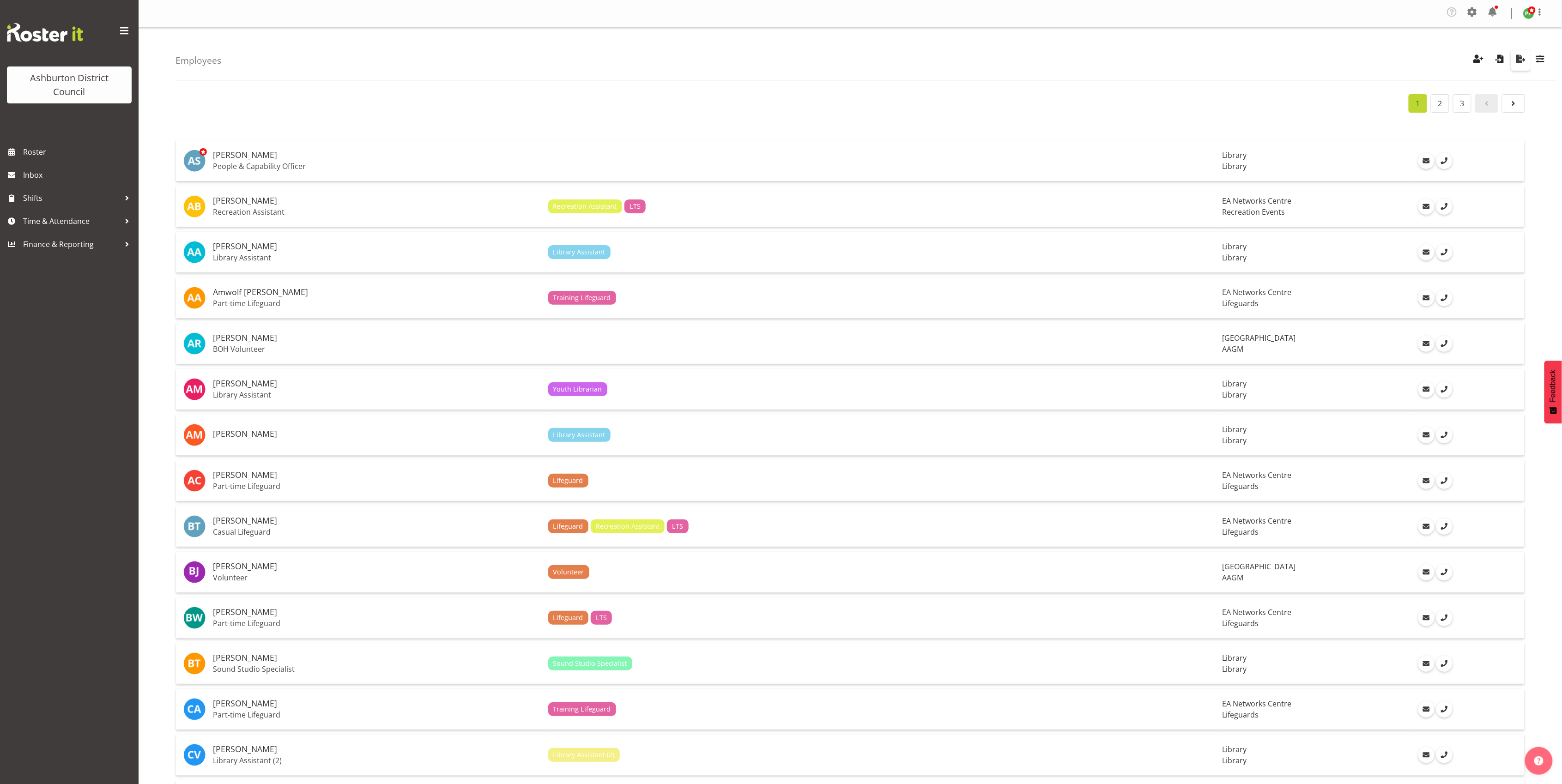
click at [1519, 60] on span "button" at bounding box center [1521, 59] width 12 height 12
click at [1537, 60] on span "button" at bounding box center [1540, 59] width 12 height 12
click at [1325, 105] on div "1 2 3" at bounding box center [850, 103] width 1350 height 18
drag, startPoint x: 1491, startPoint y: 16, endPoint x: 1294, endPoint y: 110, distance: 218.3
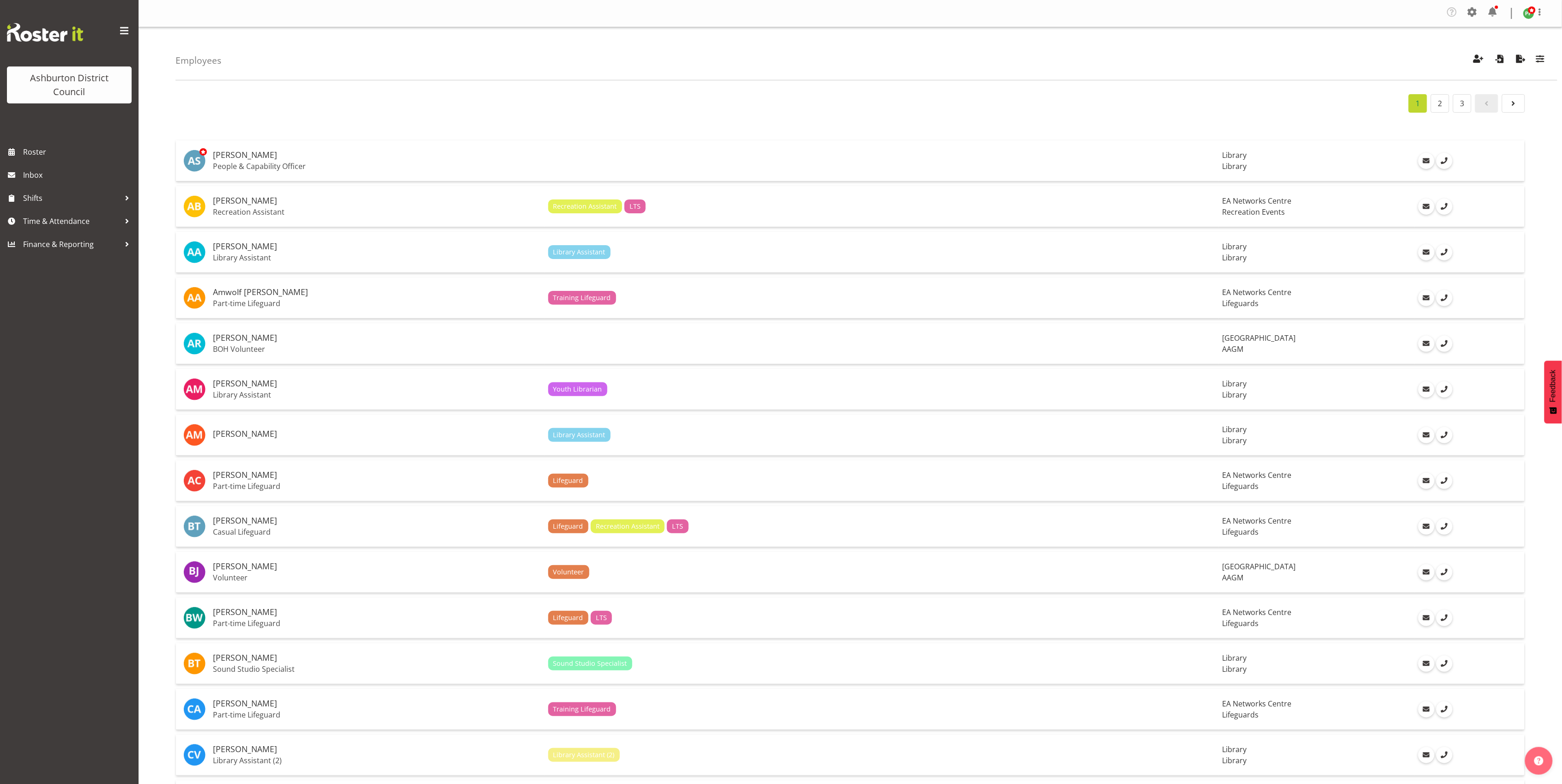
click at [1294, 110] on div "1 2 3" at bounding box center [850, 103] width 1350 height 18
click at [57, 221] on span "Time & Attendance" at bounding box center [71, 221] width 97 height 14
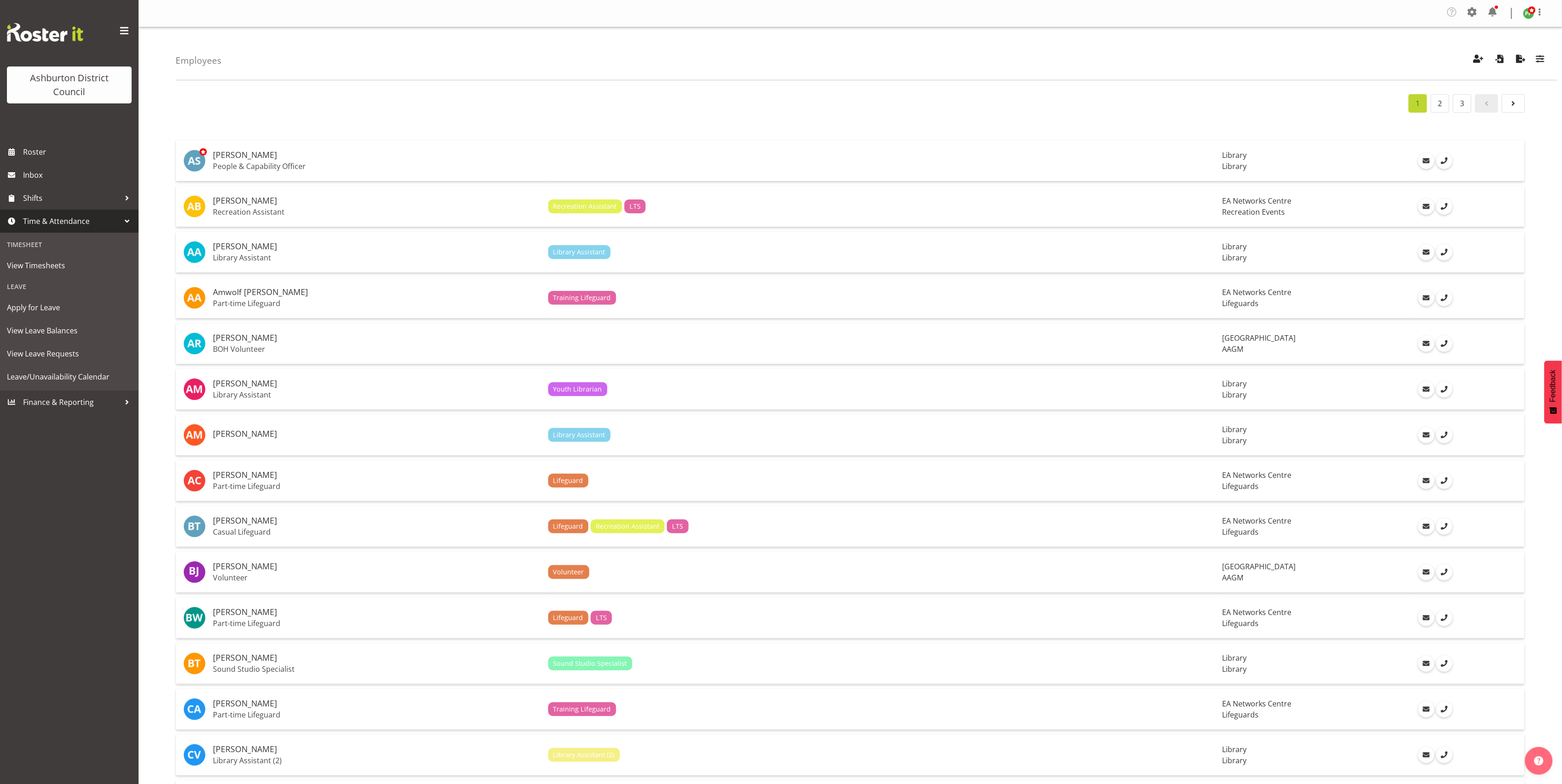
click at [57, 221] on span "Time & Attendance" at bounding box center [71, 221] width 97 height 14
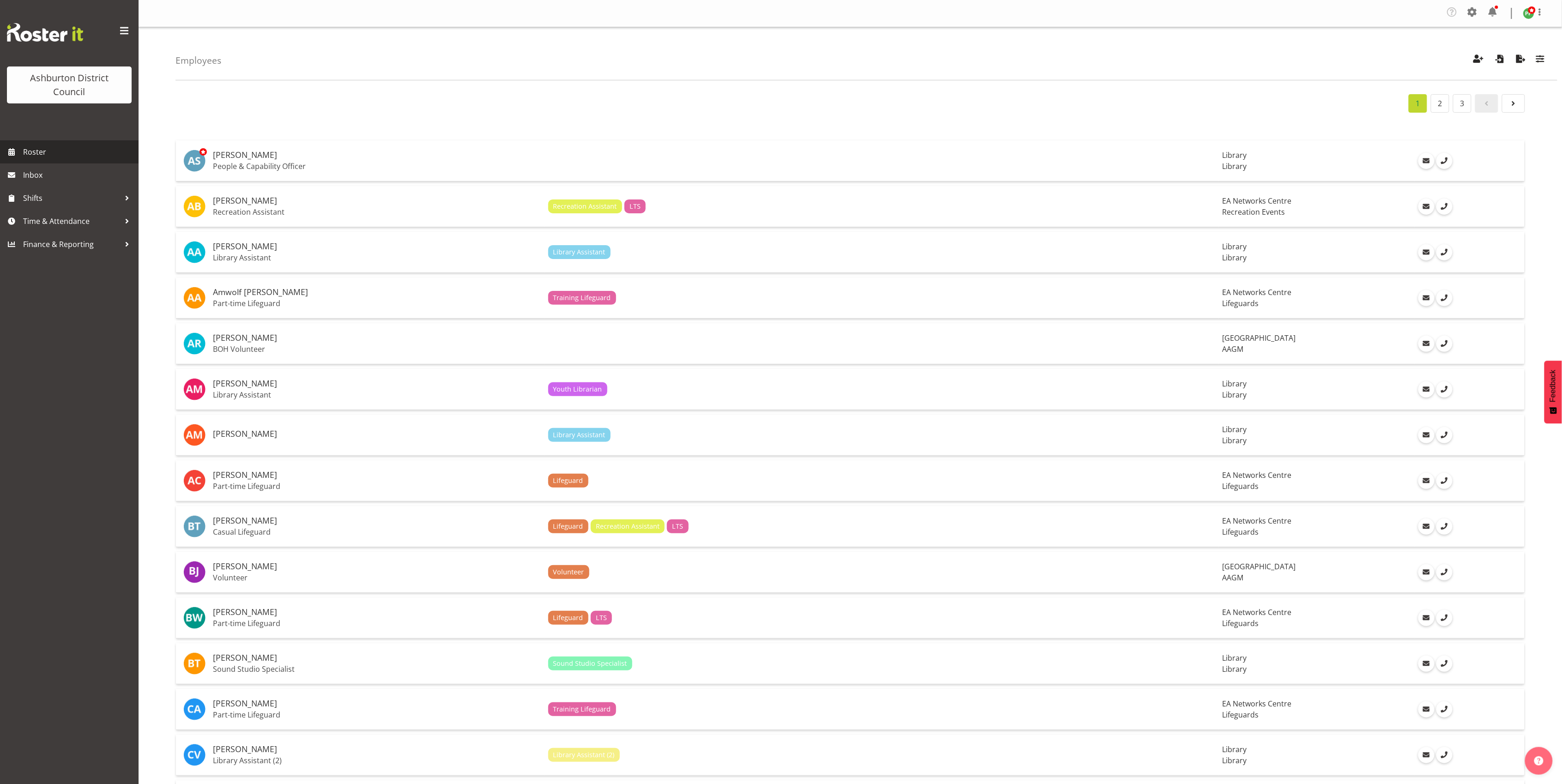
click at [34, 148] on span "Roster" at bounding box center [79, 152] width 111 height 14
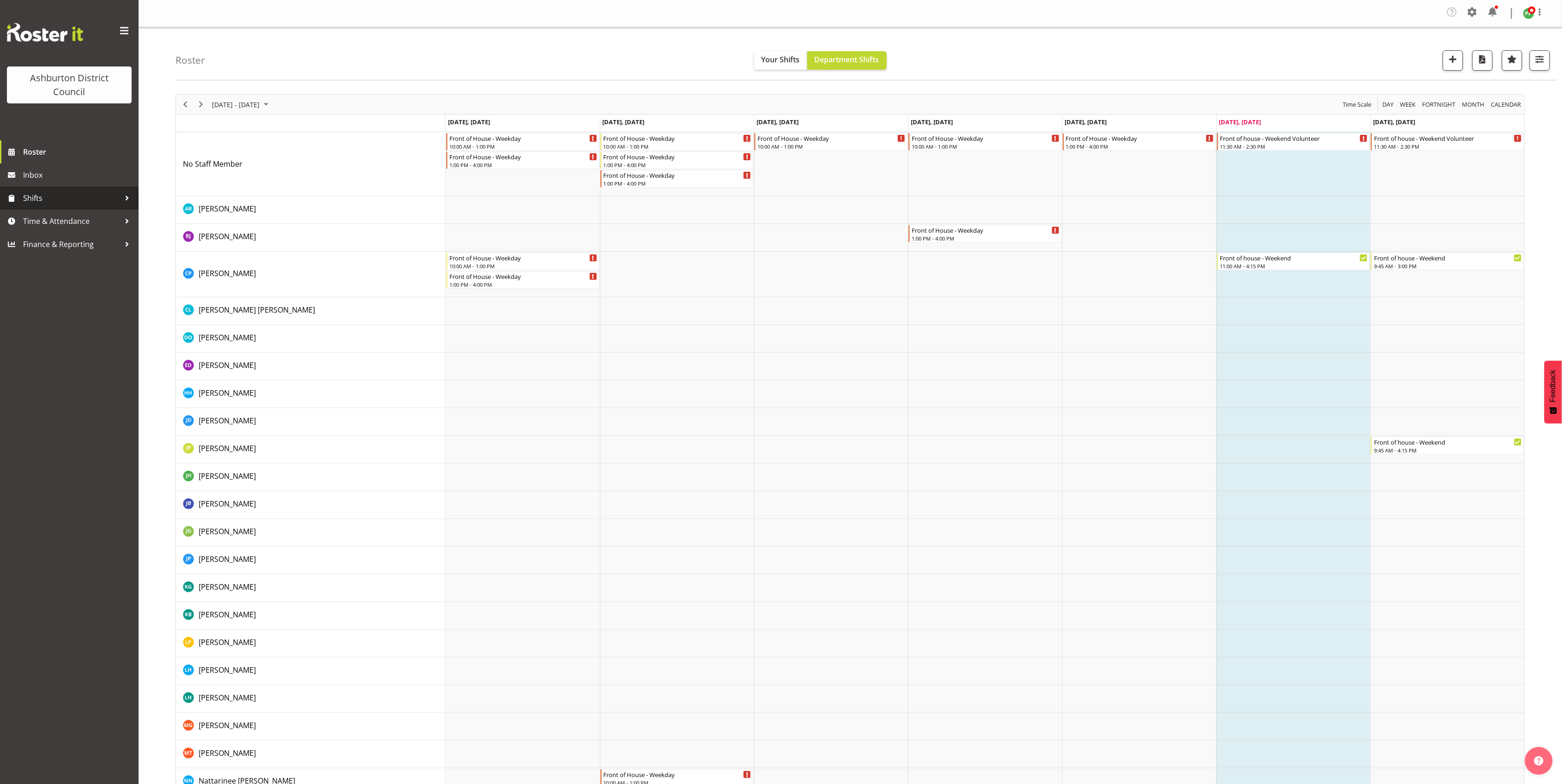
click at [41, 196] on span "Shifts" at bounding box center [71, 198] width 97 height 14
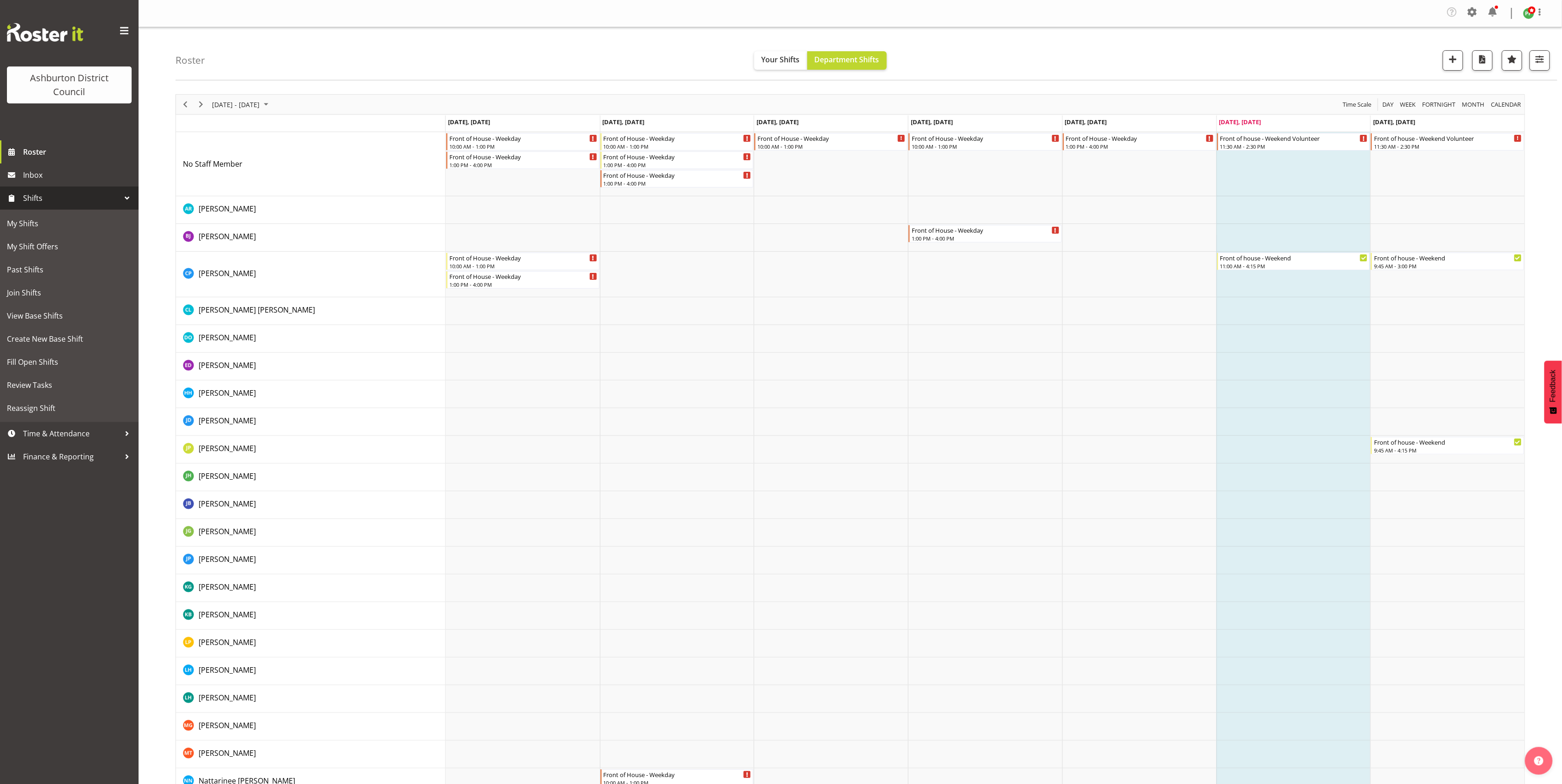
click at [41, 196] on span "Shifts" at bounding box center [71, 198] width 97 height 14
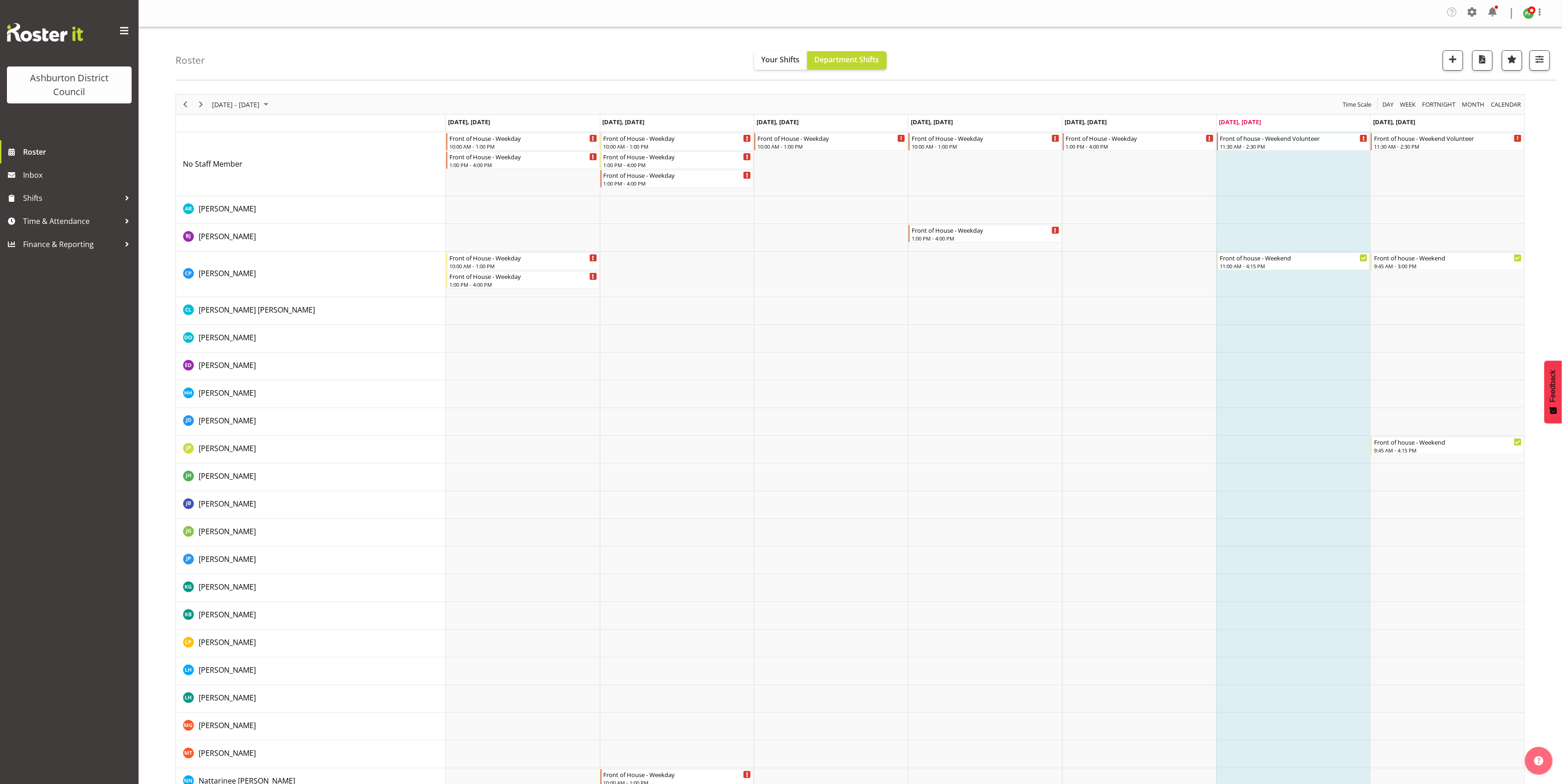
click at [127, 29] on span at bounding box center [124, 31] width 15 height 15
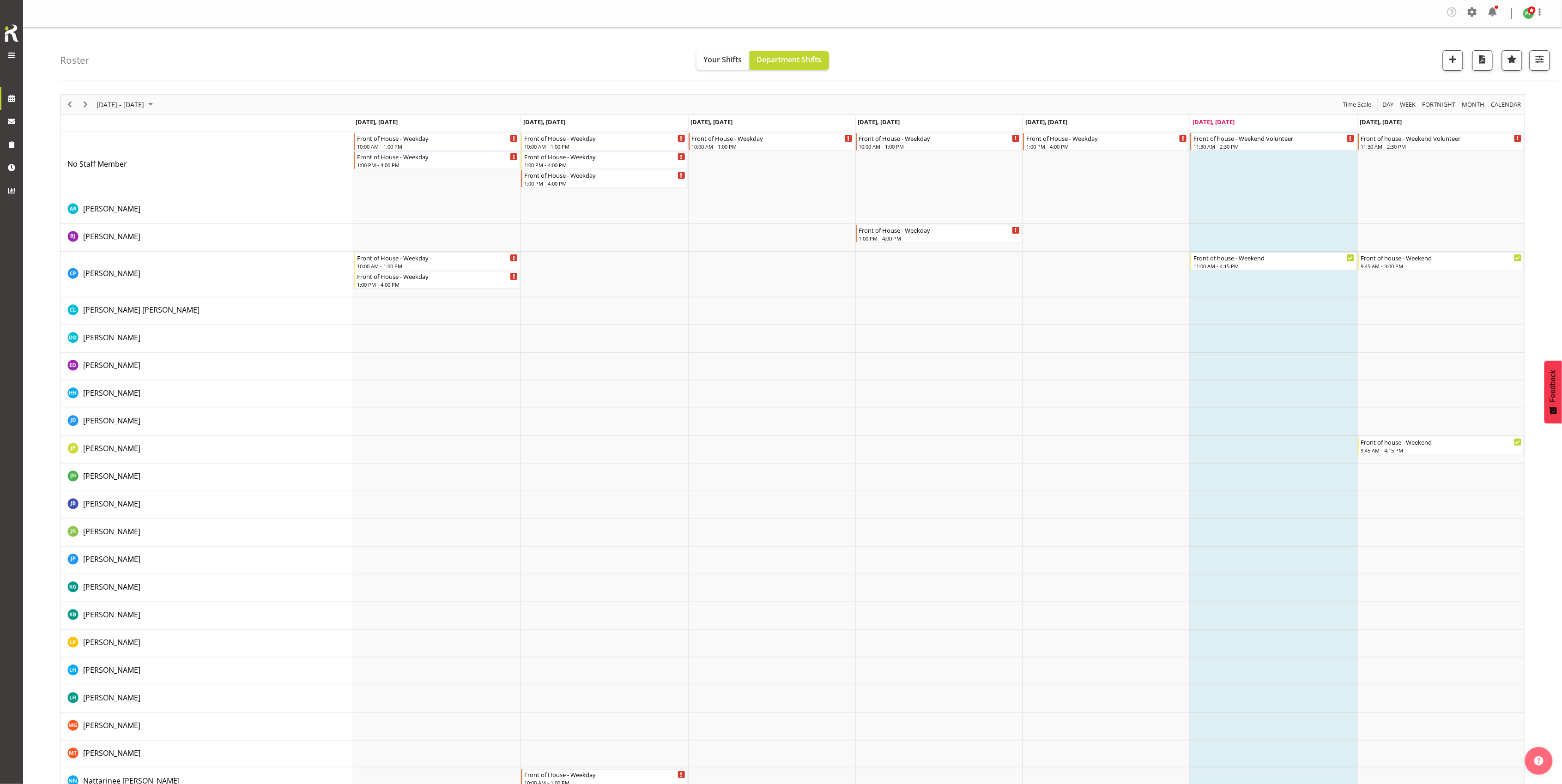
click at [12, 56] on span at bounding box center [12, 55] width 11 height 11
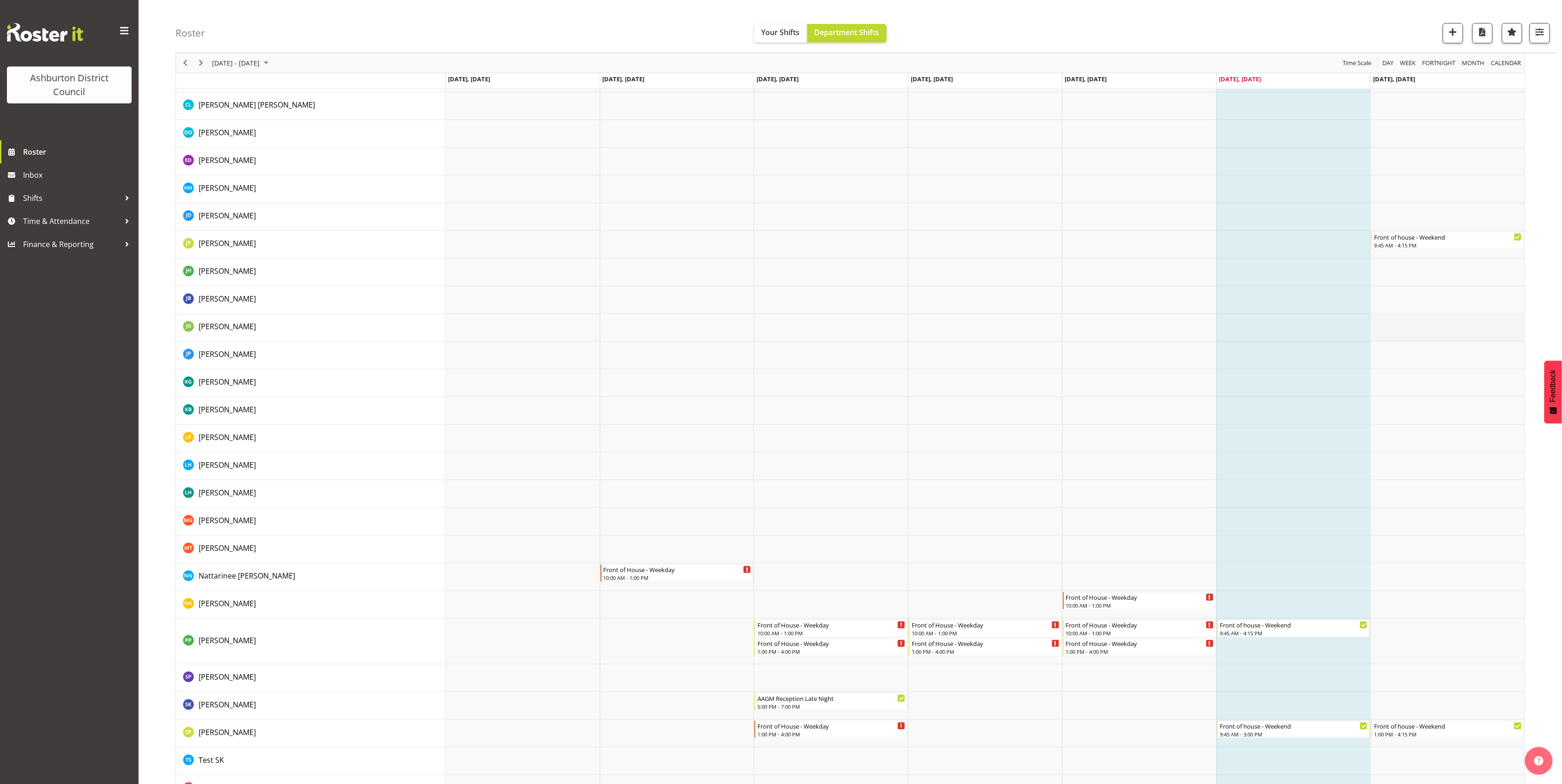
scroll to position [232, 0]
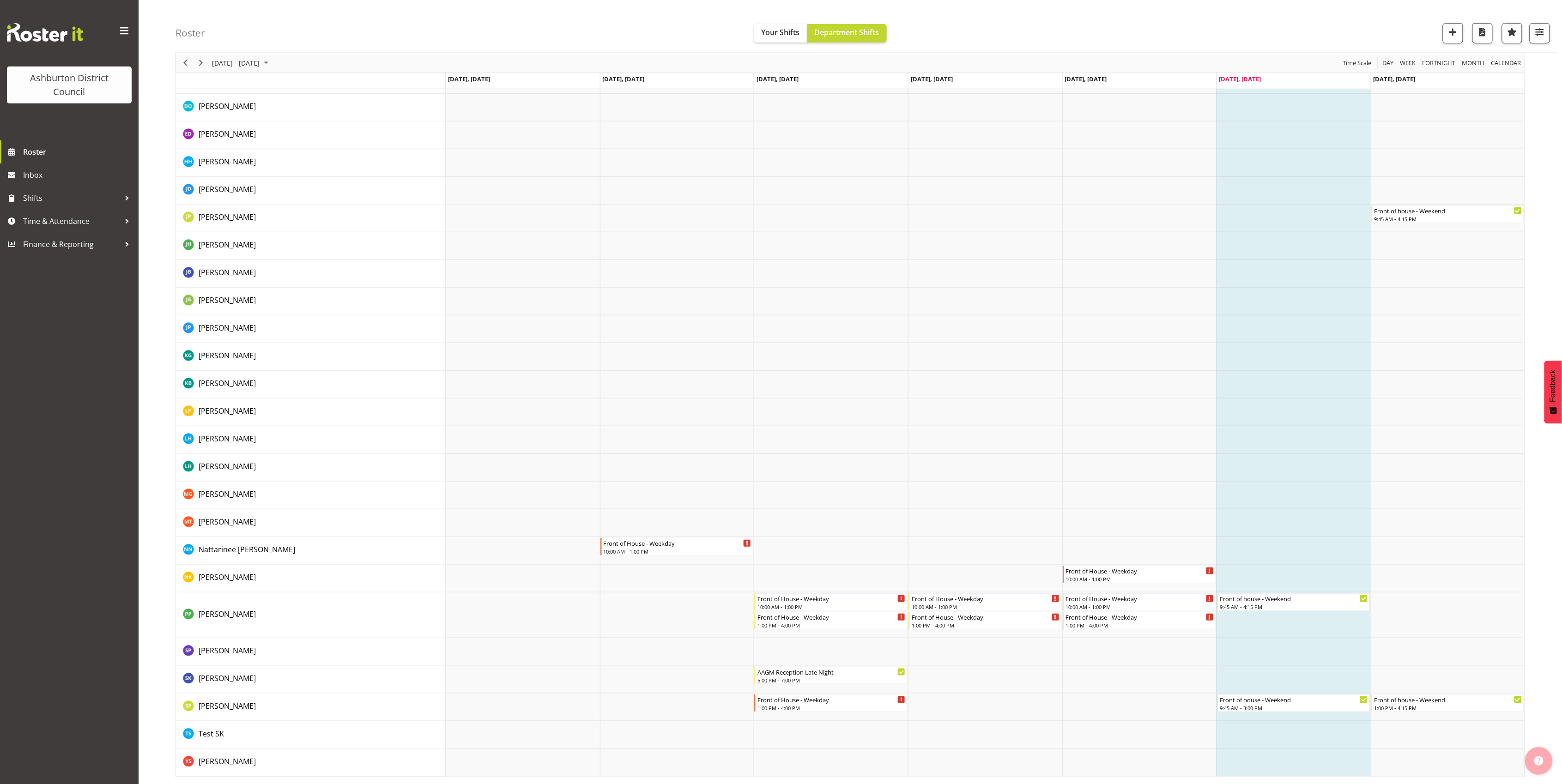
click at [1538, 761] on img "button" at bounding box center [1538, 760] width 9 height 9
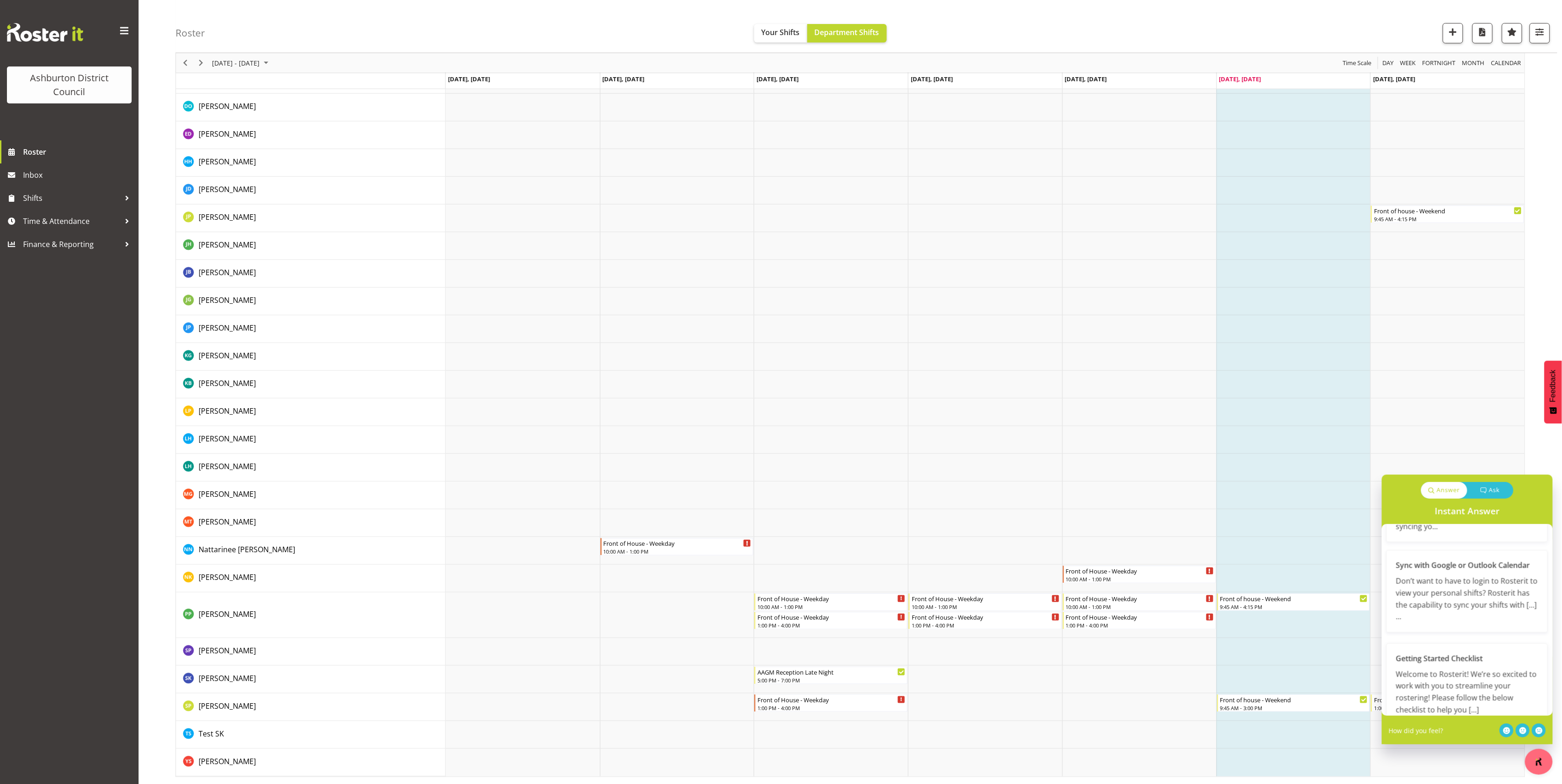
scroll to position [0, 0]
click at [1489, 493] on p "Ask" at bounding box center [1494, 490] width 11 height 9
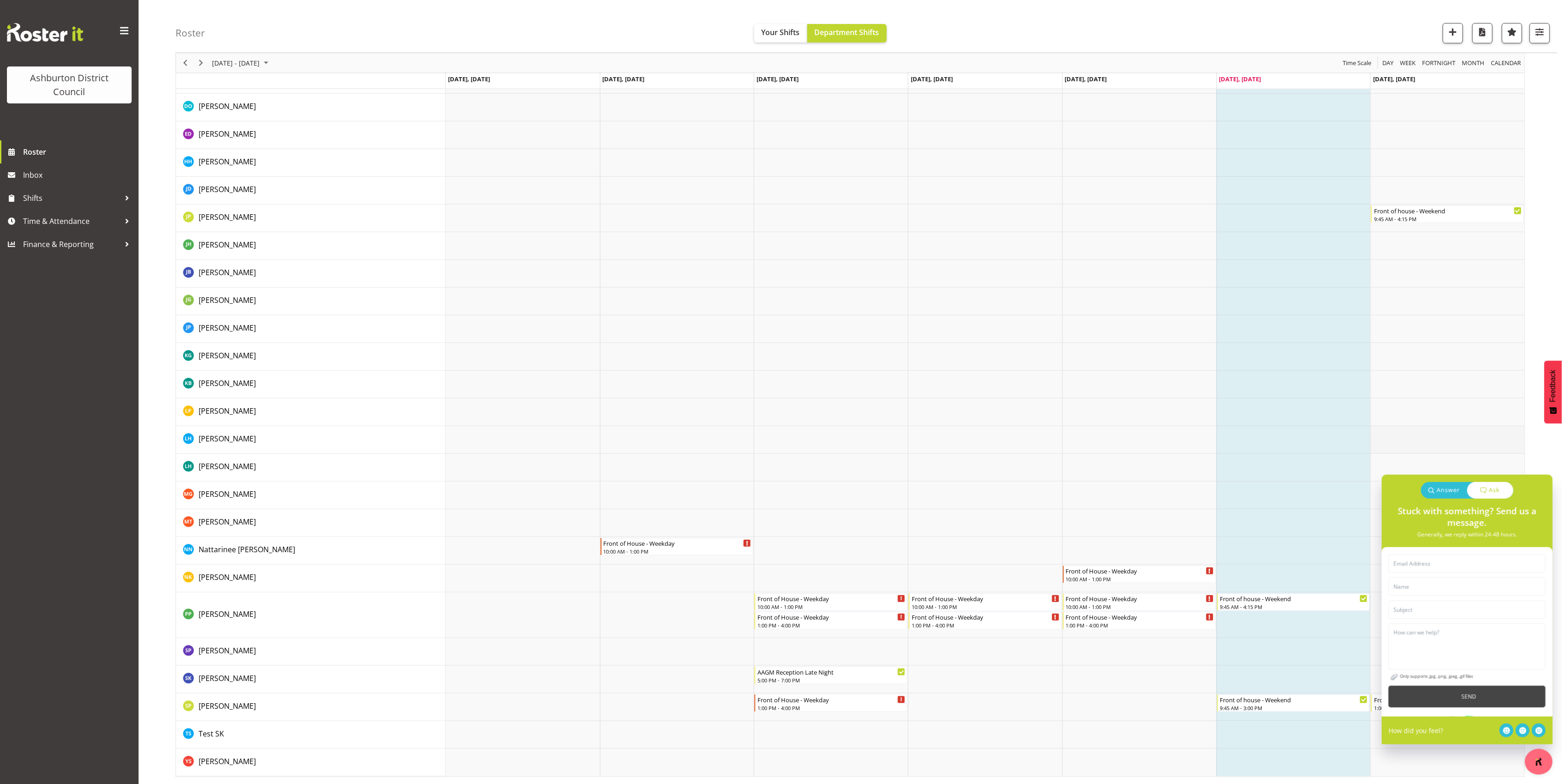
click at [1456, 453] on td "Timeline Week of August 30, 2025" at bounding box center [1447, 440] width 154 height 27
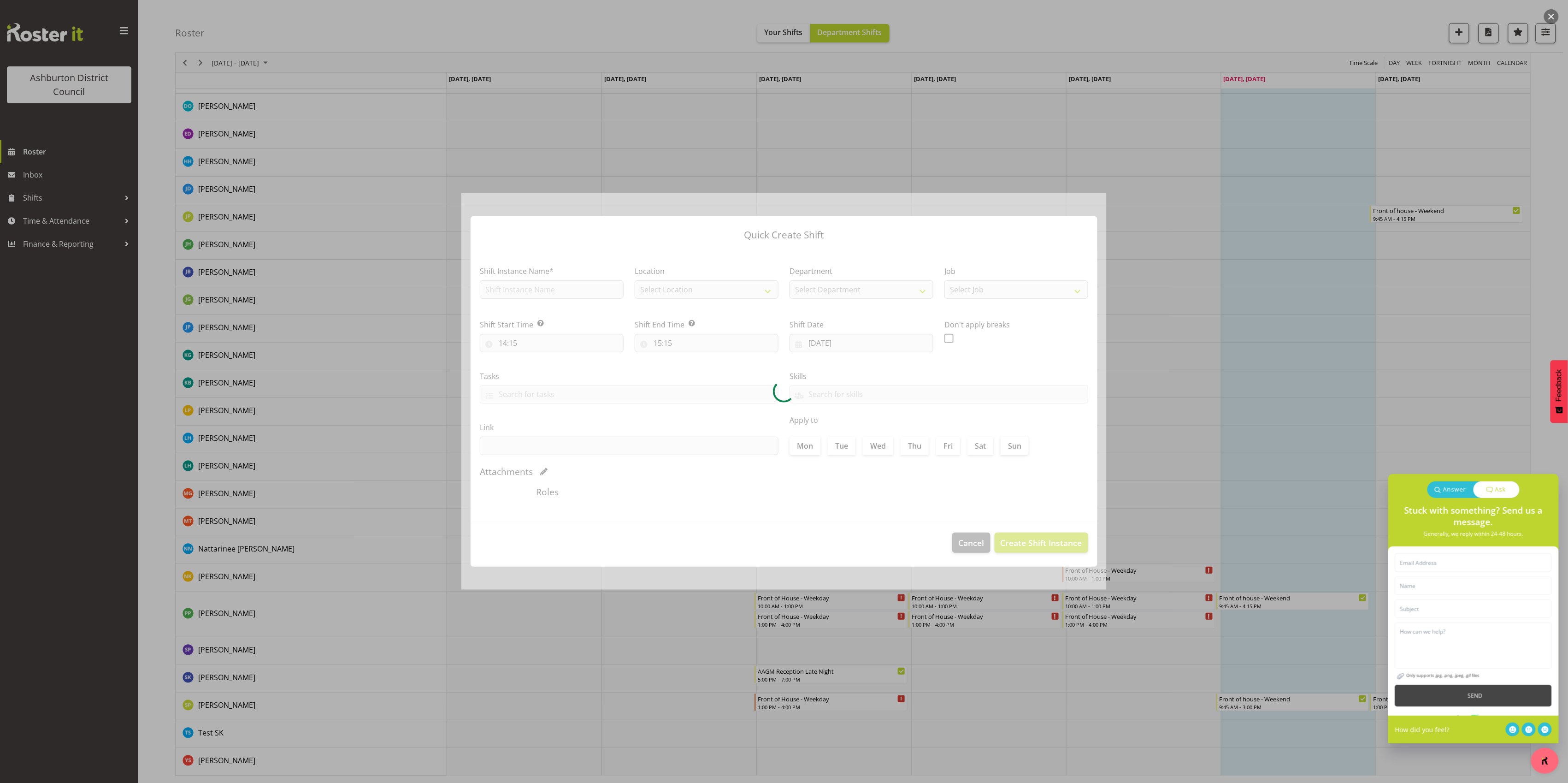
type input "31/08/2025"
checkbox input "true"
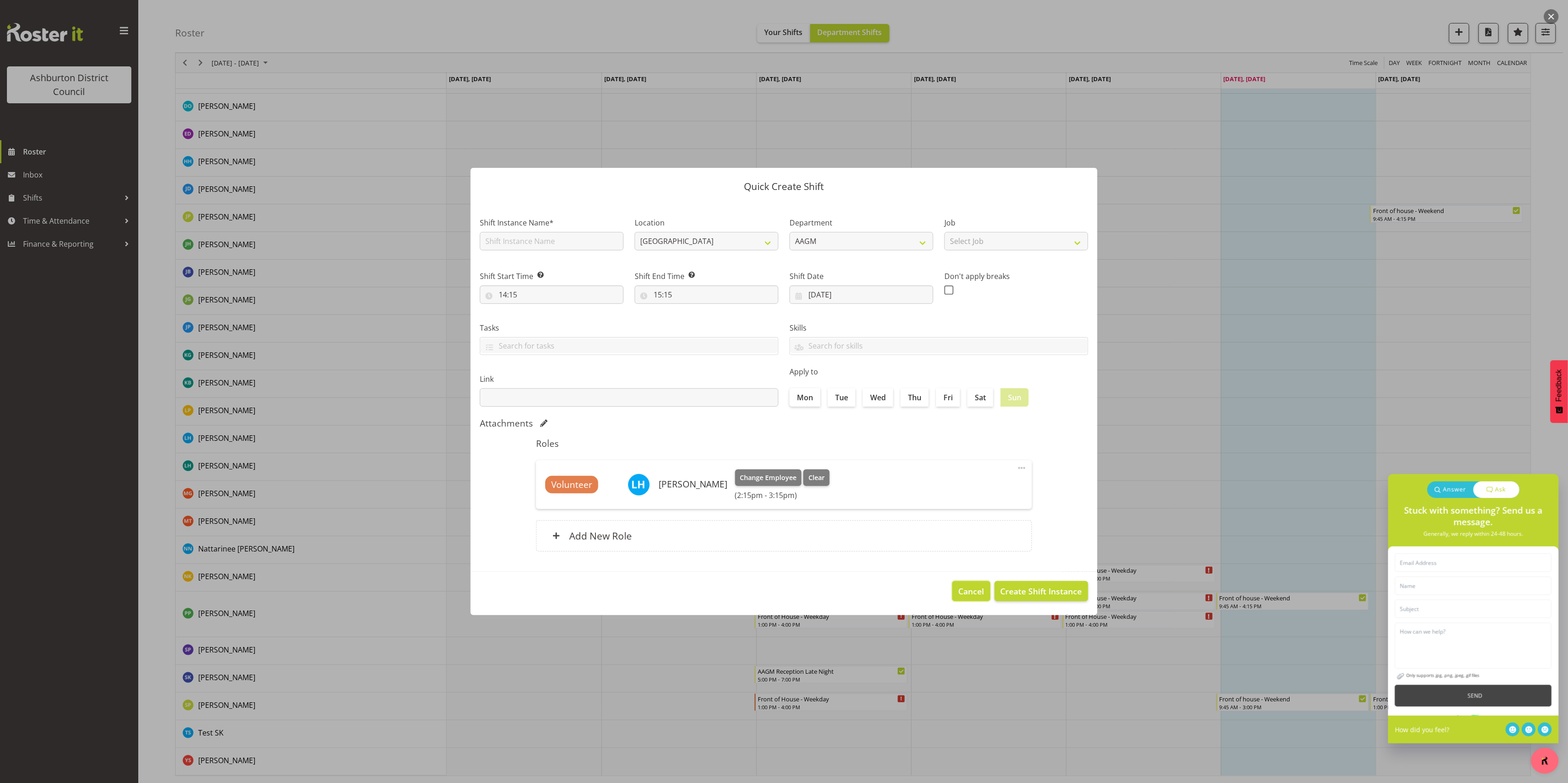
click at [965, 592] on span "Cancel" at bounding box center [971, 591] width 26 height 12
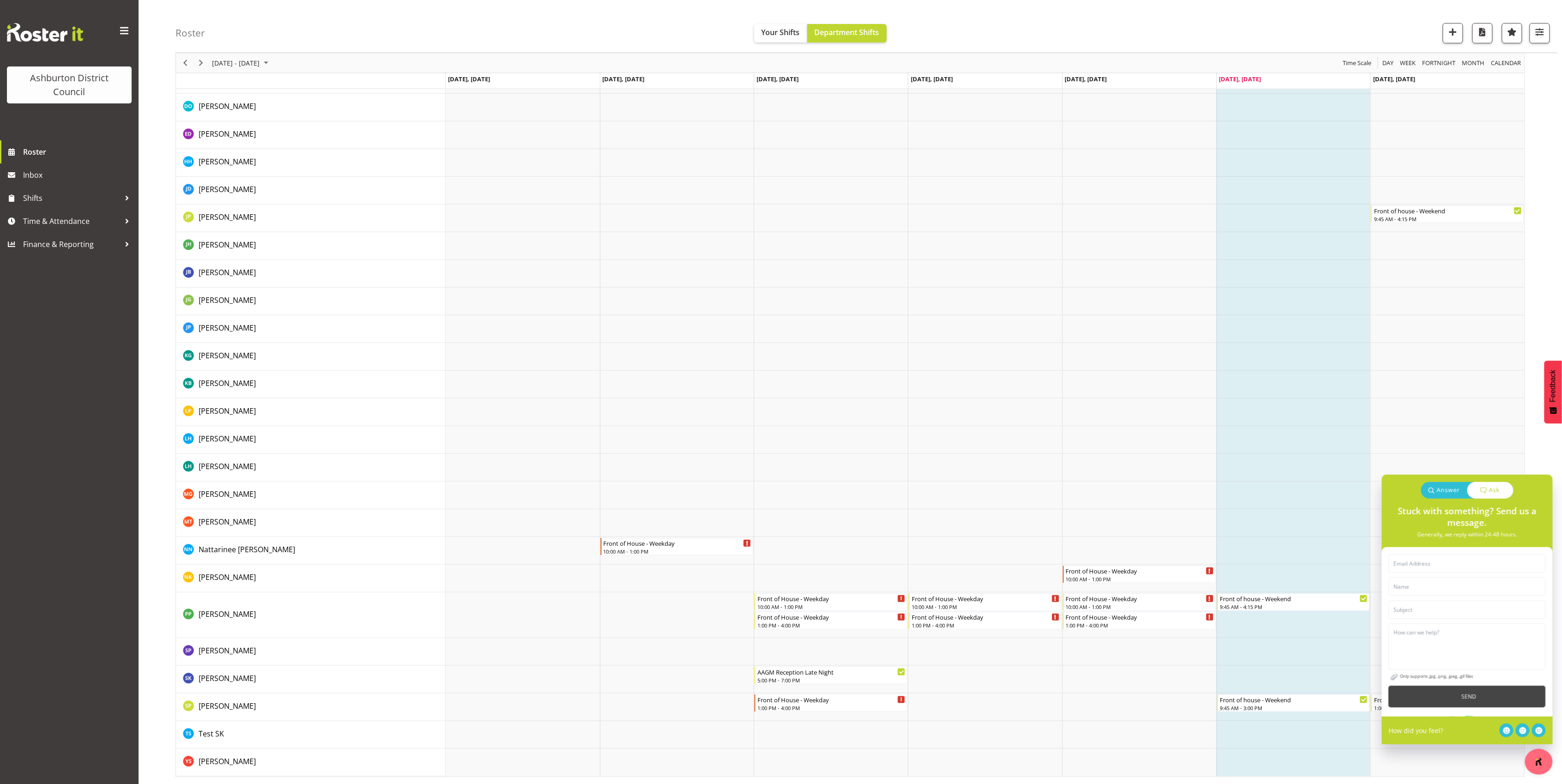
click at [1441, 490] on p "Answer" at bounding box center [1449, 490] width 23 height 9
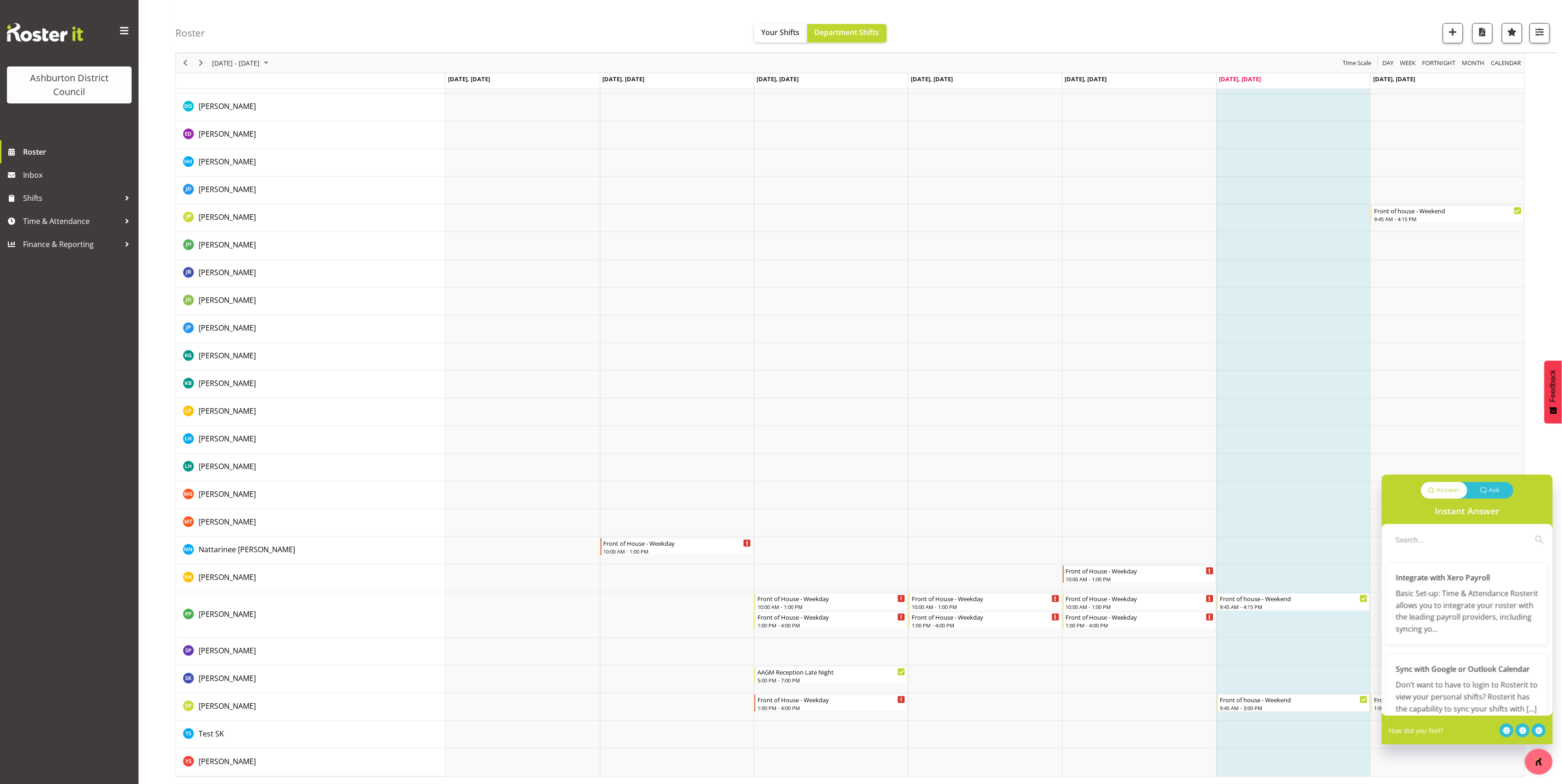
click at [1546, 440] on div "August 25 - 31, 2025 Today Day Week Fortnight Month calendar Month Agenda Time …" at bounding box center [869, 320] width 1386 height 928
drag, startPoint x: 1534, startPoint y: 760, endPoint x: 1550, endPoint y: 741, distance: 24.8
click at [1540, 750] on button "button" at bounding box center [1538, 761] width 27 height 26
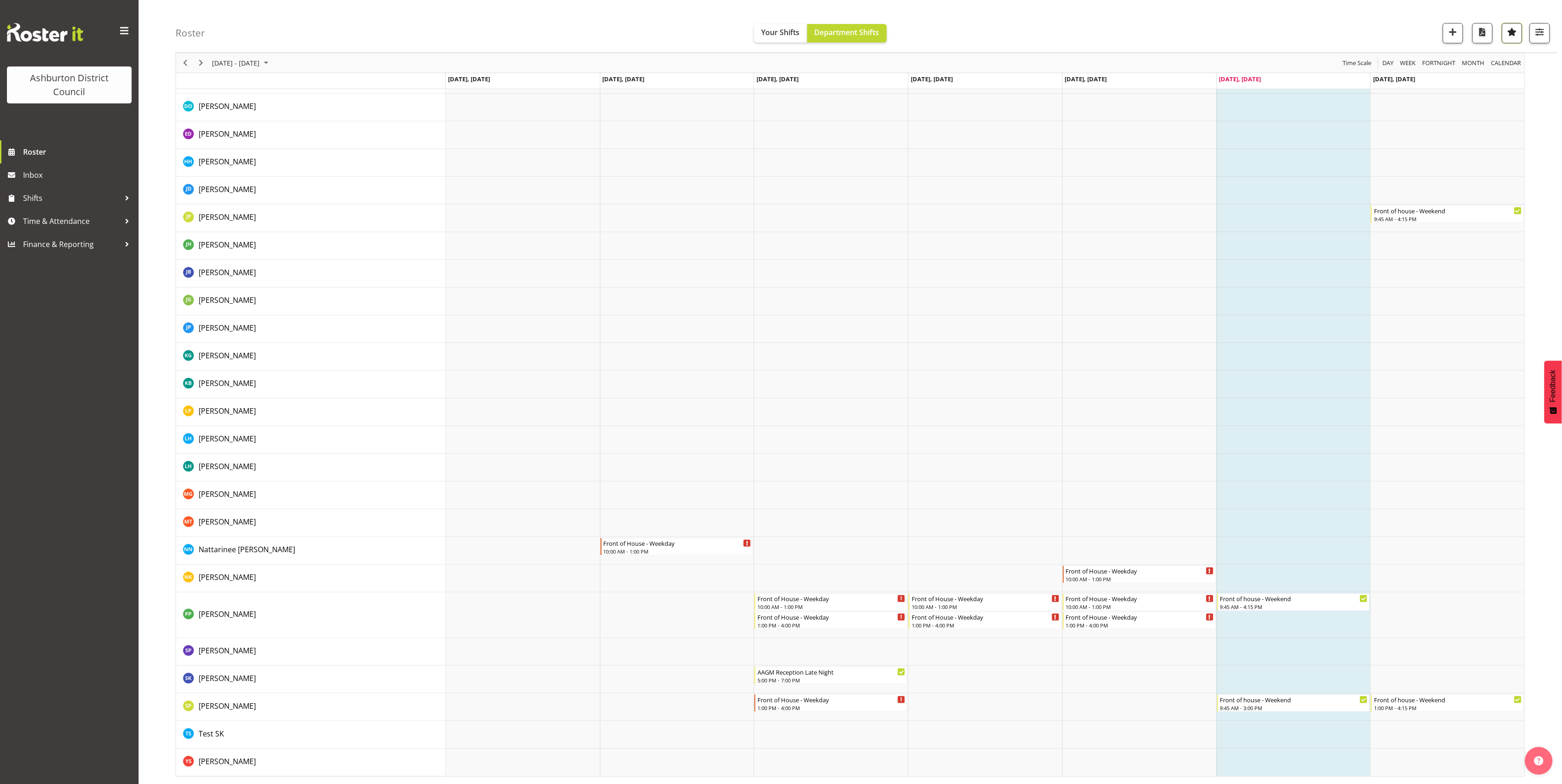
click at [1510, 31] on span "button" at bounding box center [1512, 32] width 12 height 12
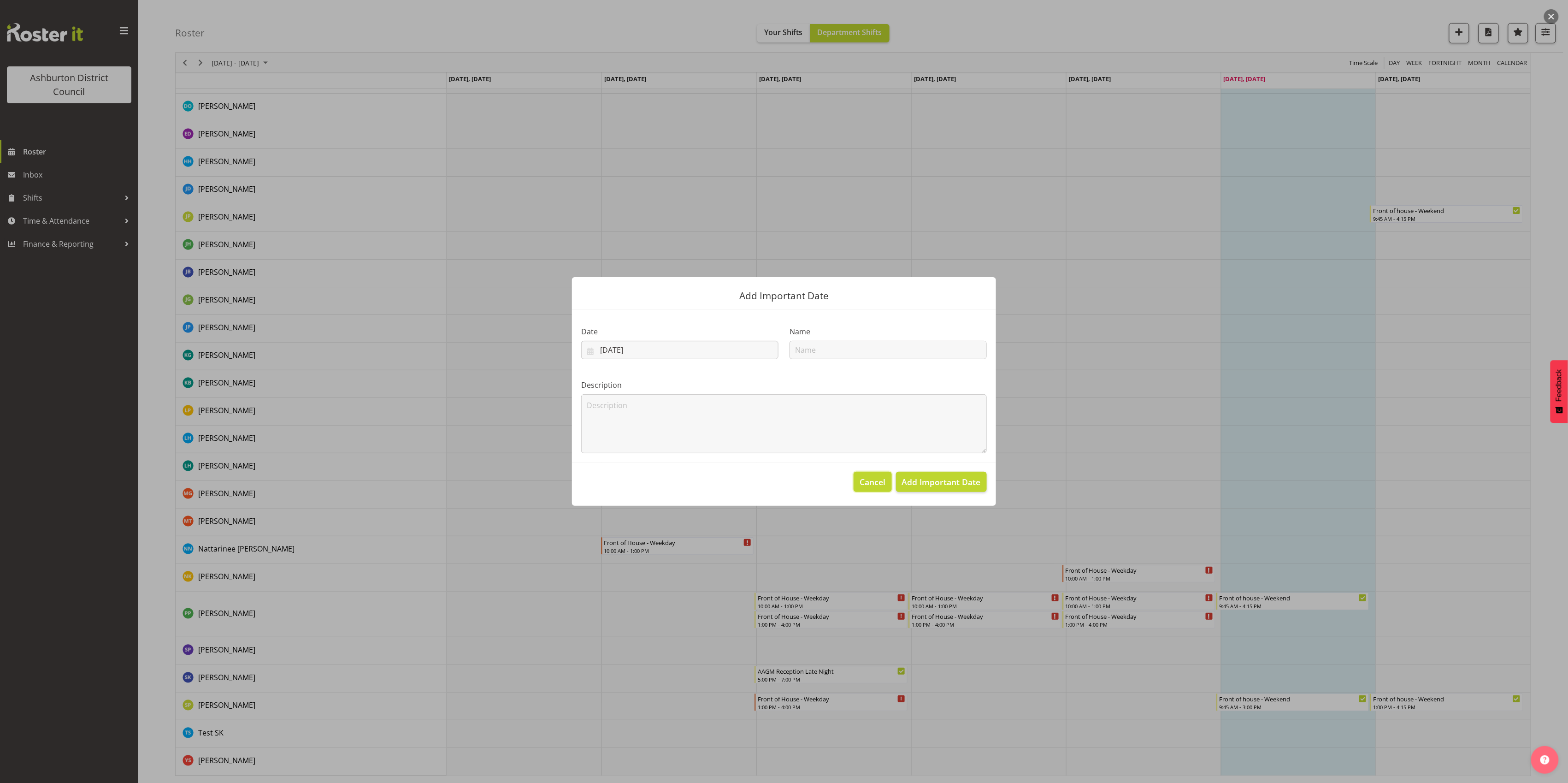
click at [871, 483] on span "Cancel" at bounding box center [873, 482] width 26 height 12
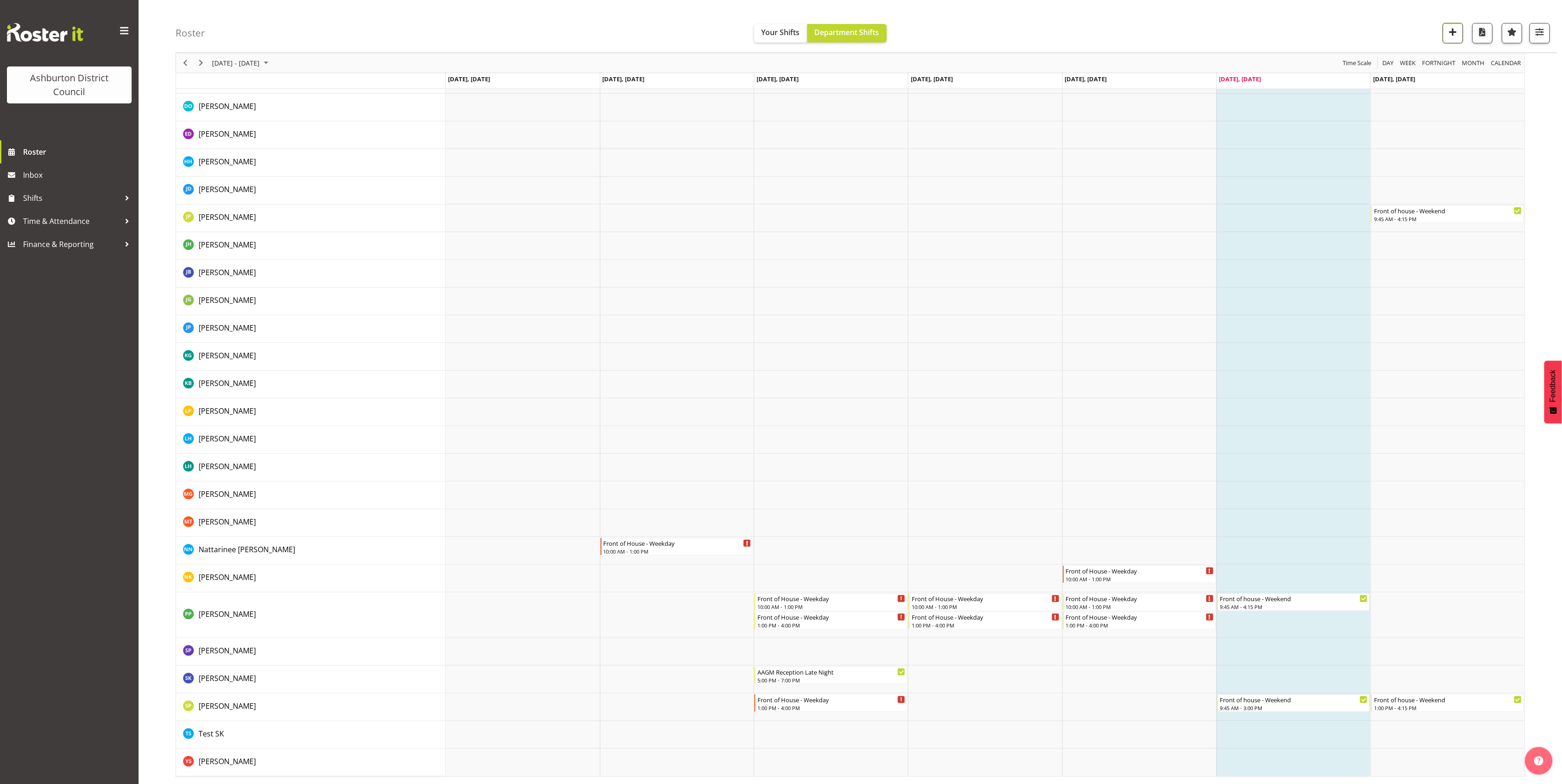
click at [1449, 30] on span "button" at bounding box center [1453, 32] width 12 height 12
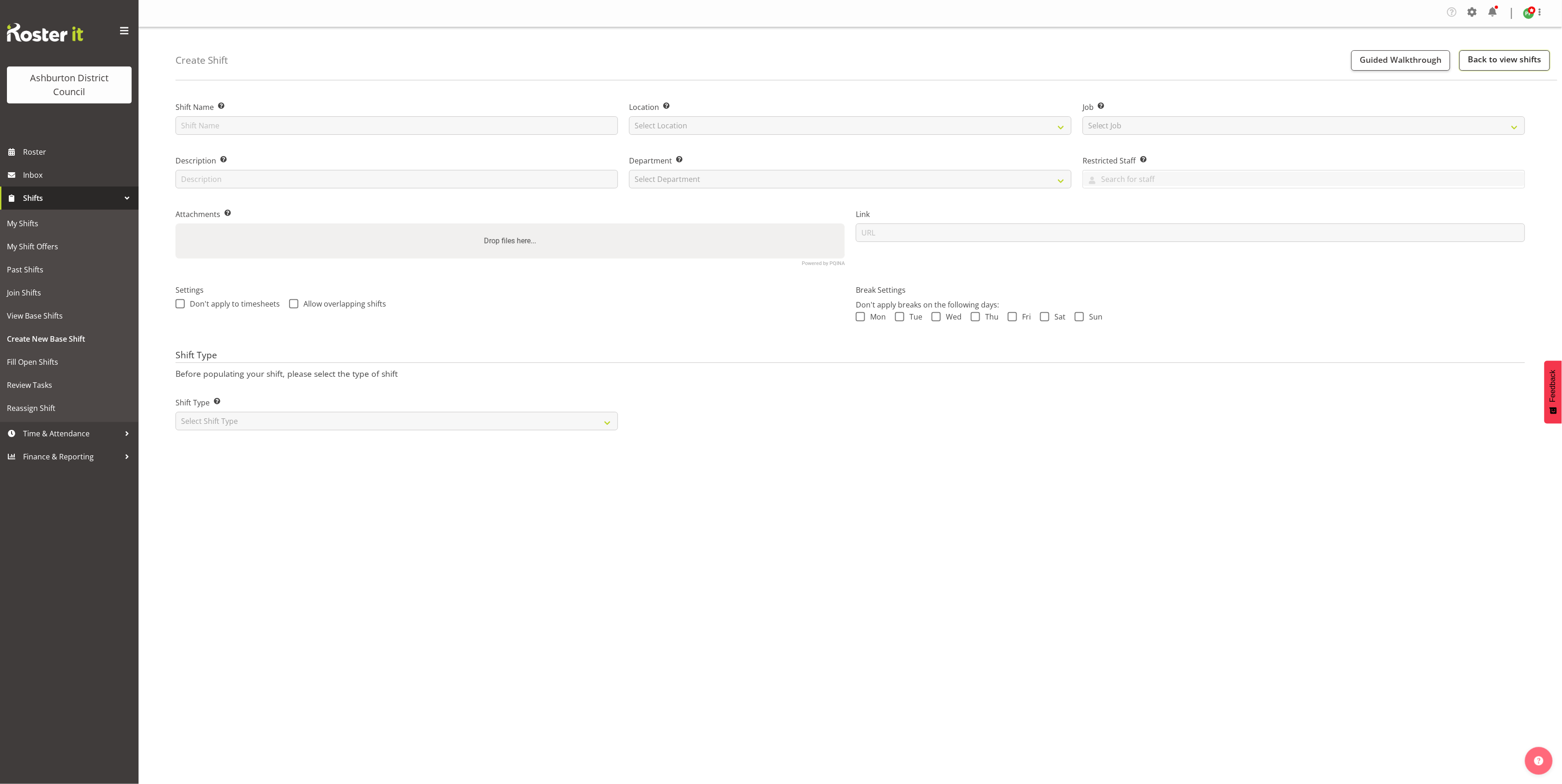
click at [1488, 62] on link "Back to view shifts" at bounding box center [1505, 60] width 90 height 20
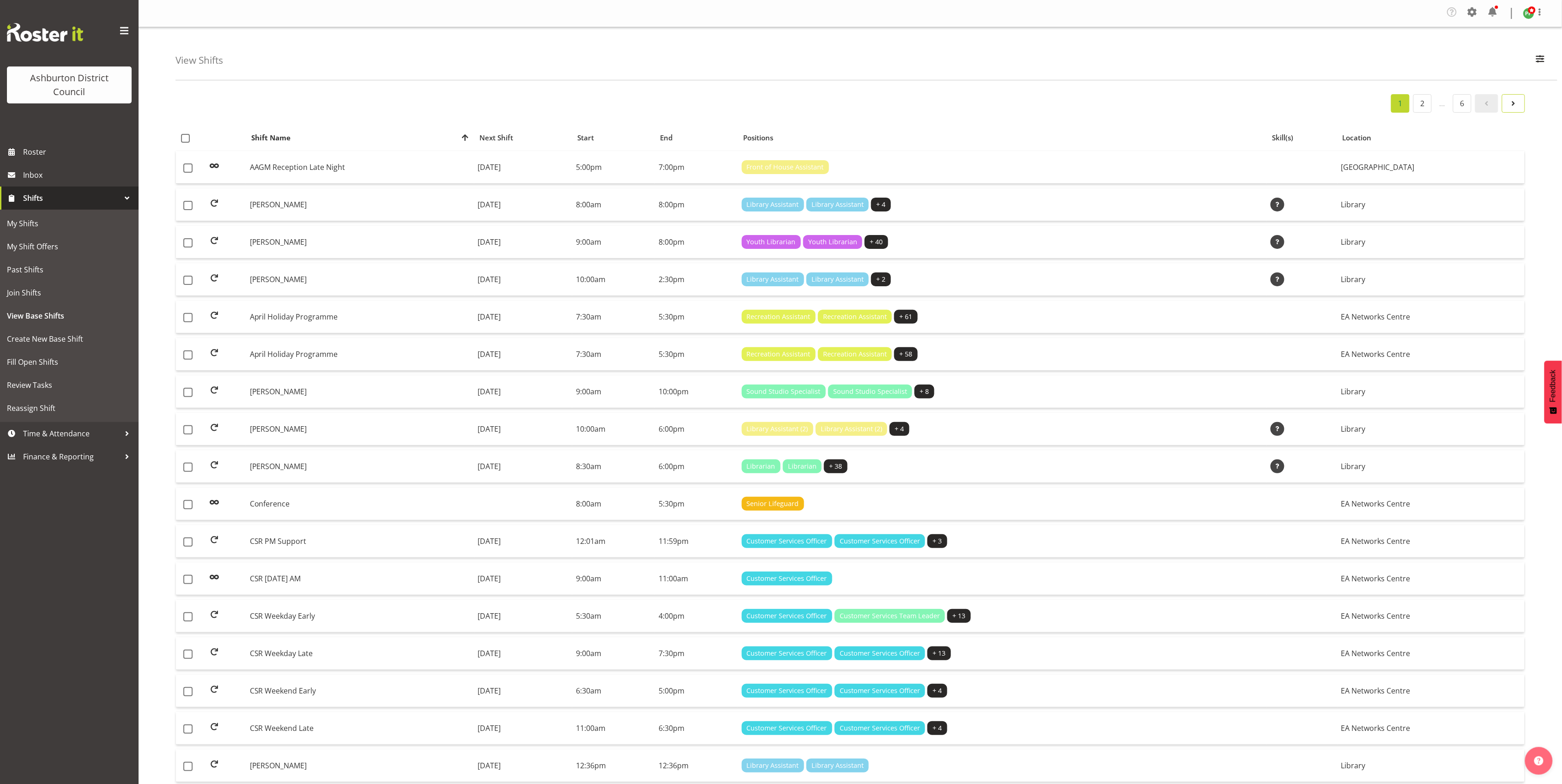
click at [1510, 105] on span at bounding box center [1513, 104] width 11 height 11
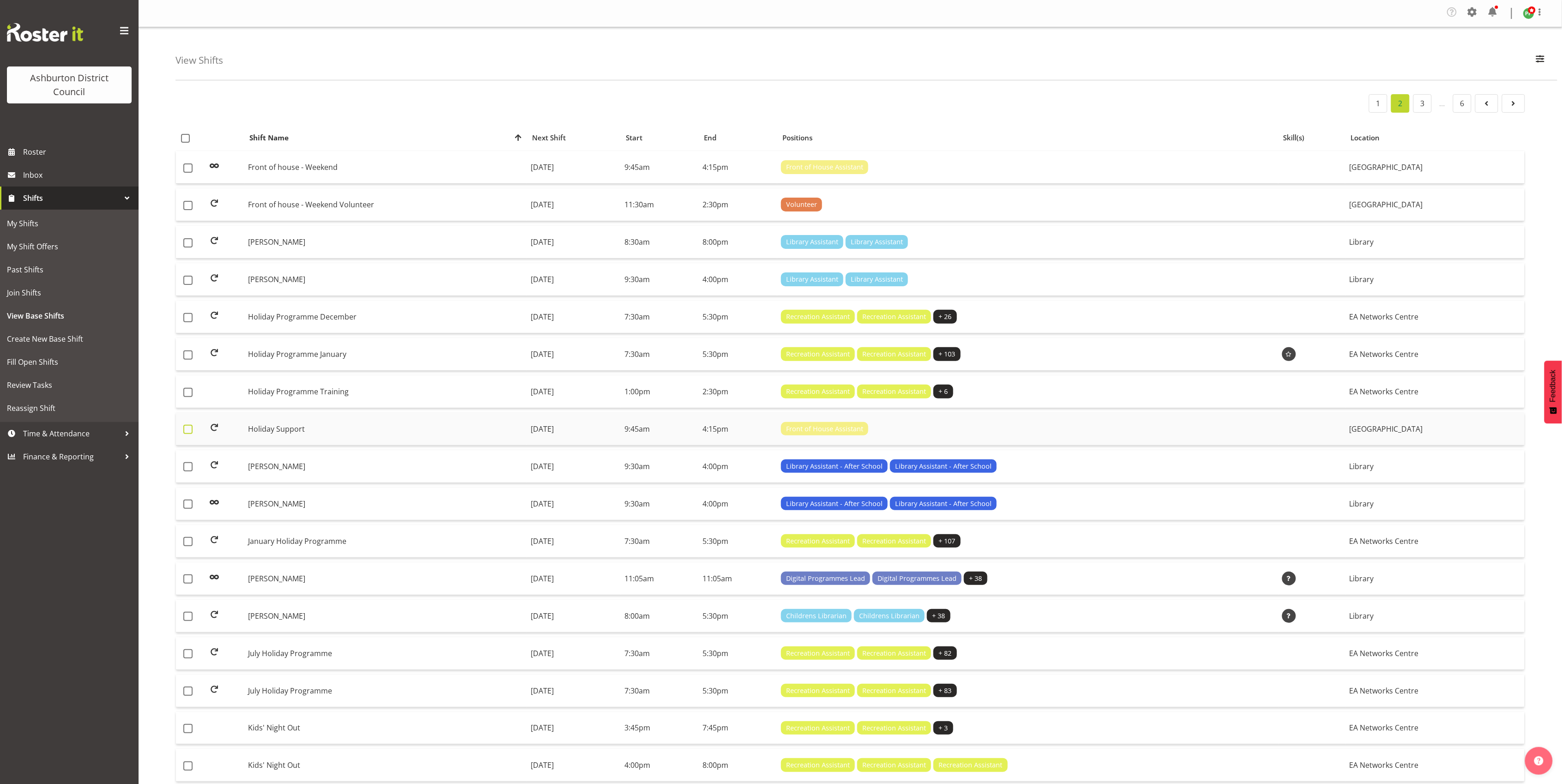
click at [189, 433] on span at bounding box center [188, 429] width 9 height 9
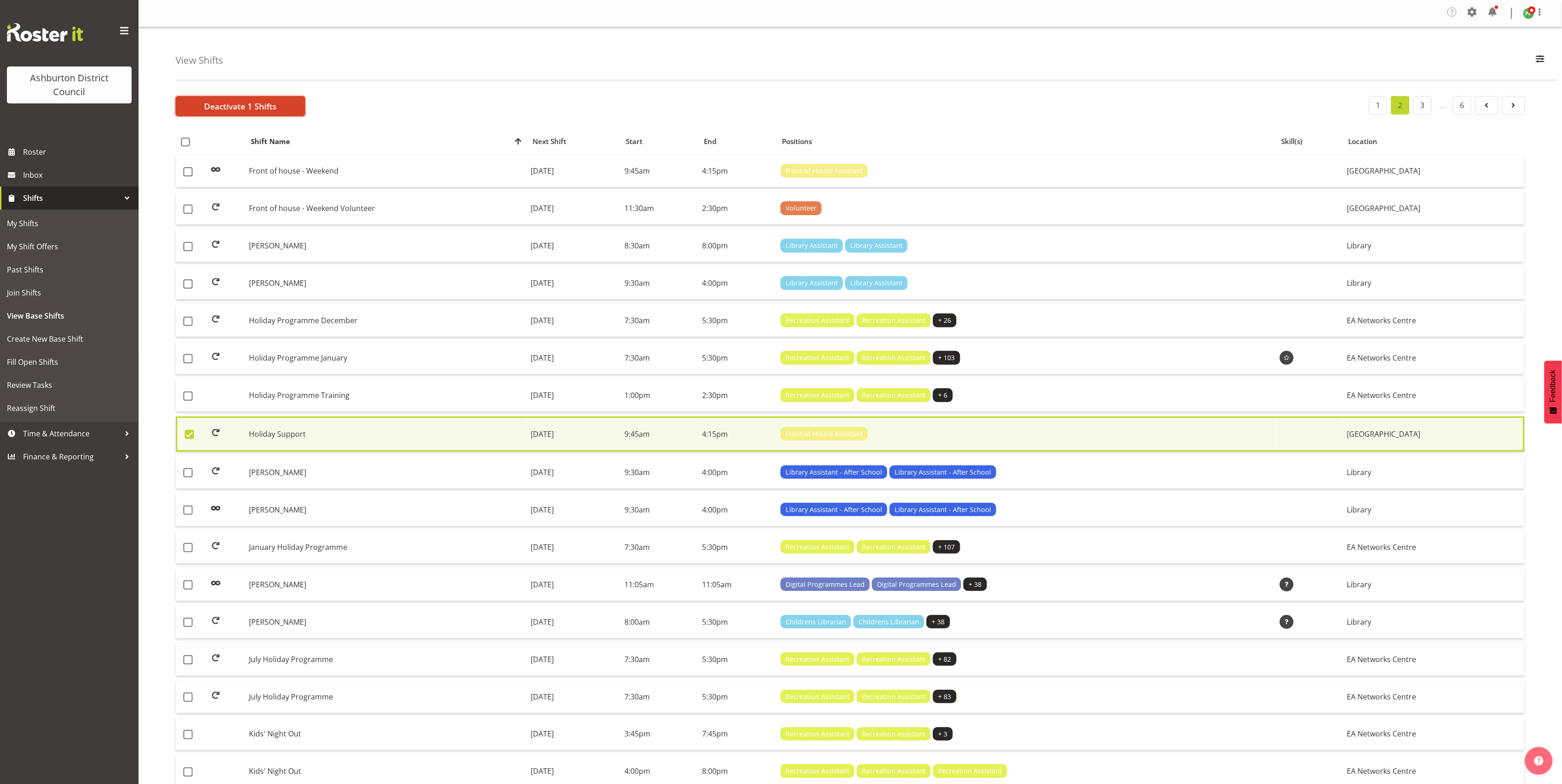
click at [243, 105] on span "Deactivate 1 Shifts" at bounding box center [241, 106] width 73 height 12
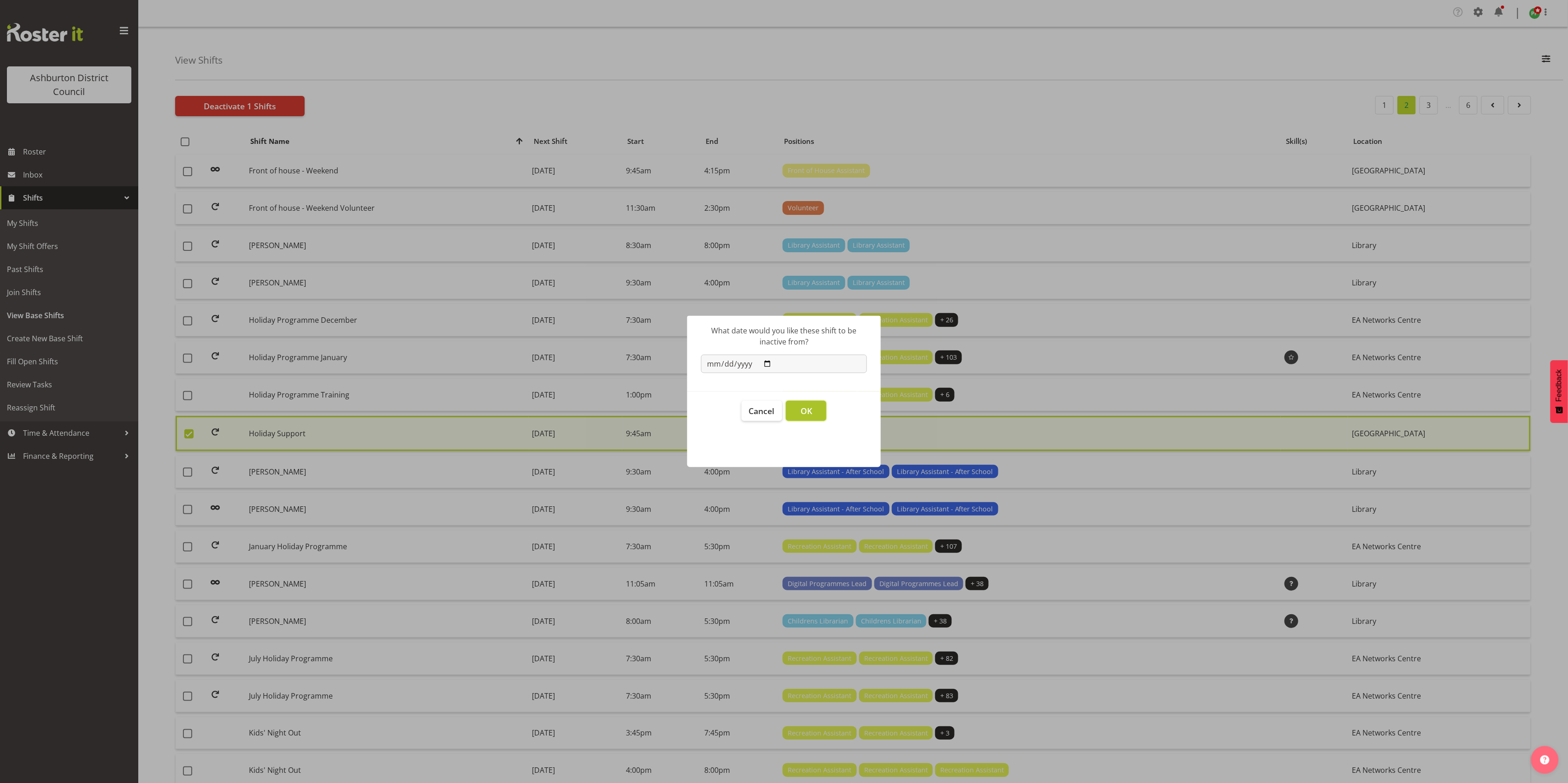
click at [805, 414] on span "OK" at bounding box center [806, 411] width 12 height 11
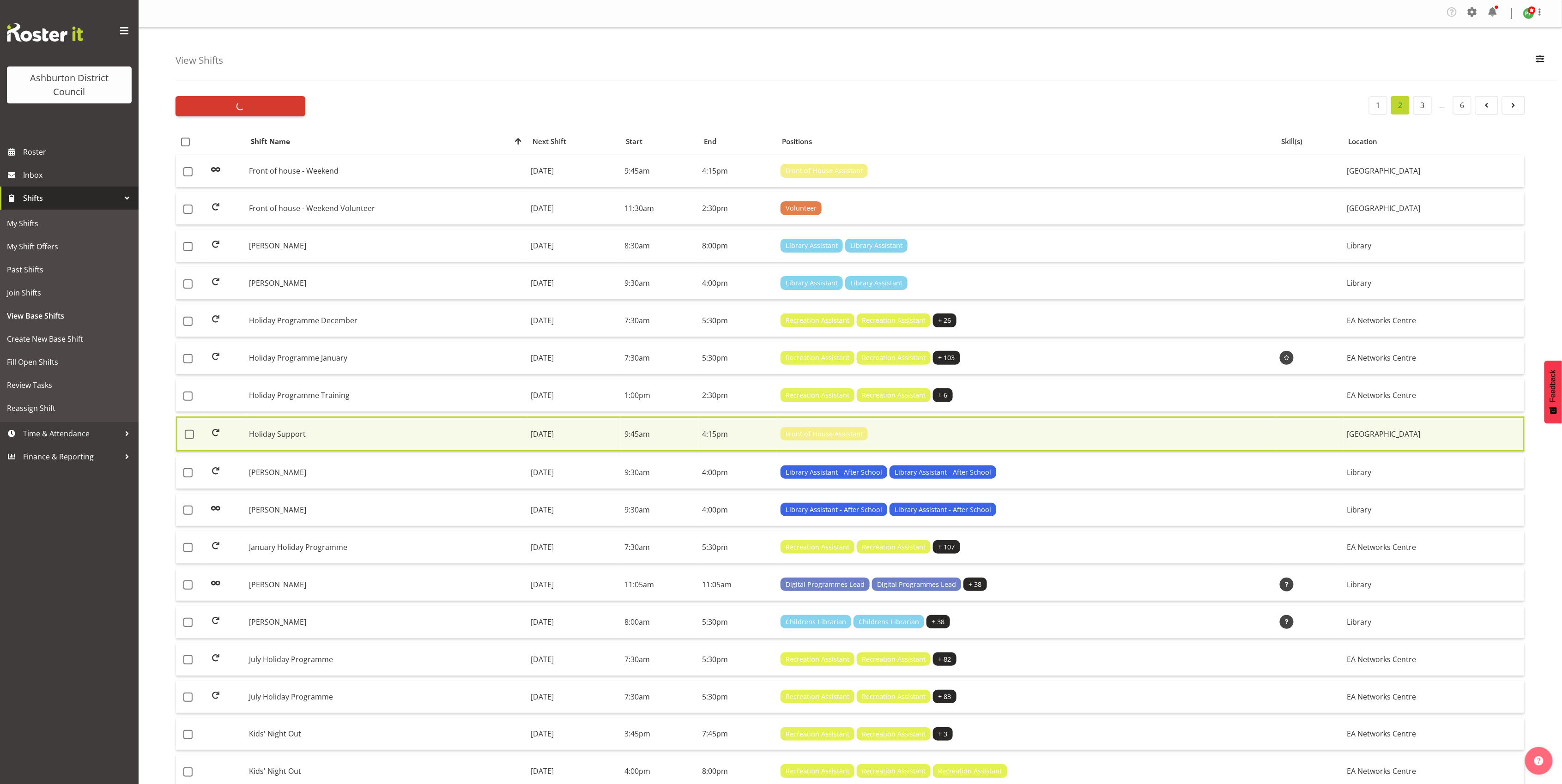
checkbox input "false"
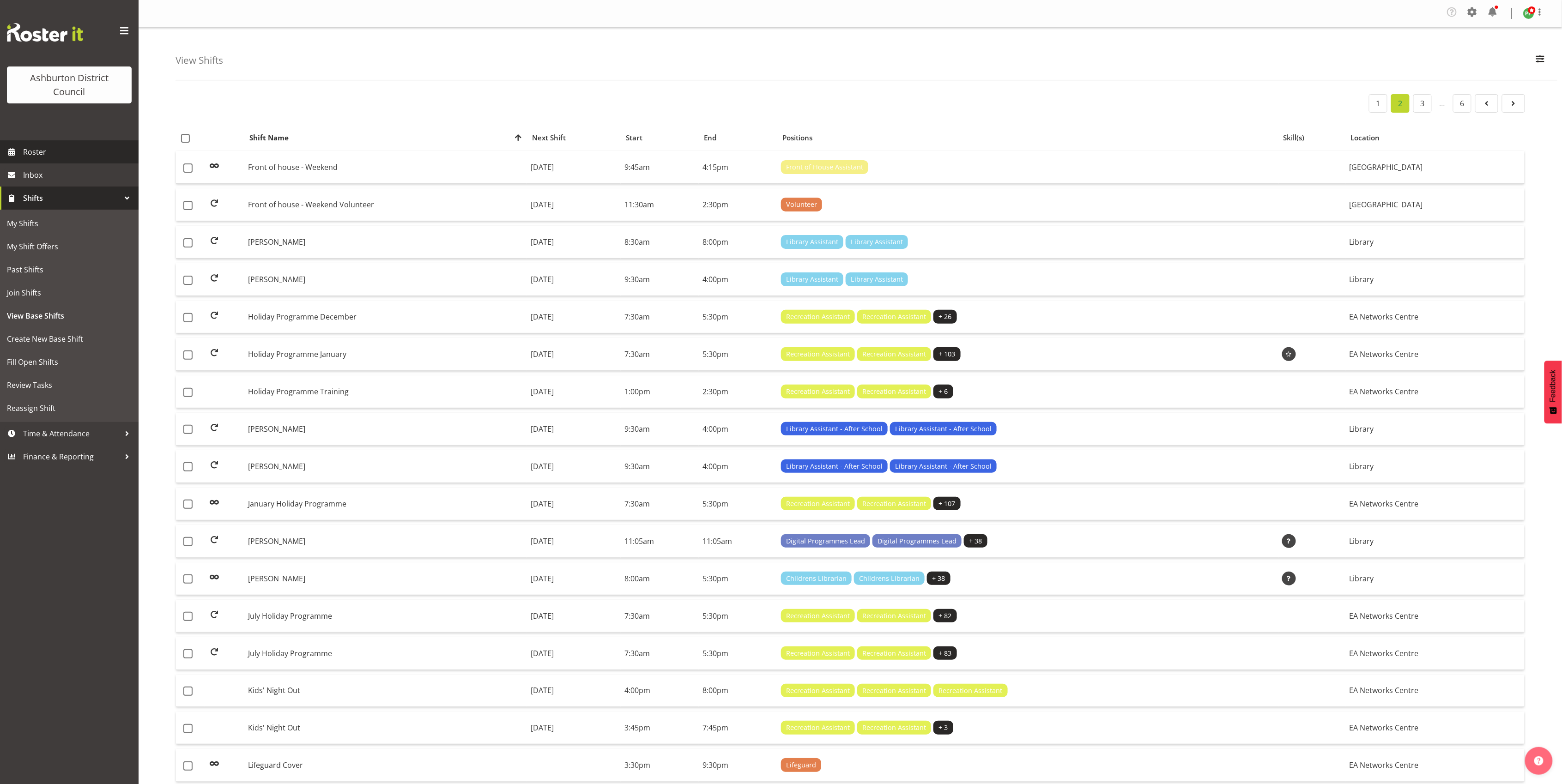
click at [37, 152] on span "Roster" at bounding box center [79, 152] width 111 height 14
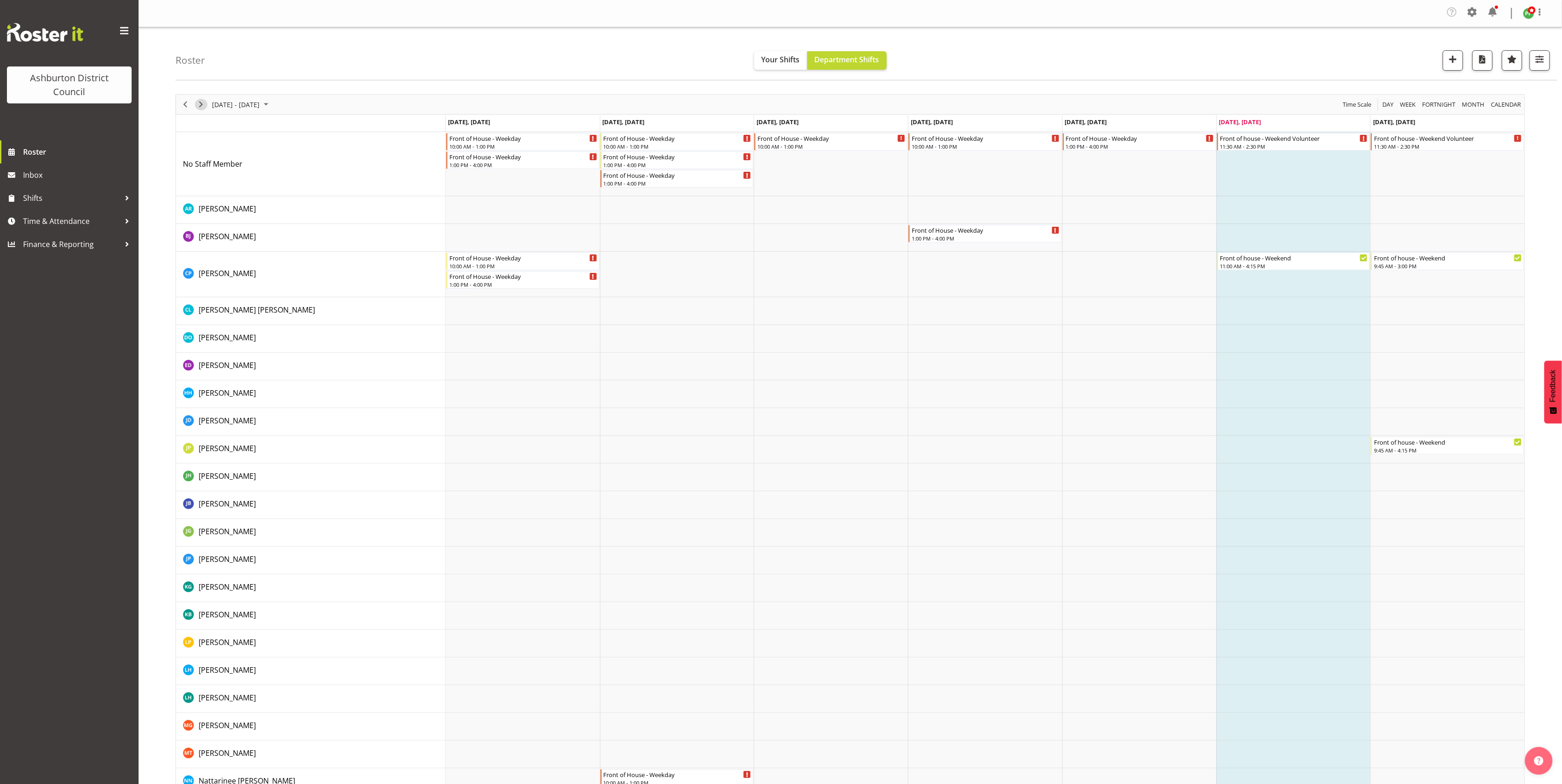
click at [204, 104] on span "Next" at bounding box center [201, 104] width 11 height 12
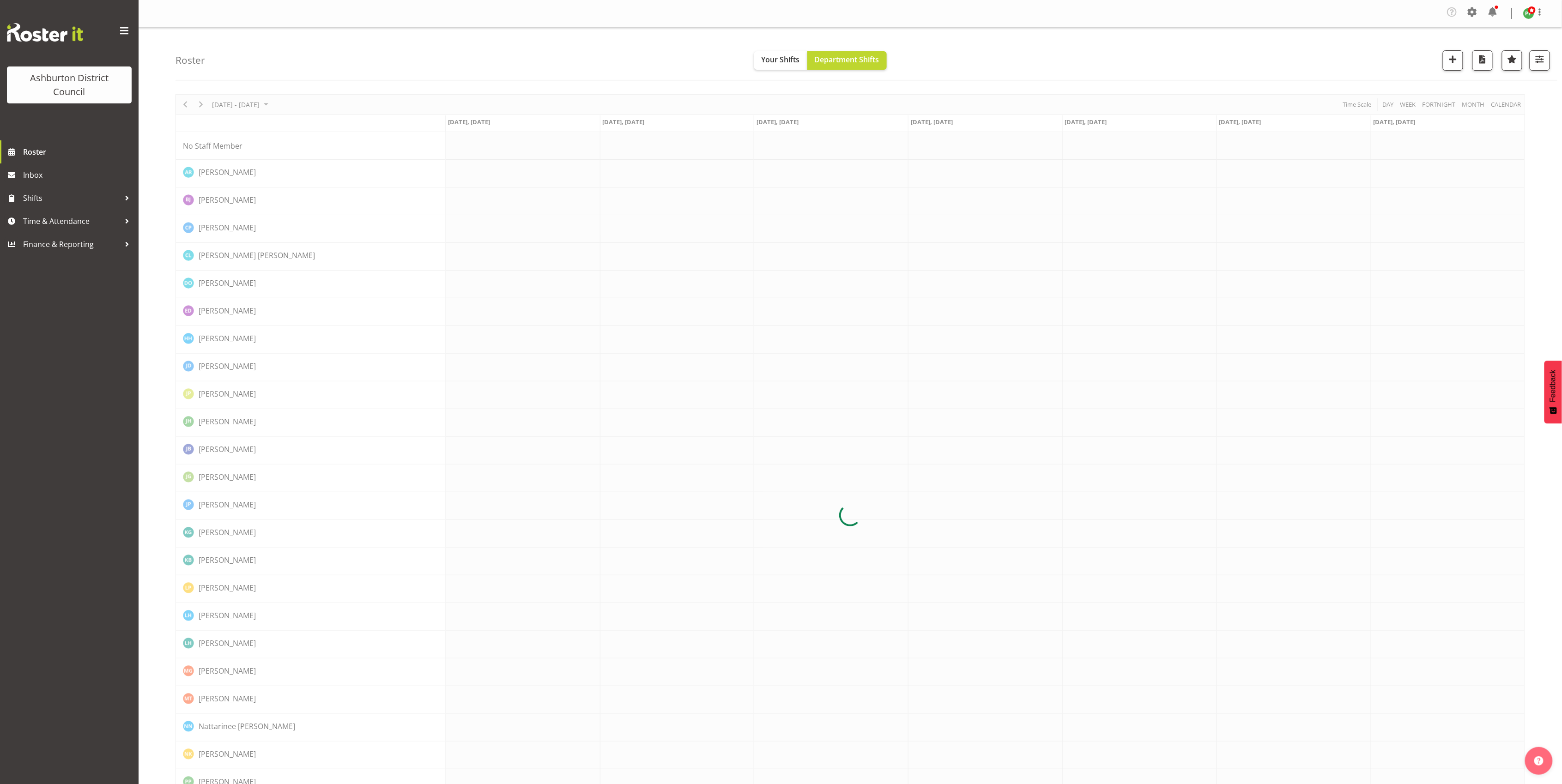
click at [204, 104] on div at bounding box center [850, 515] width 1350 height 841
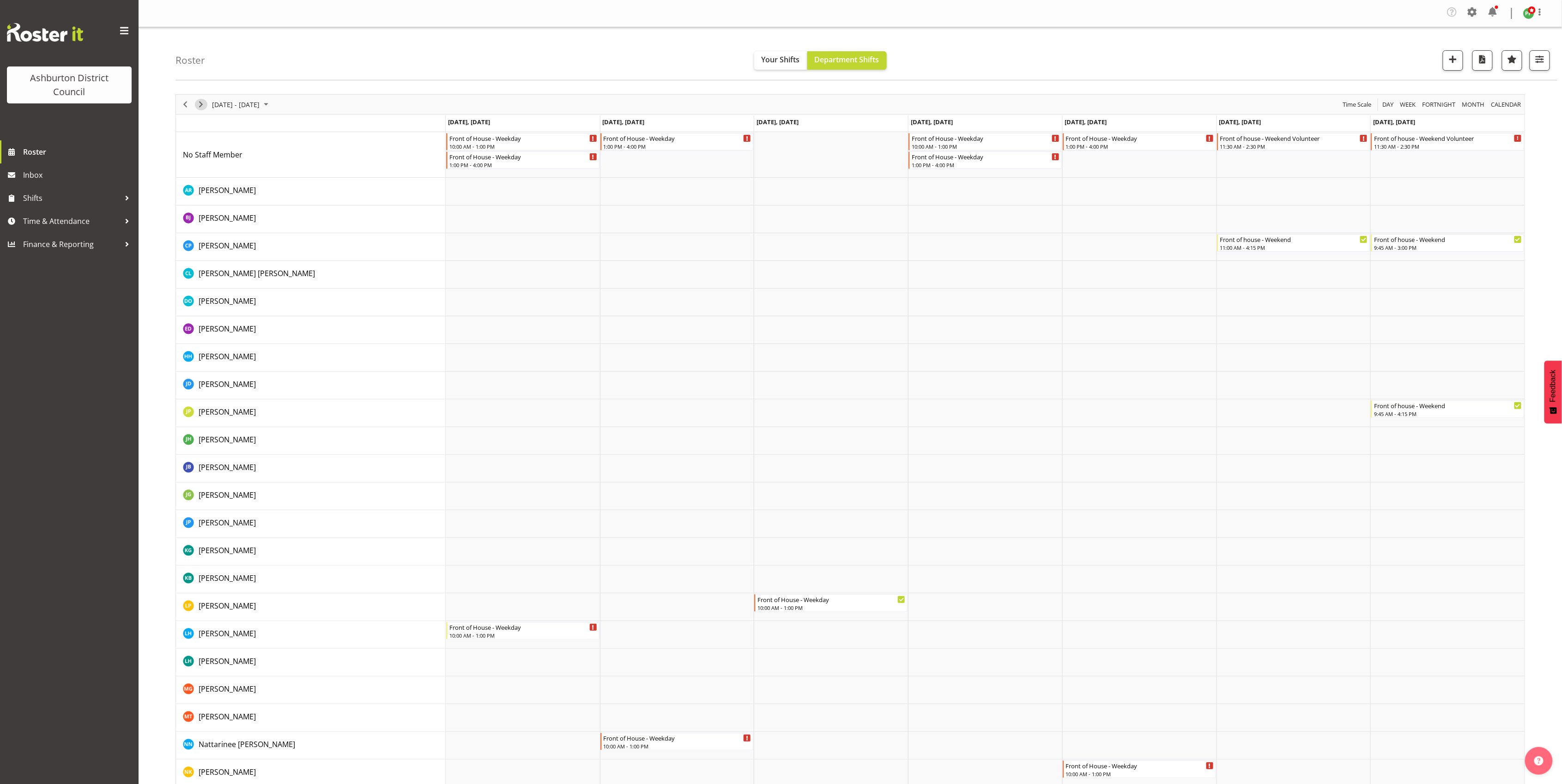
click at [204, 104] on span "Next" at bounding box center [201, 104] width 11 height 12
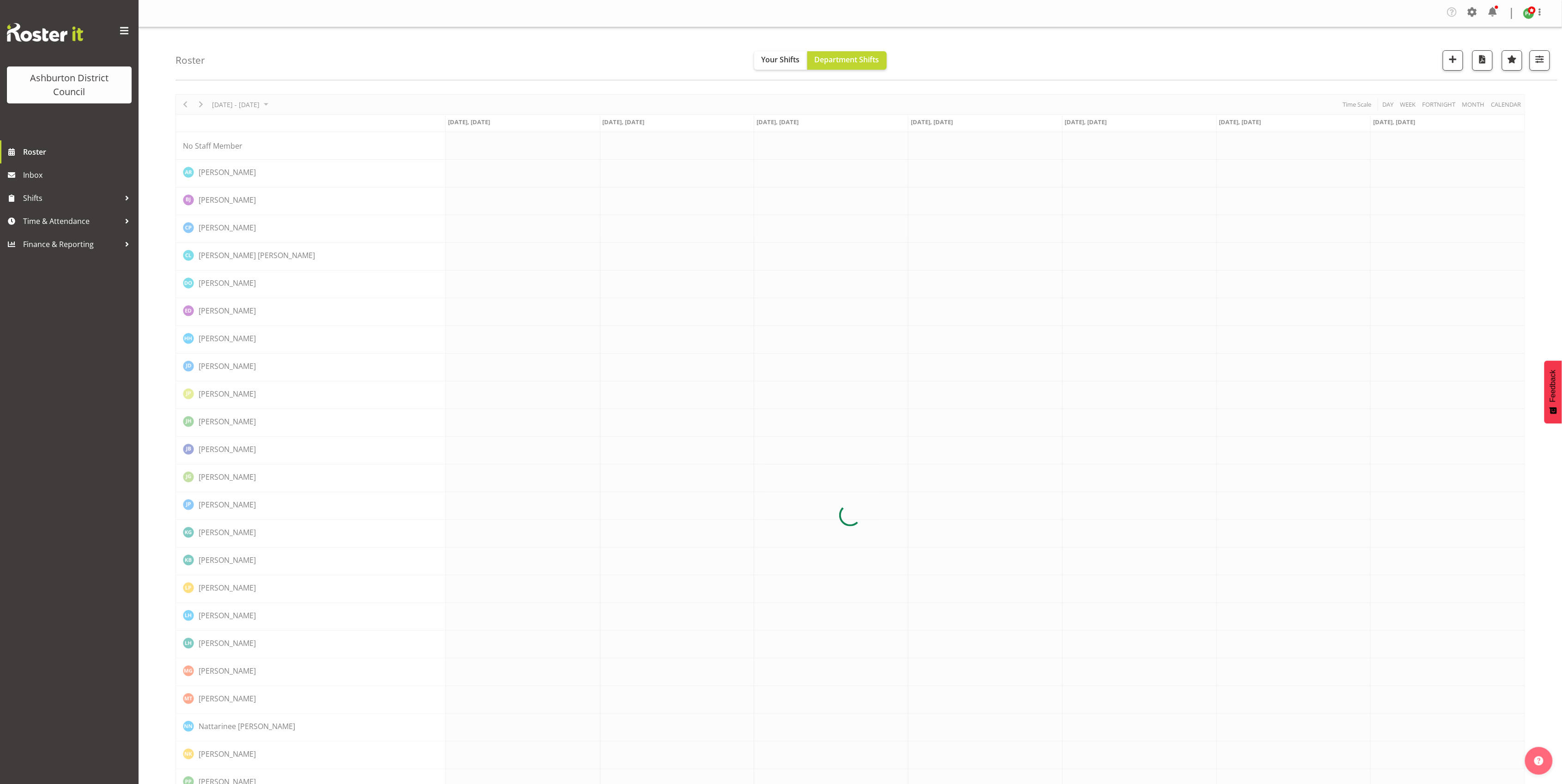
click at [204, 104] on div at bounding box center [850, 515] width 1350 height 841
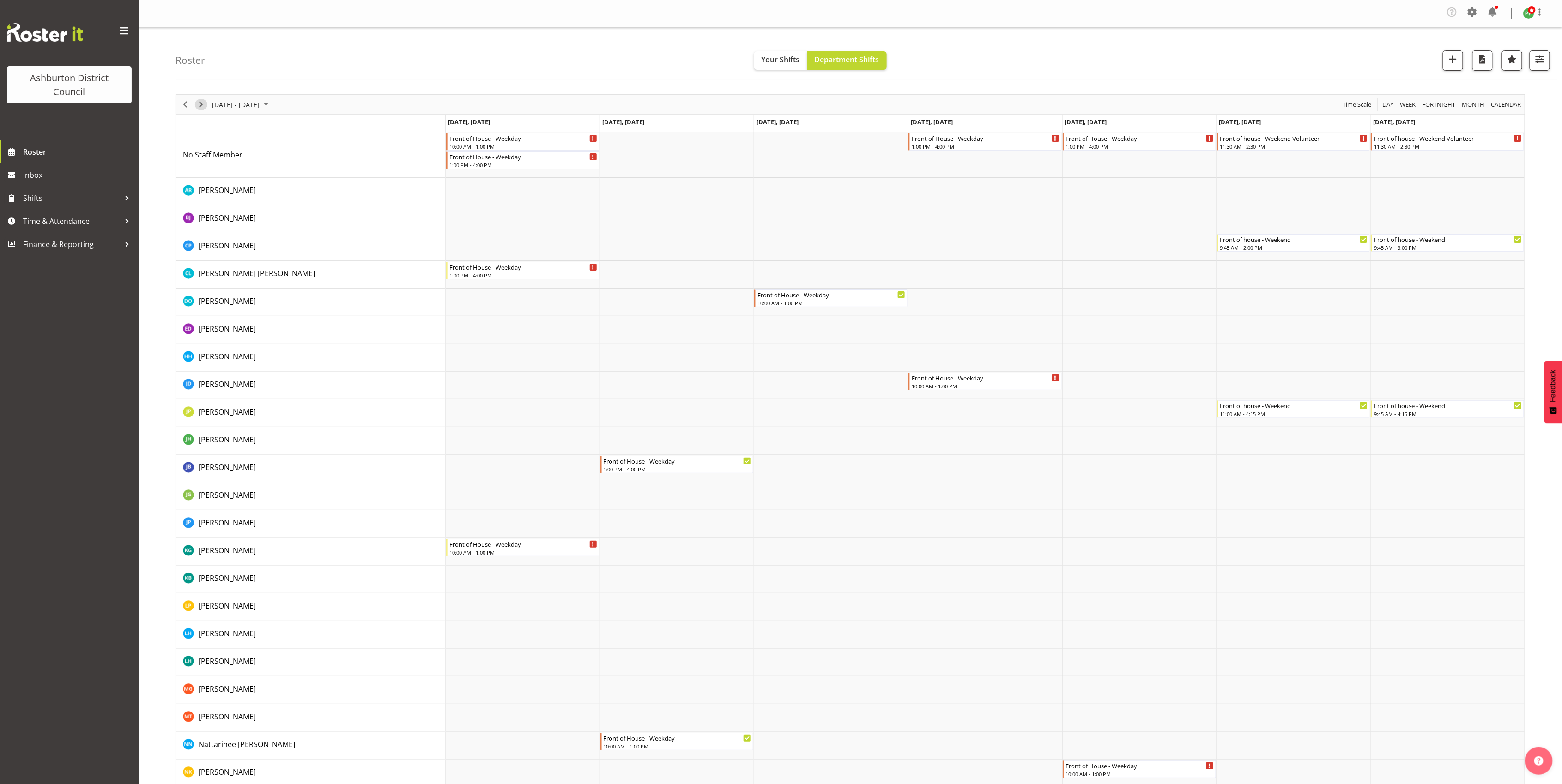
click at [204, 104] on span "Next" at bounding box center [201, 104] width 11 height 12
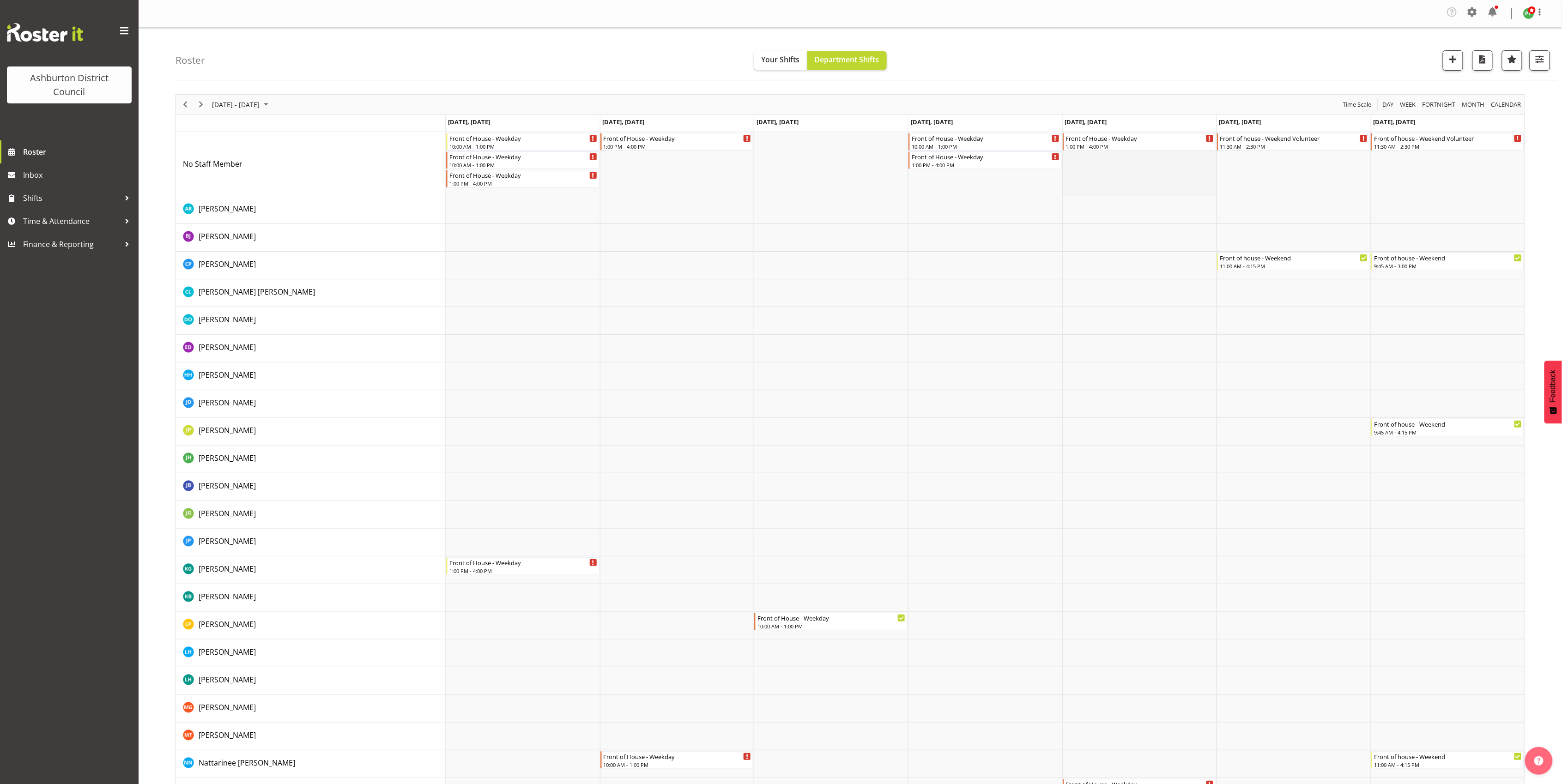
click at [1138, 176] on td "Timeline Week of September 20, 2025" at bounding box center [1139, 164] width 154 height 64
click at [1136, 174] on td "Timeline Week of September 20, 2025" at bounding box center [1139, 164] width 154 height 64
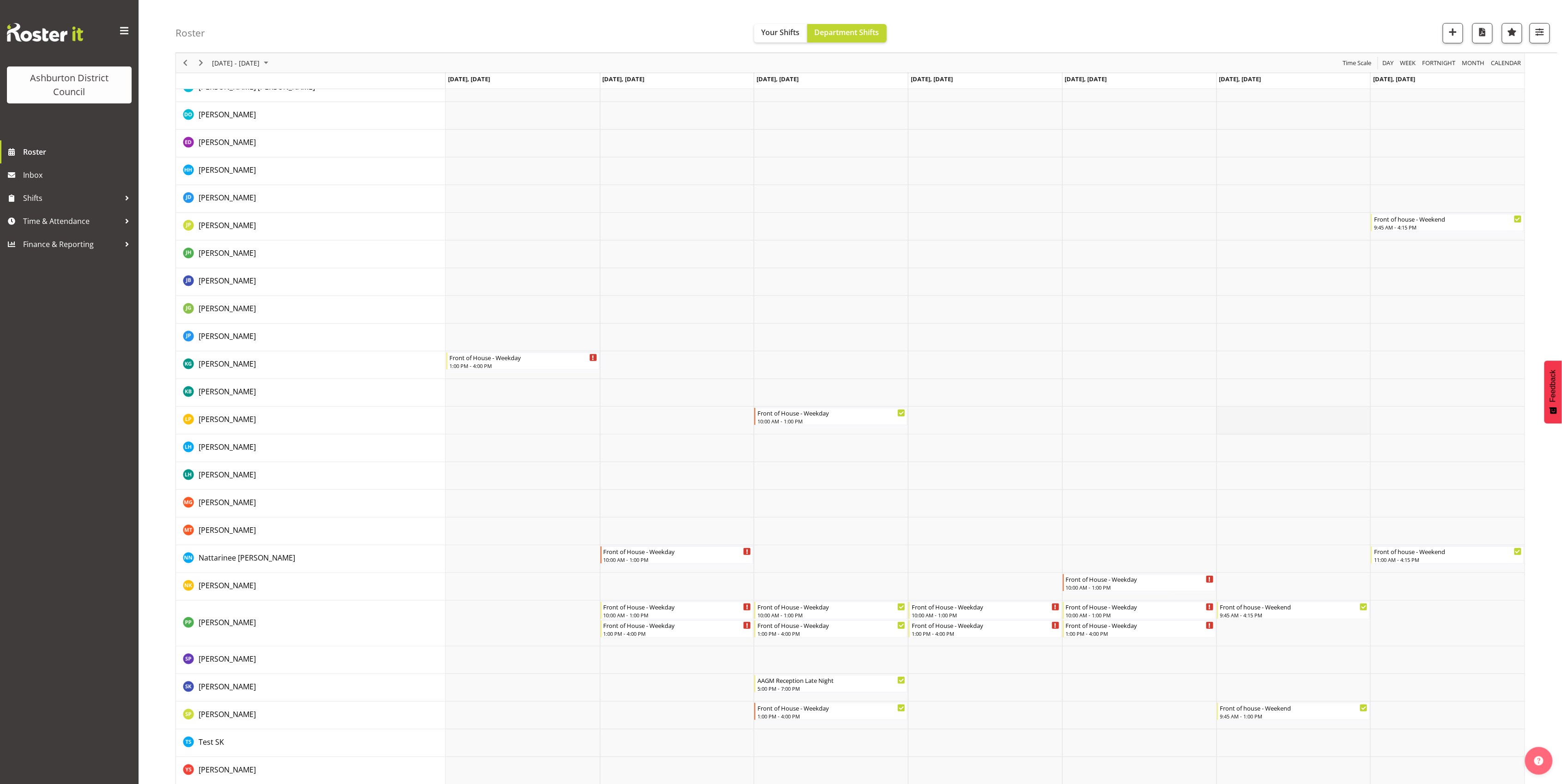
scroll to position [214, 0]
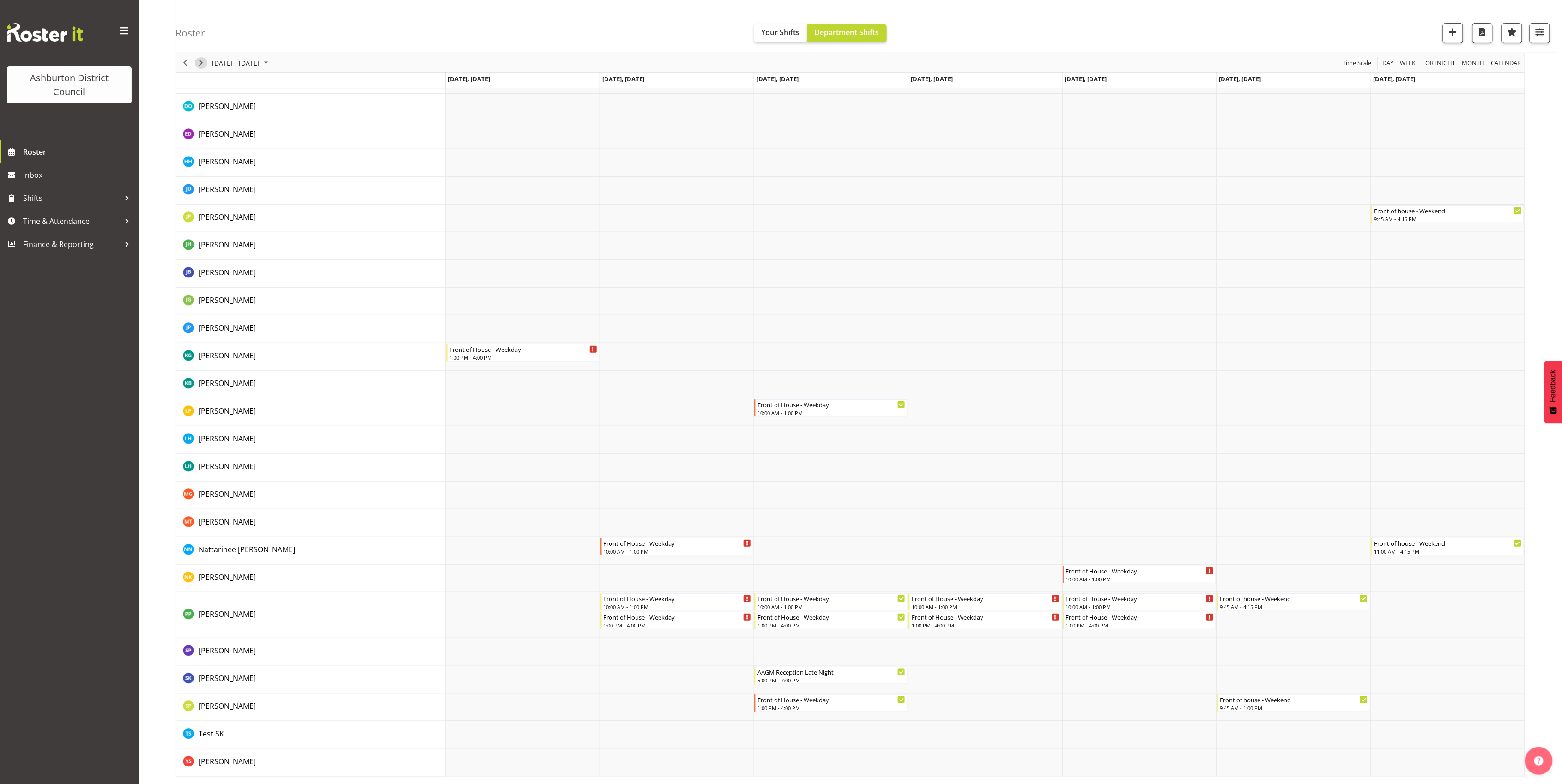
click at [199, 62] on span "Next" at bounding box center [201, 63] width 11 height 12
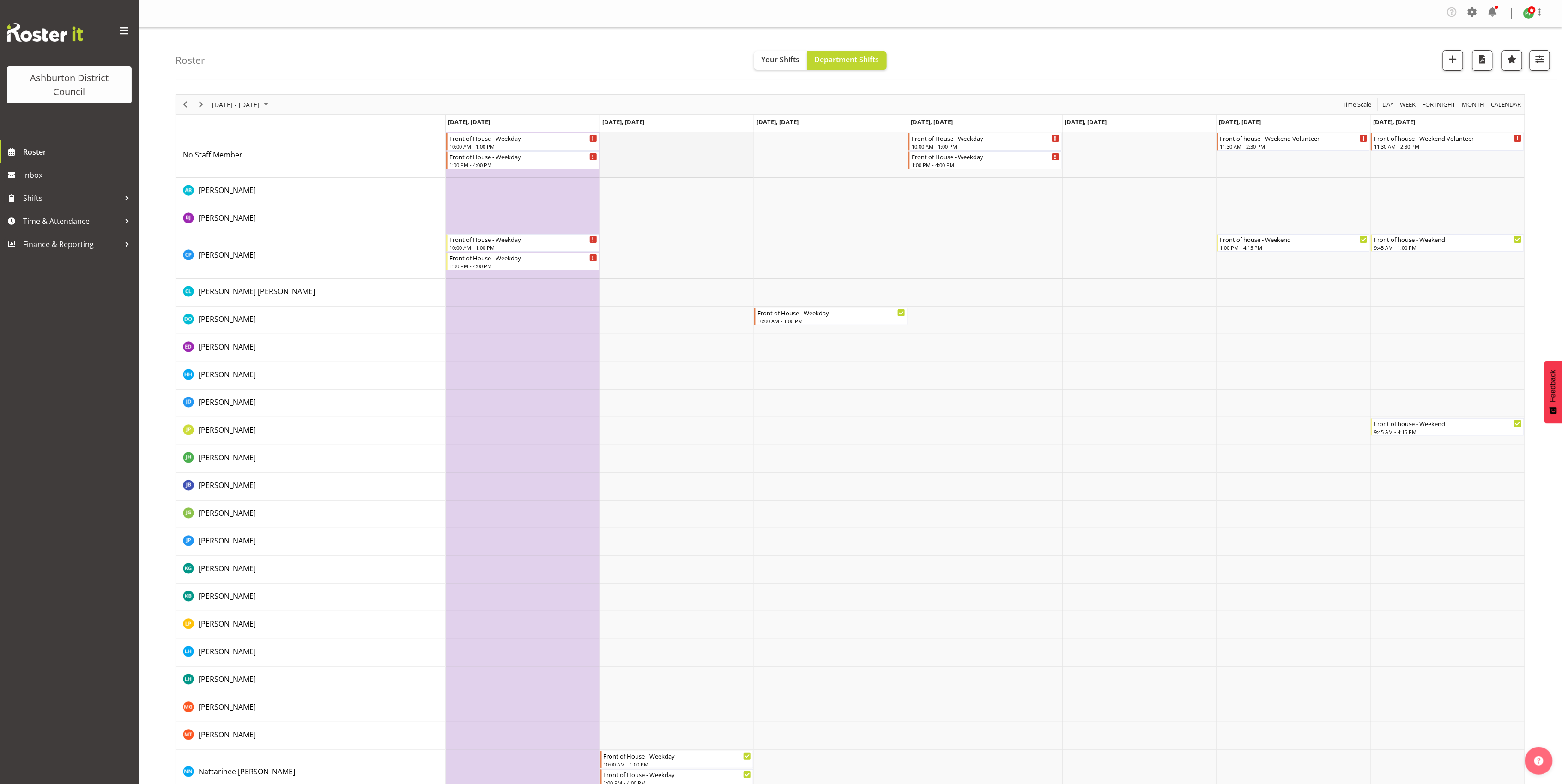
click at [662, 163] on td "Timeline Week of September 27, 2025" at bounding box center [677, 155] width 154 height 46
click at [650, 249] on td "Timeline Week of September 27, 2025" at bounding box center [677, 255] width 154 height 46
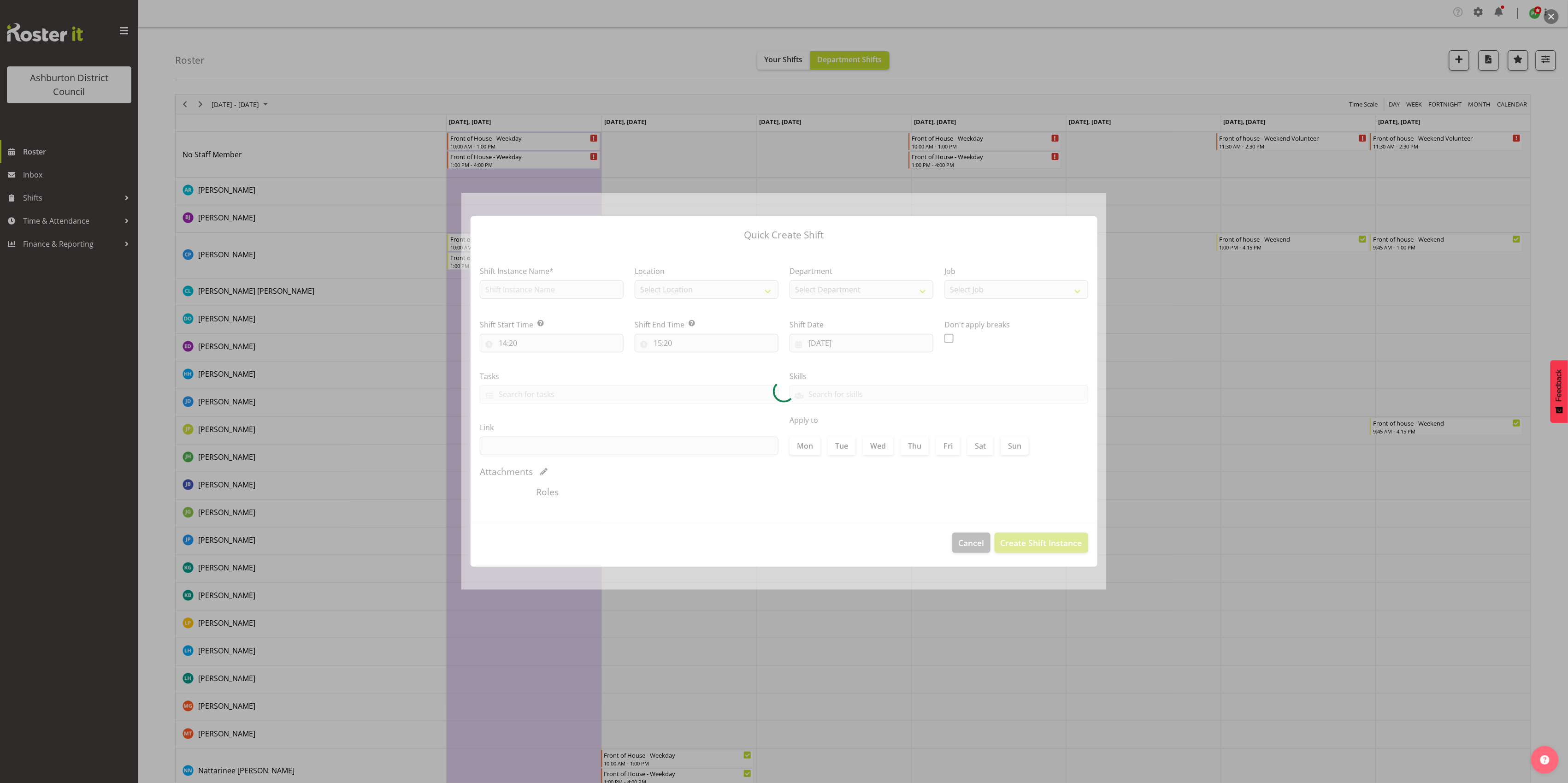
type input "[DATE]"
checkbox input "true"
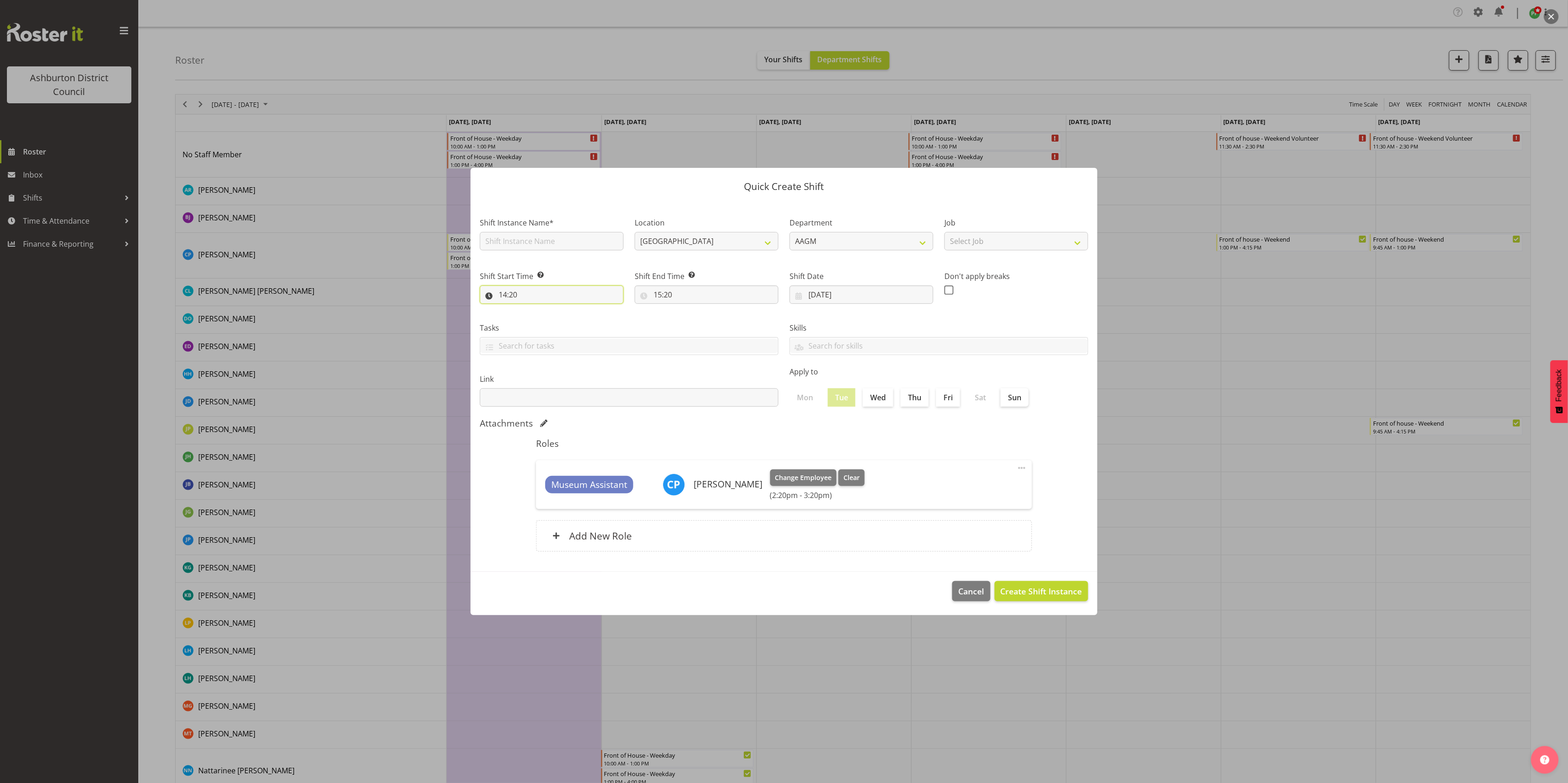
click at [550, 296] on input "14:20" at bounding box center [551, 295] width 144 height 18
click at [542, 318] on select "00 01 02 03 04 05 06 07 08 09 10 11 12 13 14 15 16 17 18 19 20 21 22 23" at bounding box center [543, 318] width 21 height 18
select select "11"
click at [533, 309] on select "00 01 02 03 04 05 06 07 08 09 10 11 12 13 14 15 16 17 18 19 20 21 22 23" at bounding box center [543, 318] width 21 height 18
type input "11:20"
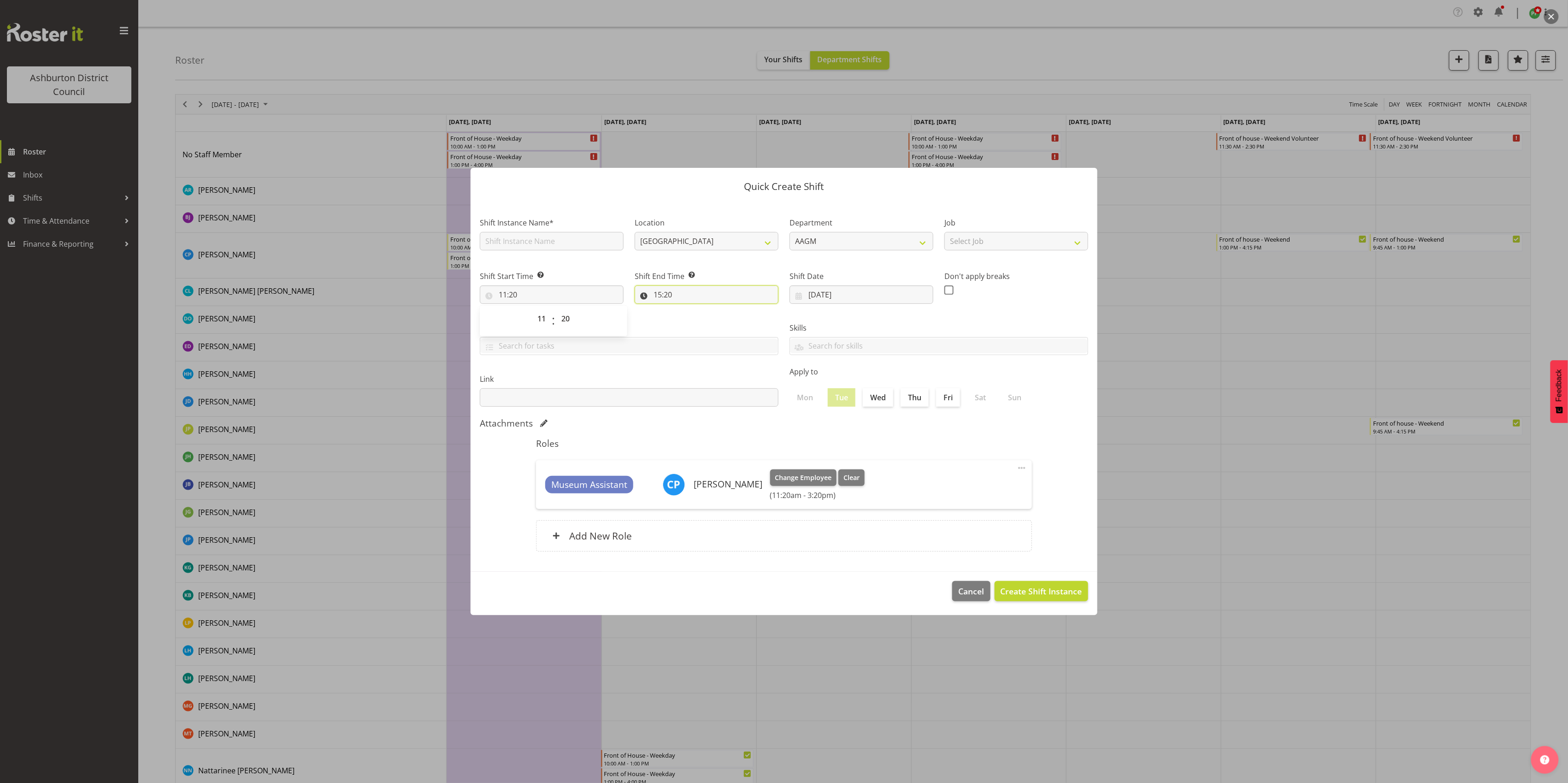
click at [694, 293] on input "15:20" at bounding box center [707, 295] width 144 height 18
click at [531, 293] on input "11:20" at bounding box center [551, 295] width 144 height 18
click at [568, 315] on select "00 01 02 03 04 05 06 07 08 09 10 11 12 13 14 15 16 17 18 19 20 21 22 23 24 25 2…" at bounding box center [567, 318] width 21 height 18
select select "0"
click at [556, 309] on select "00 01 02 03 04 05 06 07 08 09 10 11 12 13 14 15 16 17 18 19 20 21 22 23 24 25 2…" at bounding box center [567, 318] width 21 height 18
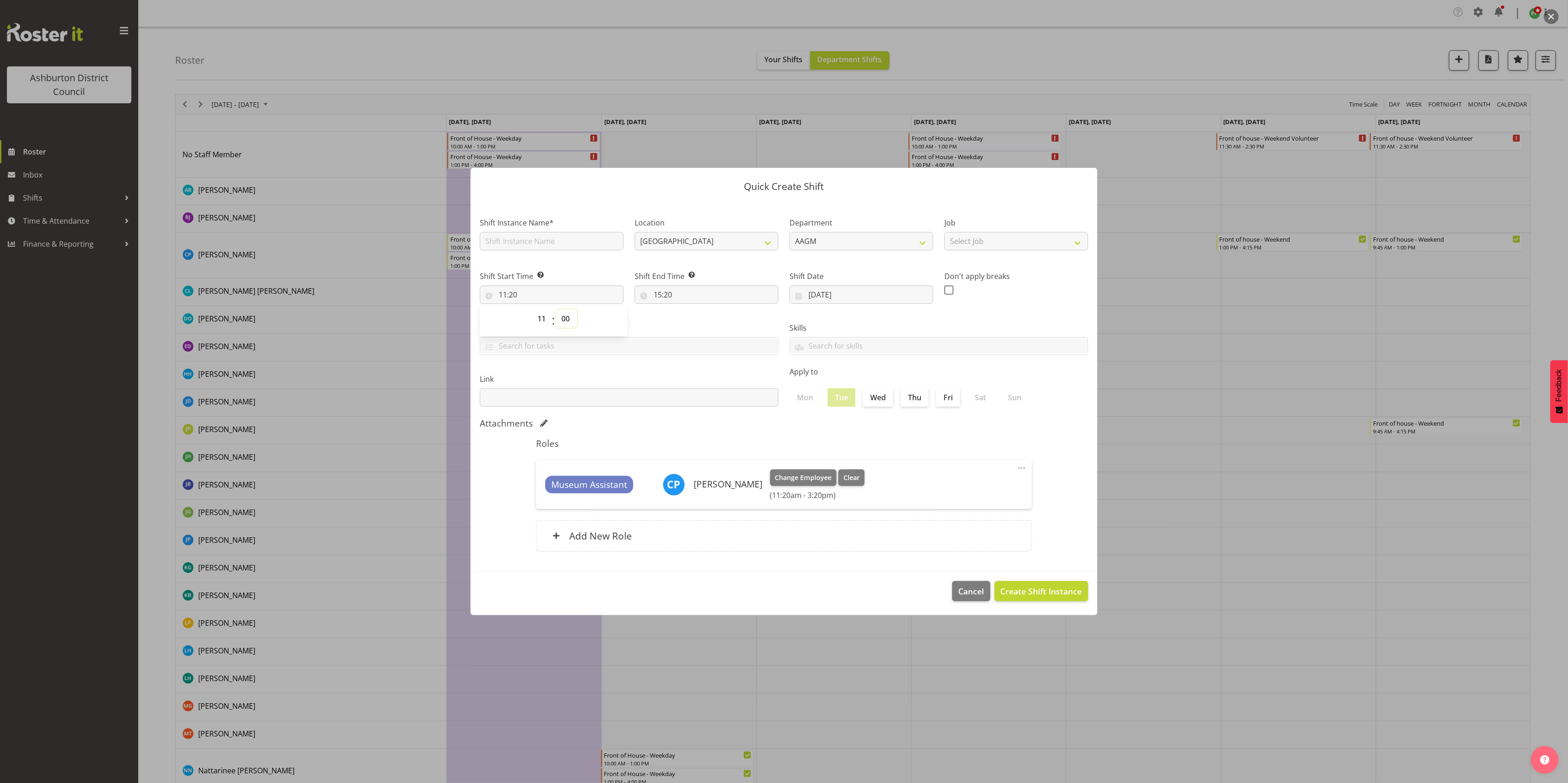
type input "11:00"
click at [541, 320] on select "00 01 02 03 04 05 06 07 08 09 10 11 12 13 14 15 16 17 18 19 20 21 22 23" at bounding box center [543, 318] width 21 height 18
select select "10"
click at [533, 309] on select "00 01 02 03 04 05 06 07 08 09 10 11 12 13 14 15 16 17 18 19 20 21 22 23" at bounding box center [543, 318] width 21 height 18
type input "10:00"
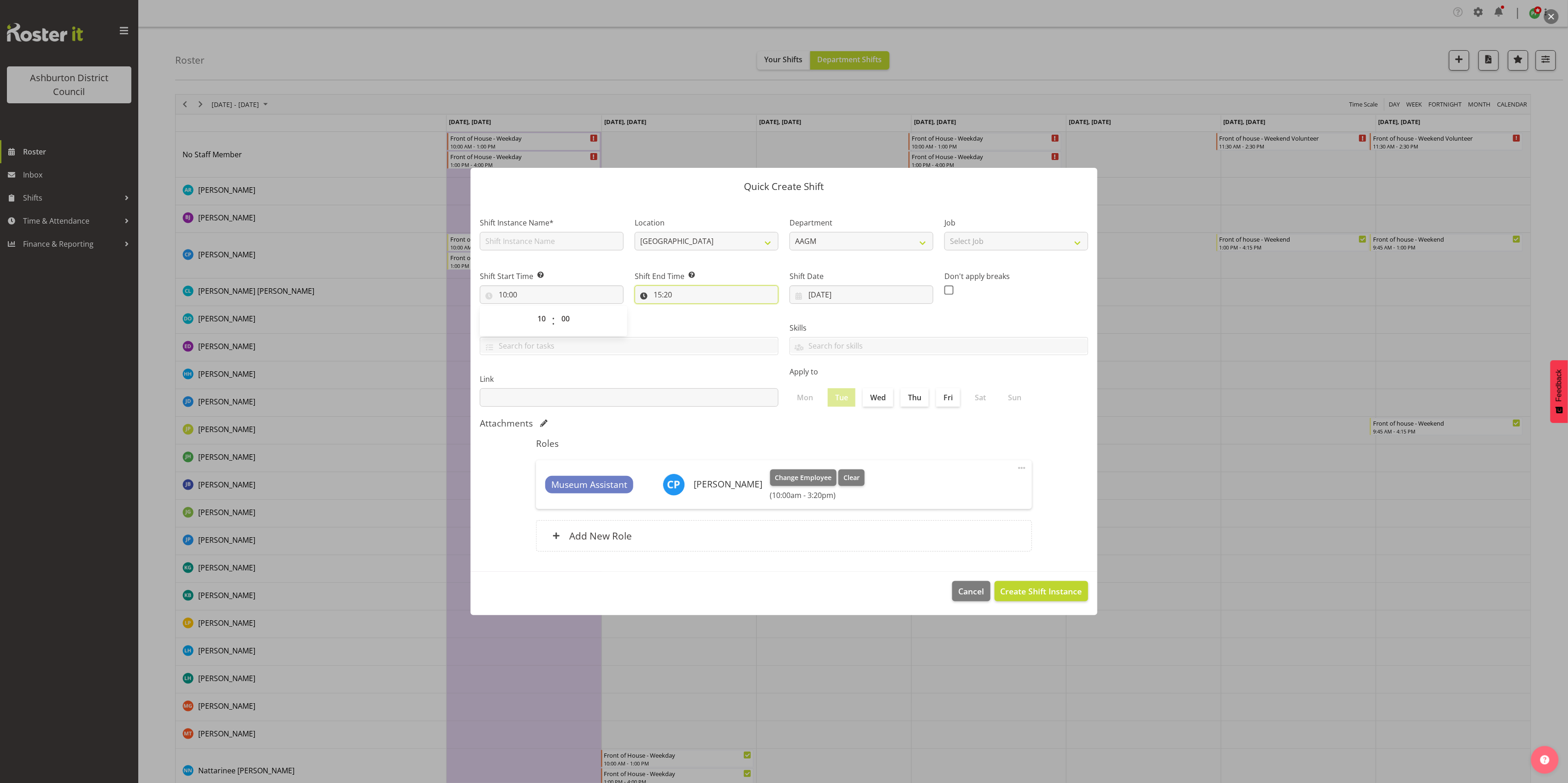
click at [668, 296] on input "15:20" at bounding box center [707, 295] width 144 height 18
click at [724, 318] on select "00 01 02 03 04 05 06 07 08 09 10 11 12 13 14 15 16 17 18 19 20 21 22 23 24 25 2…" at bounding box center [721, 318] width 21 height 18
select select "0"
click at [711, 309] on select "00 01 02 03 04 05 06 07 08 09 10 11 12 13 14 15 16 17 18 19 20 21 22 23 24 25 2…" at bounding box center [721, 318] width 21 height 18
type input "15:00"
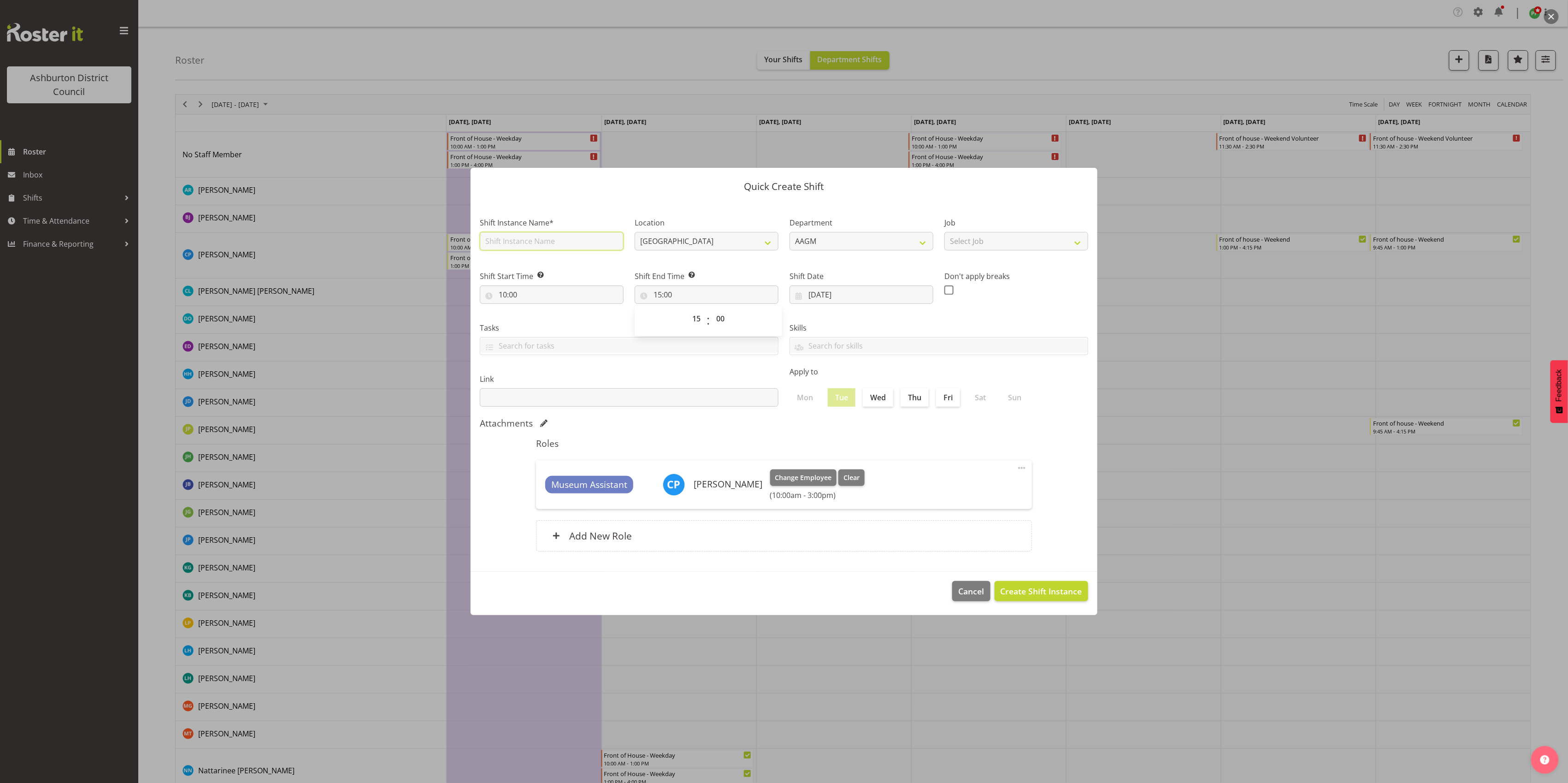
click at [590, 239] on input "text" at bounding box center [551, 241] width 144 height 18
type input "Holiday Support"
click at [1038, 592] on span "Create Shift Instance" at bounding box center [1041, 591] width 82 height 12
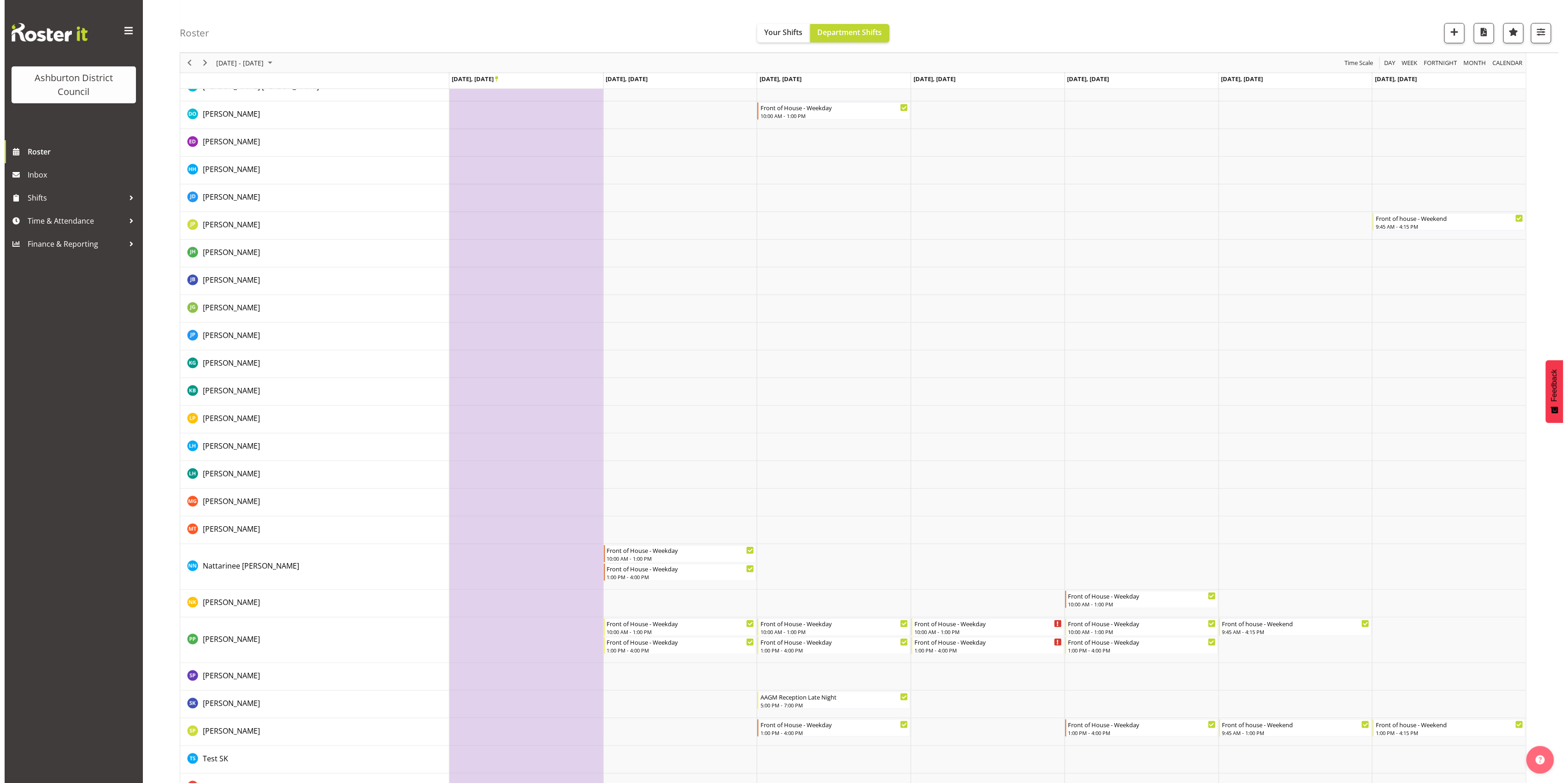
scroll to position [231, 0]
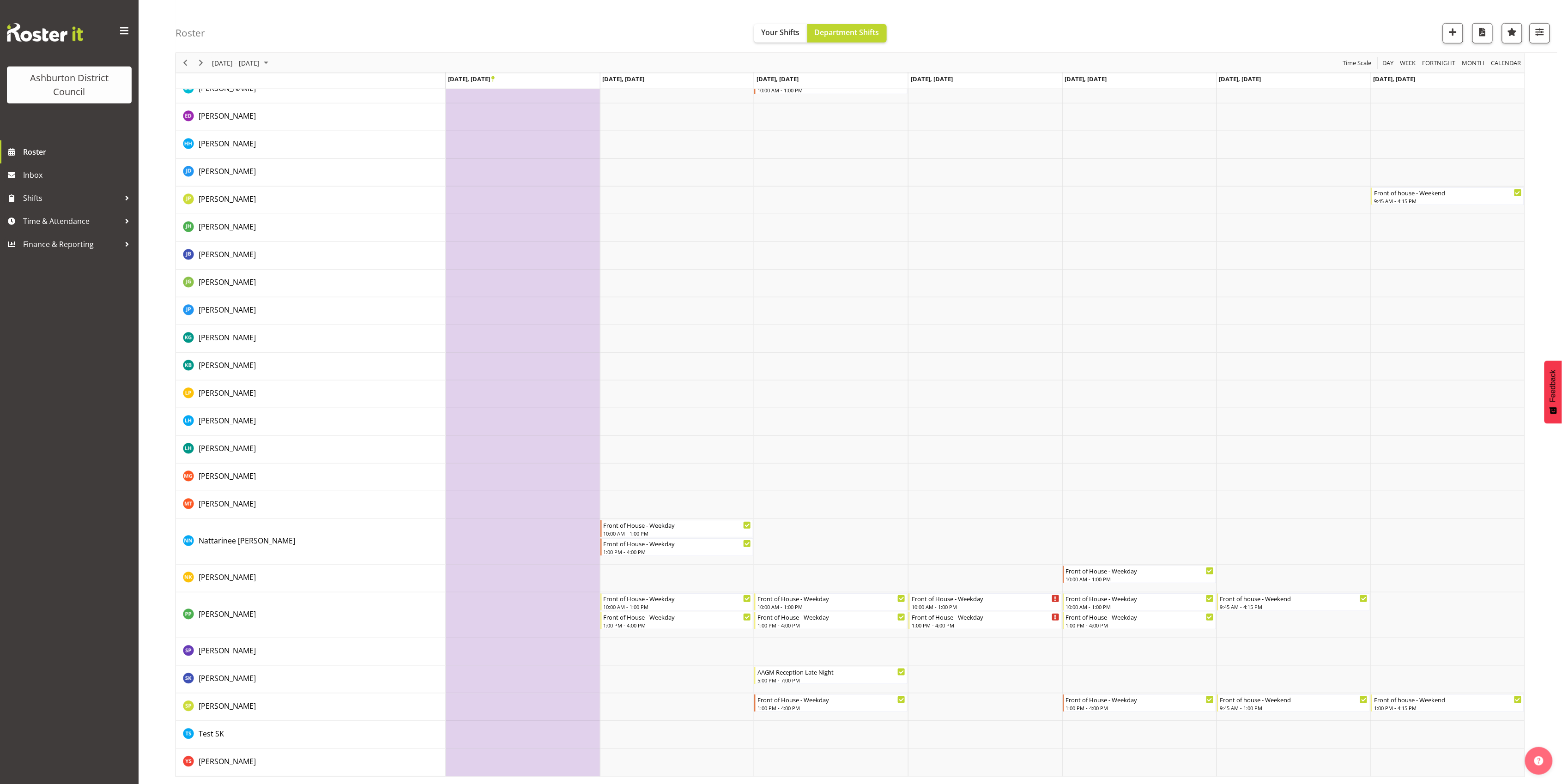
click at [529, 535] on td "Timeline Week of September 27, 2025" at bounding box center [523, 541] width 154 height 46
select select "14"
select select "22"
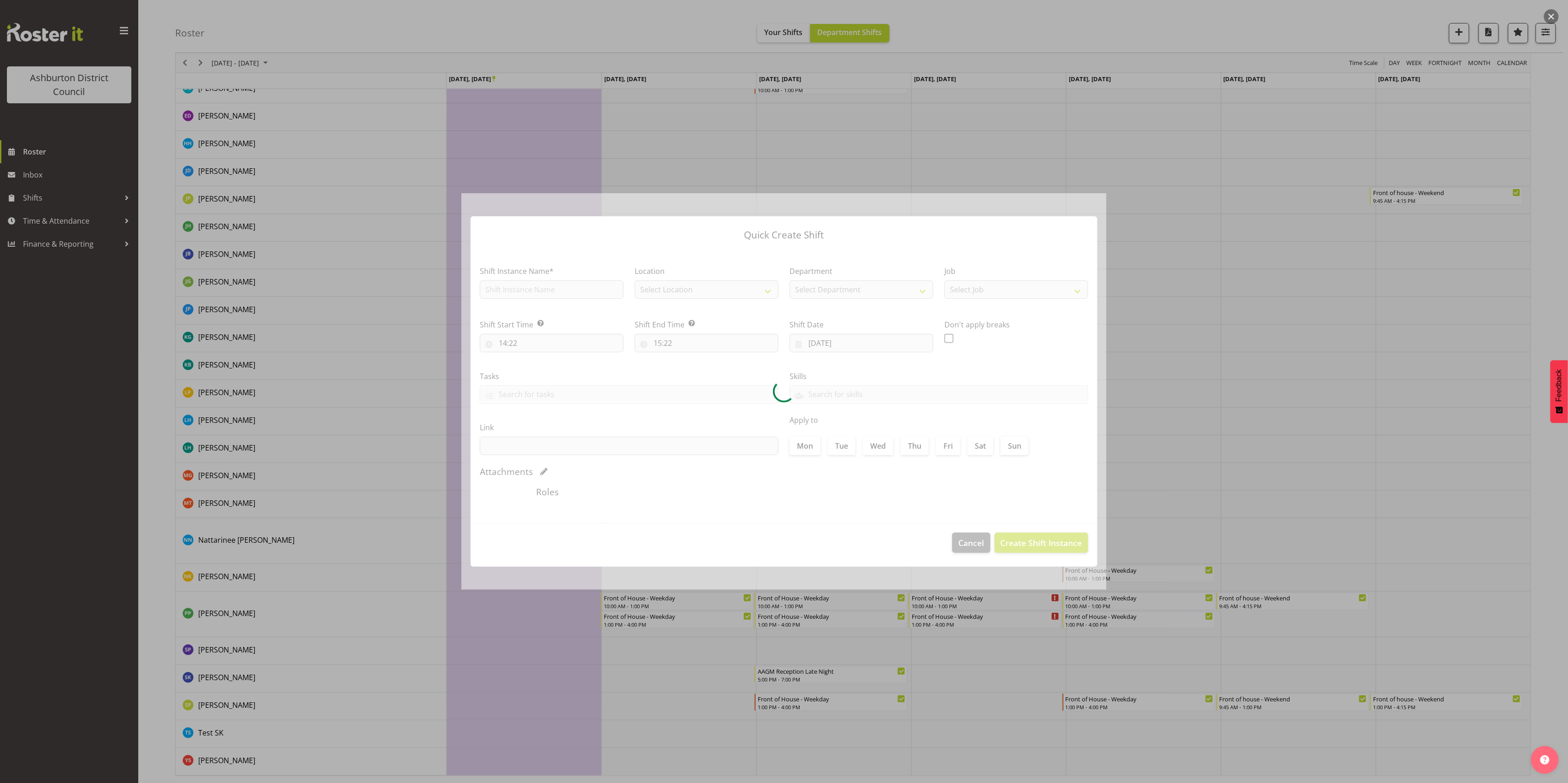
type input "[DATE]"
checkbox input "true"
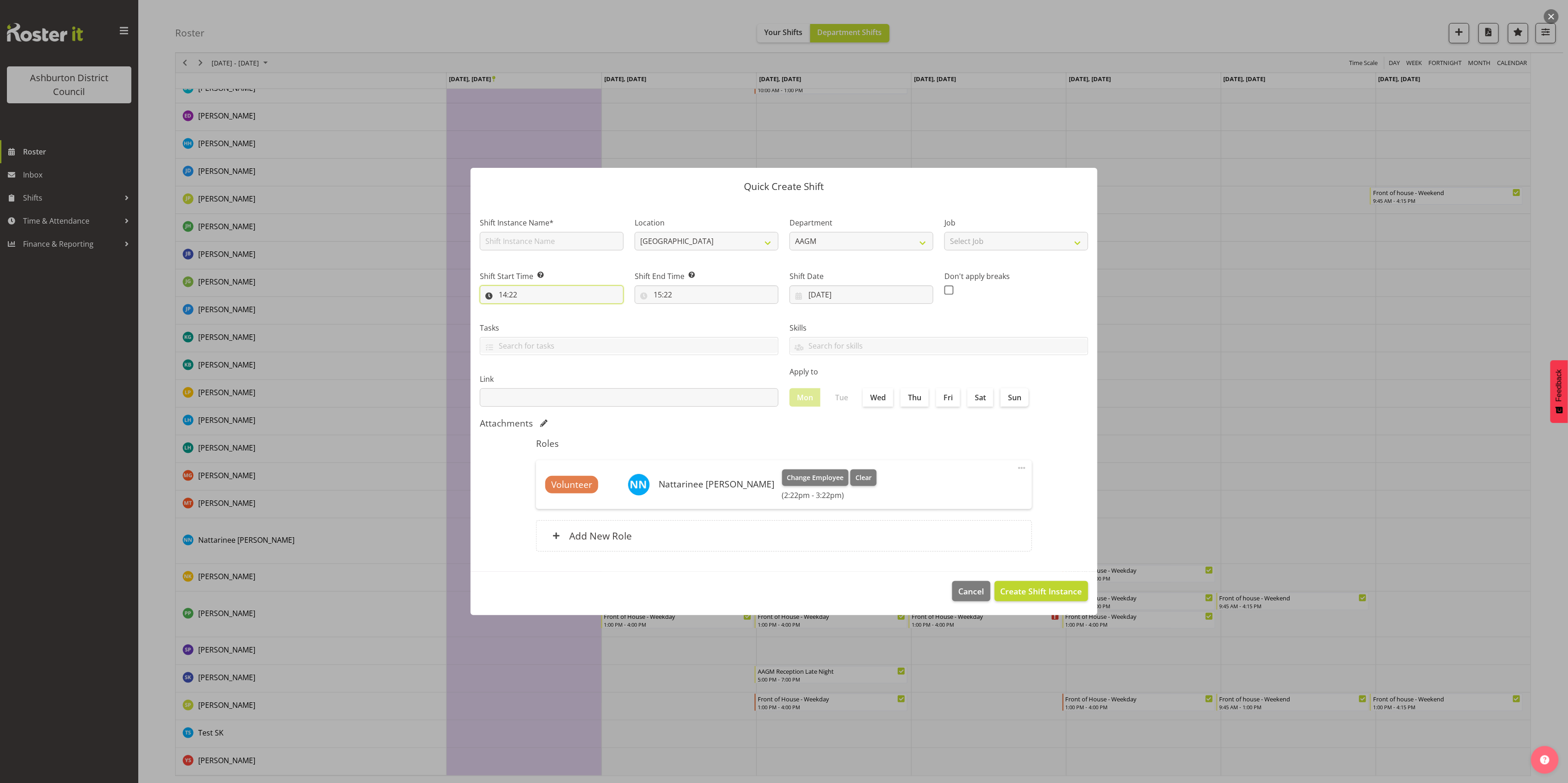
click at [561, 290] on input "14:22" at bounding box center [551, 295] width 144 height 18
click at [544, 318] on select "00 01 02 03 04 05 06 07 08 09 10 11 12 13 14 15 16 17 18 19 20 21 22 23" at bounding box center [543, 318] width 21 height 18
select select "10"
click at [533, 309] on select "00 01 02 03 04 05 06 07 08 09 10 11 12 13 14 15 16 17 18 19 20 21 22 23" at bounding box center [543, 318] width 21 height 18
type input "10:22"
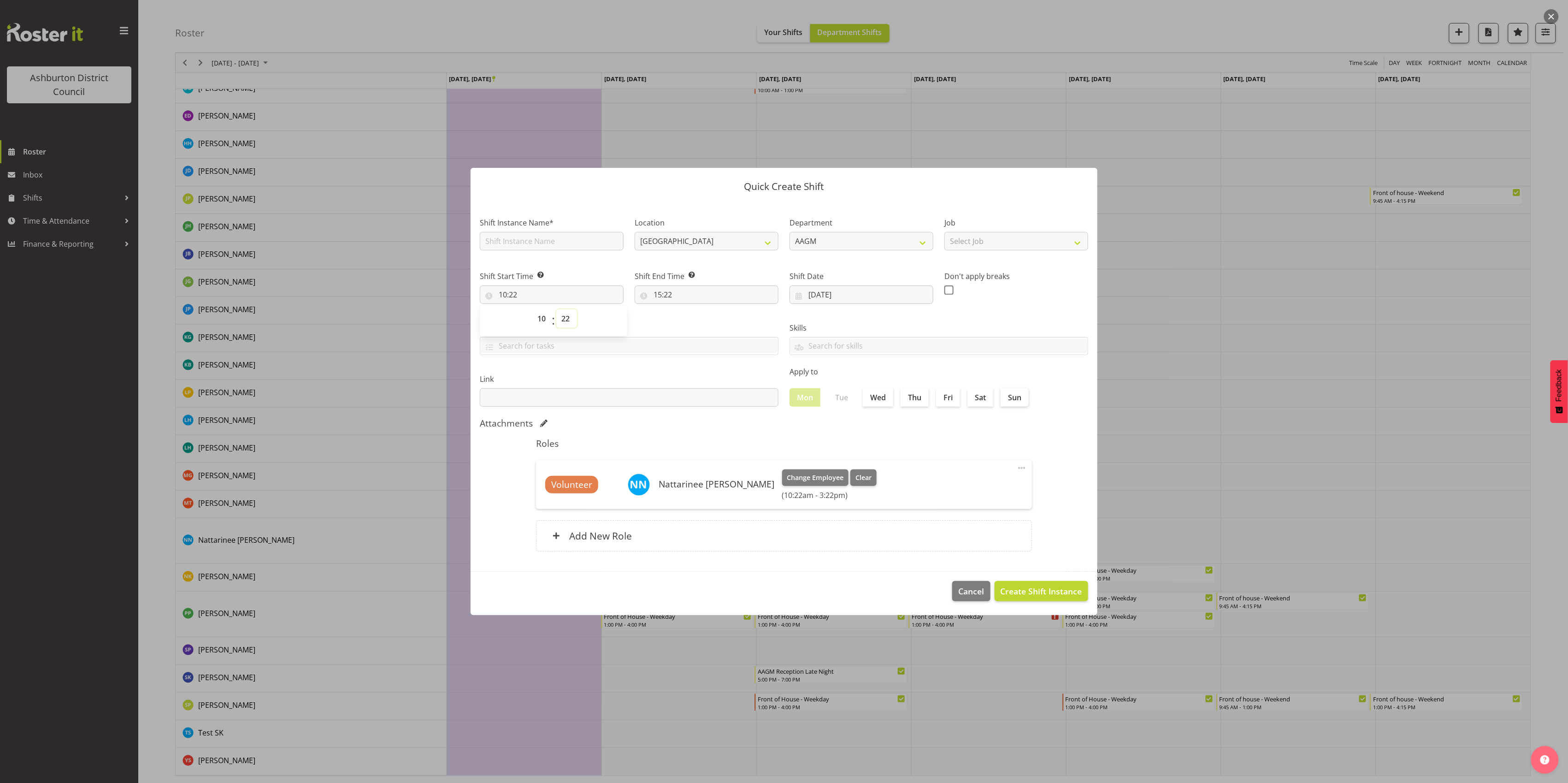
click at [570, 321] on select "00 01 02 03 04 05 06 07 08 09 10 11 12 13 14 15 16 17 18 19 20 21 22 23 24 25 2…" at bounding box center [567, 318] width 21 height 18
click at [563, 319] on select "00 01 02 03 04 05 06 07 08 09 10 11 12 13 14 15 16 17 18 19 20 21 22 23 24 25 2…" at bounding box center [567, 318] width 21 height 18
select select "0"
click at [556, 309] on select "00 01 02 03 04 05 06 07 08 09 10 11 12 13 14 15 16 17 18 19 20 21 22 23 24 25 2…" at bounding box center [567, 318] width 21 height 18
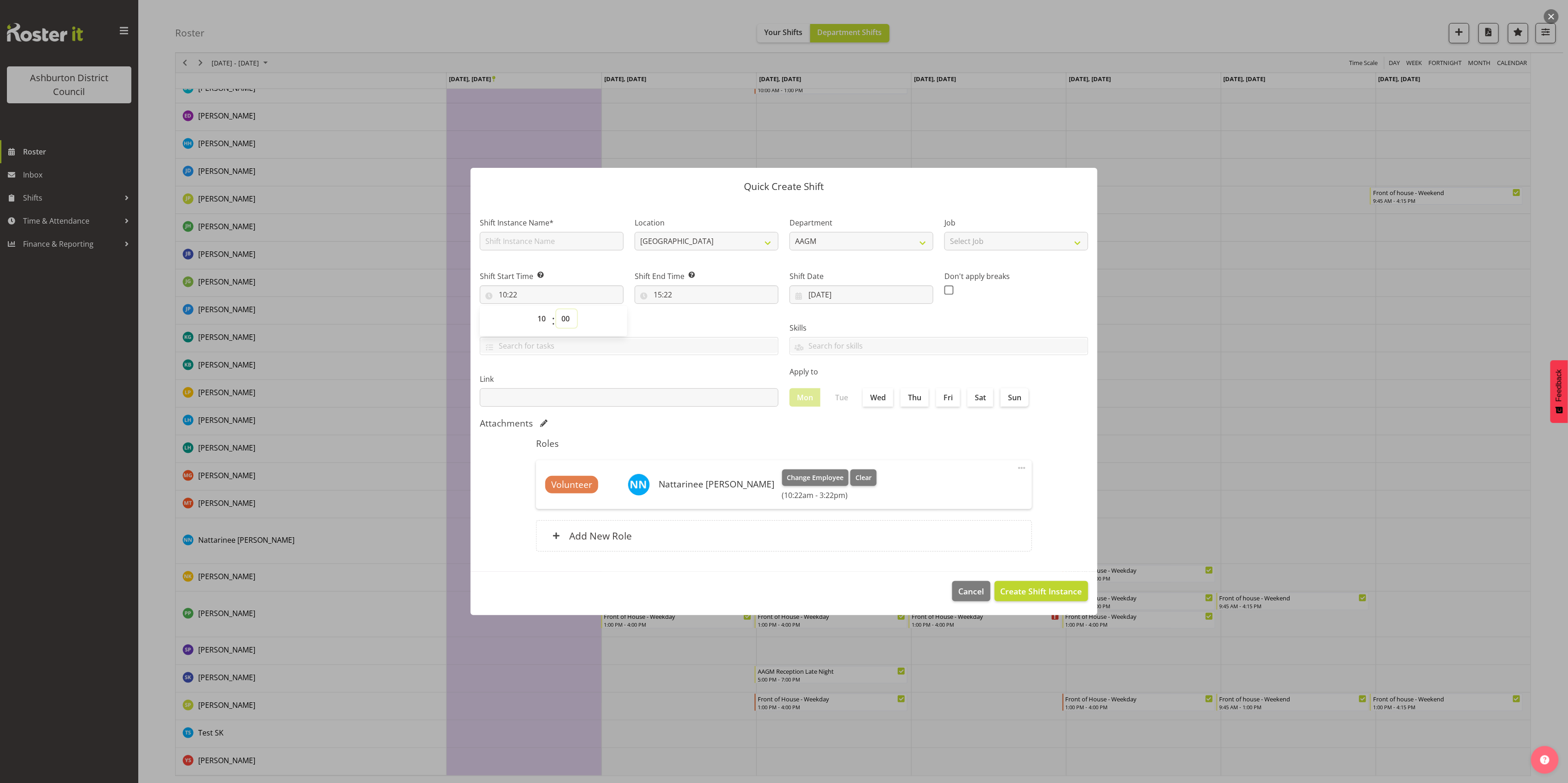
type input "10:00"
click at [664, 295] on input "15:22" at bounding box center [707, 295] width 144 height 18
click at [719, 314] on select "00 01 02 03 04 05 06 07 08 09 10 11 12 13 14 15 16 17 18 19 20 21 22 23 24 25 2…" at bounding box center [721, 318] width 21 height 18
select select "16"
click at [711, 309] on select "00 01 02 03 04 05 06 07 08 09 10 11 12 13 14 15 16 17 18 19 20 21 22 23 24 25 2…" at bounding box center [721, 318] width 21 height 18
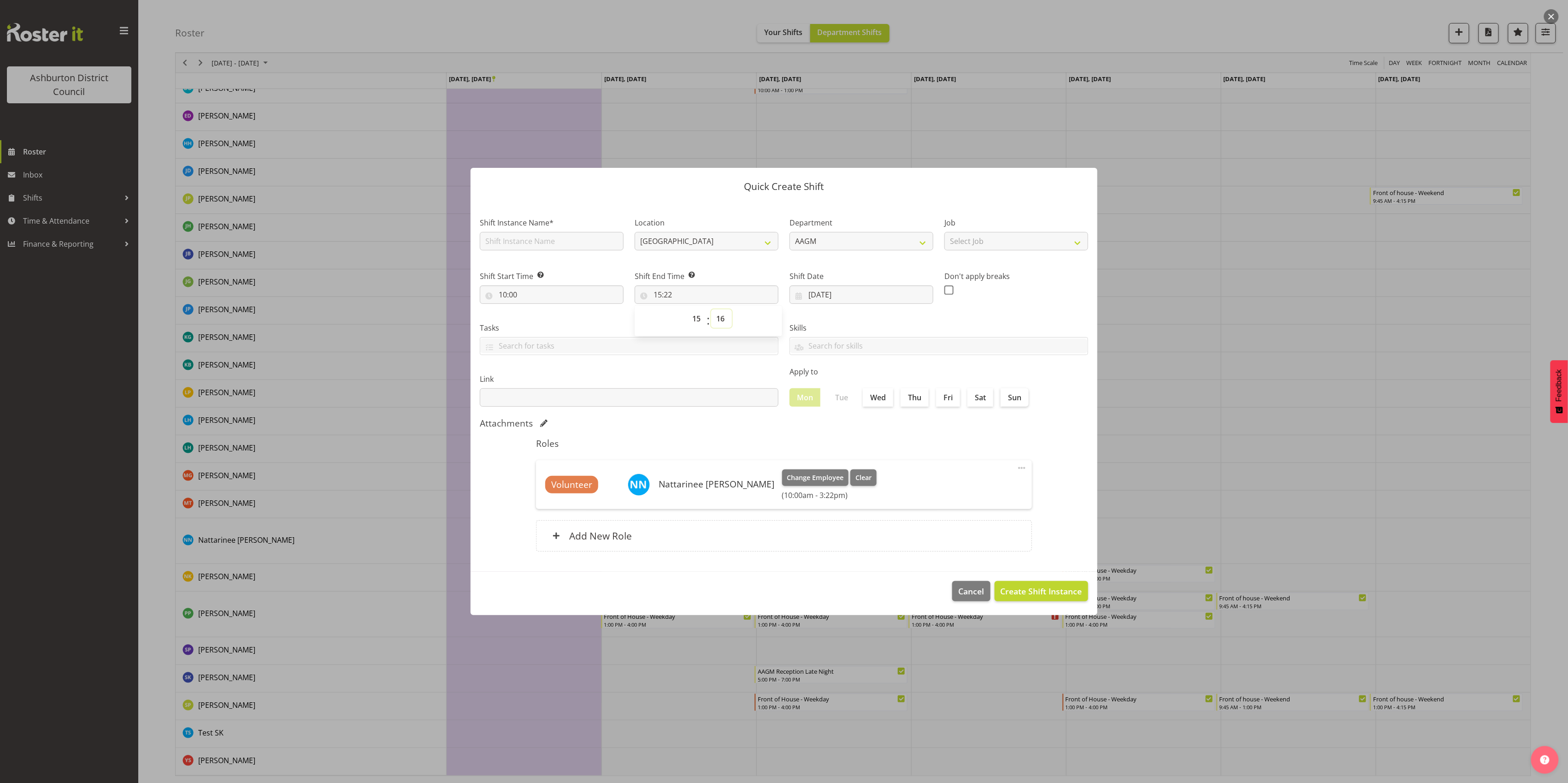
type input "15:16"
click at [721, 316] on select "00 01 02 03 04 05 06 07 08 09 10 11 12 13 14 15 16 17 18 19 20 21 22 23 24 25 2…" at bounding box center [721, 318] width 21 height 18
select select "0"
click at [711, 309] on select "00 01 02 03 04 05 06 07 08 09 10 11 12 13 14 15 16 17 18 19 20 21 22 23 24 25 2…" at bounding box center [721, 318] width 21 height 18
type input "15:00"
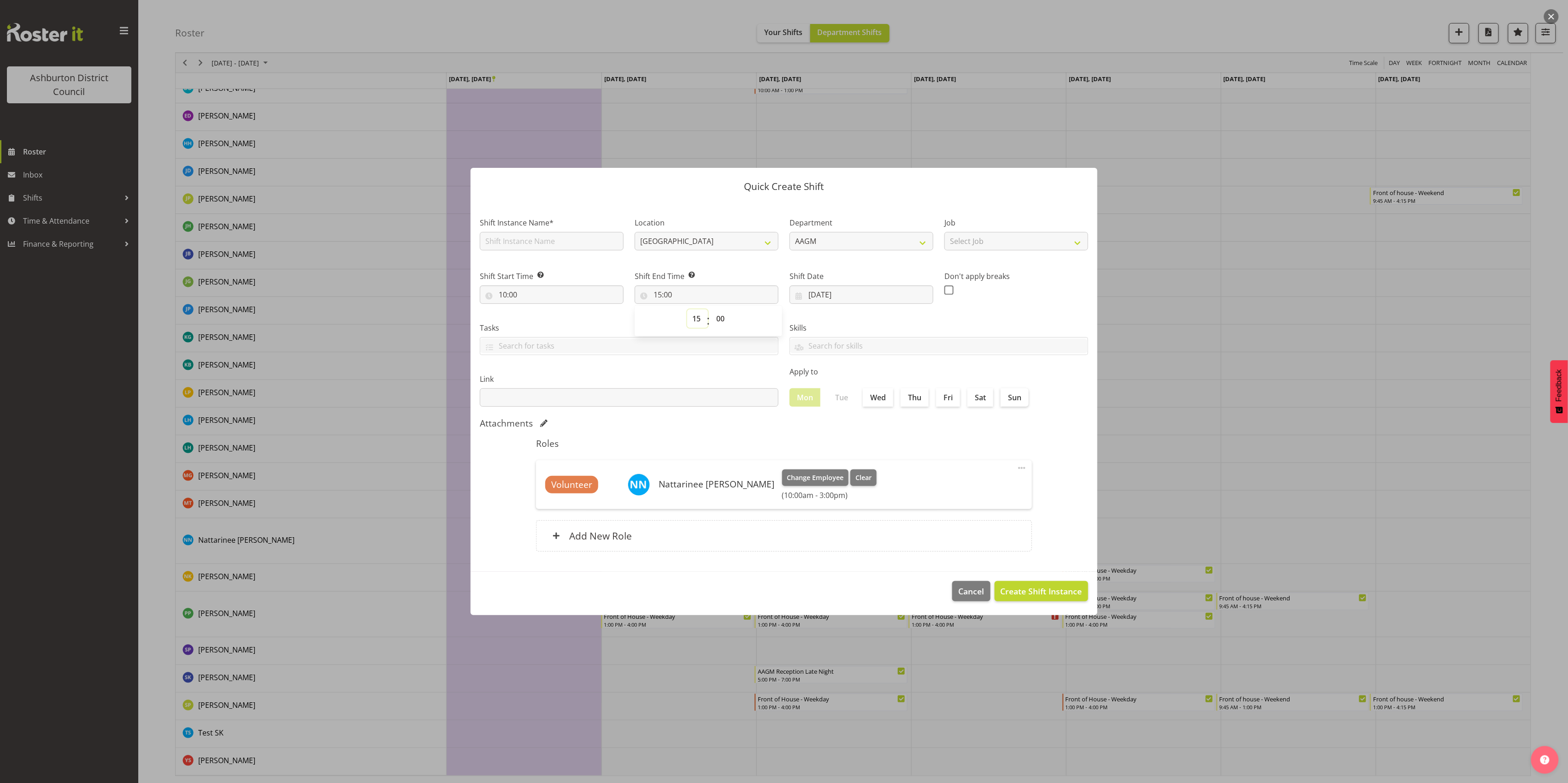
click at [698, 320] on select "00 01 02 03 04 05 06 07 08 09 10 11 12 13 14 15 16 17 18 19 20 21 22 23" at bounding box center [698, 318] width 21 height 18
select select "16"
click at [687, 309] on select "00 01 02 03 04 05 06 07 08 09 10 11 12 13 14 15 16 17 18 19 20 21 22 23" at bounding box center [698, 318] width 21 height 18
type input "16:00"
click at [719, 320] on select "00 01 02 03 04 05 06 07 08 09 10 11 12 13 14 15 16 17 18 19 20 21 22 23 24 25 2…" at bounding box center [721, 318] width 21 height 18
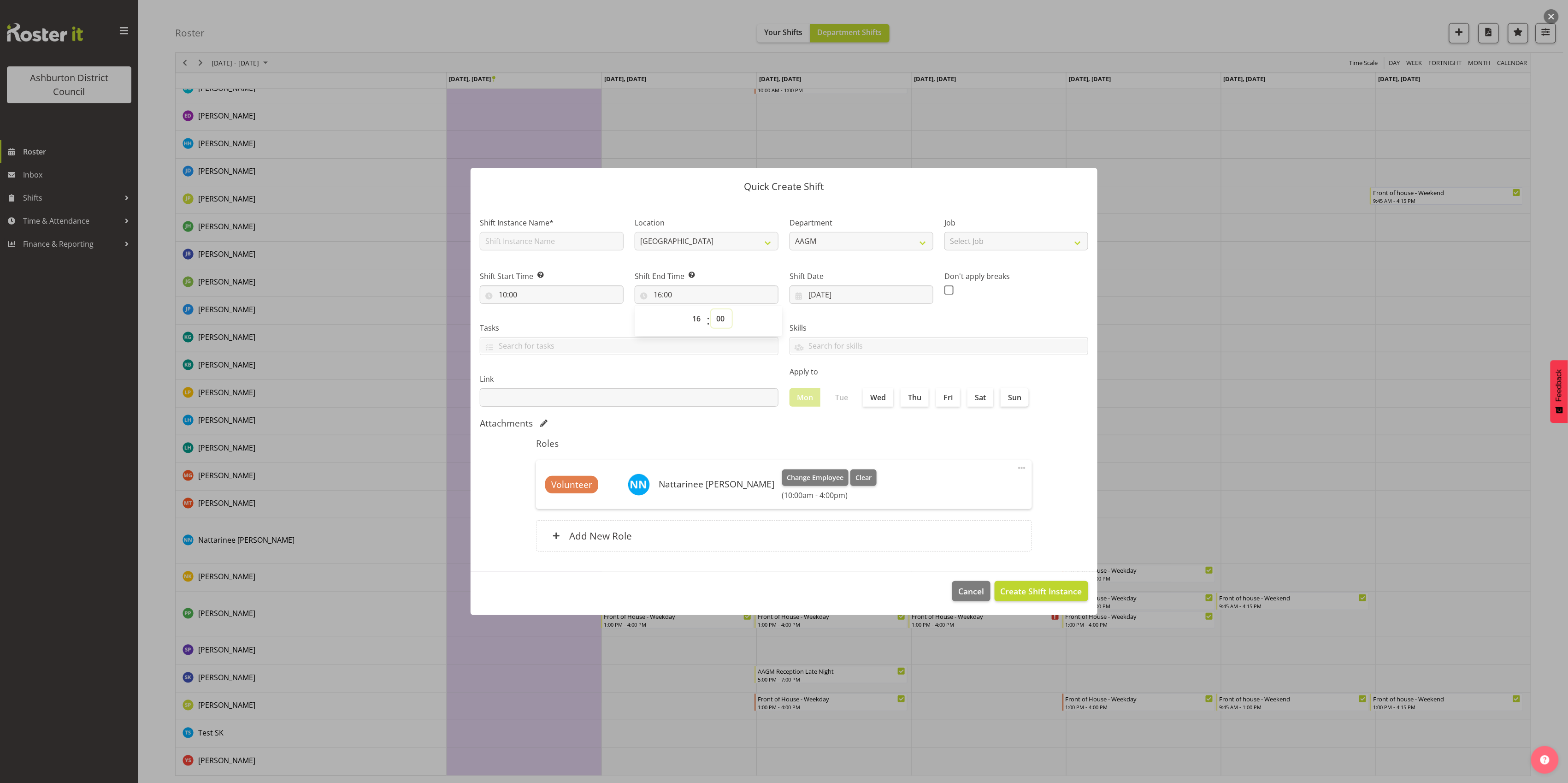
select select "30"
click at [711, 309] on select "00 01 02 03 04 05 06 07 08 09 10 11 12 13 14 15 16 17 18 19 20 21 22 23 24 25 2…" at bounding box center [721, 318] width 21 height 18
type input "16:30"
click at [695, 320] on select "00 01 02 03 04 05 06 07 08 09 10 11 12 13 14 15 16 17 18 19 20 21 22 23" at bounding box center [698, 318] width 21 height 18
select select "15"
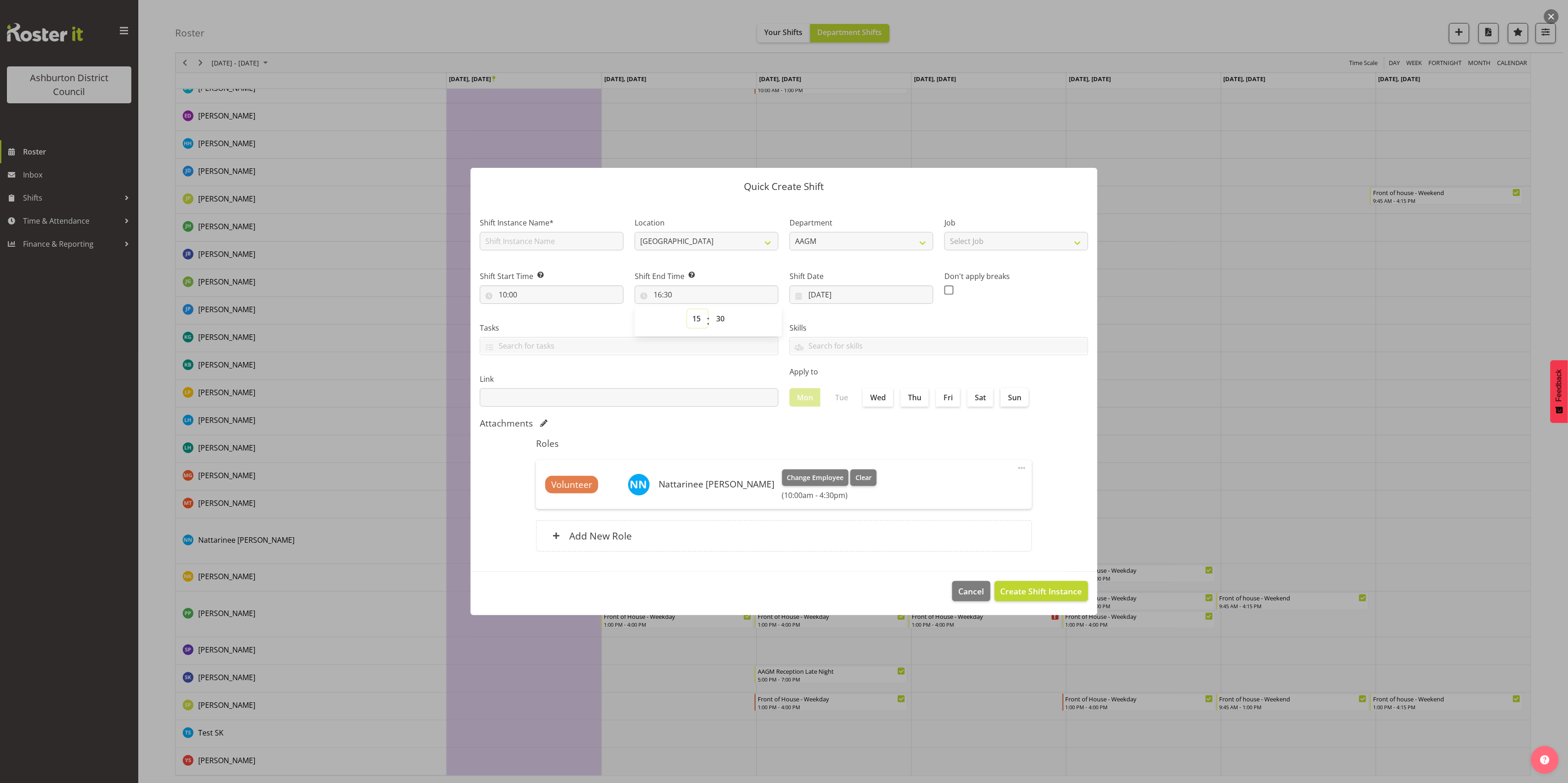
click at [687, 309] on select "00 01 02 03 04 05 06 07 08 09 10 11 12 13 14 15 16 17 18 19 20 21 22 23" at bounding box center [698, 318] width 21 height 18
type input "15:30"
click at [721, 316] on select "00 01 02 03 04 05 06 07 08 09 10 11 12 13 14 15 16 17 18 19 20 21 22 23 24 25 2…" at bounding box center [721, 318] width 21 height 18
select select "0"
click at [711, 309] on select "00 01 02 03 04 05 06 07 08 09 10 11 12 13 14 15 16 17 18 19 20 21 22 23 24 25 2…" at bounding box center [721, 318] width 21 height 18
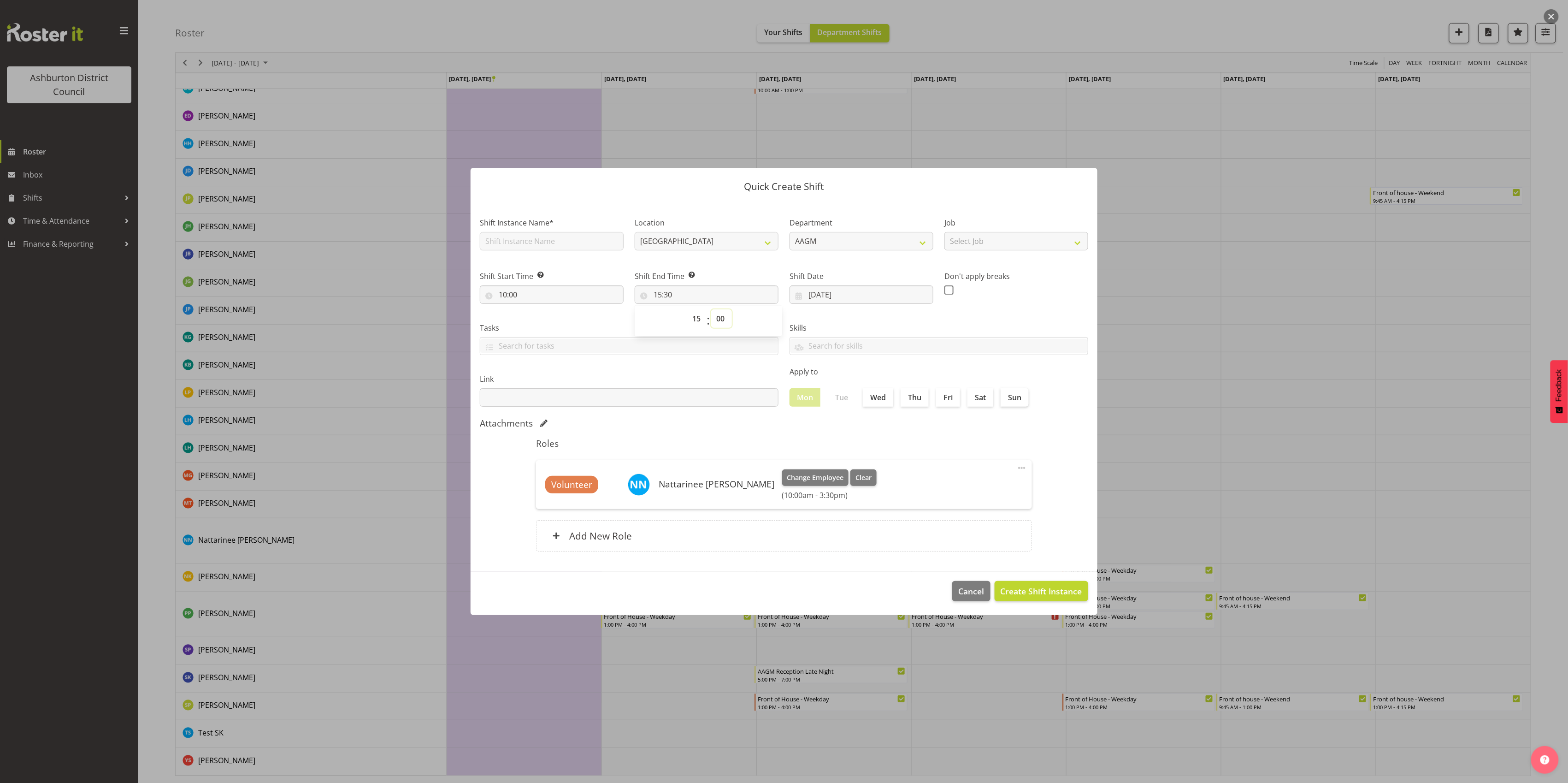
type input "15:00"
click at [578, 248] on input "text" at bounding box center [551, 241] width 144 height 18
type input "Holiday Support"
click at [1007, 594] on span "Create Shift Instance" at bounding box center [1041, 591] width 82 height 12
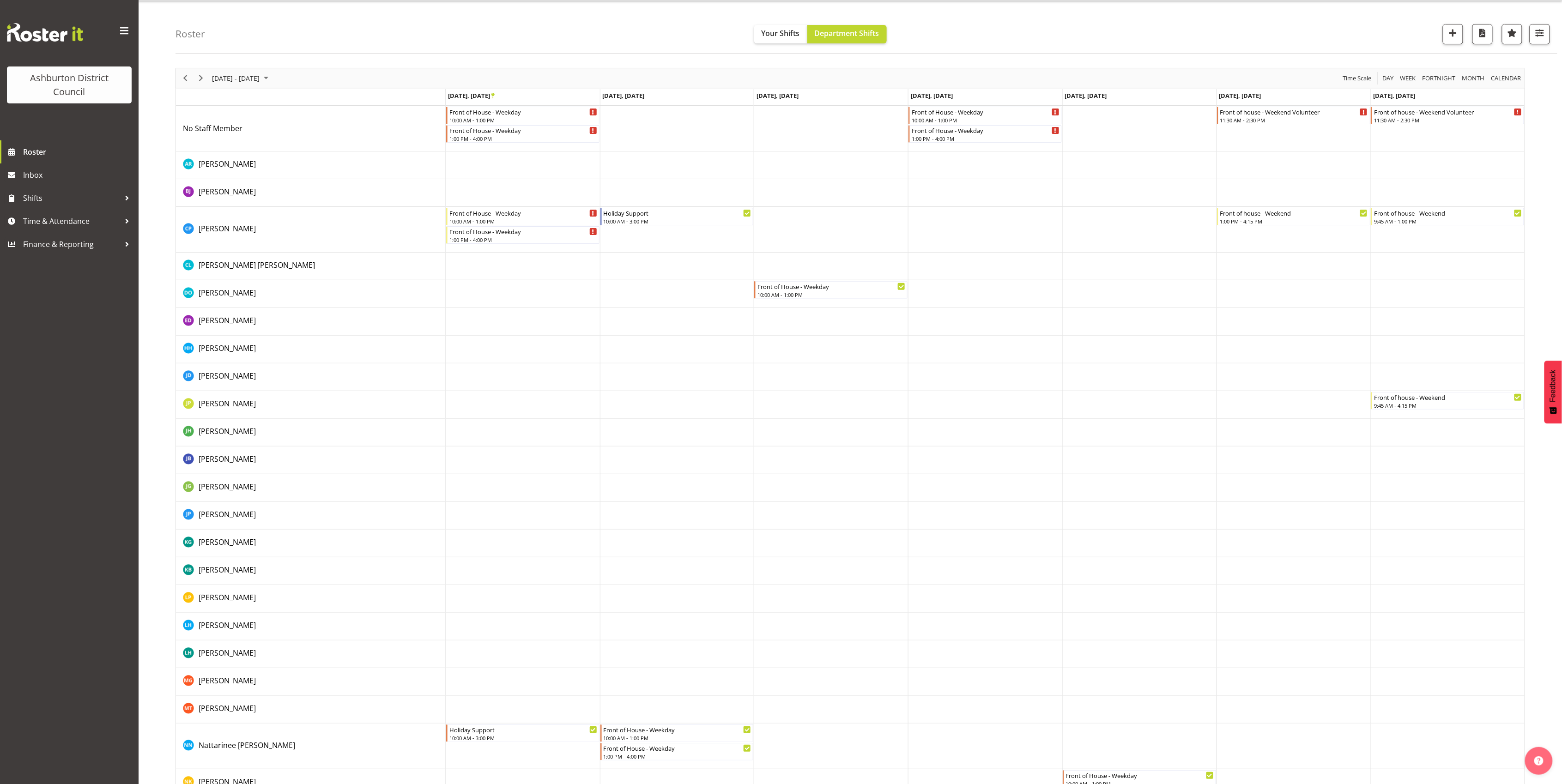
scroll to position [0, 0]
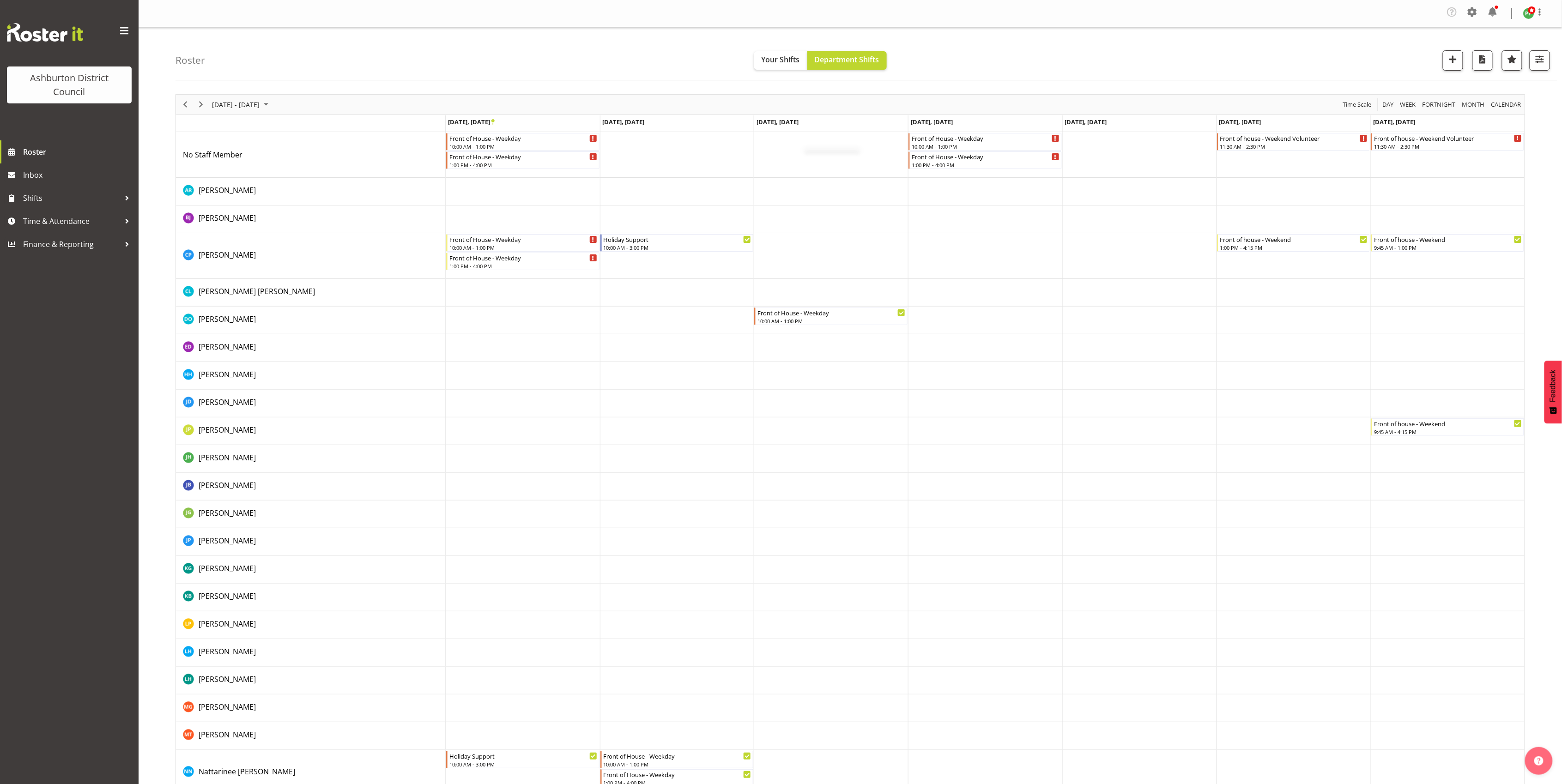
click at [804, 149] on td "Timeline Week of September 27, 2025" at bounding box center [831, 155] width 154 height 46
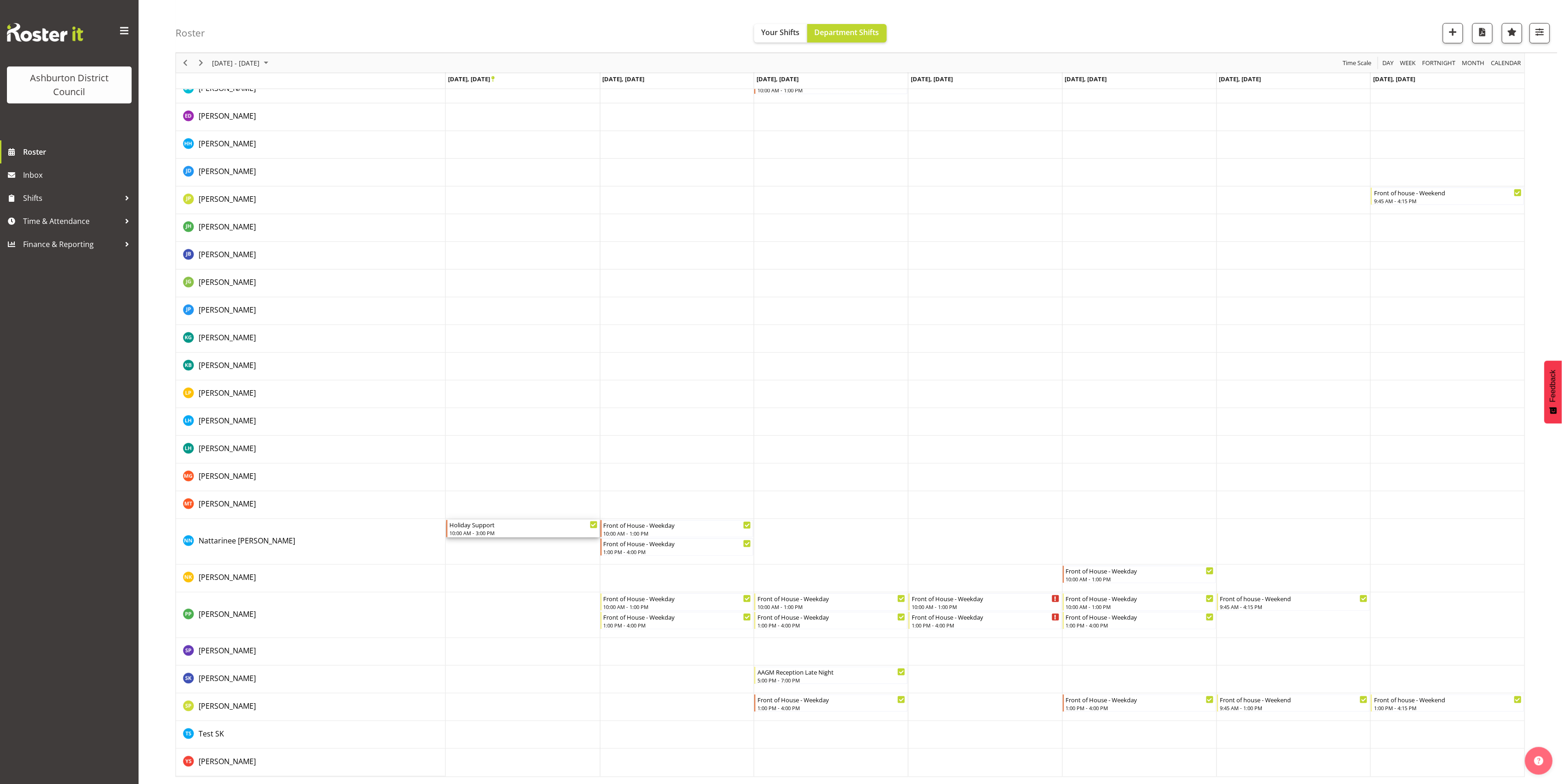
click at [469, 525] on div "Holiday Support" at bounding box center [523, 524] width 148 height 9
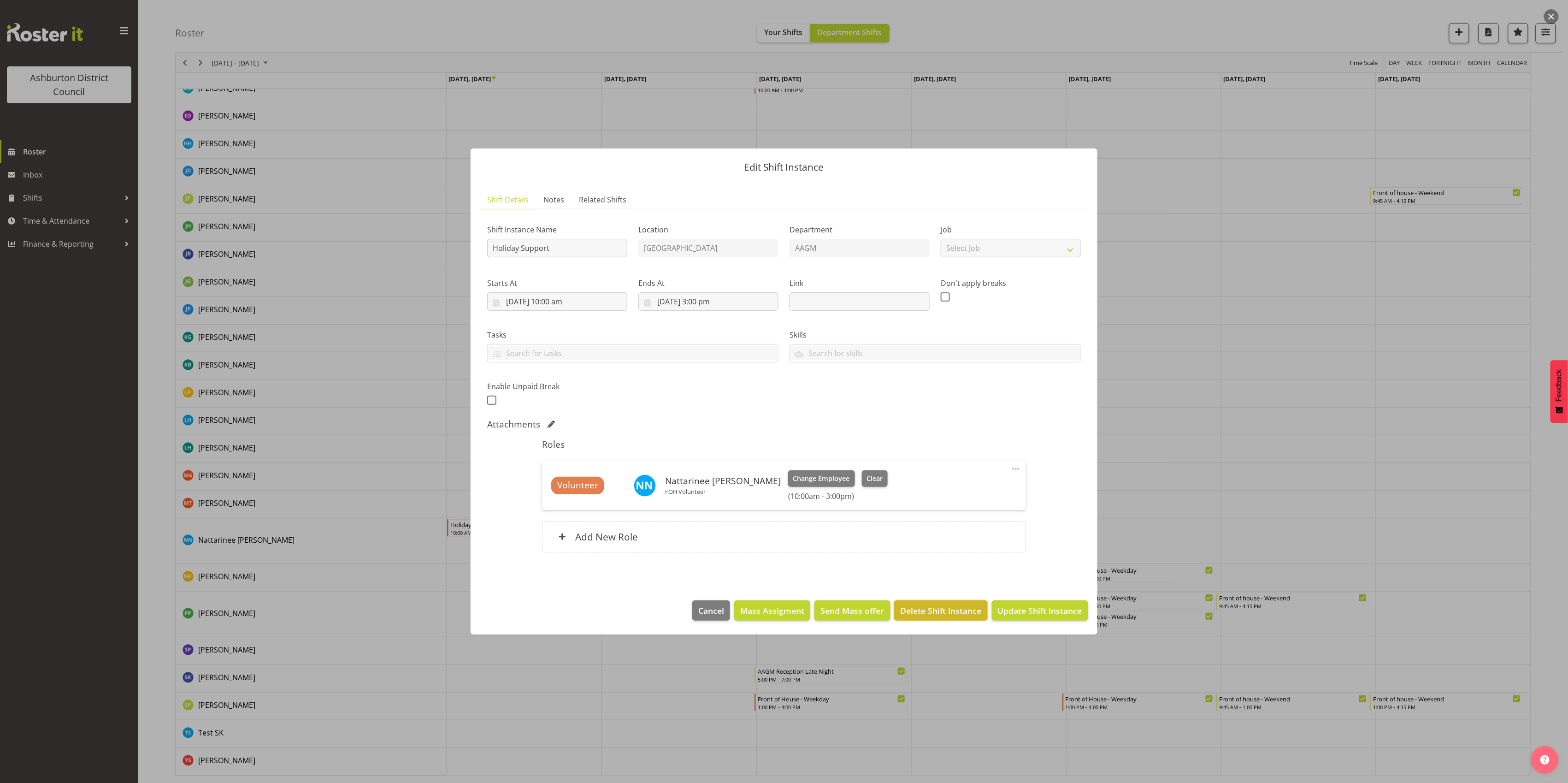
click at [928, 609] on span "Delete Shift Instance" at bounding box center [941, 611] width 81 height 12
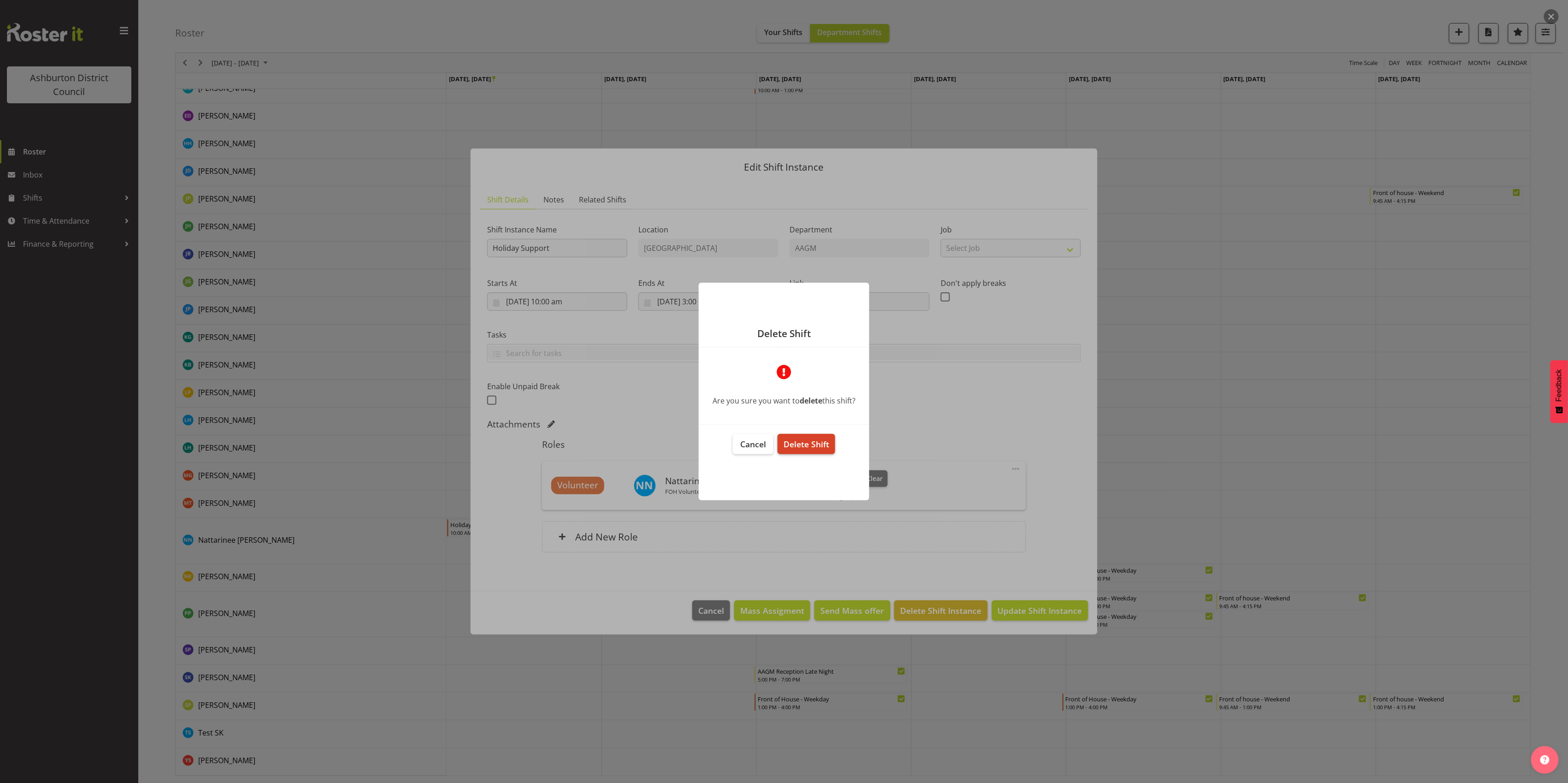
click at [799, 445] on span "Delete Shift" at bounding box center [806, 444] width 46 height 11
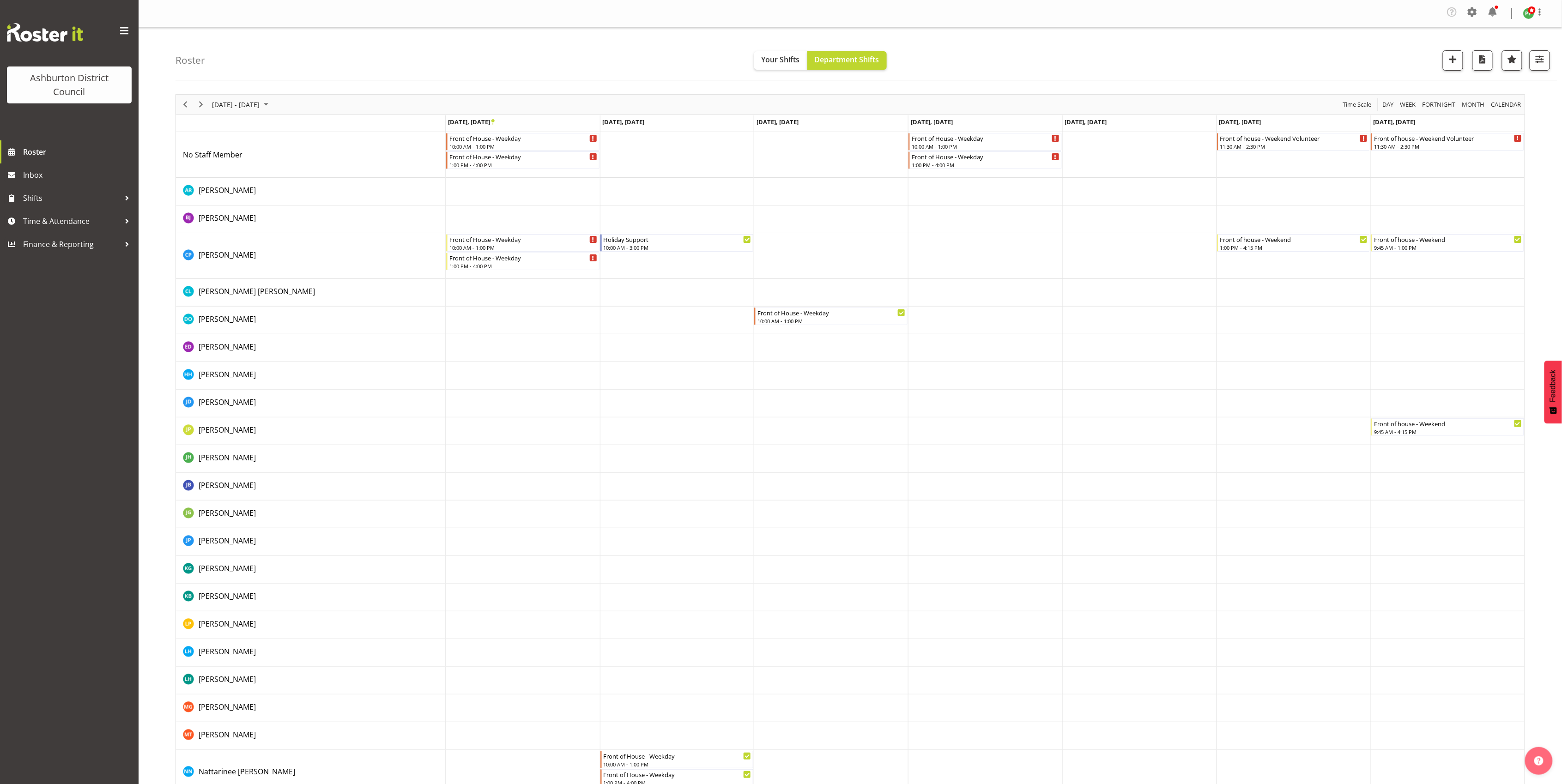
scroll to position [102, 0]
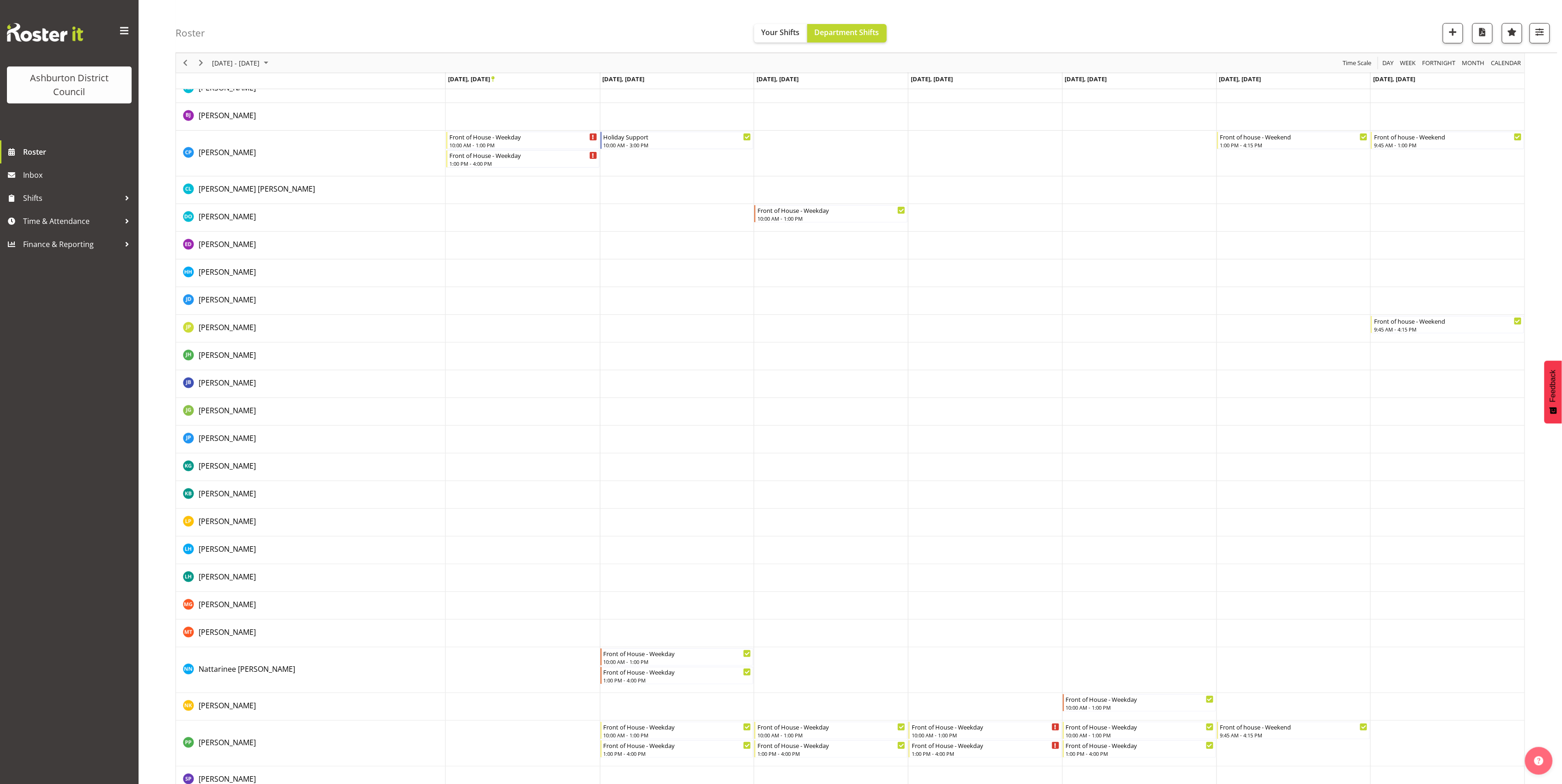
click at [551, 666] on td "Timeline Week of September 27, 2025" at bounding box center [523, 670] width 154 height 46
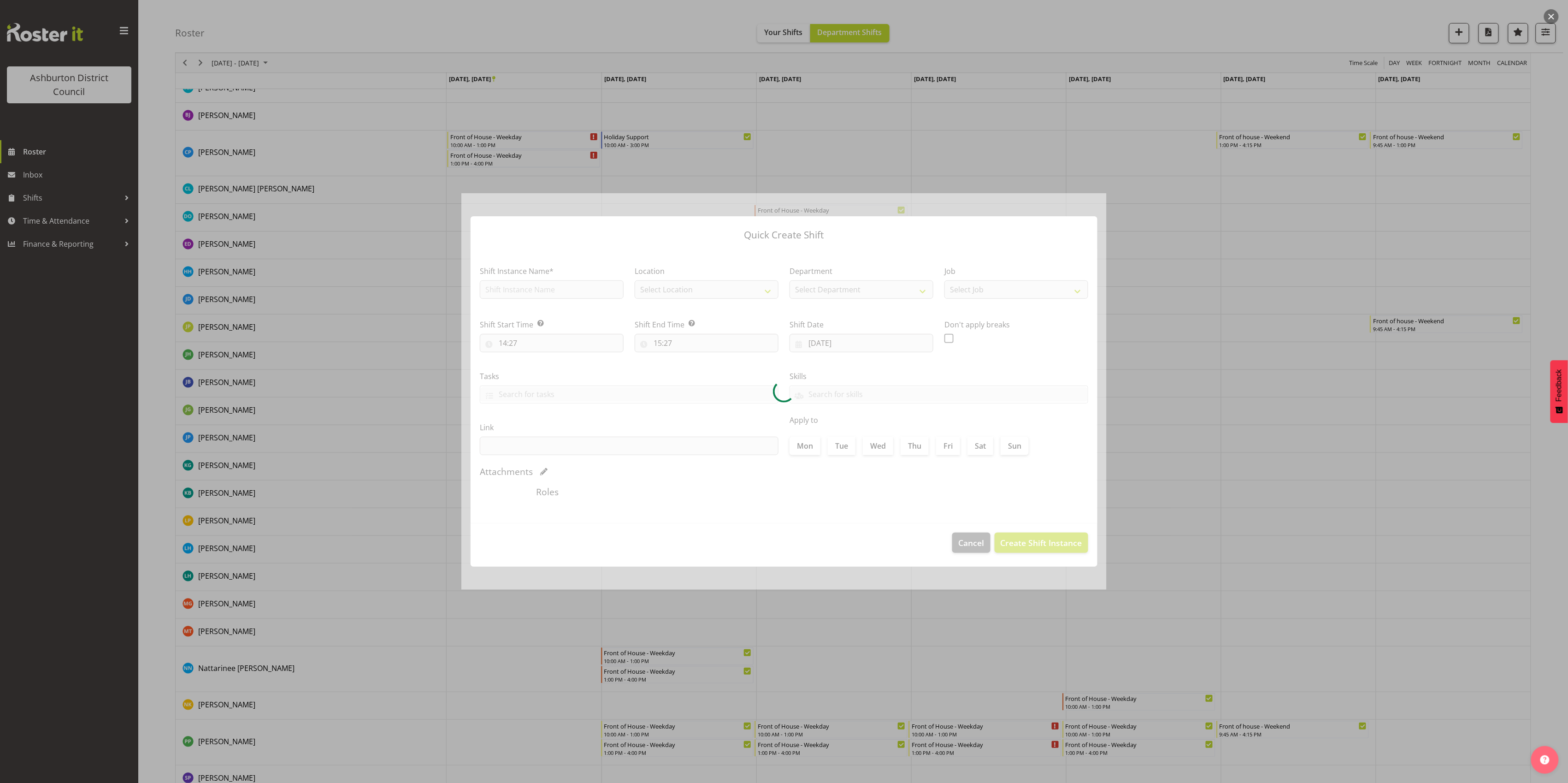
type input "[DATE]"
checkbox input "true"
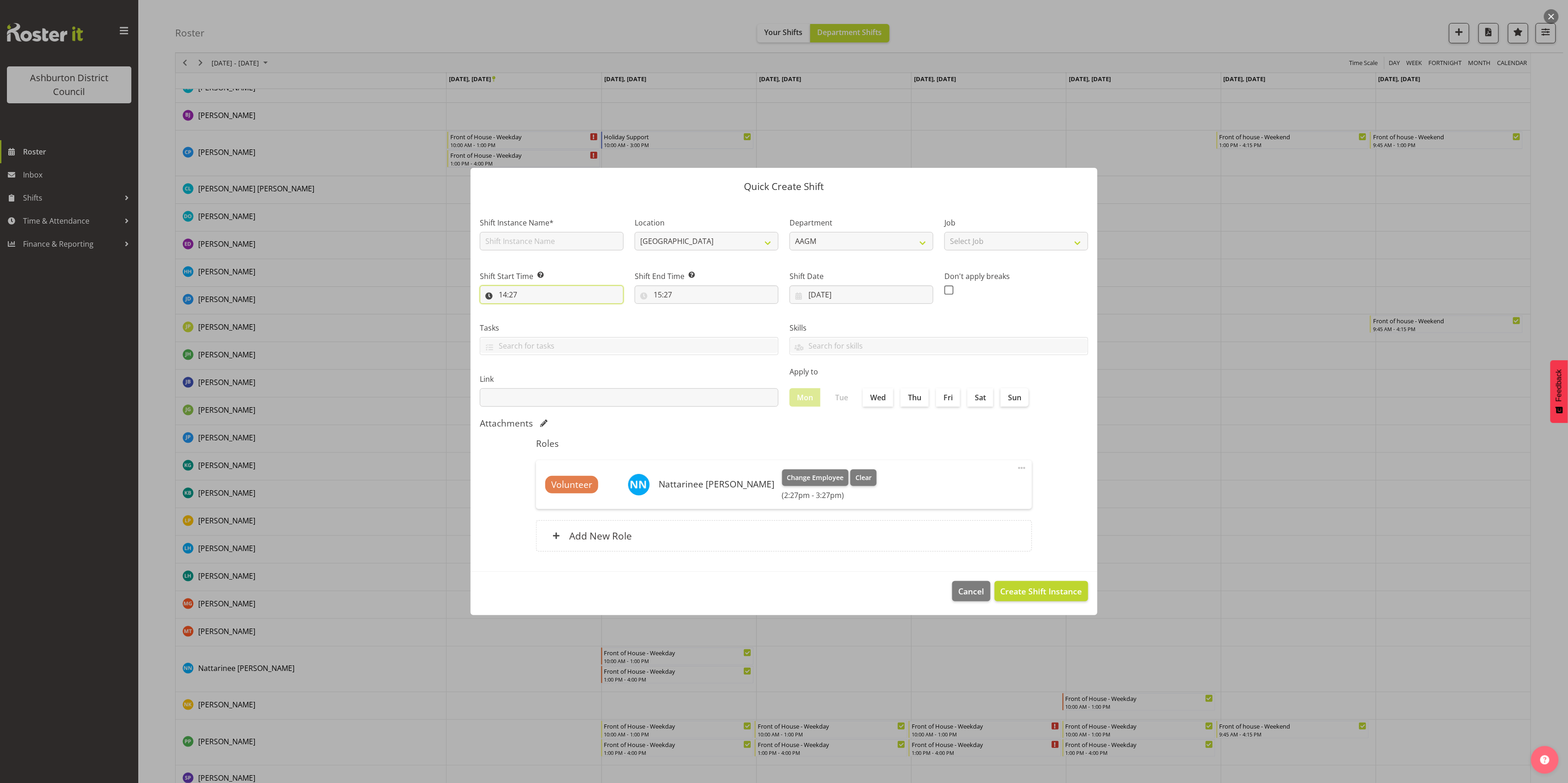
click at [514, 292] on input "14:27" at bounding box center [551, 295] width 144 height 18
click at [541, 316] on select "00 01 02 03 04 05 06 07 08 09 10 11 12 13 14 15 16 17 18 19 20 21 22 23" at bounding box center [543, 318] width 21 height 18
select select "10"
click at [533, 309] on select "00 01 02 03 04 05 06 07 08 09 10 11 12 13 14 15 16 17 18 19 20 21 22 23" at bounding box center [543, 318] width 21 height 18
type input "10:27"
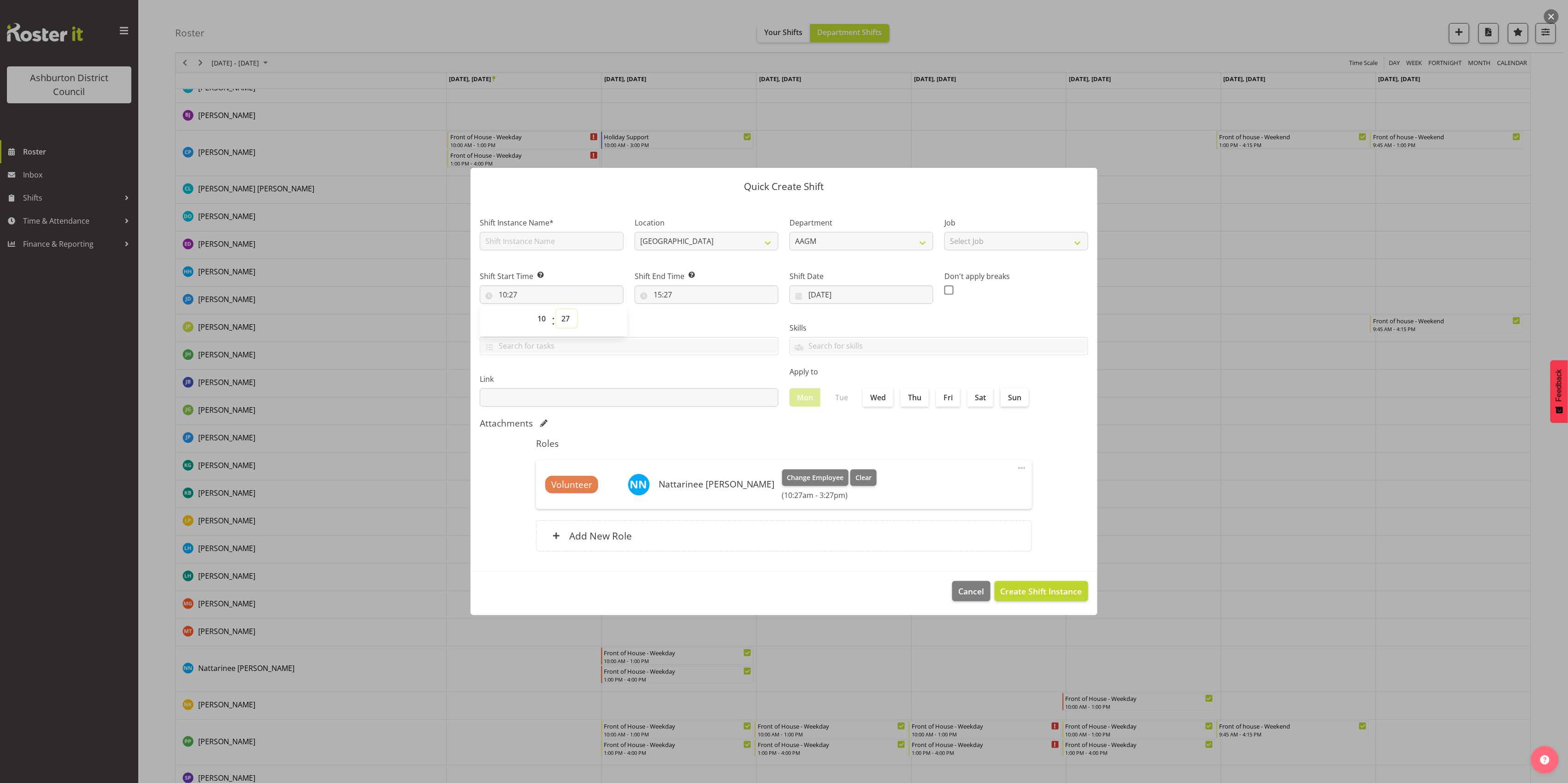
click at [565, 319] on select "00 01 02 03 04 05 06 07 08 09 10 11 12 13 14 15 16 17 18 19 20 21 22 23 24 25 2…" at bounding box center [567, 318] width 21 height 18
select select "0"
click at [556, 309] on select "00 01 02 03 04 05 06 07 08 09 10 11 12 13 14 15 16 17 18 19 20 21 22 23 24 25 2…" at bounding box center [567, 318] width 21 height 18
type input "10:00"
click at [677, 293] on input "15:27" at bounding box center [707, 295] width 144 height 18
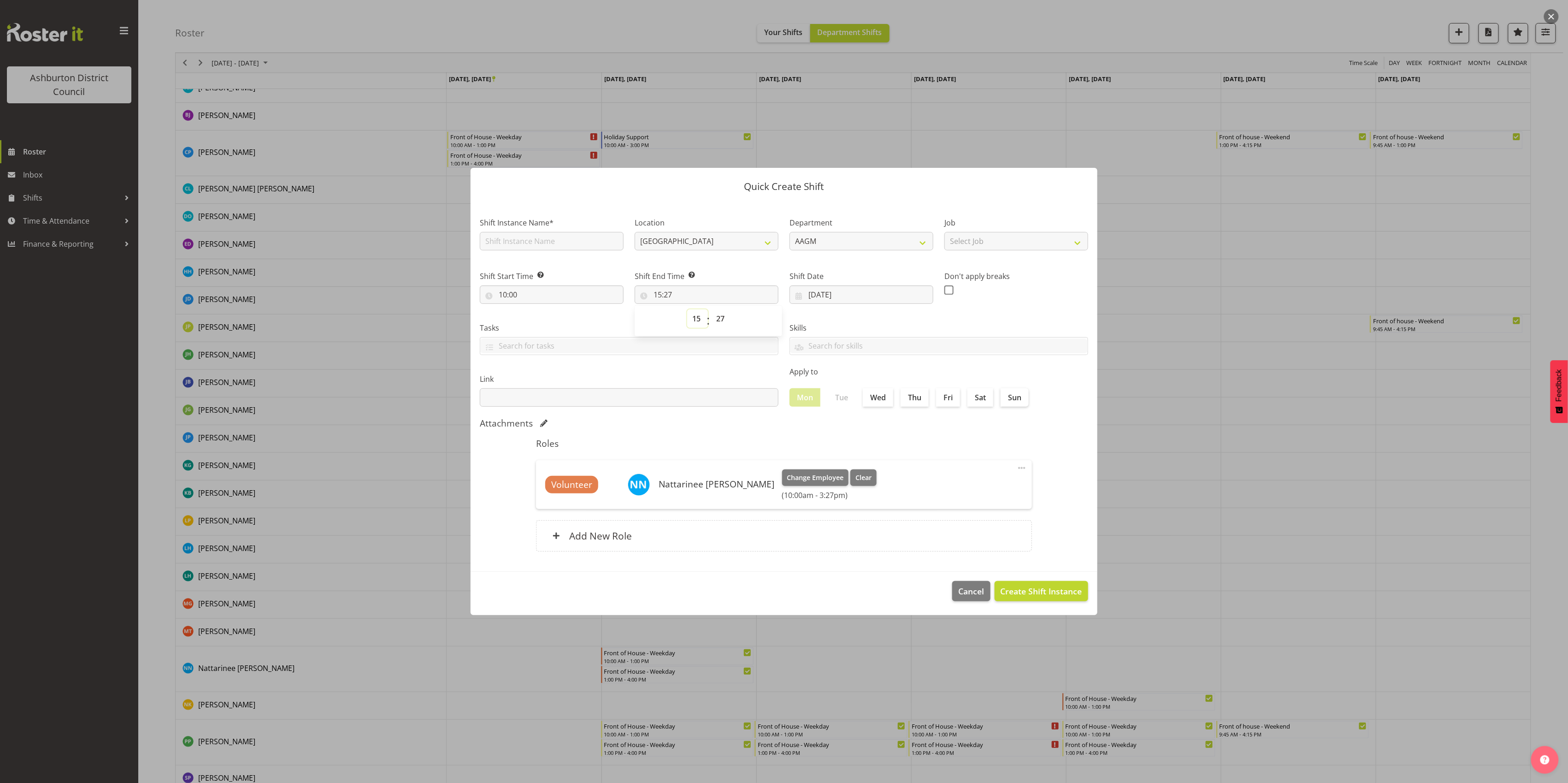
click at [699, 320] on select "00 01 02 03 04 05 06 07 08 09 10 11 12 13 14 15 16 17 18 19 20 21 22 23" at bounding box center [698, 318] width 21 height 18
select select "16"
click at [687, 309] on select "00 01 02 03 04 05 06 07 08 09 10 11 12 13 14 15 16 17 18 19 20 21 22 23" at bounding box center [698, 318] width 21 height 18
type input "16:27"
click at [724, 316] on select "00 01 02 03 04 05 06 07 08 09 10 11 12 13 14 15 16 17 18 19 20 21 22 23 24 25 2…" at bounding box center [721, 318] width 21 height 18
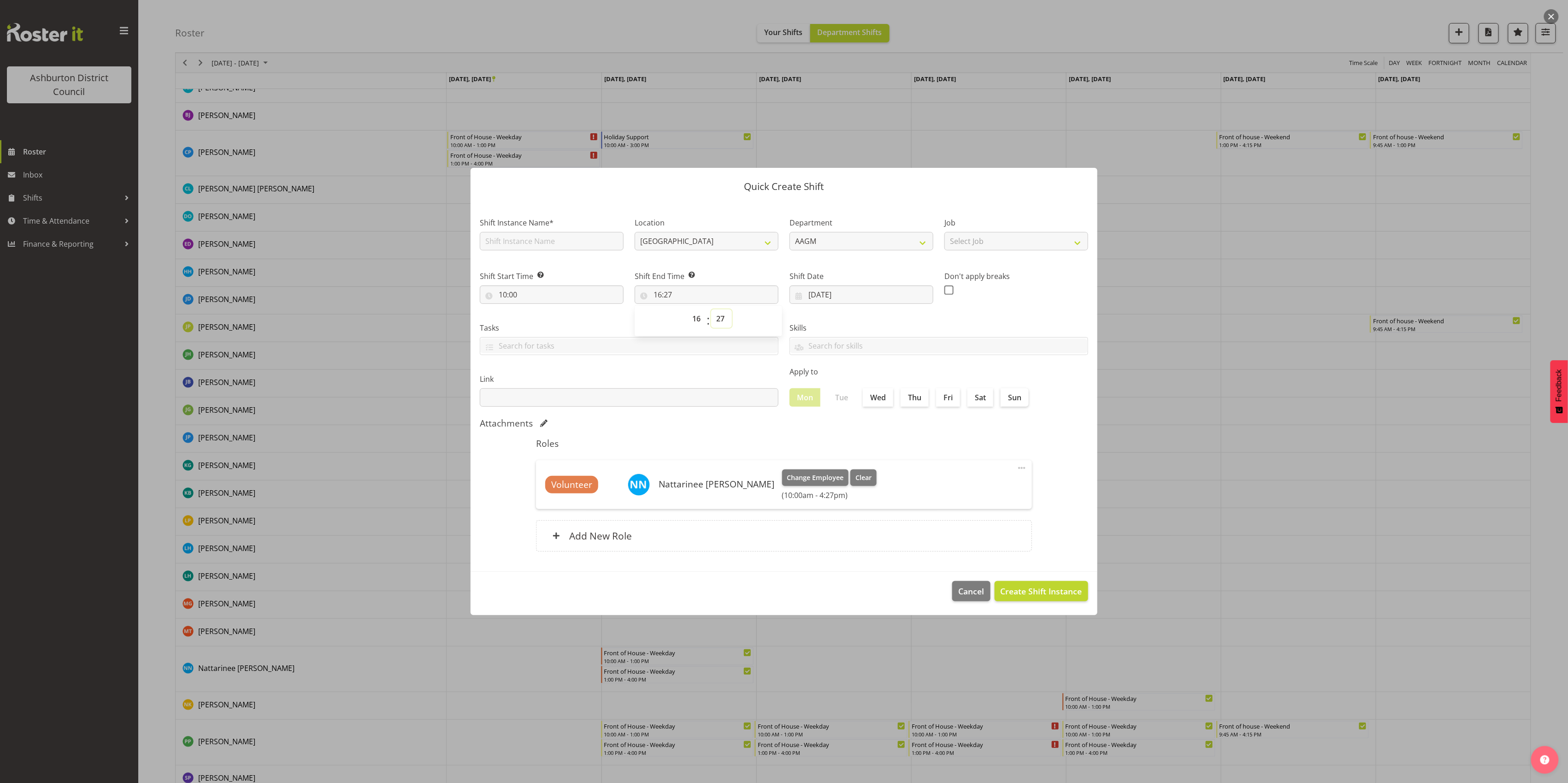
select select "15"
click at [711, 309] on select "00 01 02 03 04 05 06 07 08 09 10 11 12 13 14 15 16 17 18 19 20 21 22 23 24 25 2…" at bounding box center [721, 318] width 21 height 18
type input "16:15"
click at [511, 240] on input "text" at bounding box center [551, 241] width 144 height 18
type input "Holiday Support"
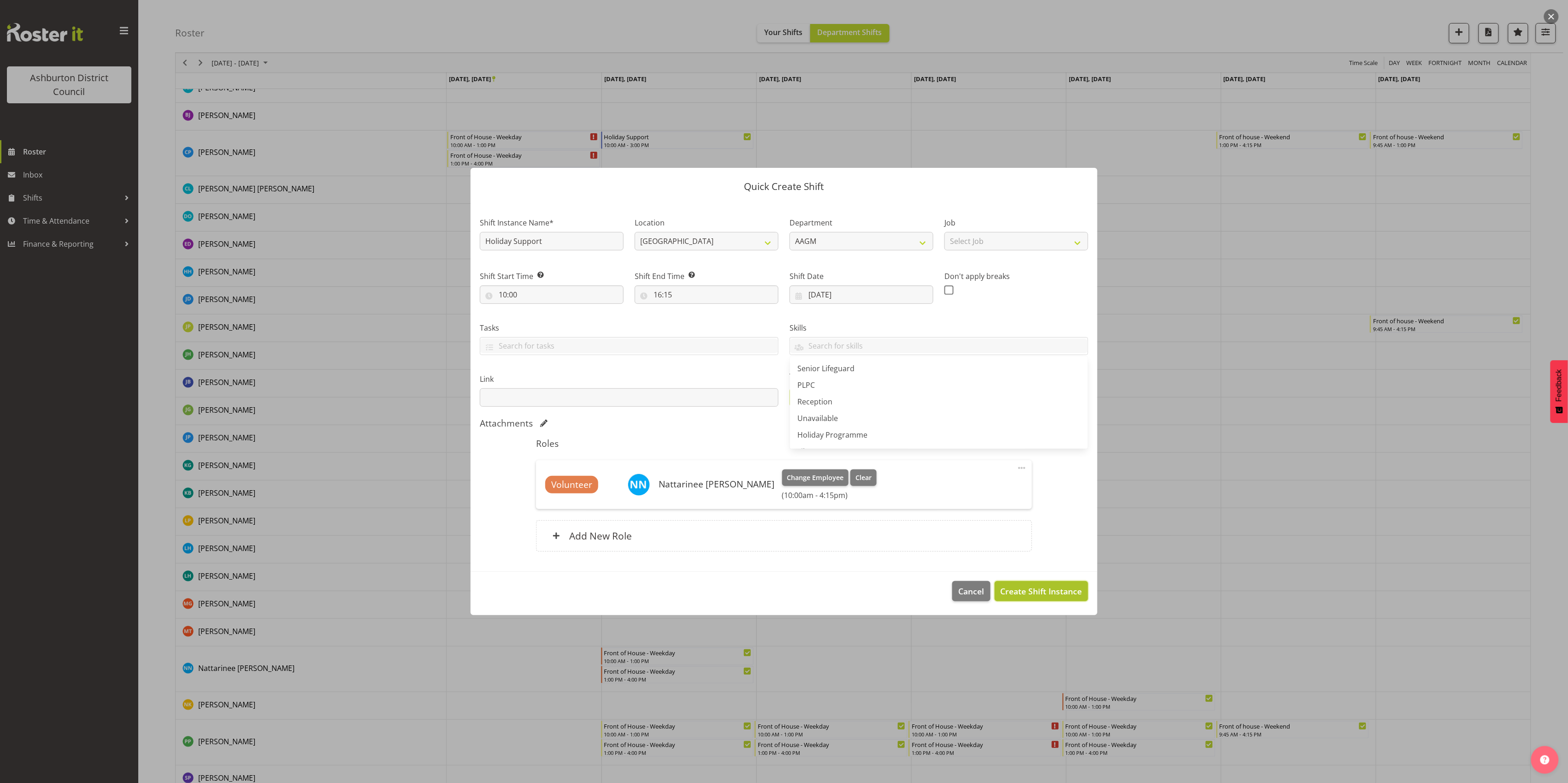
click at [1018, 589] on span "Create Shift Instance" at bounding box center [1041, 591] width 82 height 12
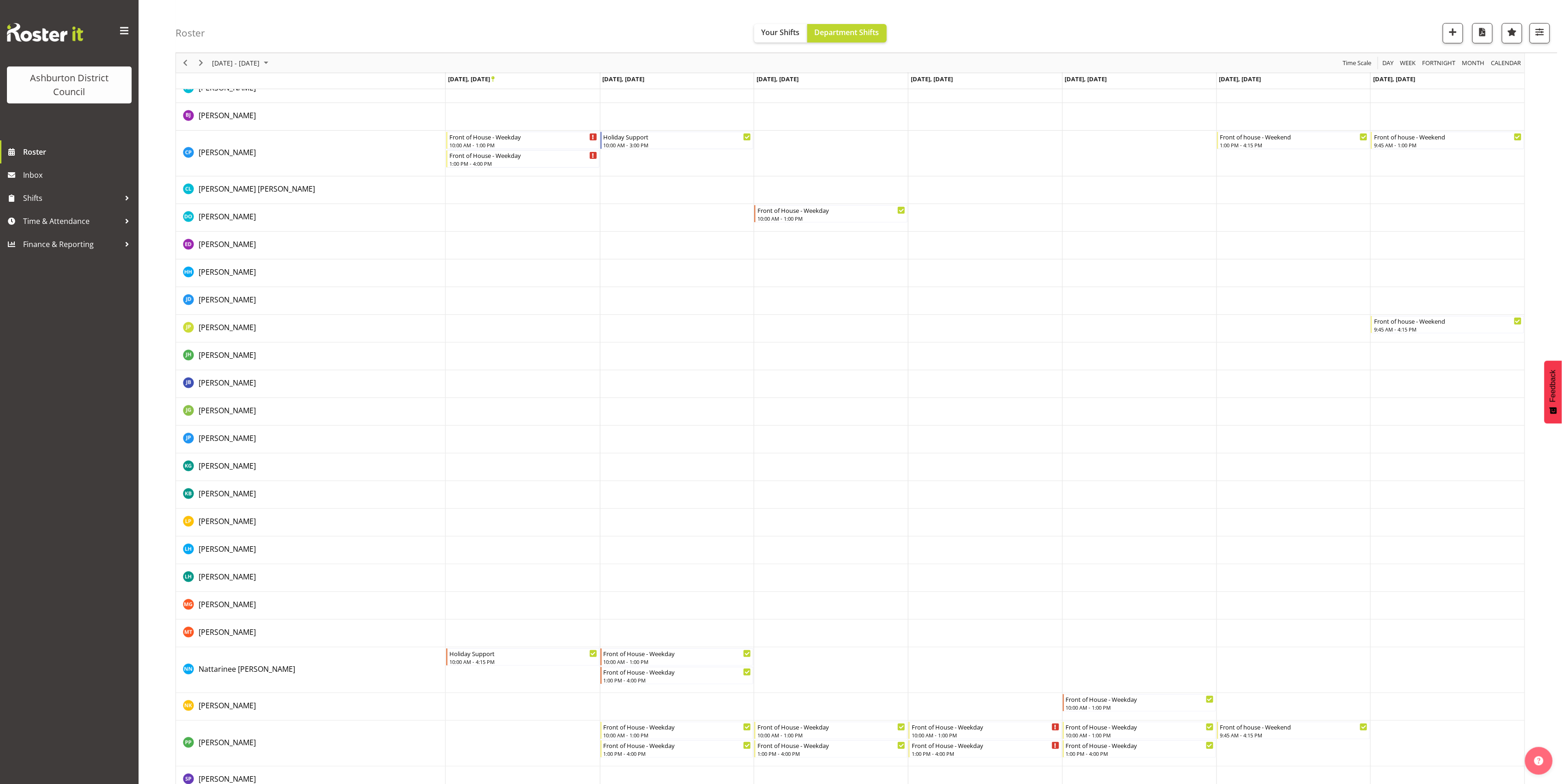
scroll to position [0, 0]
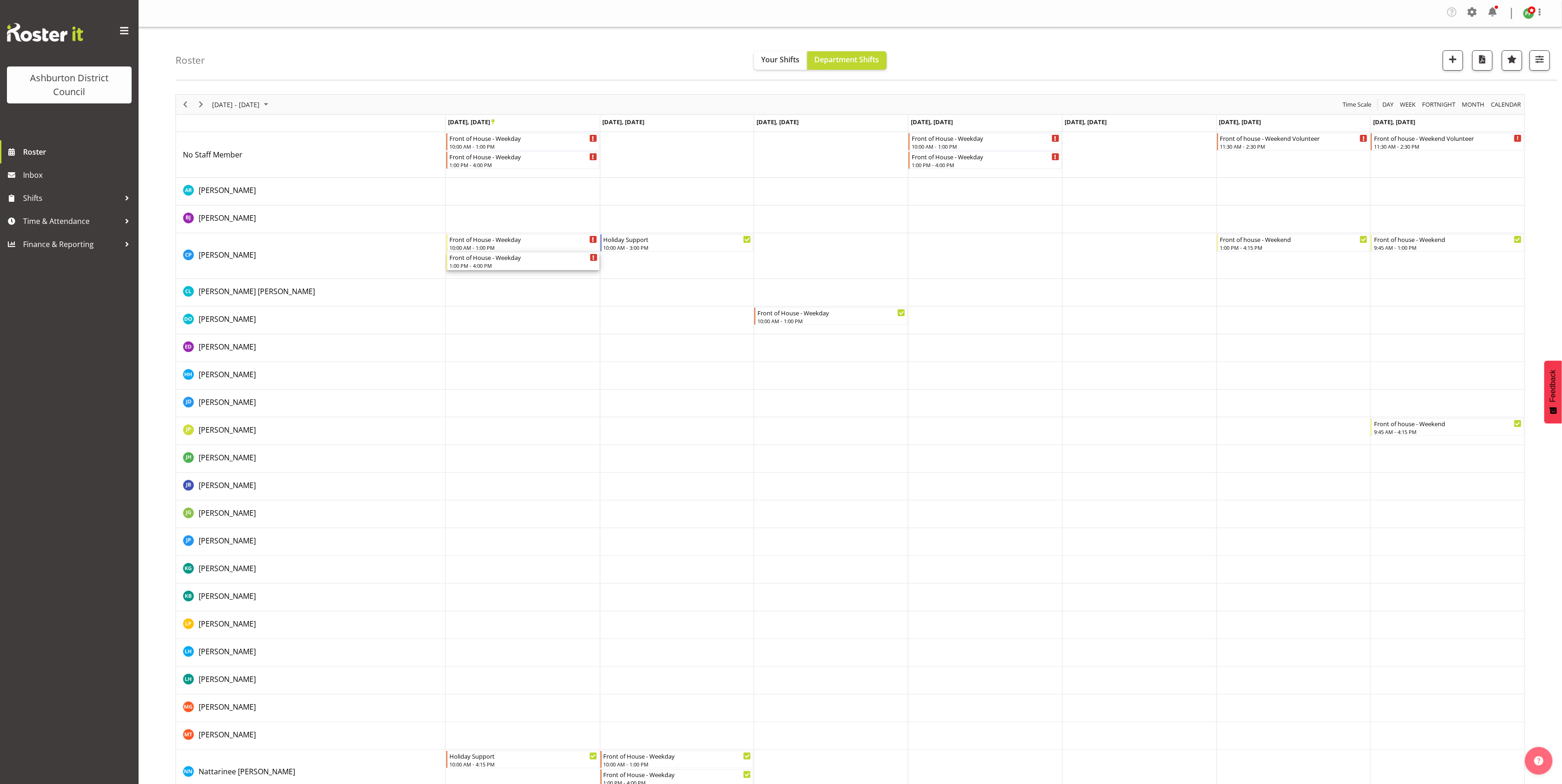
click at [482, 265] on div "1:00 PM - 4:00 PM" at bounding box center [523, 265] width 148 height 7
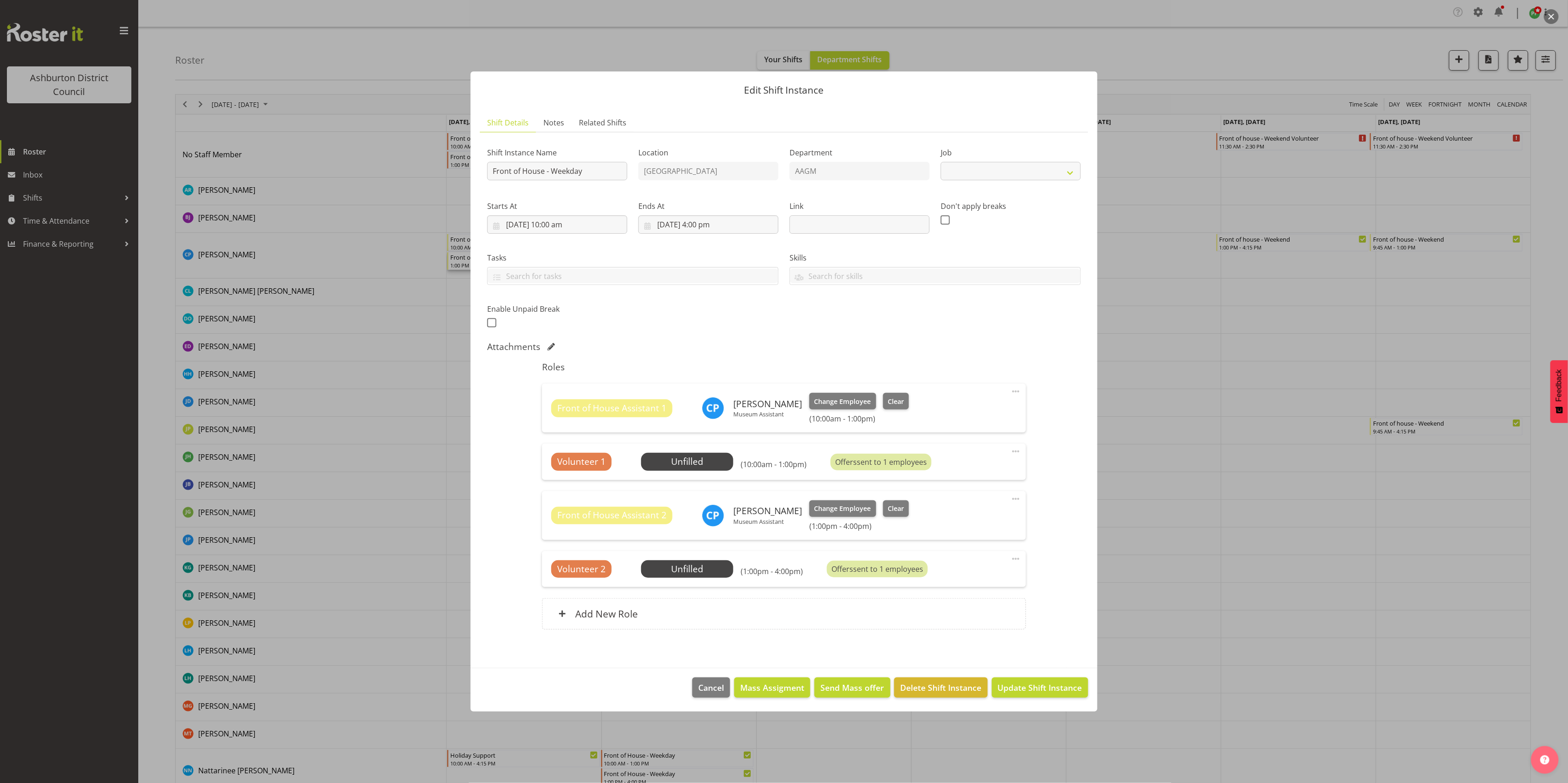
select select "10103"
click at [710, 690] on span "Cancel" at bounding box center [711, 687] width 26 height 12
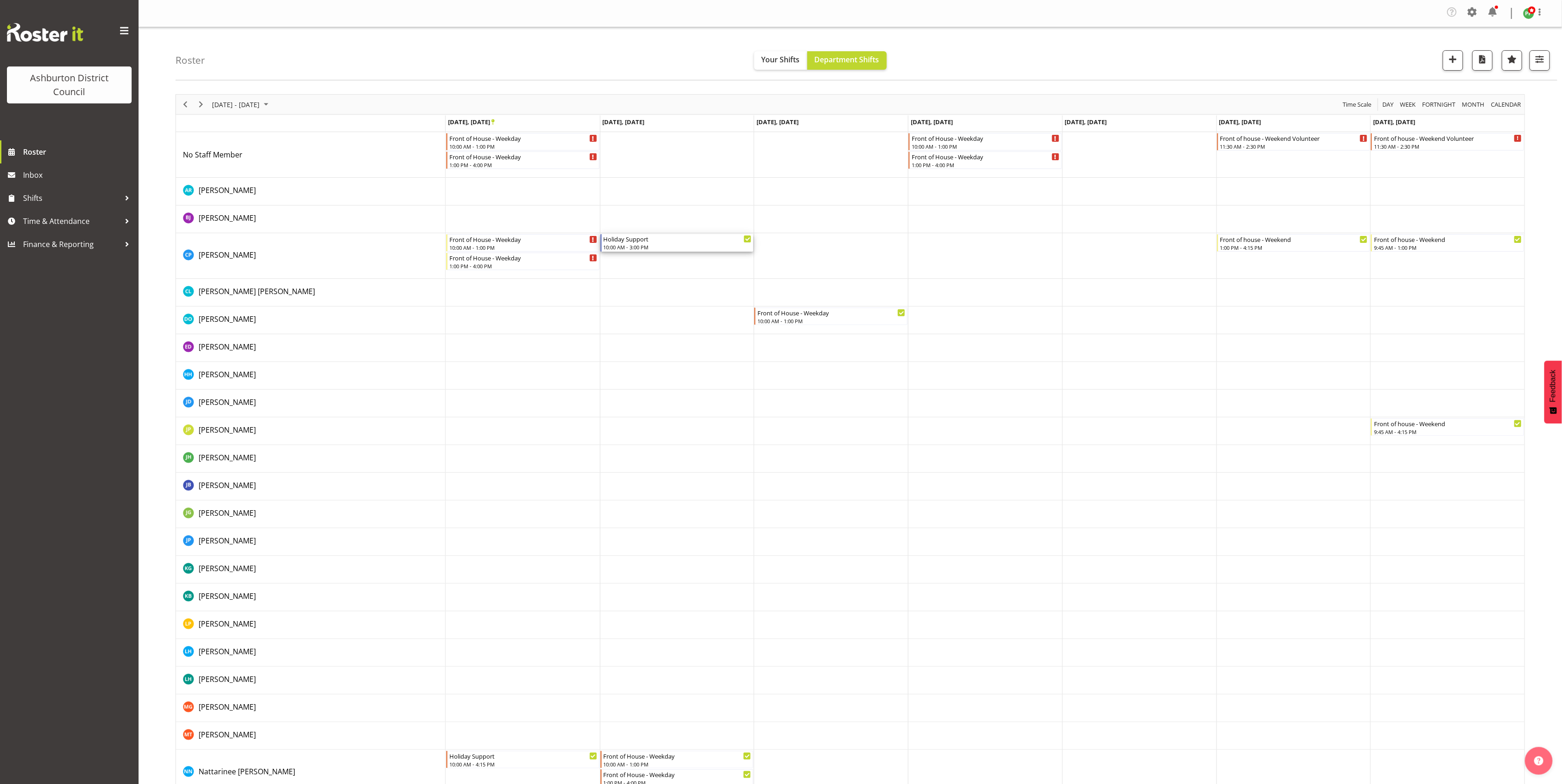
click at [656, 243] on div "Holiday Support" at bounding box center [678, 238] width 148 height 9
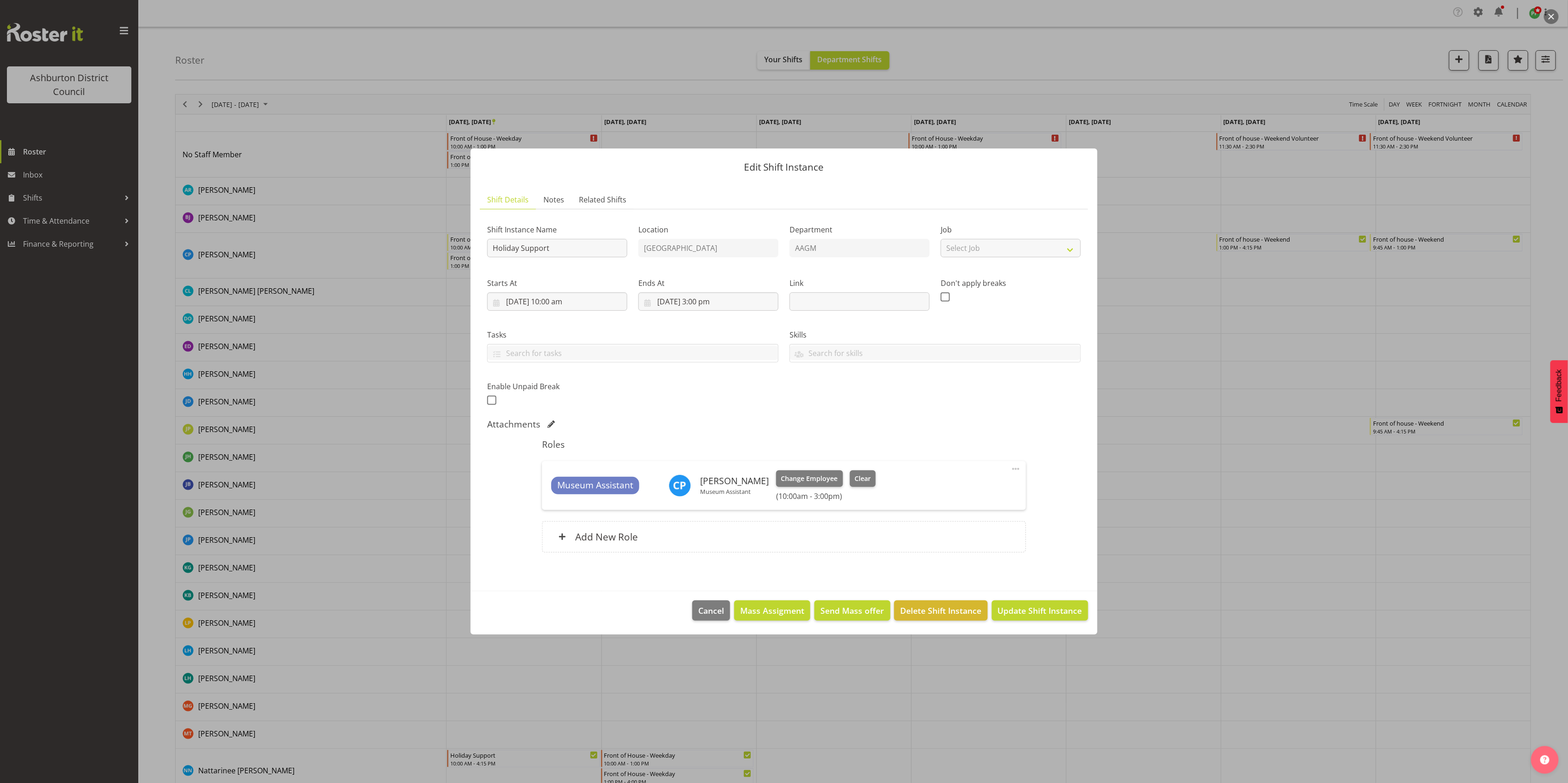
click at [399, 527] on div at bounding box center [784, 392] width 1568 height 783
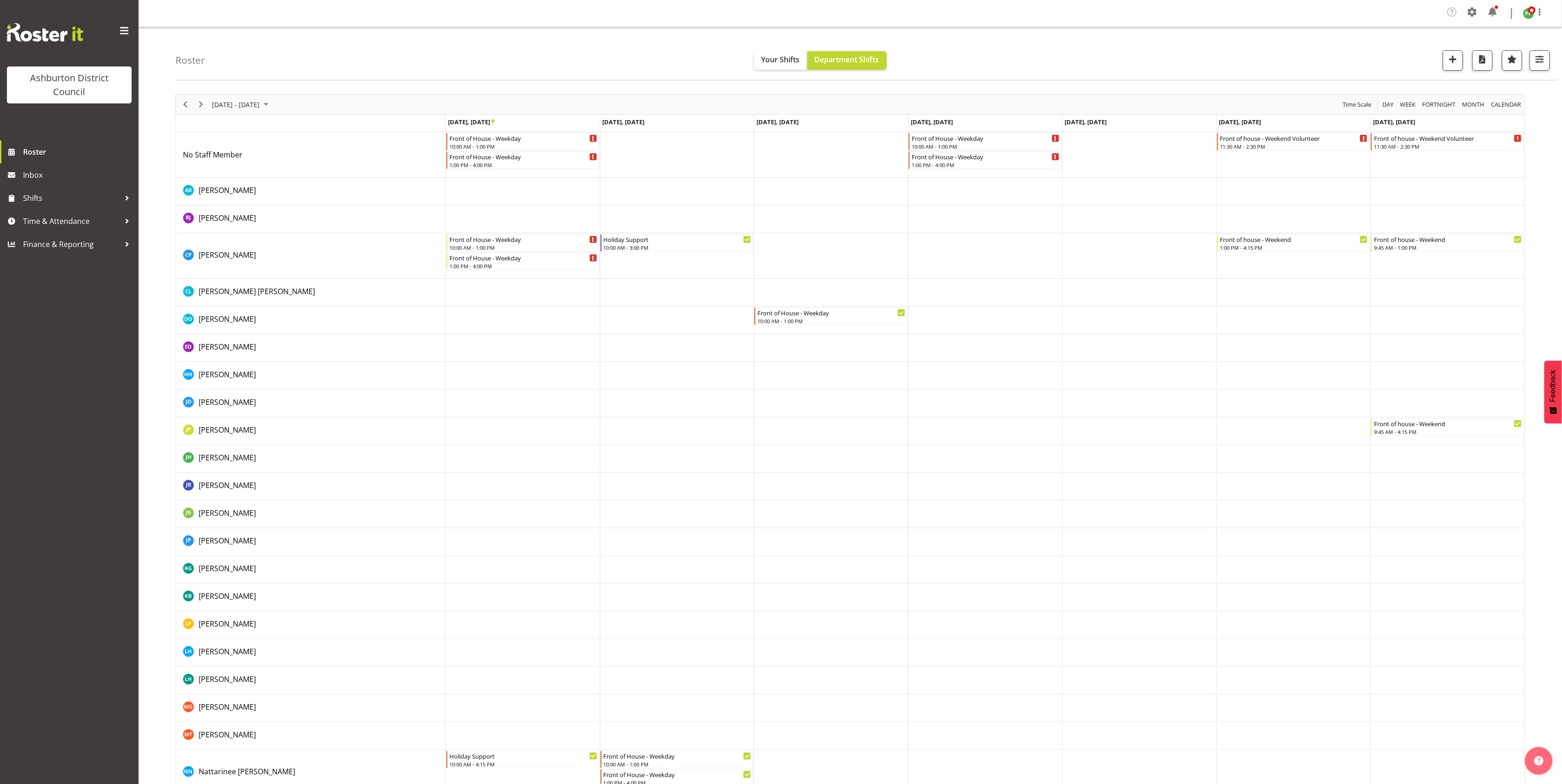
scroll to position [102, 0]
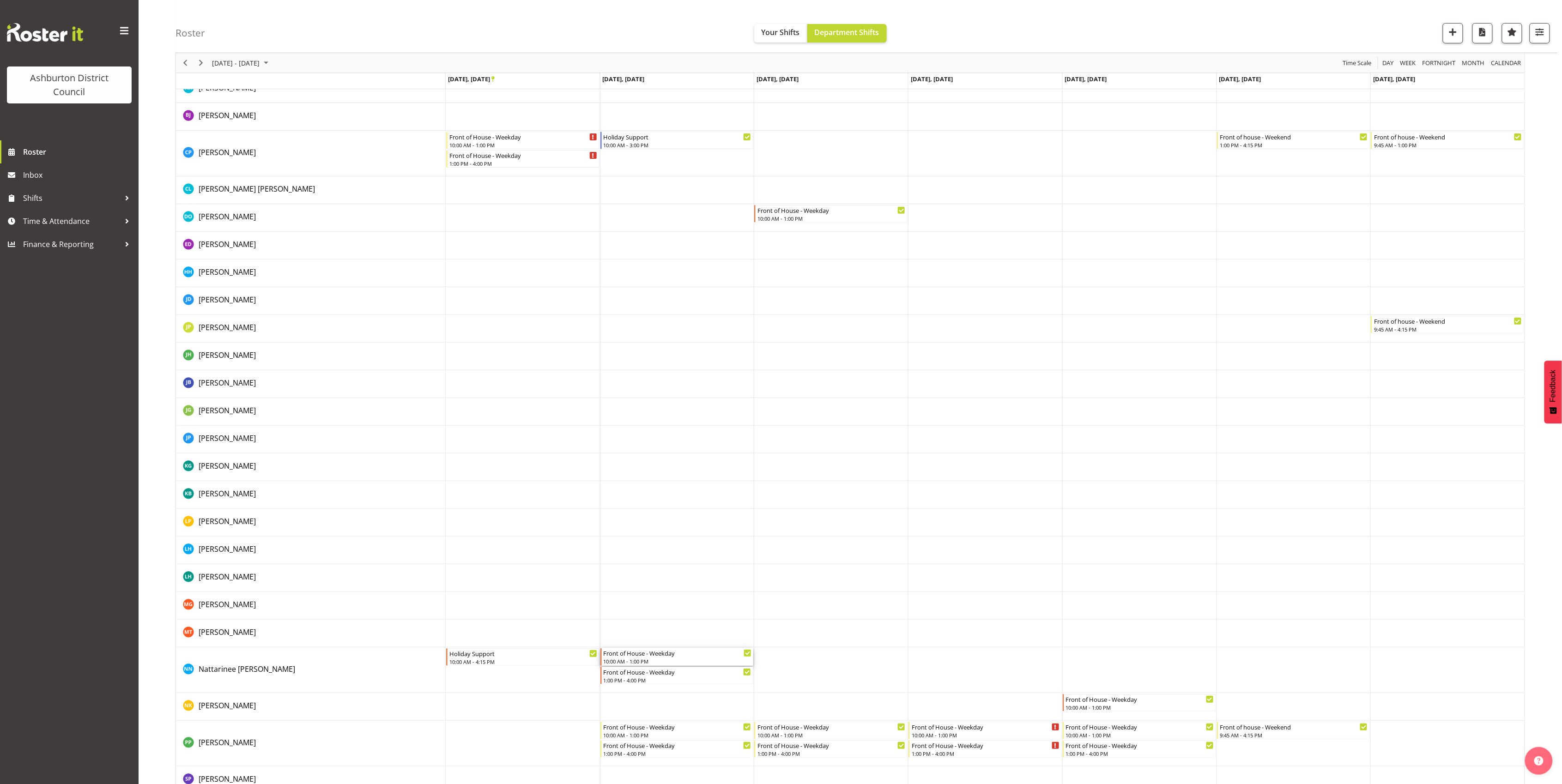
click at [651, 657] on div "Front of House - Weekday" at bounding box center [678, 652] width 148 height 9
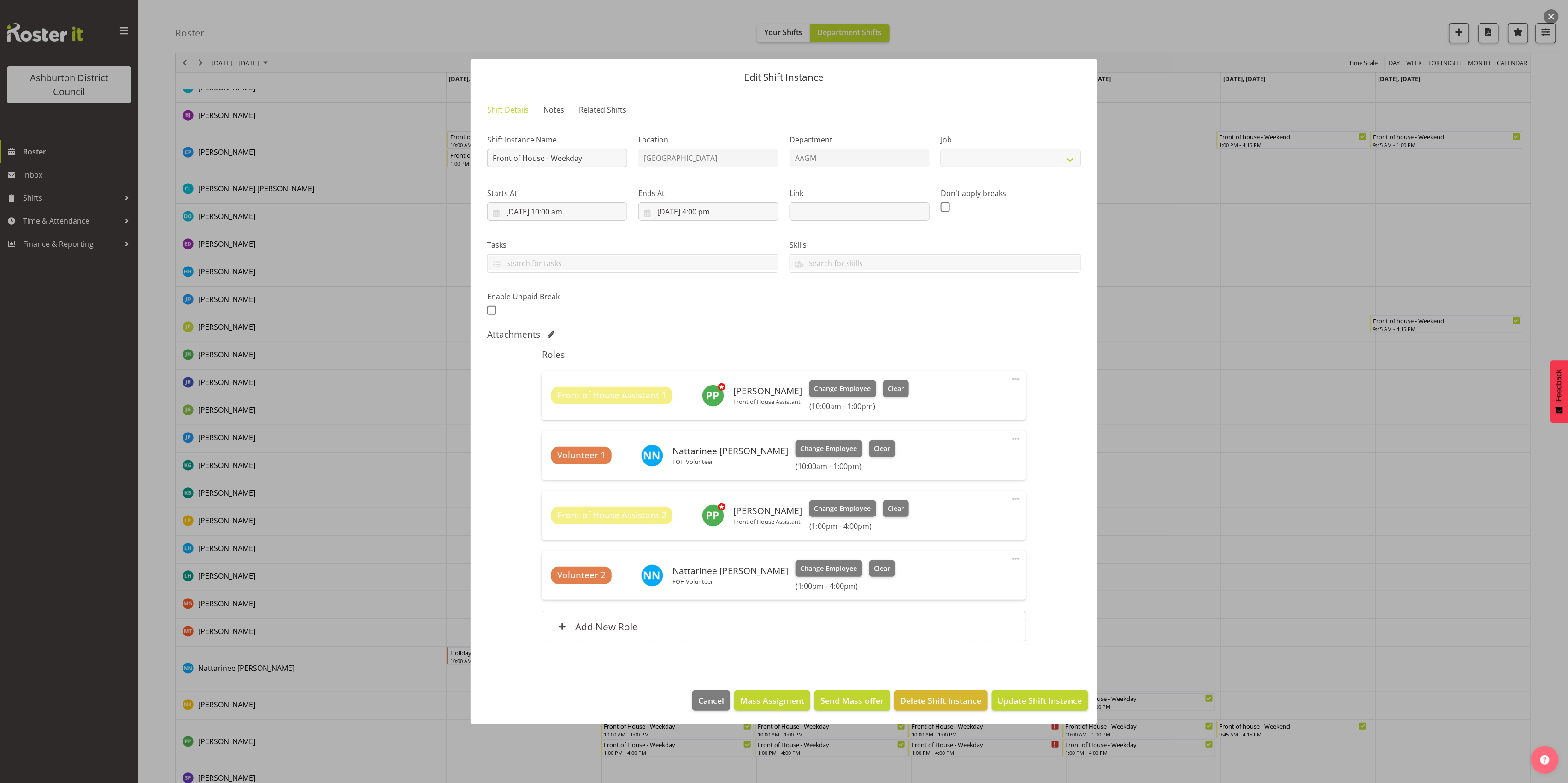
select select "10103"
click at [705, 703] on span "Cancel" at bounding box center [711, 700] width 26 height 12
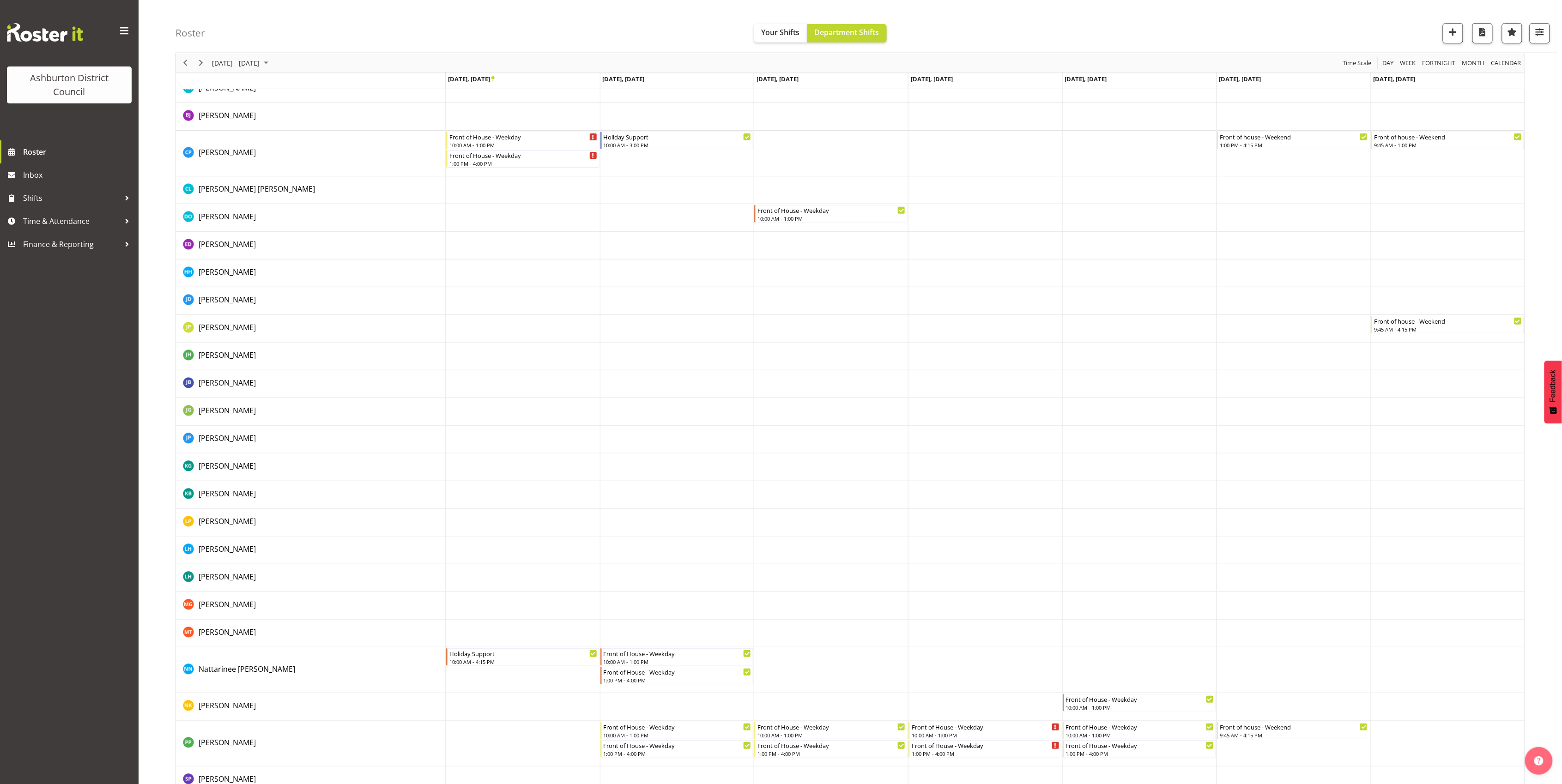
scroll to position [0, 0]
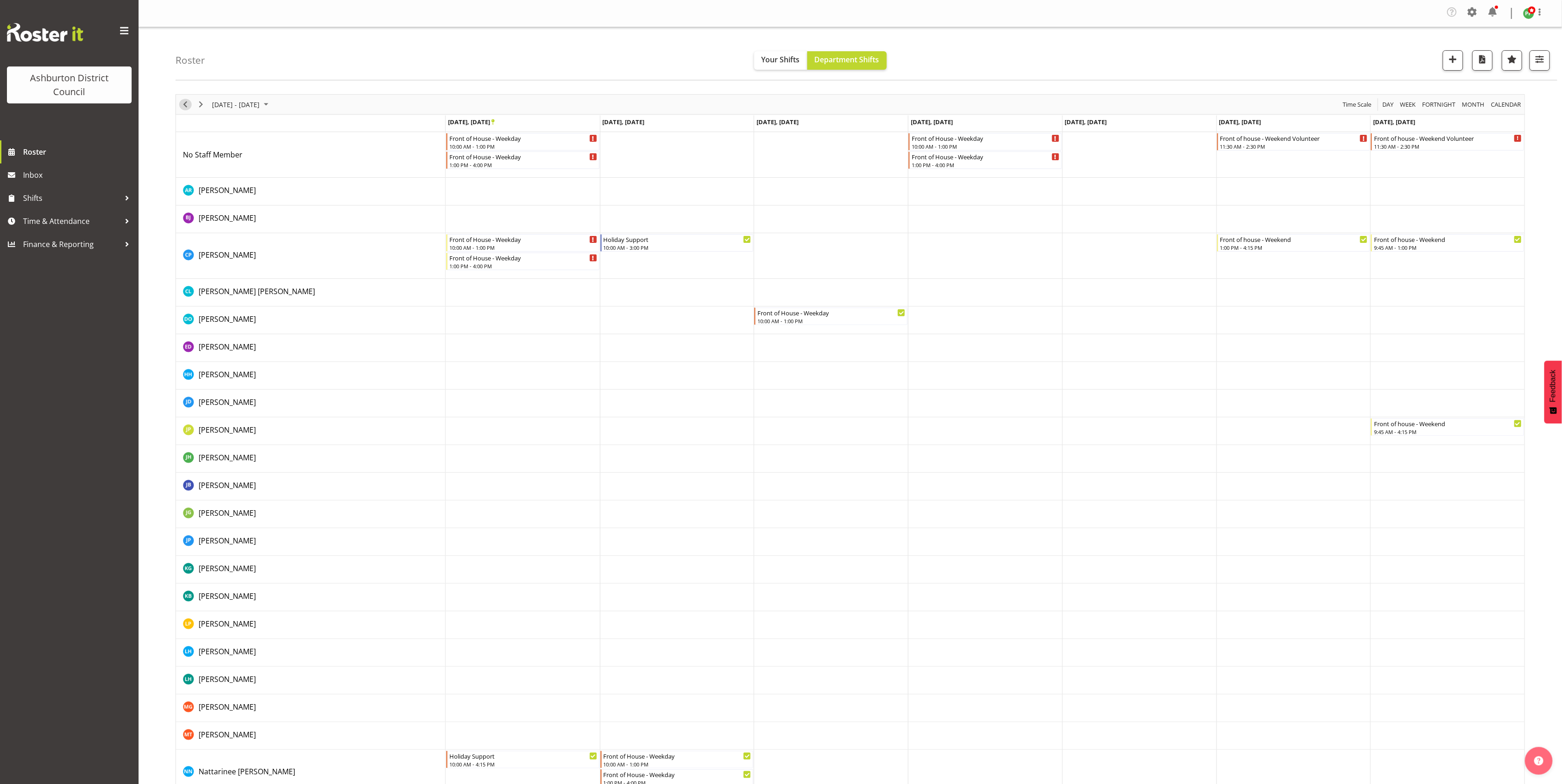
click at [184, 102] on span "Previous" at bounding box center [185, 104] width 11 height 12
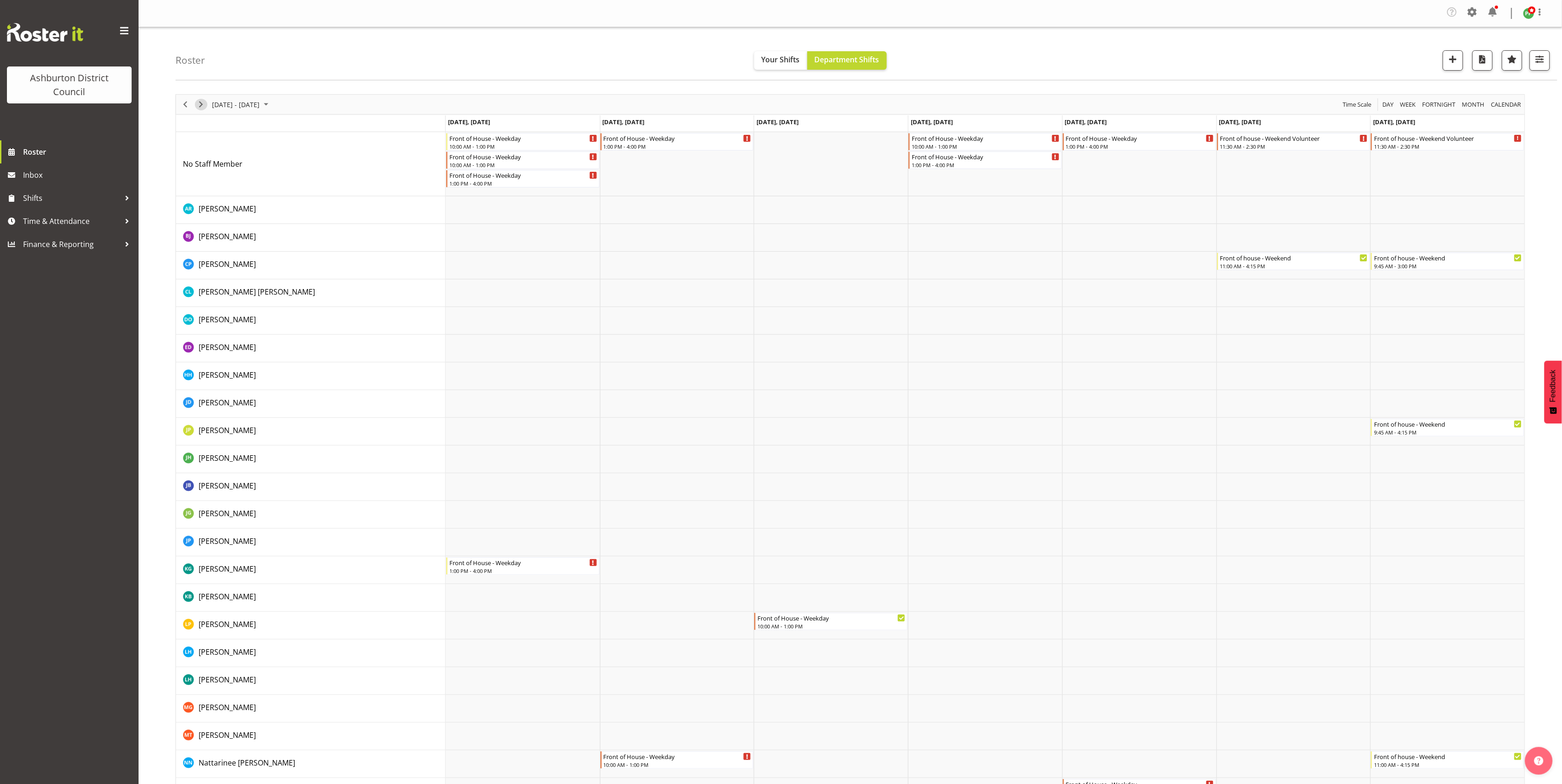
click at [202, 102] on span "Next" at bounding box center [201, 104] width 11 height 12
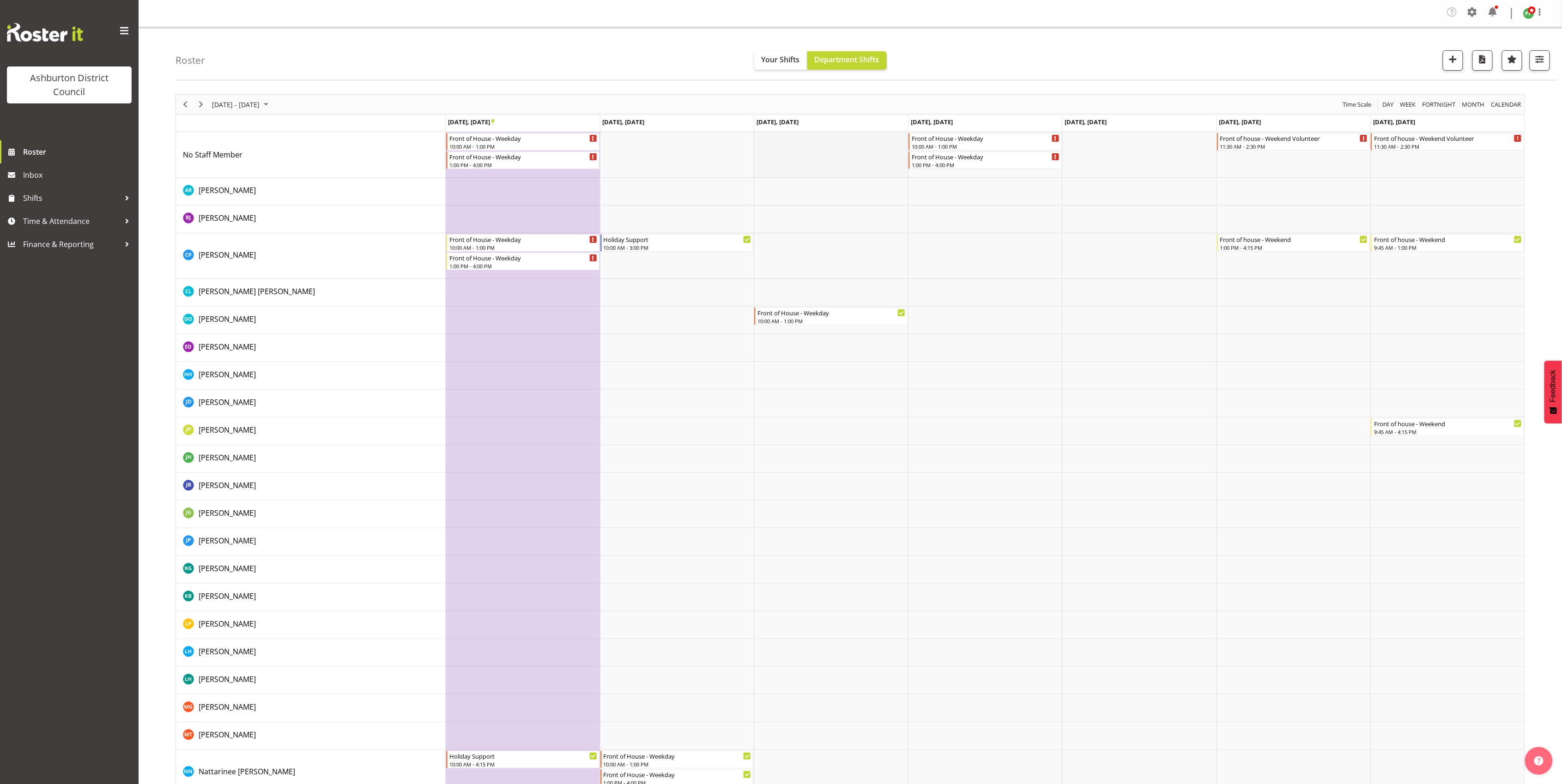
click at [787, 156] on td "Timeline Week of September 27, 2025" at bounding box center [831, 155] width 154 height 46
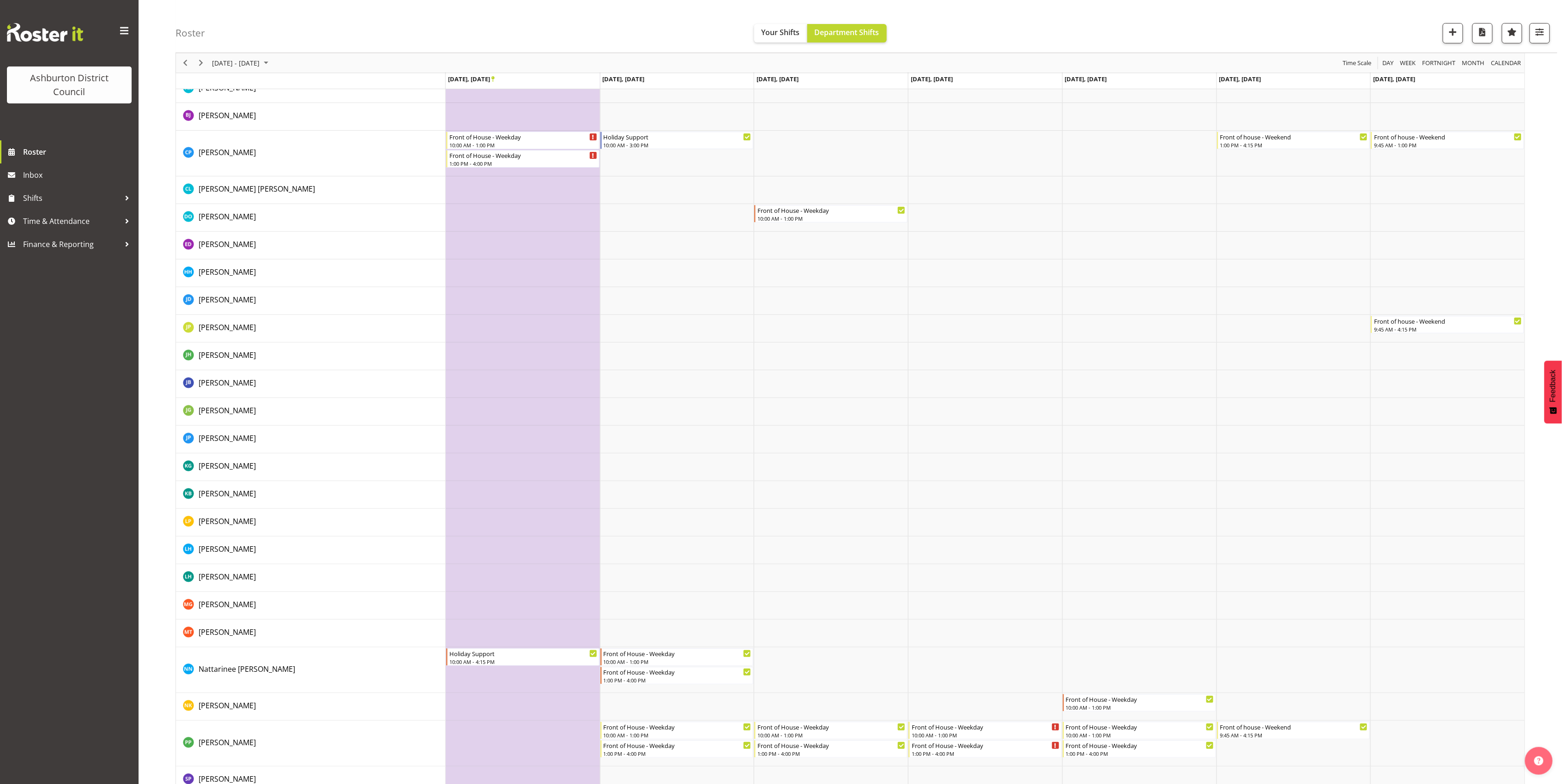
scroll to position [51, 0]
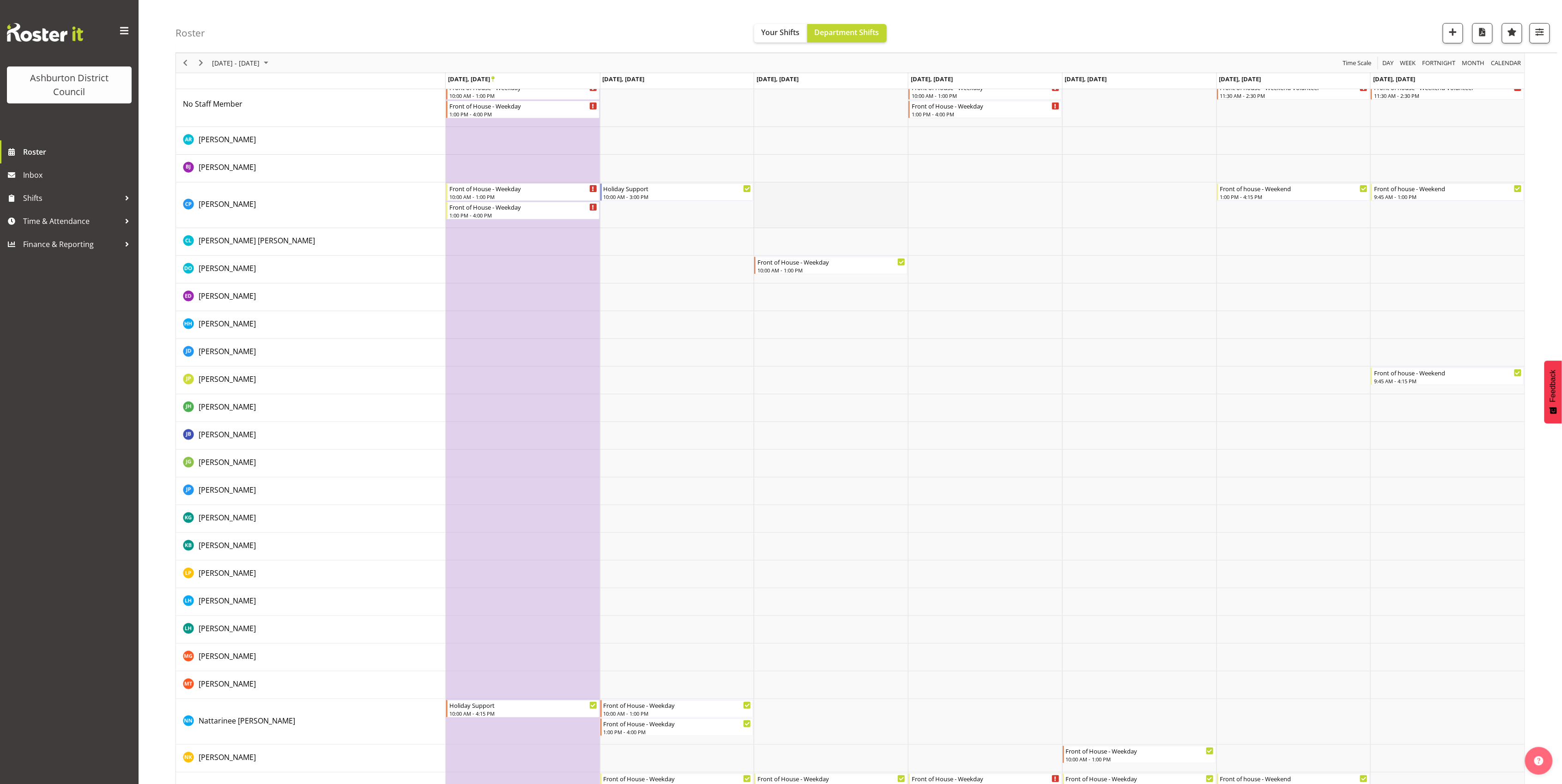
click at [798, 198] on td "Timeline Week of September 27, 2025" at bounding box center [831, 205] width 154 height 46
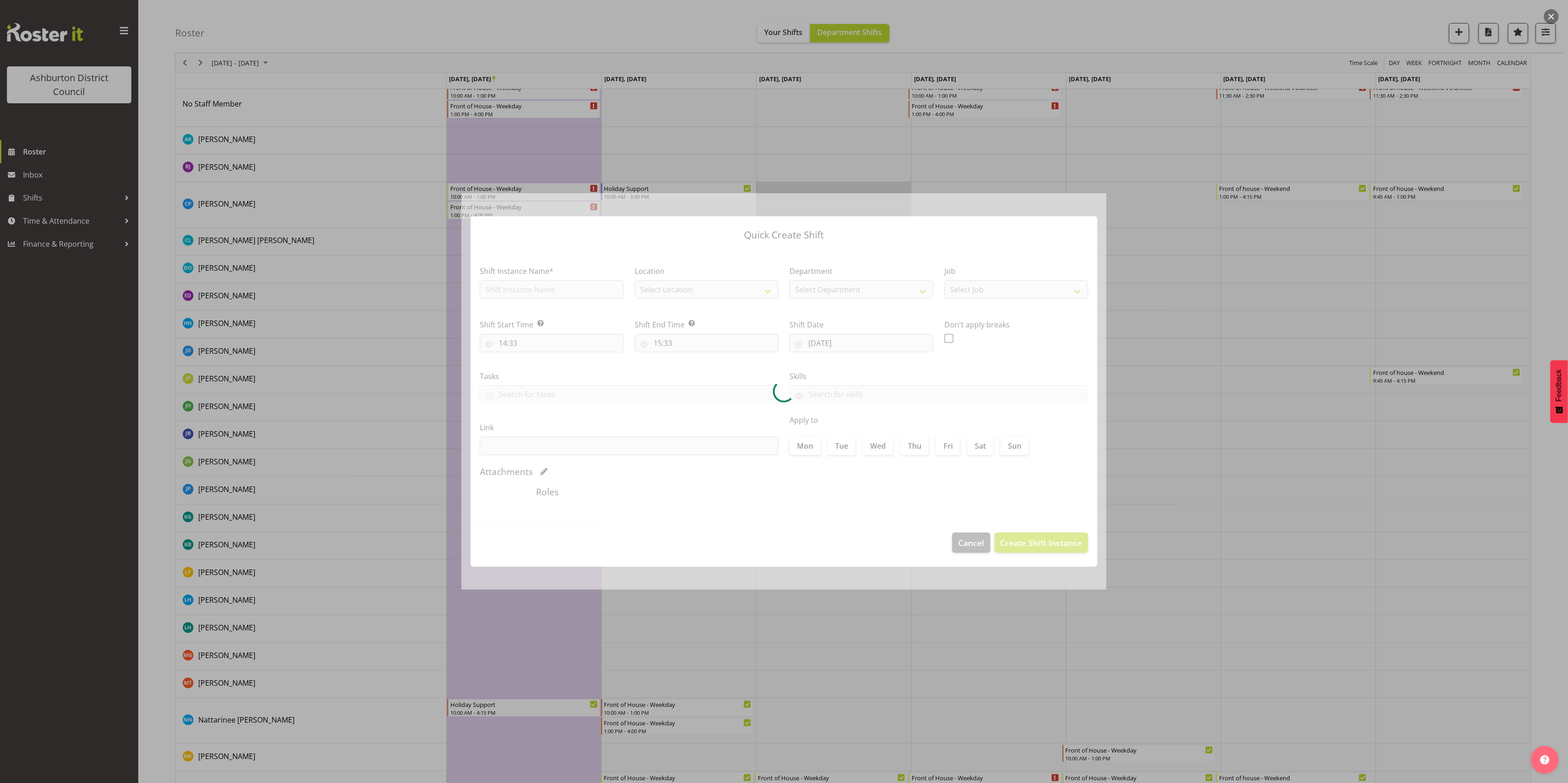
type input "[DATE]"
checkbox input "true"
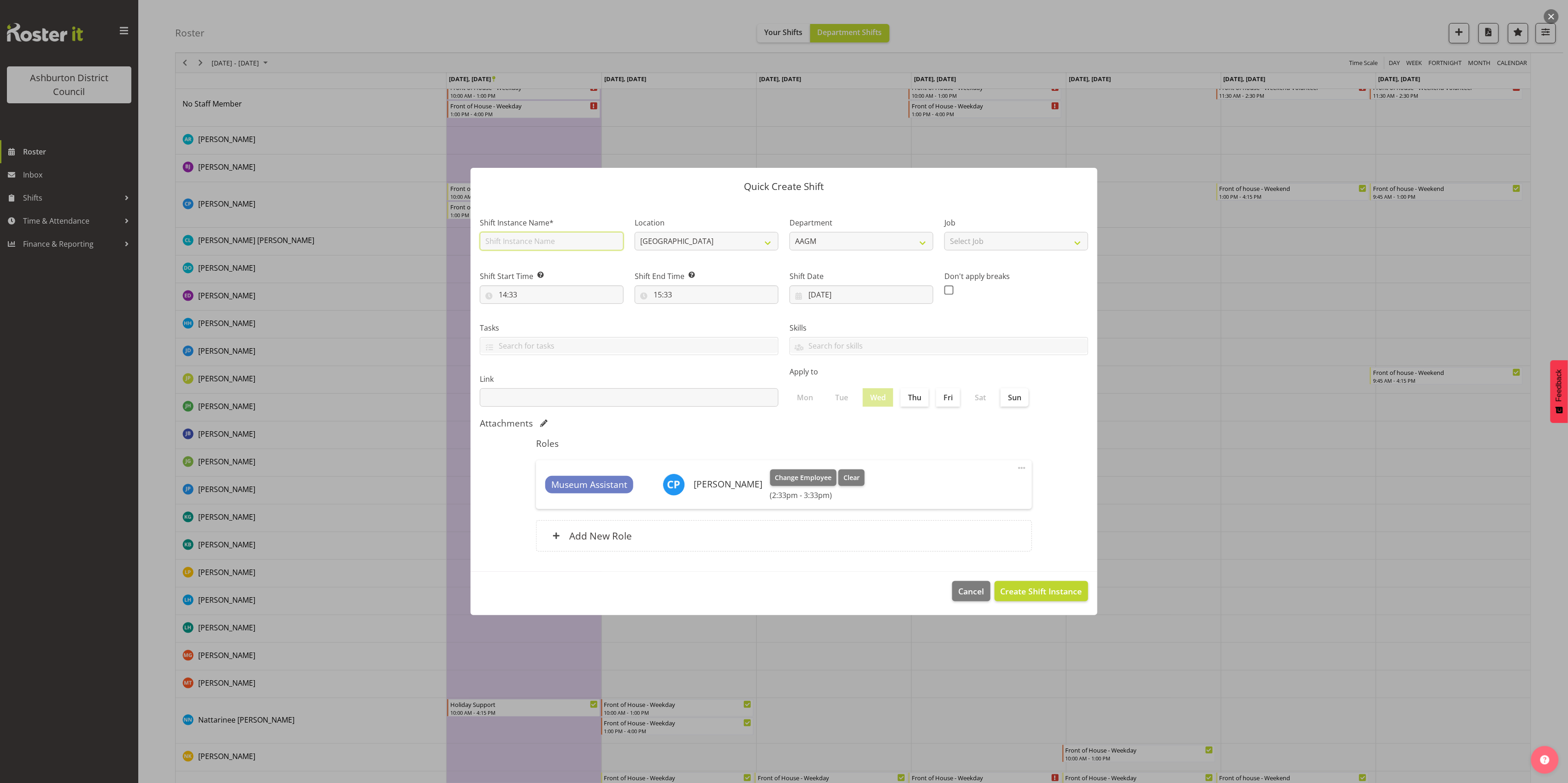
click at [609, 245] on input "text" at bounding box center [551, 241] width 144 height 18
type input "Holiday Support"
click at [563, 292] on input "14:33" at bounding box center [551, 295] width 144 height 18
click at [542, 322] on select "00 01 02 03 04 05 06 07 08 09 10 11 12 13 14 15 16 17 18 19 20 21 22 23" at bounding box center [543, 318] width 21 height 18
select select "10"
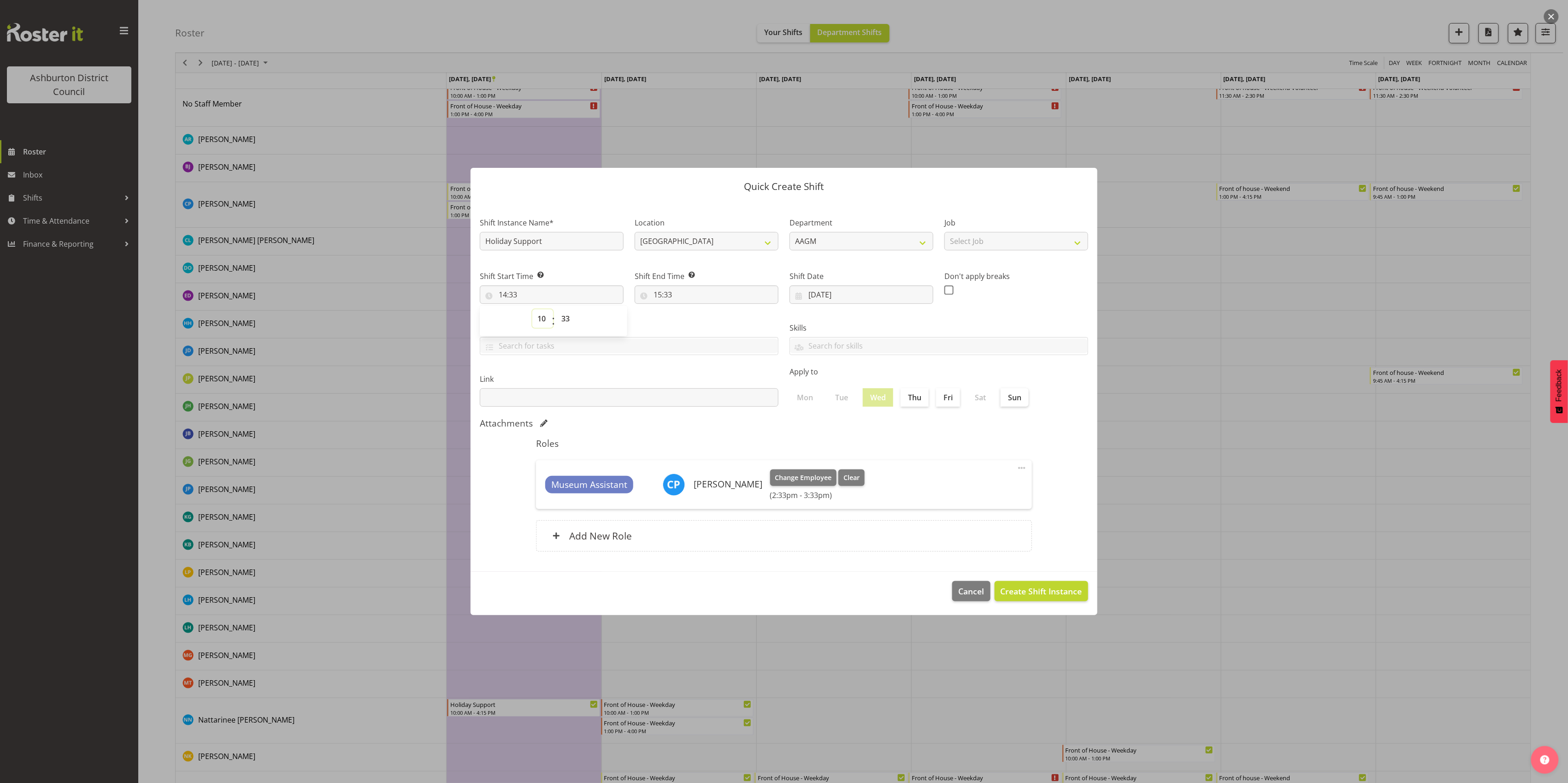
click at [533, 309] on select "00 01 02 03 04 05 06 07 08 09 10 11 12 13 14 15 16 17 18 19 20 21 22 23" at bounding box center [543, 318] width 21 height 18
type input "10:33"
click at [567, 315] on select "00 01 02 03 04 05 06 07 08 09 10 11 12 13 14 15 16 17 18 19 20 21 22 23 24 25 2…" at bounding box center [567, 318] width 21 height 18
select select "0"
click at [556, 309] on select "00 01 02 03 04 05 06 07 08 09 10 11 12 13 14 15 16 17 18 19 20 21 22 23 24 25 2…" at bounding box center [567, 318] width 21 height 18
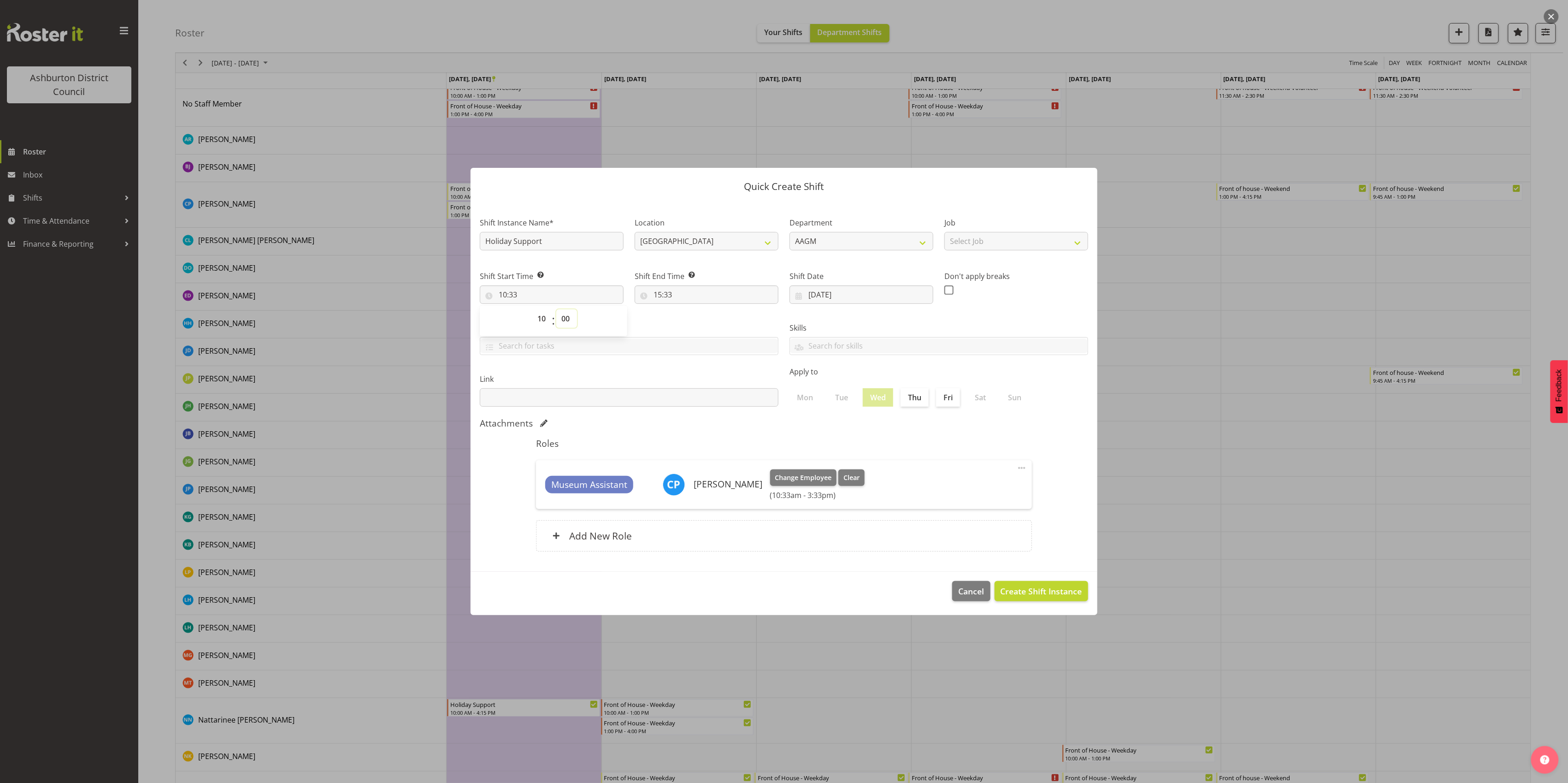
type input "10:00"
click at [677, 295] on input "15:33" at bounding box center [707, 295] width 144 height 18
click at [716, 321] on select "00 01 02 03 04 05 06 07 08 09 10 11 12 13 14 15 16 17 18 19 20 21 22 23 24 25 2…" at bounding box center [721, 318] width 21 height 18
select select "0"
click at [711, 309] on select "00 01 02 03 04 05 06 07 08 09 10 11 12 13 14 15 16 17 18 19 20 21 22 23 24 25 2…" at bounding box center [721, 318] width 21 height 18
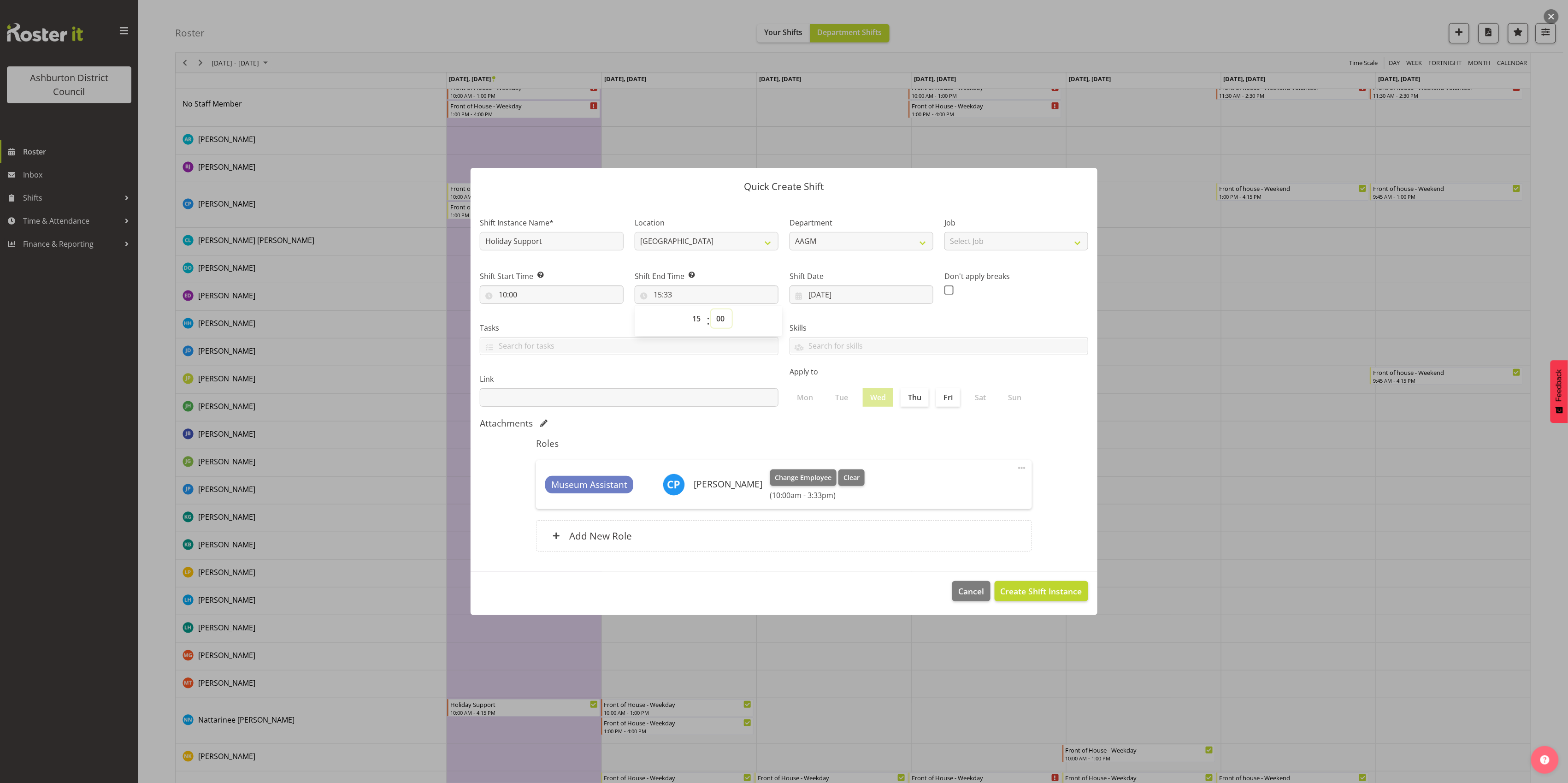
type input "15:00"
click at [1018, 590] on span "Create Shift Instance" at bounding box center [1041, 591] width 82 height 12
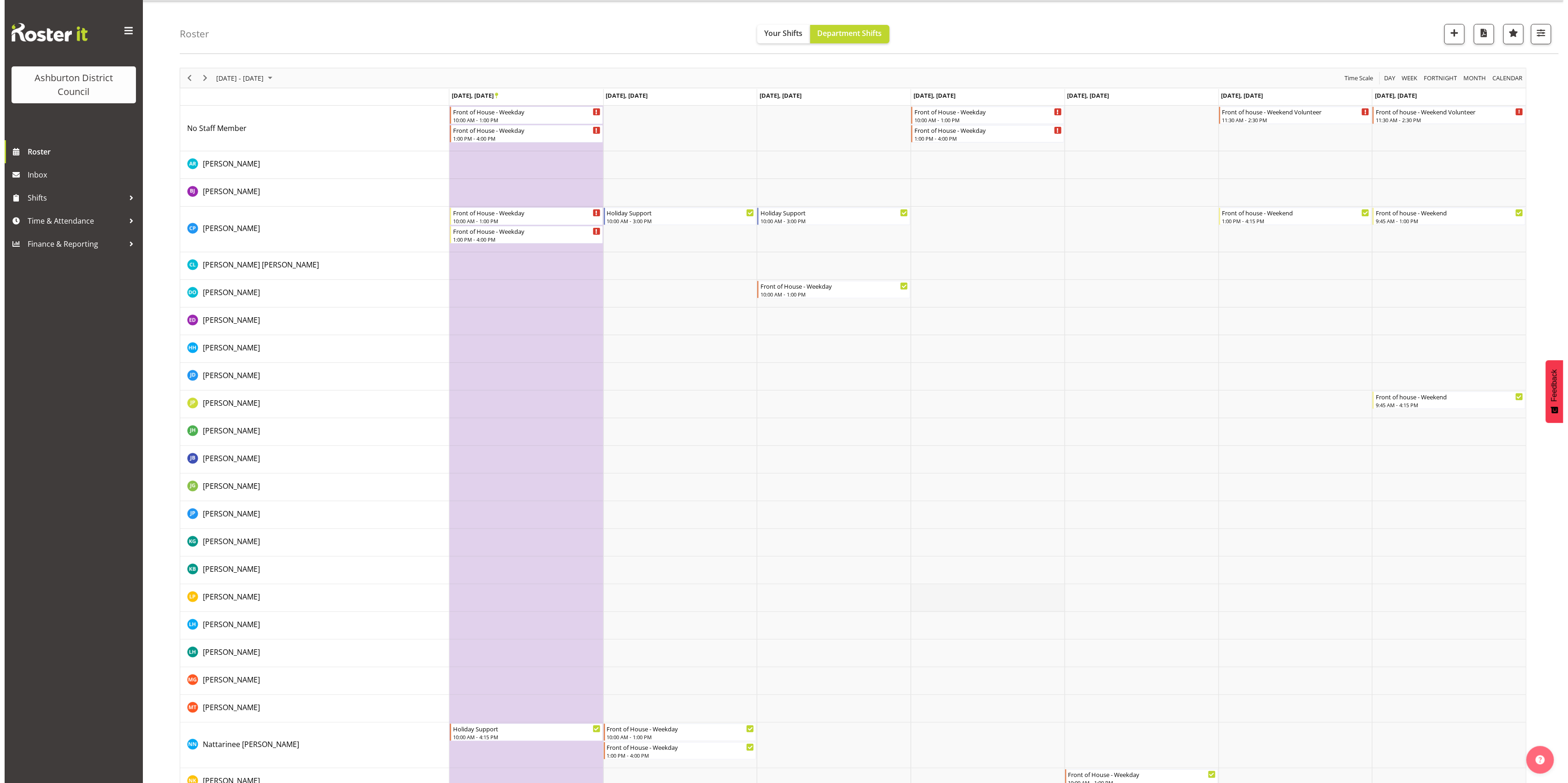
scroll to position [0, 0]
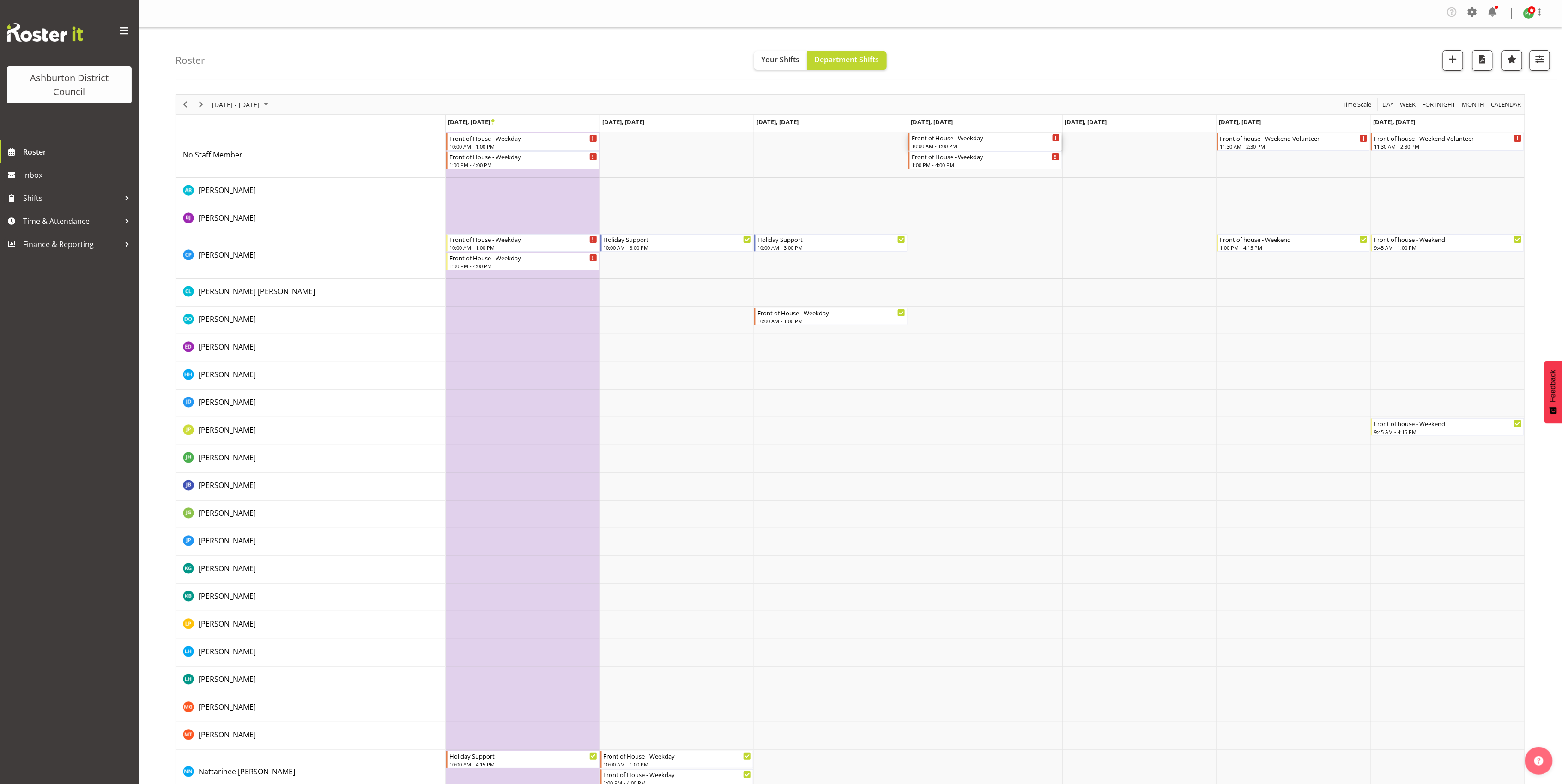
click at [927, 145] on div "10:00 AM - 1:00 PM" at bounding box center [986, 146] width 148 height 7
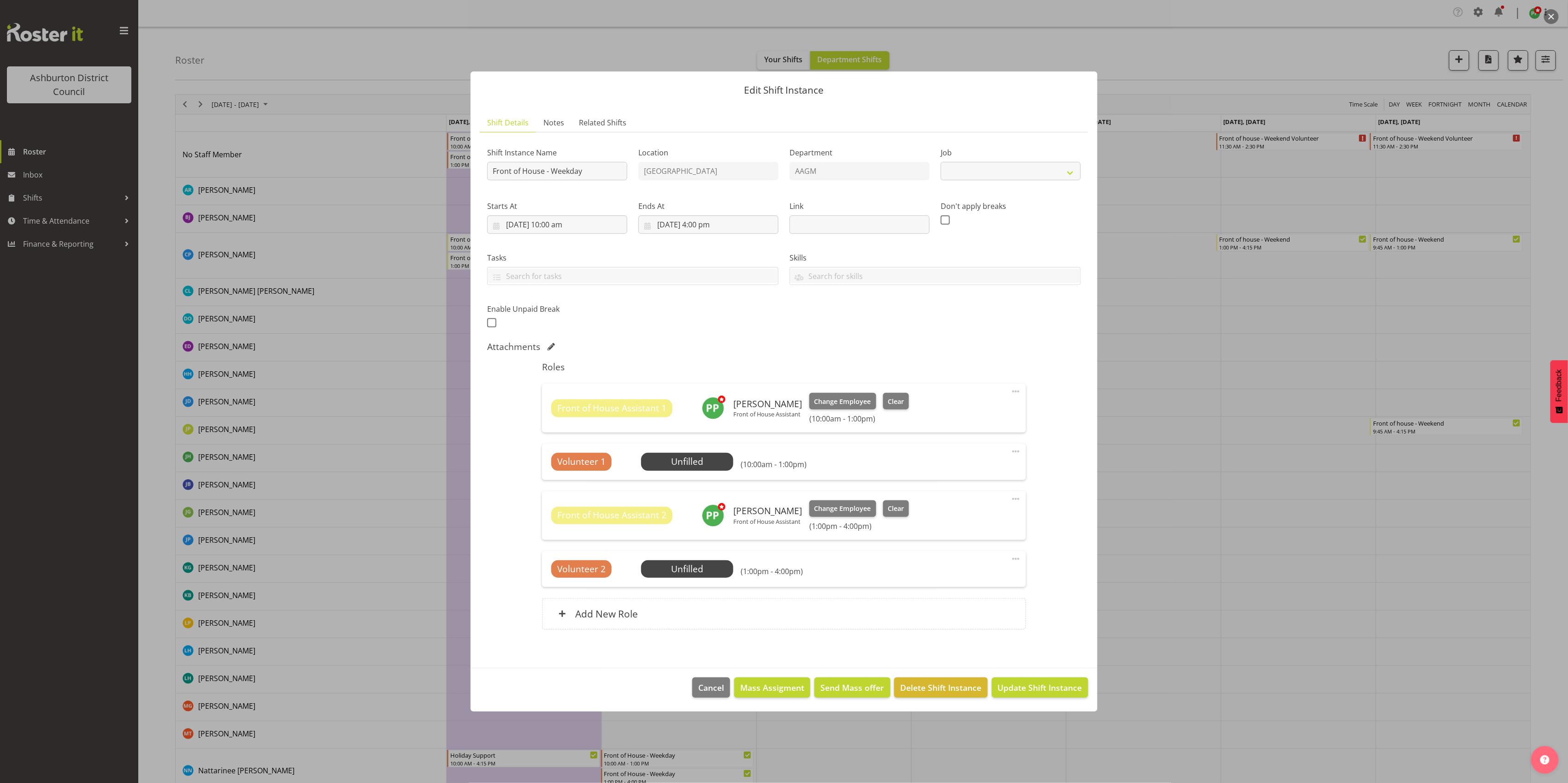
select select "10103"
click at [688, 460] on span "Select Employee" at bounding box center [687, 462] width 69 height 13
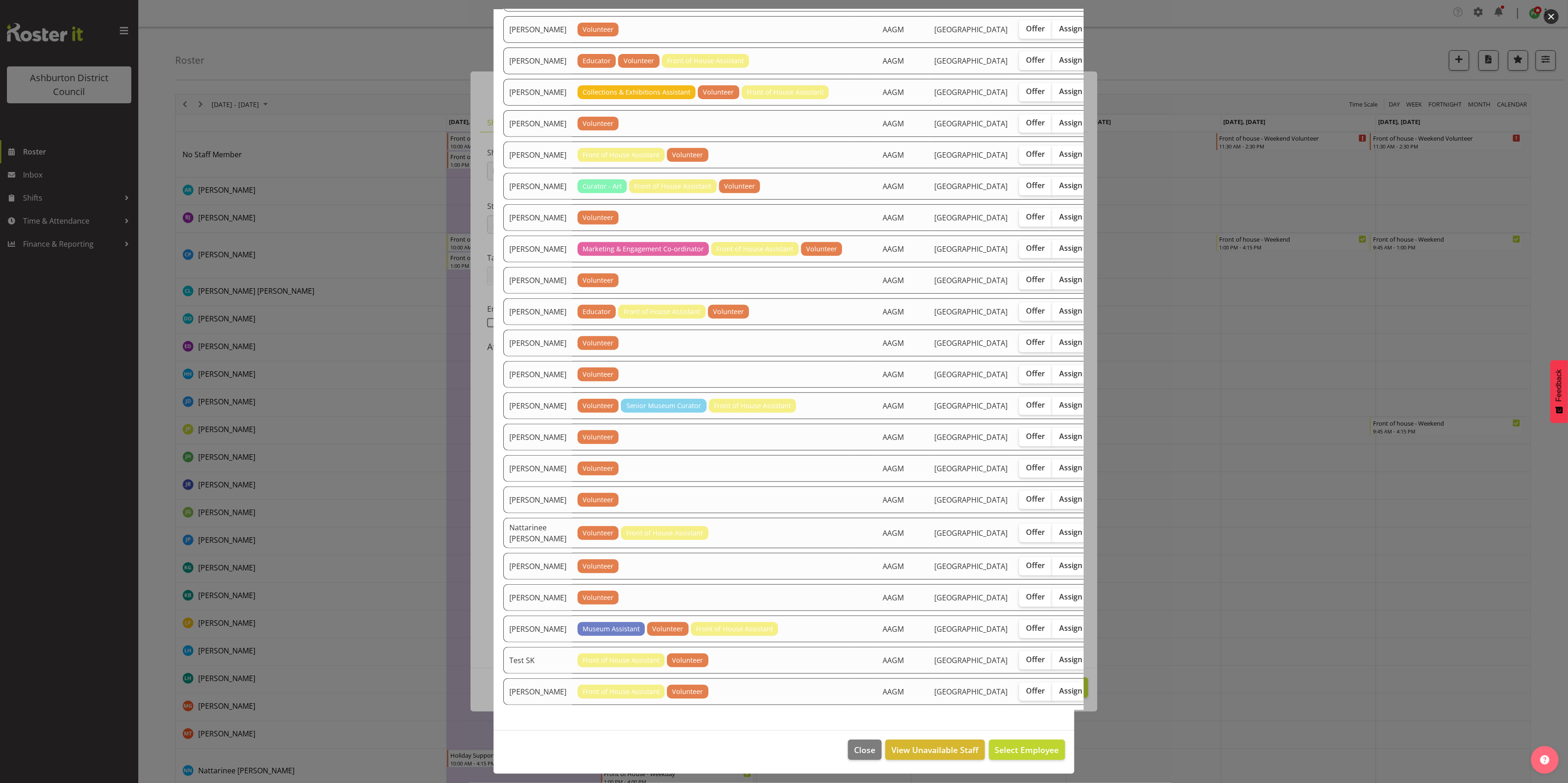
scroll to position [358, 0]
click at [1026, 536] on span "Offer" at bounding box center [1035, 532] width 19 height 9
click at [1019, 535] on input "Offer" at bounding box center [1022, 532] width 6 height 6
checkbox input "true"
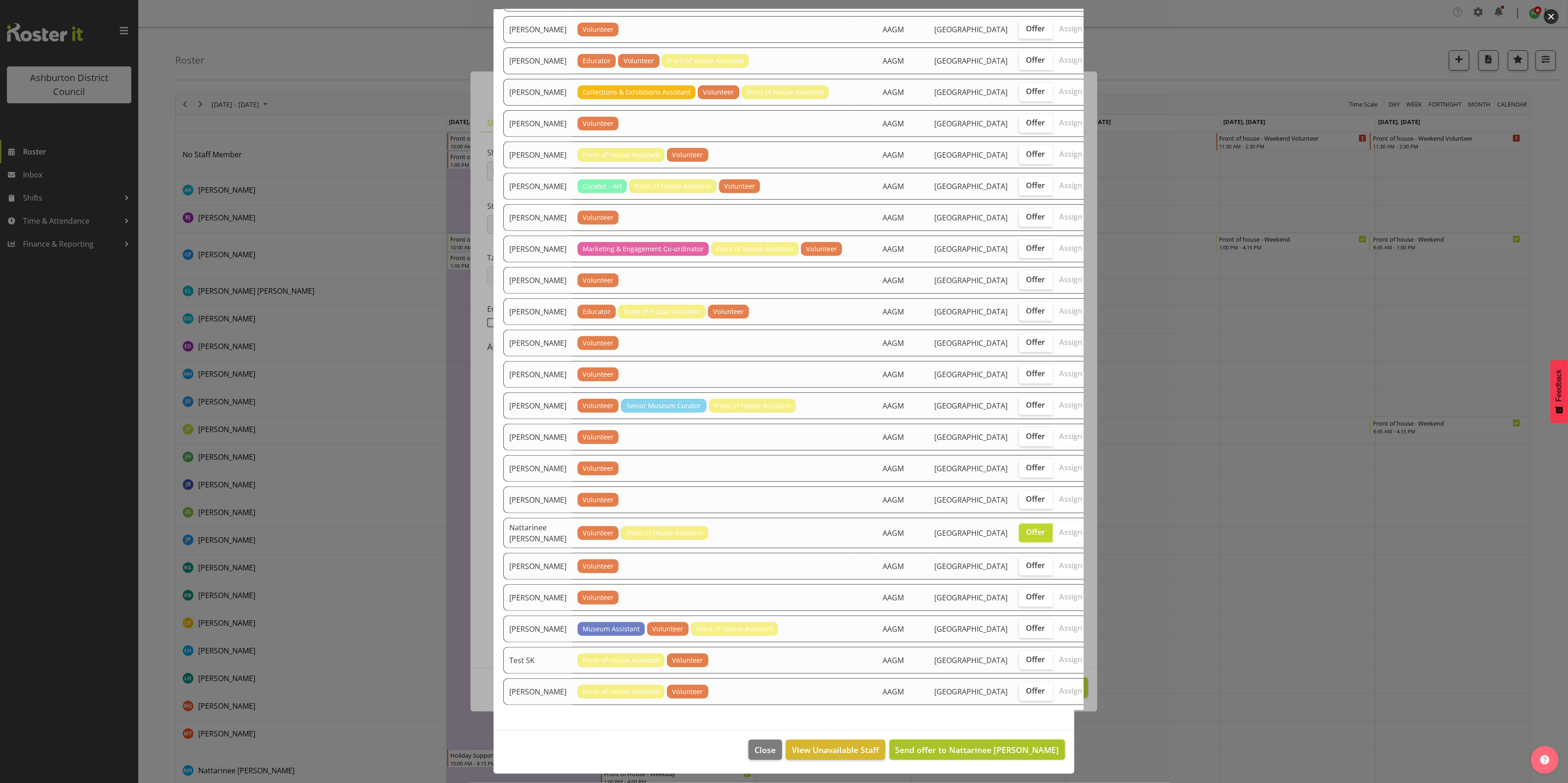
click at [983, 750] on span "Send offer to Nattarinee [PERSON_NAME]" at bounding box center [977, 750] width 164 height 11
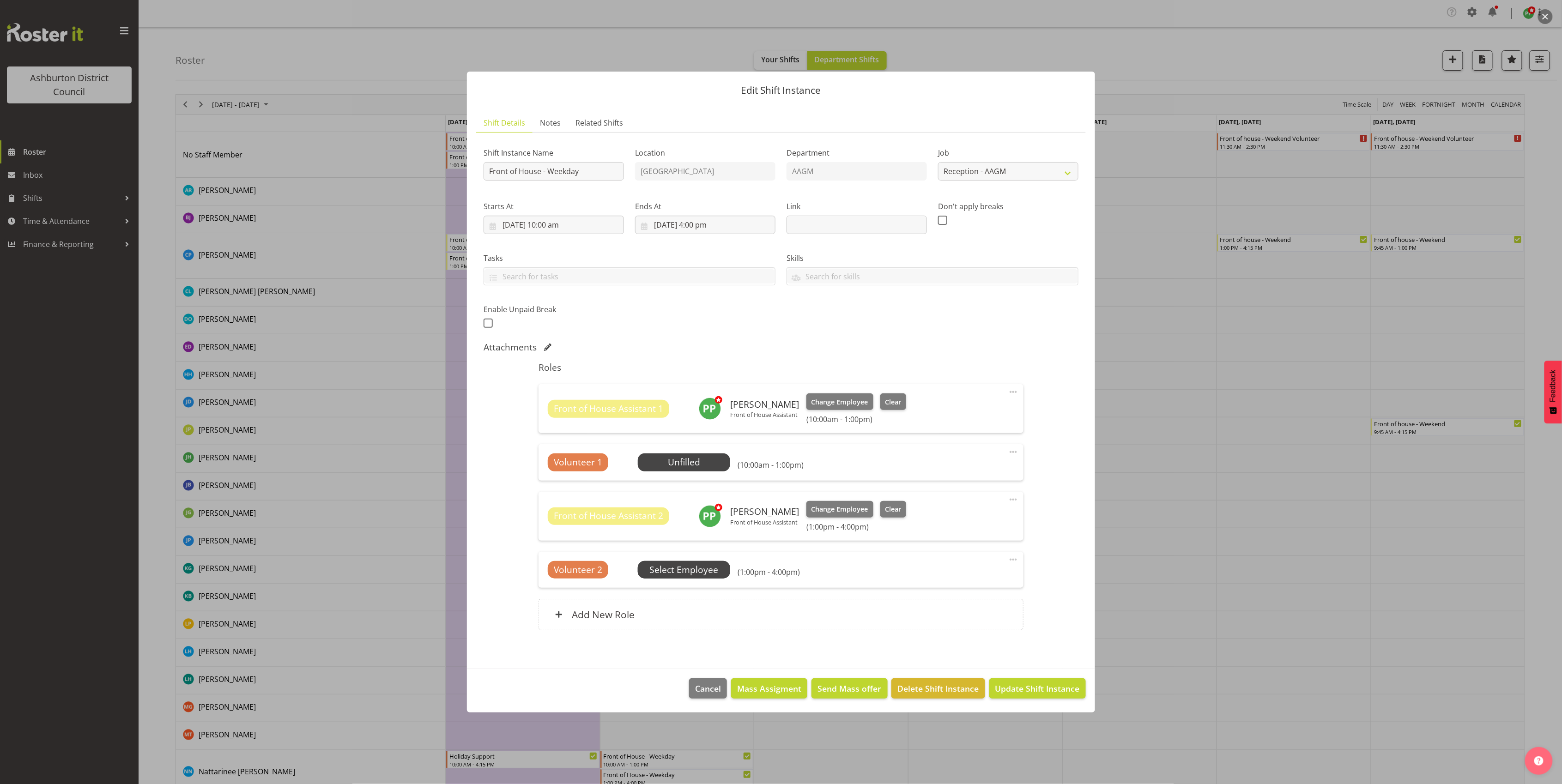
click at [0, 0] on span "Select Employee" at bounding box center [0, 0] width 0 height 0
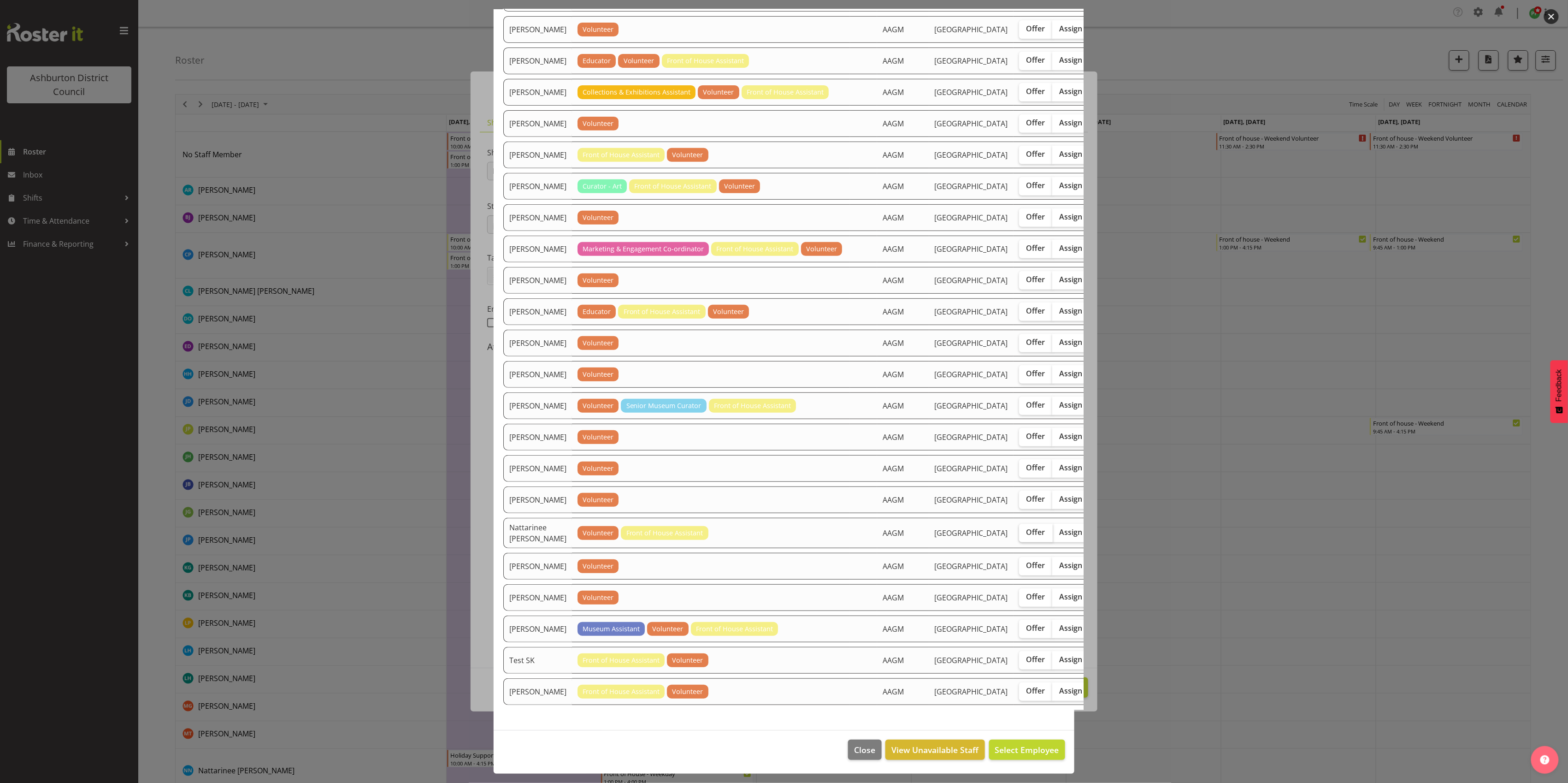
click at [1026, 527] on span "Offer" at bounding box center [1035, 532] width 19 height 9
click at [1019, 529] on input "Offer" at bounding box center [1022, 532] width 6 height 6
checkbox input "true"
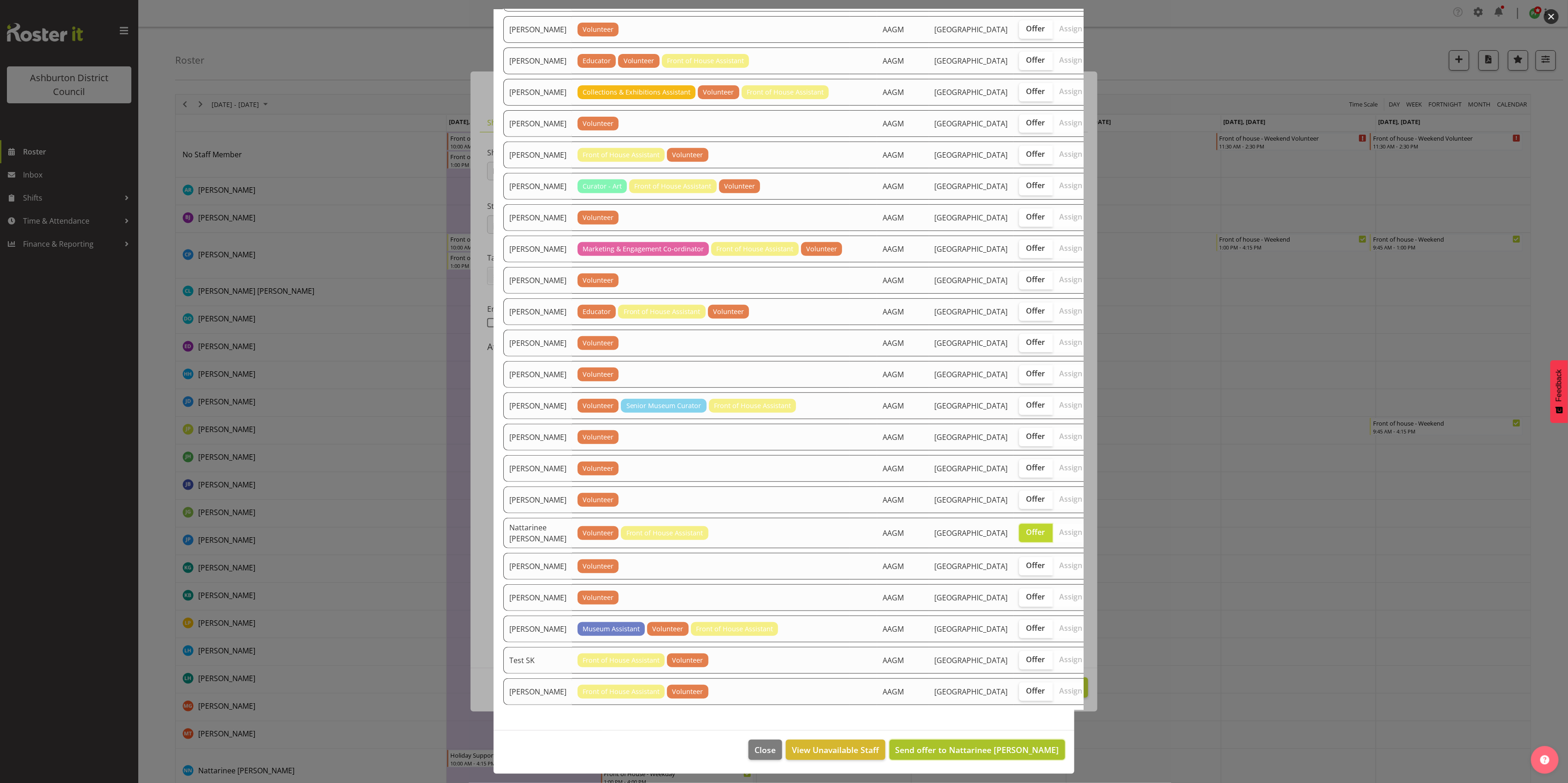
click at [928, 747] on span "Send offer to Nattarinee [PERSON_NAME]" at bounding box center [977, 750] width 164 height 11
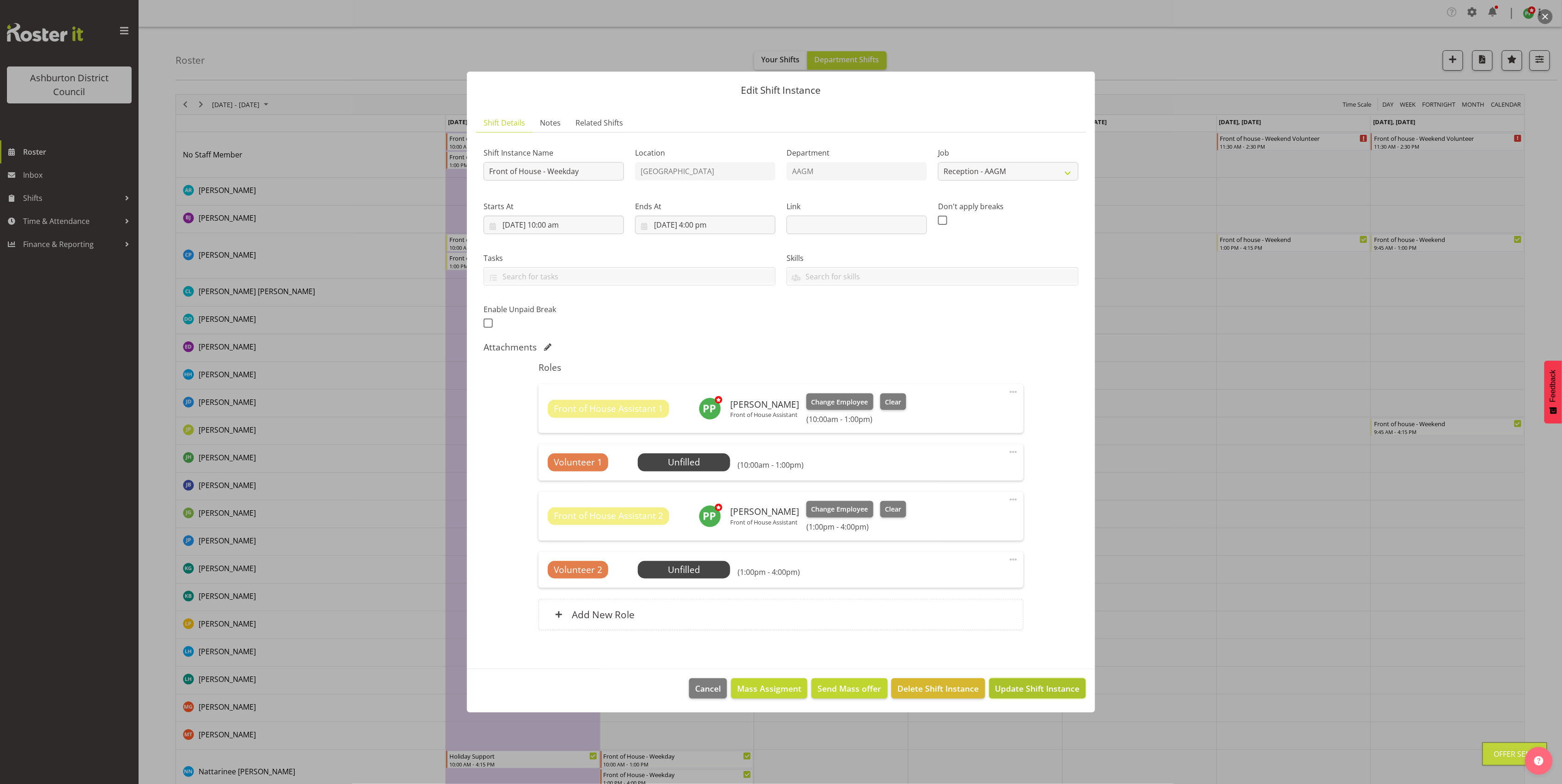
click at [1008, 690] on span "Update Shift Instance" at bounding box center [1037, 688] width 85 height 12
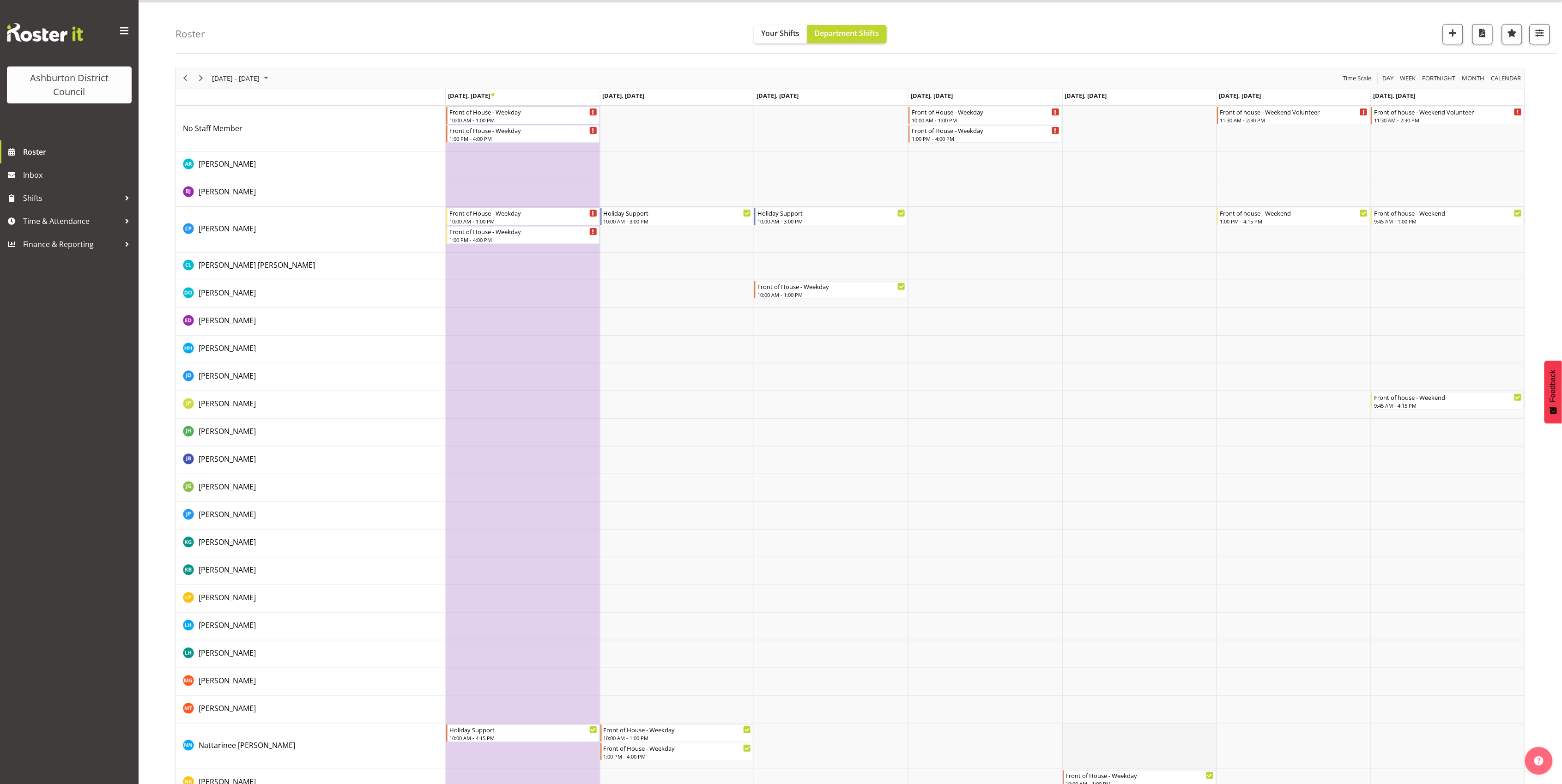
scroll to position [0, 0]
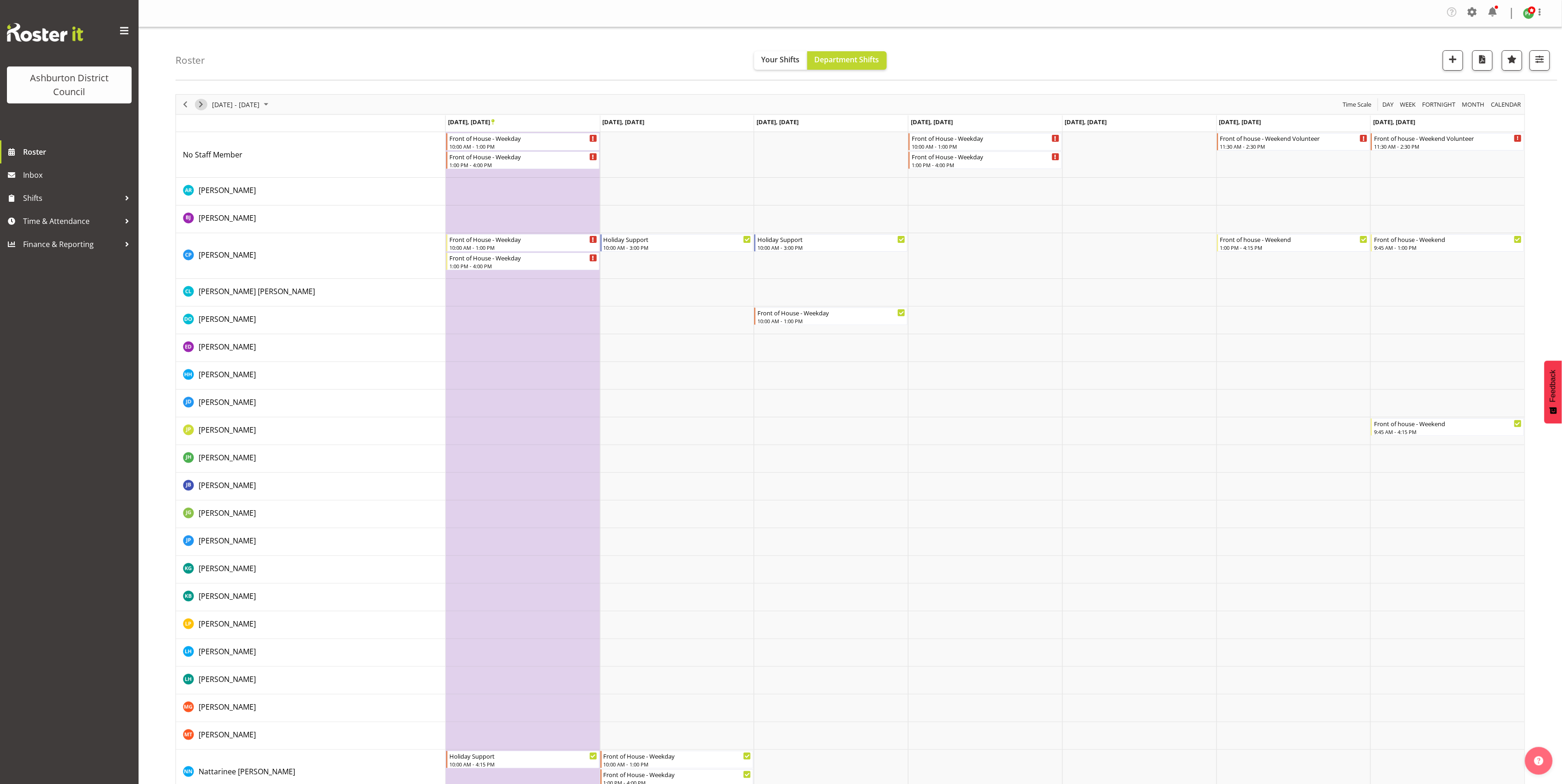
click at [199, 102] on span "Next" at bounding box center [201, 104] width 11 height 12
